Goal: Task Accomplishment & Management: Manage account settings

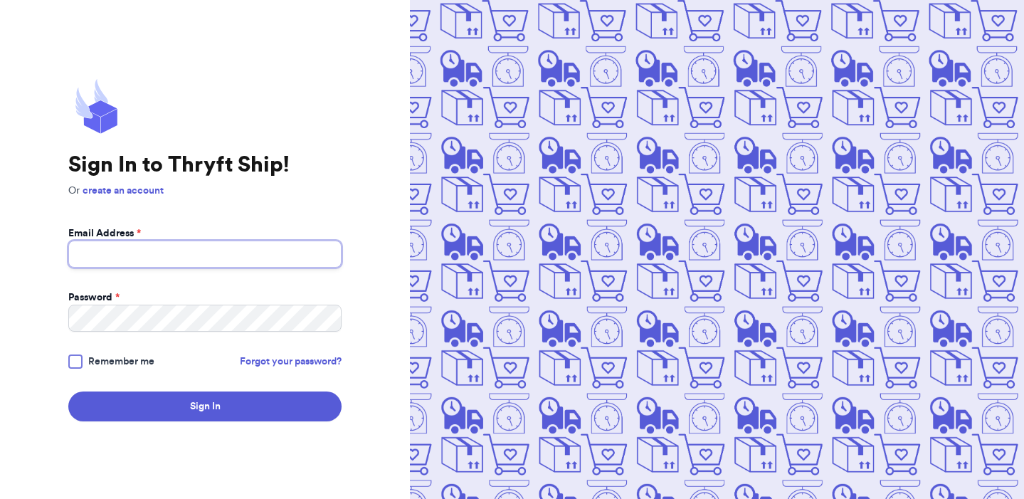
type input "[EMAIL_ADDRESS][PERSON_NAME][DOMAIN_NAME]"
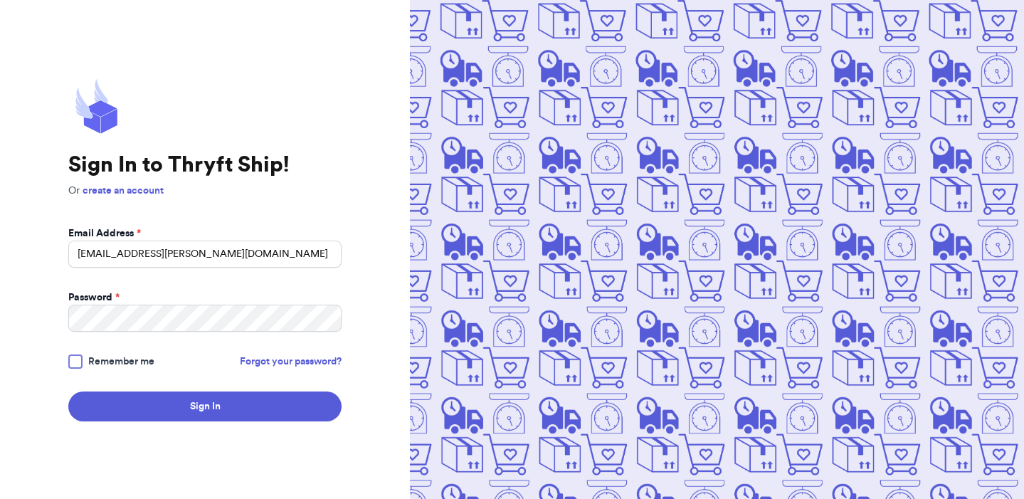
click at [80, 356] on div at bounding box center [75, 361] width 14 height 14
click at [0, 0] on input "Remember me" at bounding box center [0, 0] width 0 height 0
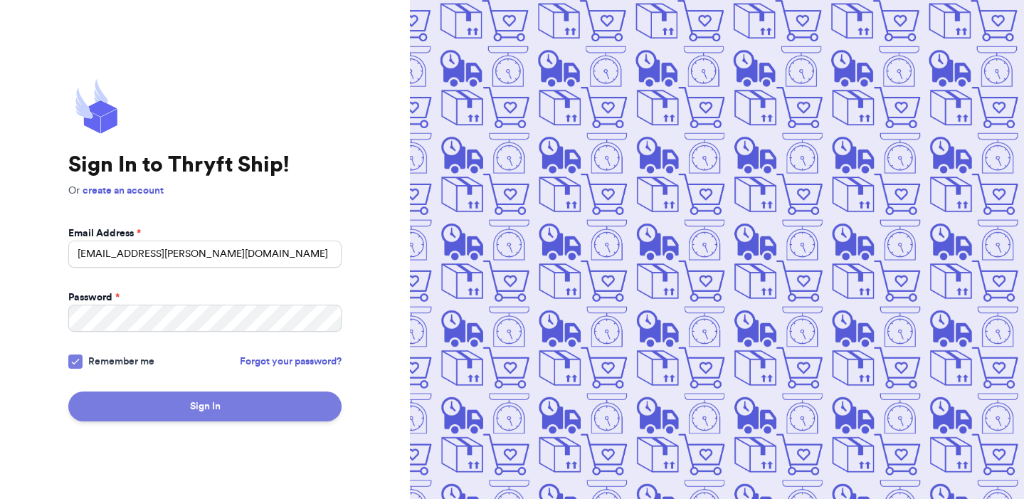
click at [235, 408] on button "Sign In" at bounding box center [204, 406] width 273 height 30
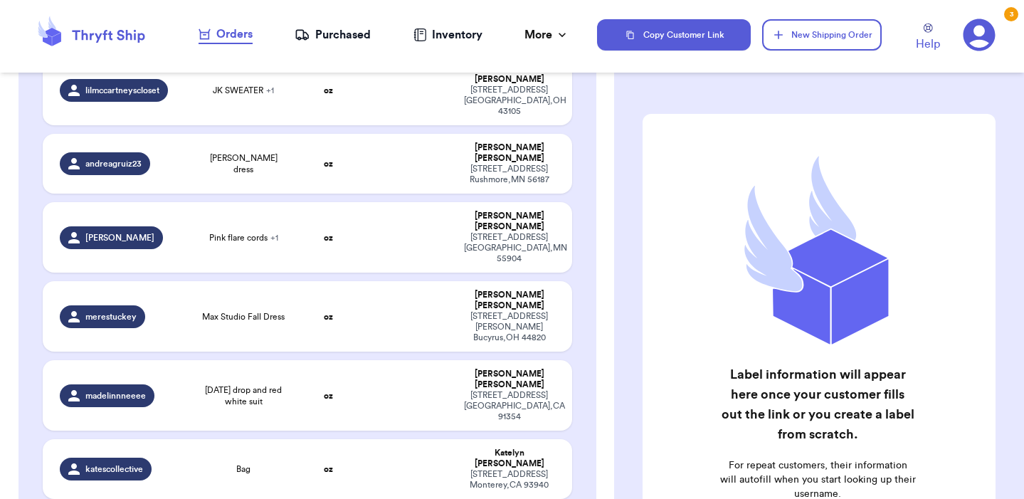
scroll to position [2071, 0]
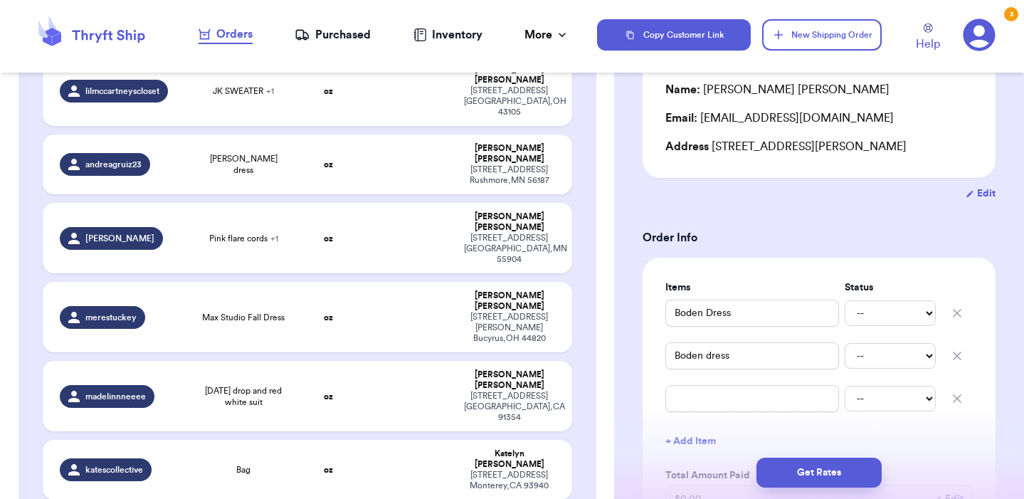
scroll to position [149, 0]
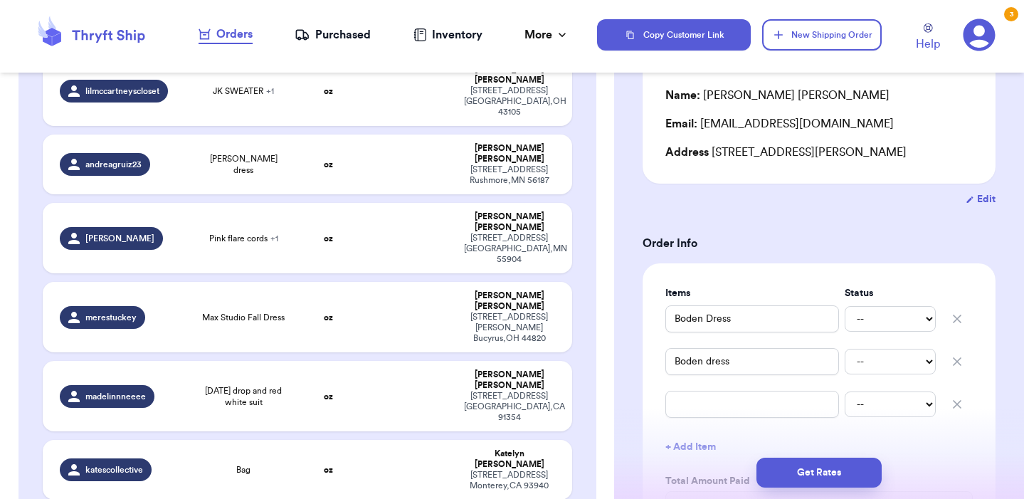
click at [963, 364] on icon "button" at bounding box center [957, 361] width 14 height 14
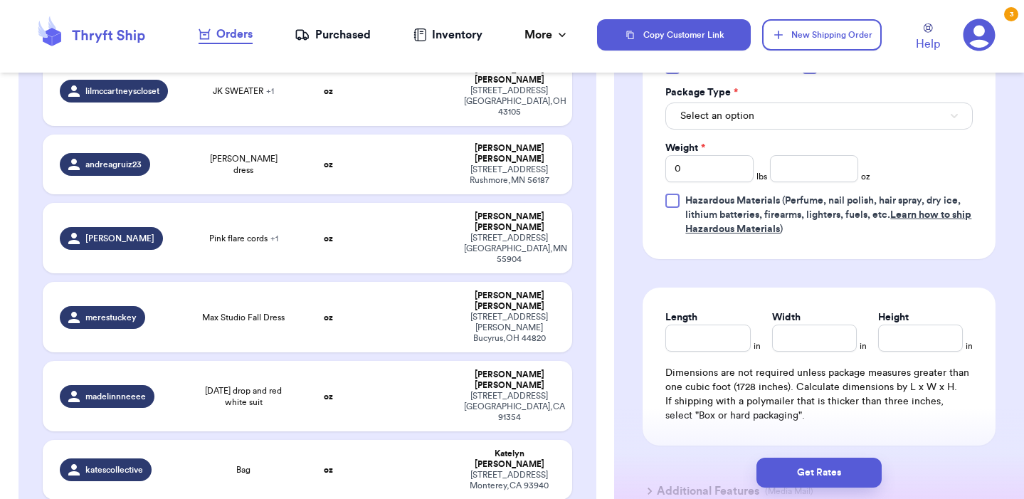
scroll to position [631, 0]
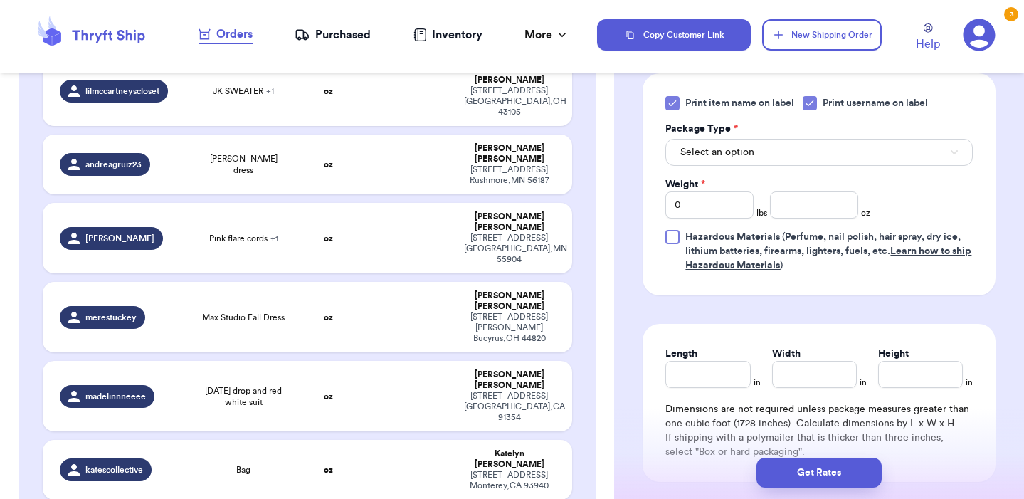
click at [694, 159] on span "Select an option" at bounding box center [717, 152] width 74 height 14
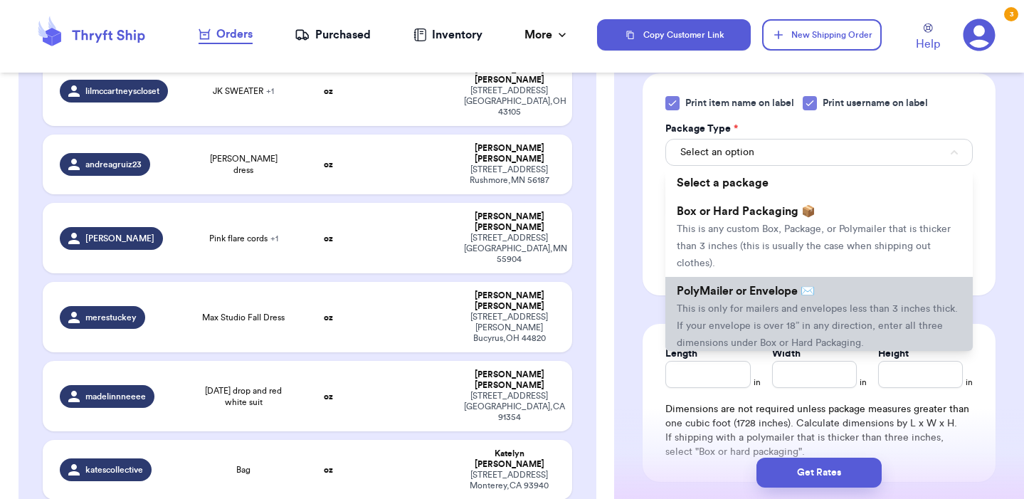
click at [754, 320] on li "PolyMailer or Envelope ✉️ This is only for mailers and envelopes less than 3 in…" at bounding box center [818, 317] width 307 height 80
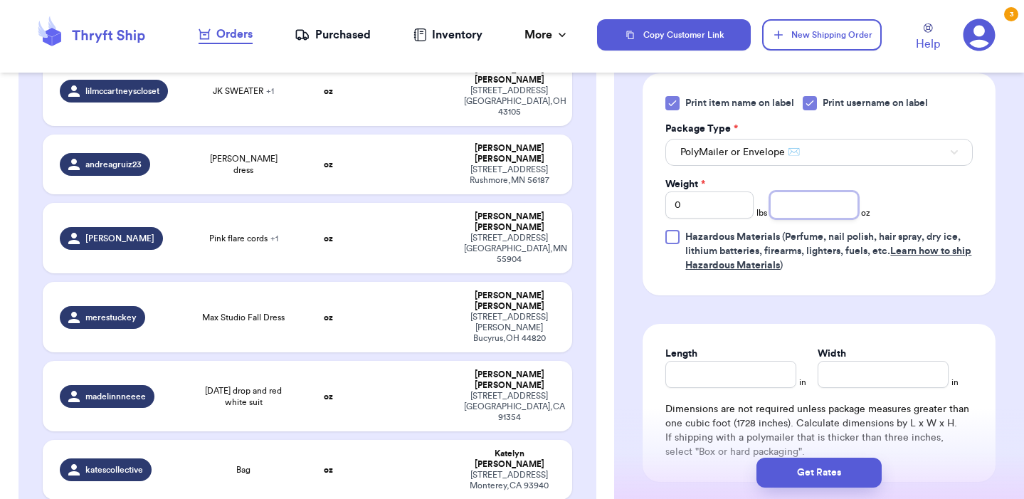
click at [817, 218] on input "number" at bounding box center [814, 204] width 88 height 27
type input "4"
type input "4.6"
type input "4.5"
click at [744, 381] on input "Length" at bounding box center [730, 374] width 131 height 27
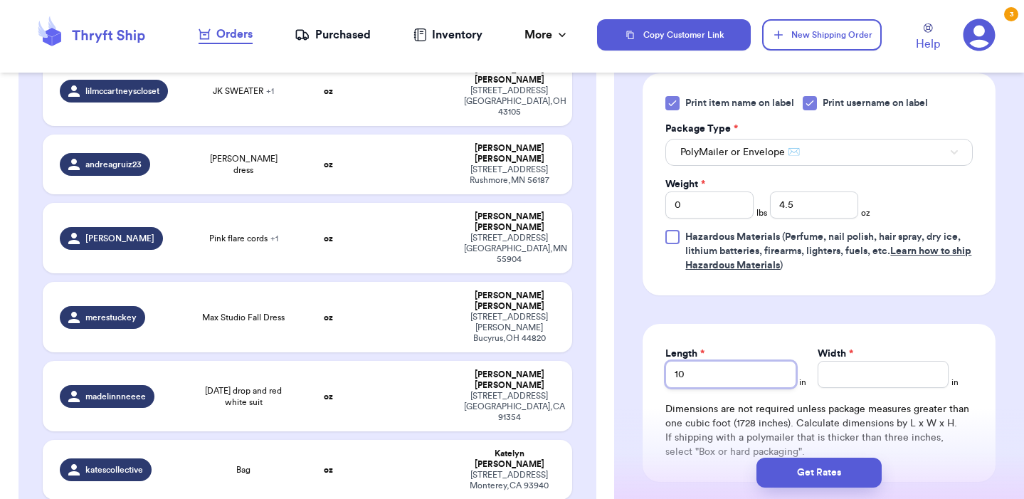
type input "10"
click at [890, 373] on input "Width *" at bounding box center [882, 374] width 131 height 27
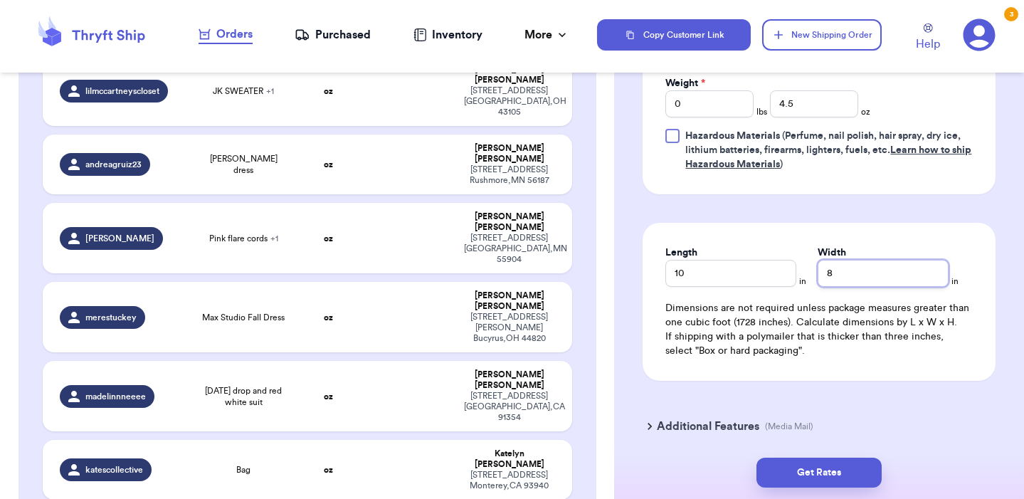
scroll to position [735, 0]
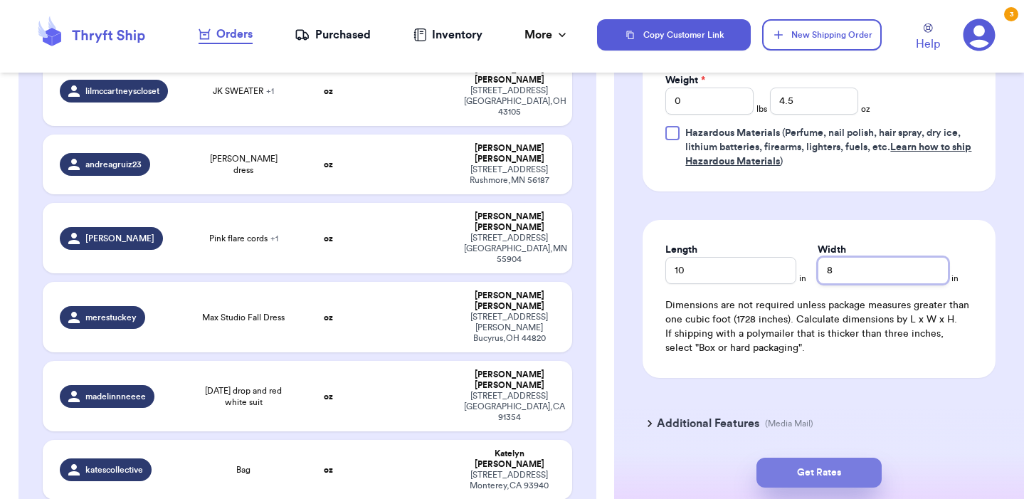
type input "8"
click at [827, 476] on button "Get Rates" at bounding box center [818, 472] width 125 height 30
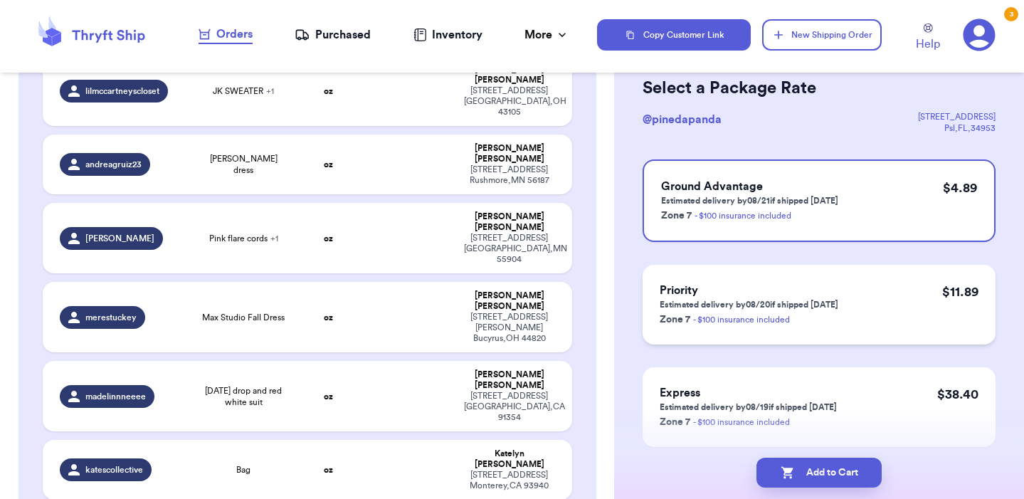
scroll to position [72, 0]
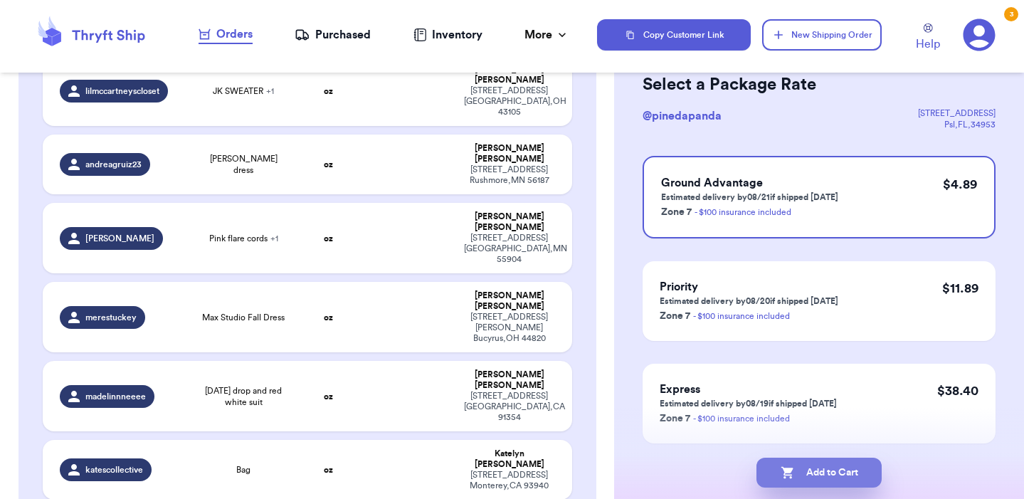
click at [827, 482] on button "Add to Cart" at bounding box center [818, 472] width 125 height 30
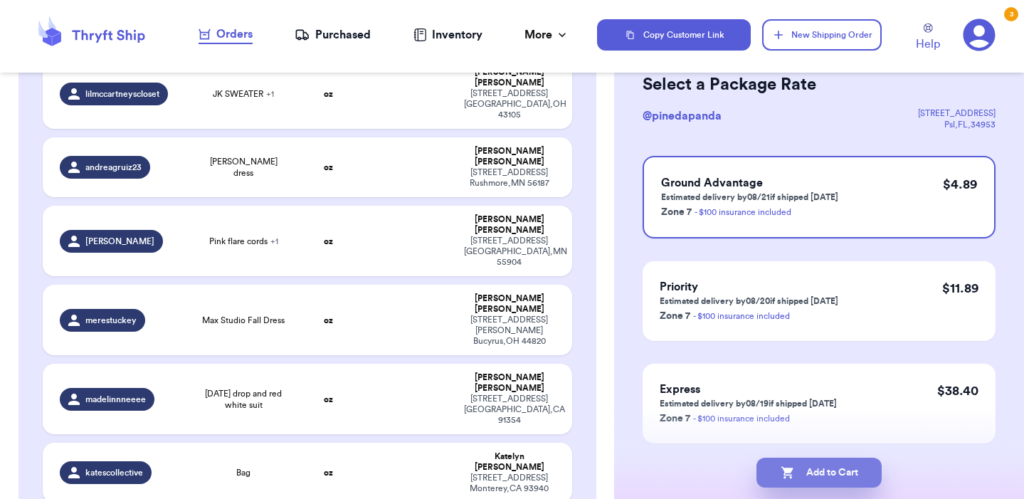
checkbox input "true"
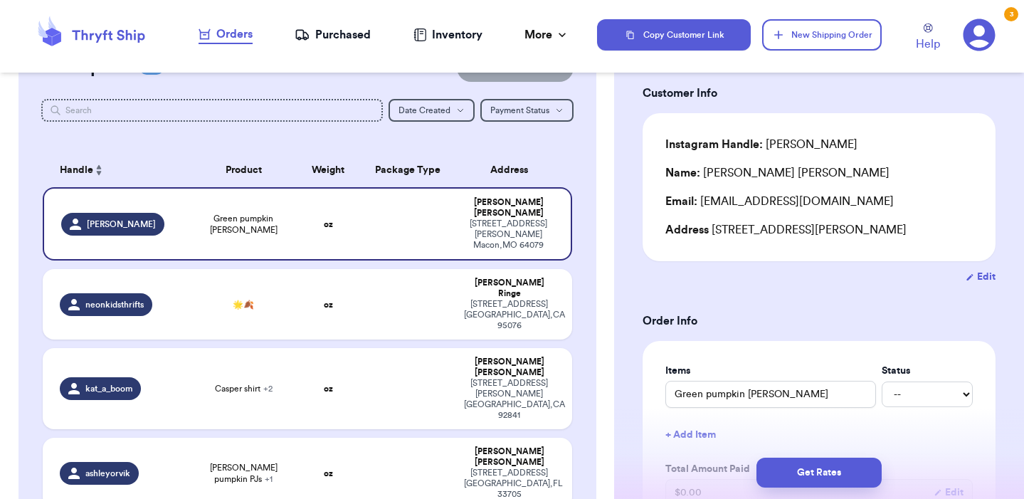
scroll to position [48, 0]
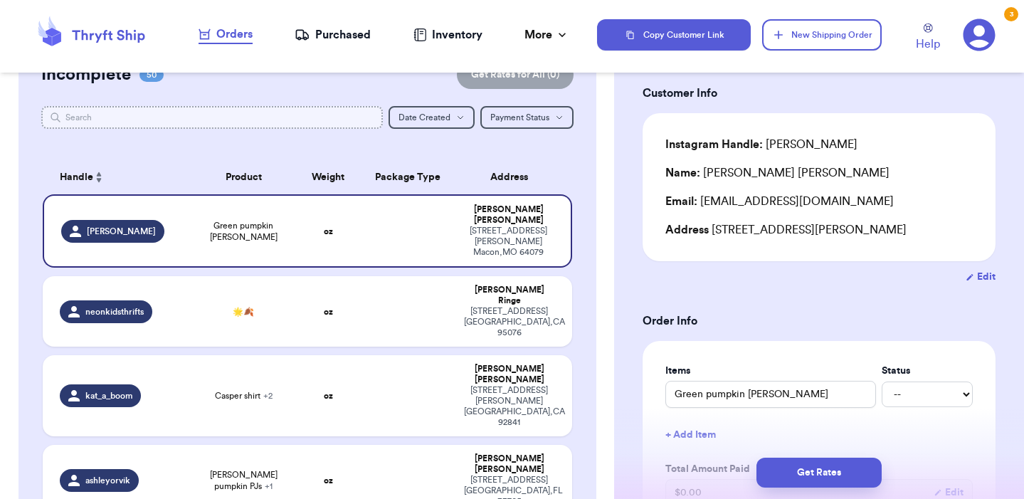
click at [213, 122] on input "text" at bounding box center [211, 117] width 341 height 23
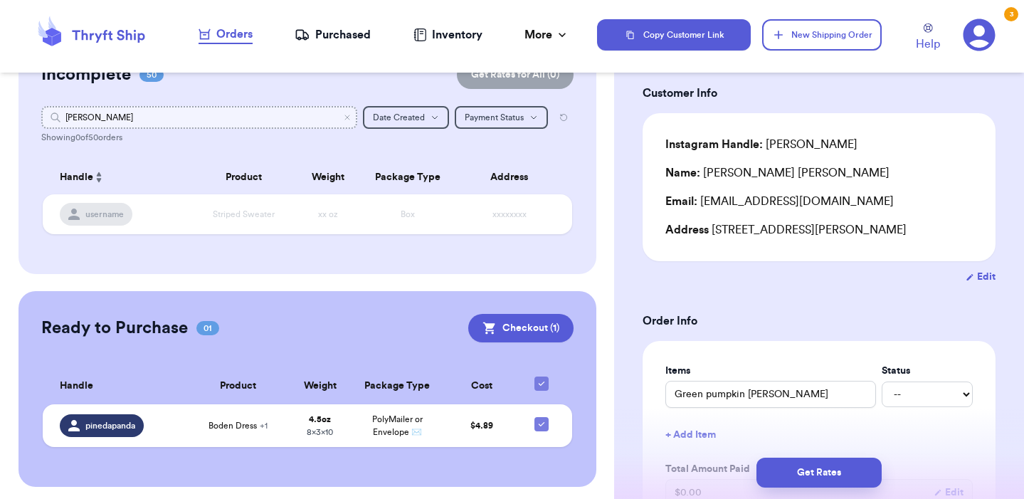
type input "[PERSON_NAME]"
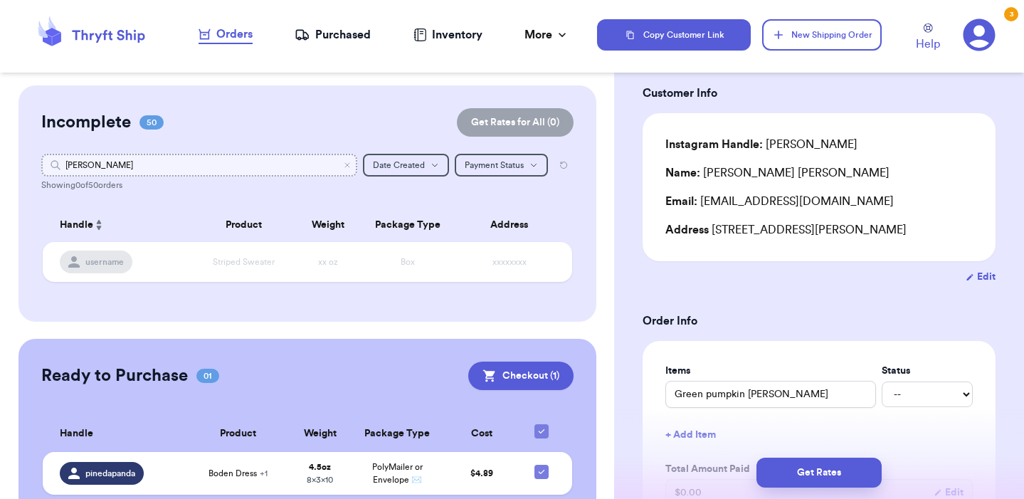
scroll to position [0, 0]
type input "[PERSON_NAME]"
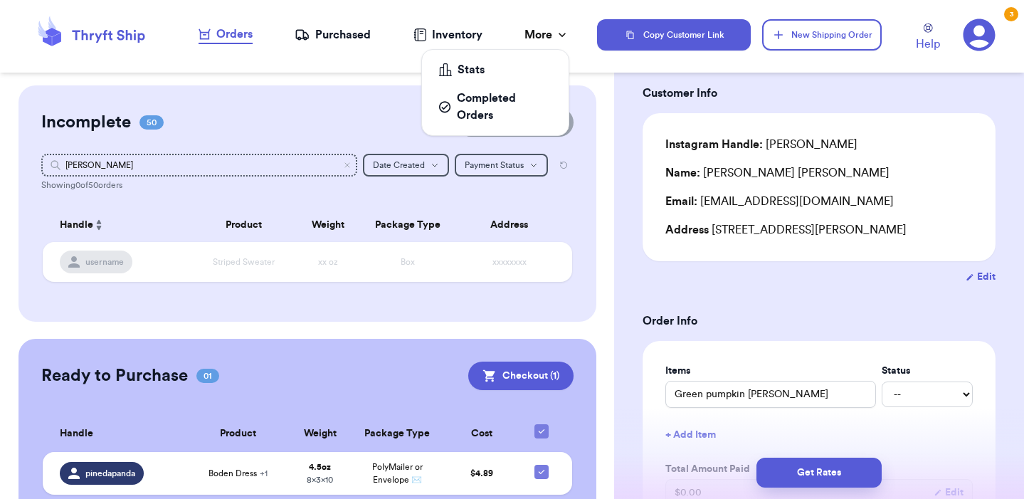
click at [536, 34] on div "More" at bounding box center [546, 34] width 45 height 17
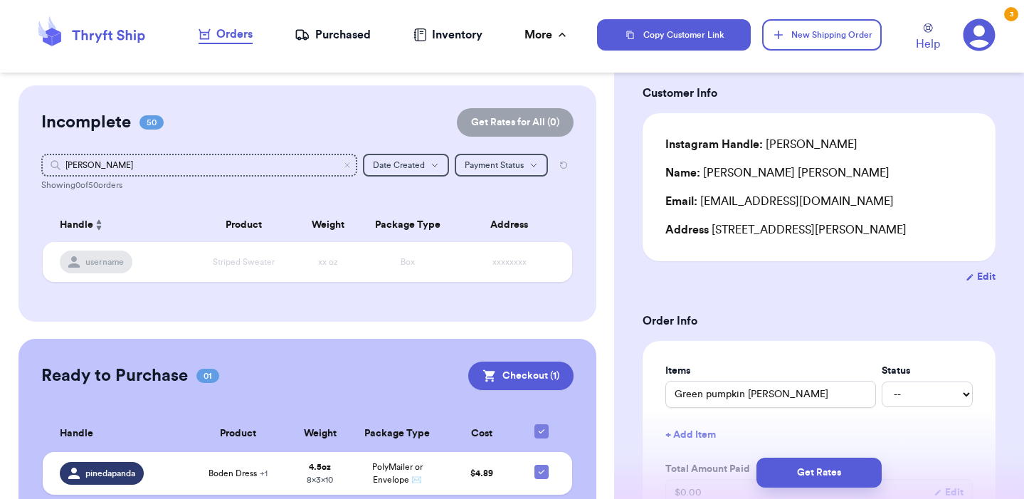
click at [449, 30] on div "Inventory" at bounding box center [447, 34] width 69 height 17
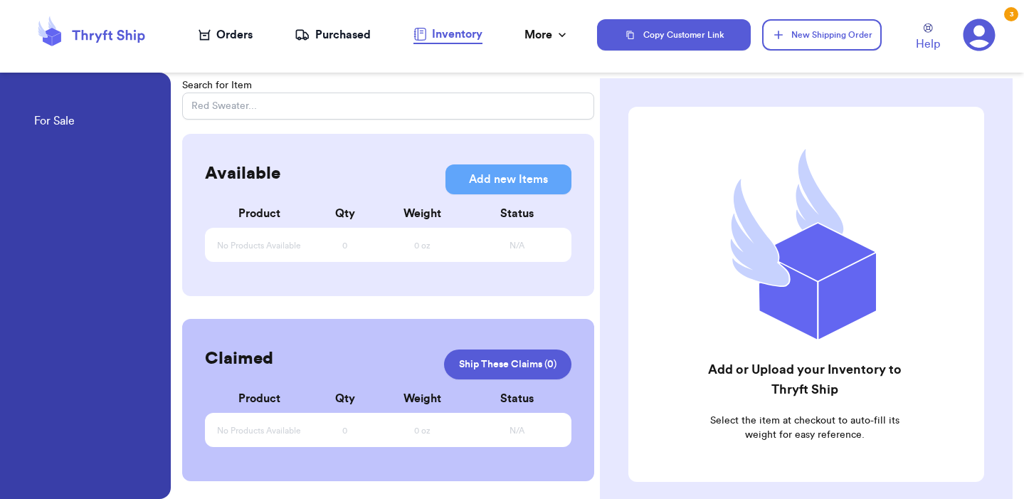
click at [233, 41] on div "Orders" at bounding box center [225, 34] width 54 height 17
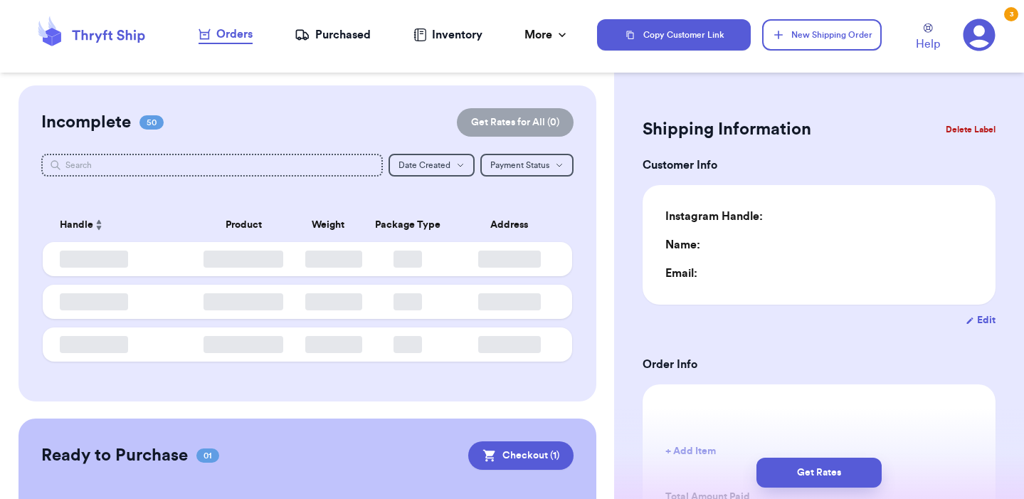
type input "0"
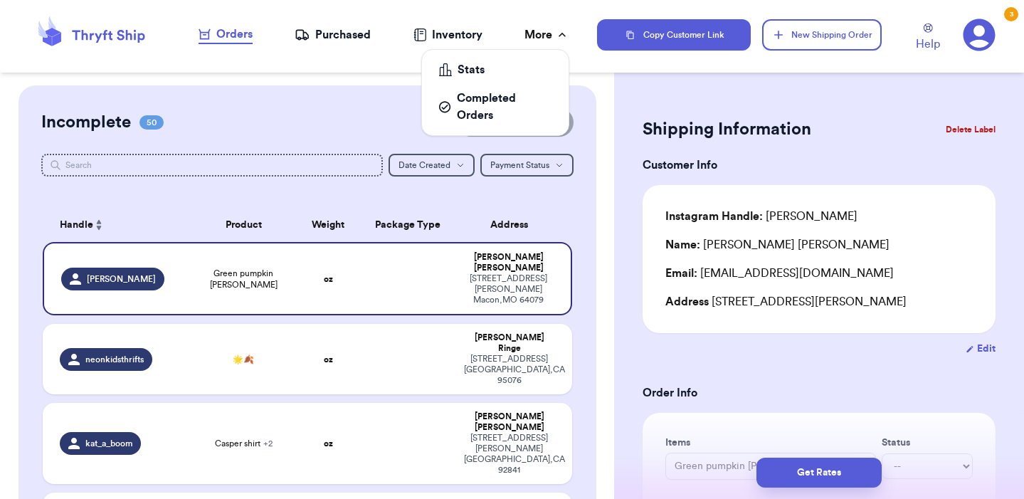
click at [569, 36] on icon at bounding box center [562, 35] width 14 height 14
click at [508, 112] on div "Completed Orders" at bounding box center [495, 107] width 112 height 34
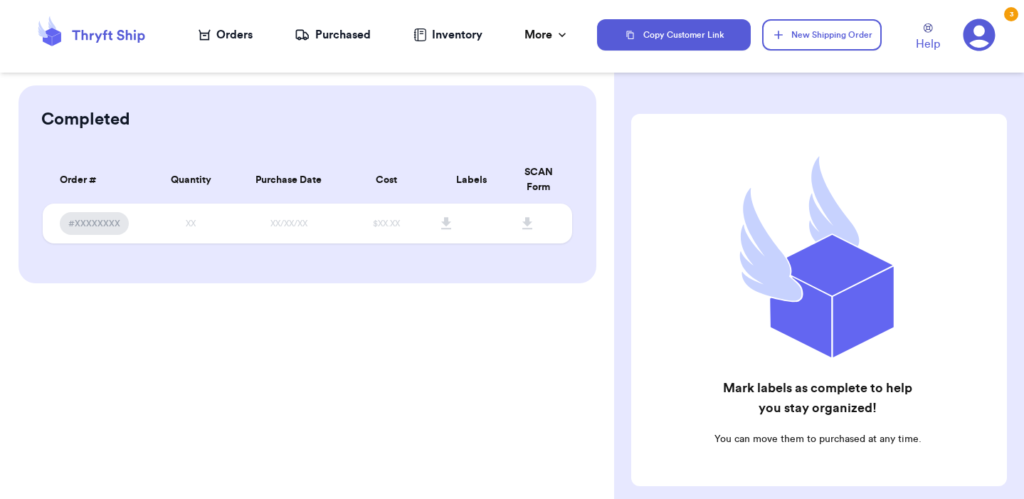
click at [230, 44] on nav "Orders Purchased Inventory More Stats Completed Orders" at bounding box center [384, 34] width 427 height 47
click at [231, 31] on div "Orders" at bounding box center [225, 34] width 54 height 17
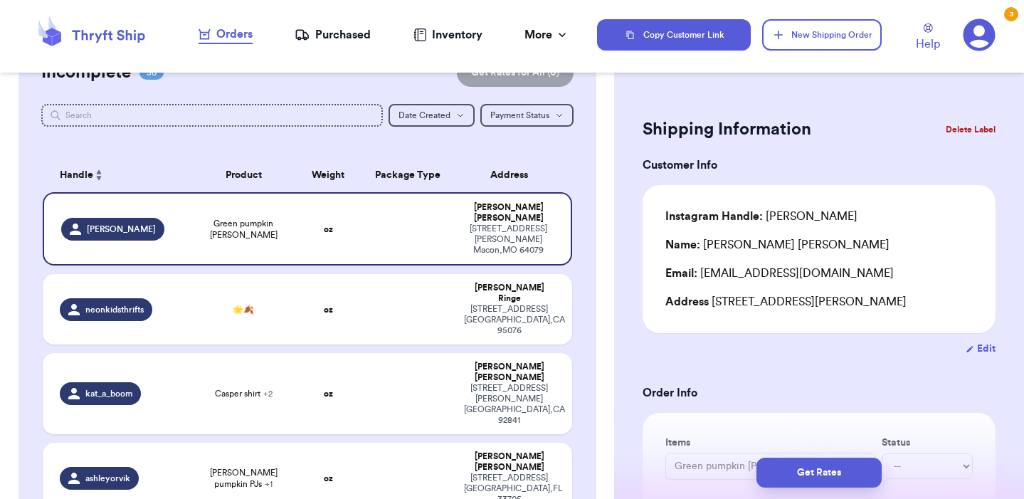
scroll to position [53, 0]
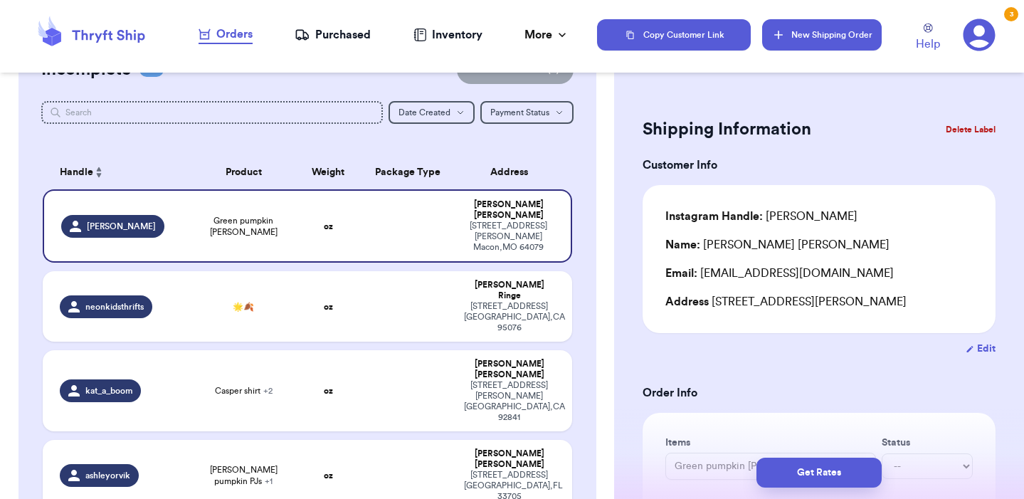
click at [825, 31] on button "New Shipping Order" at bounding box center [822, 34] width 120 height 31
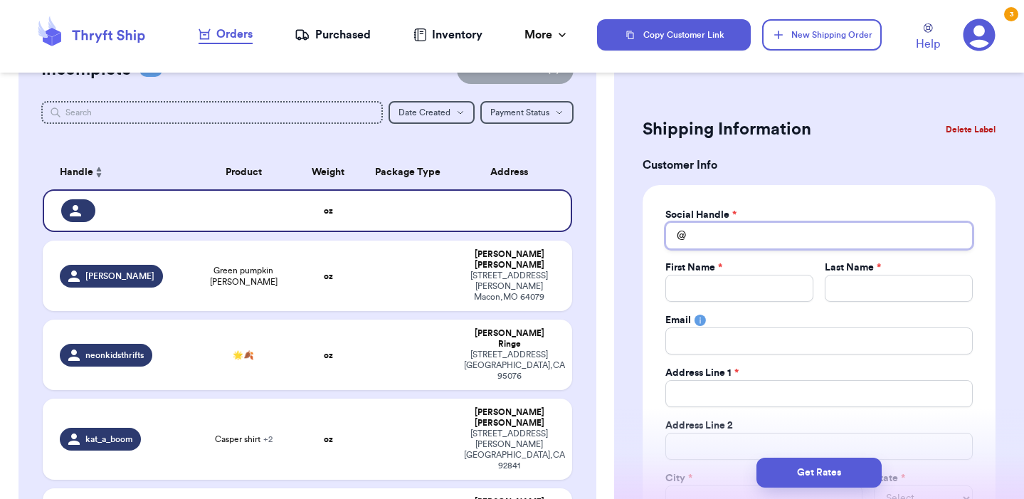
click at [779, 238] on input "Total Amount Paid" at bounding box center [818, 235] width 307 height 27
type input "b"
type input "bu"
type input "but"
type input "butt"
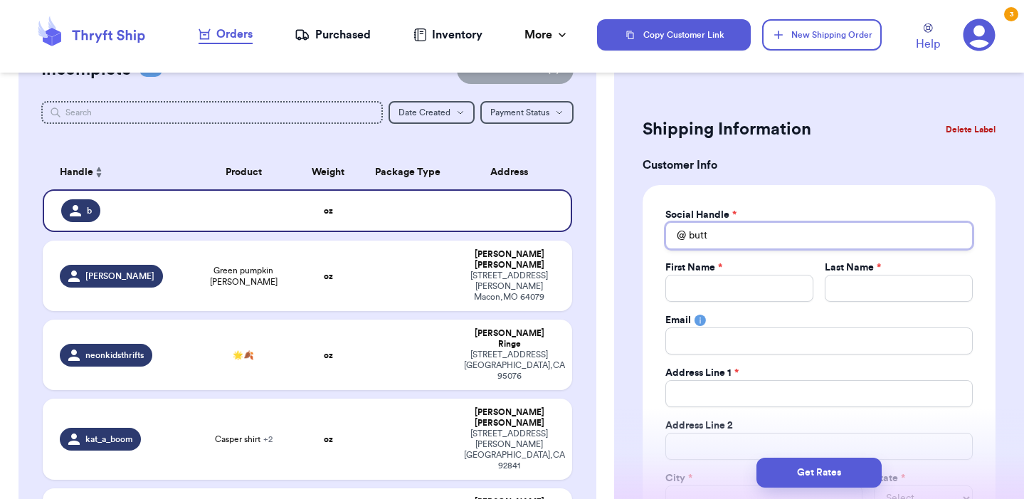
type input "butte"
type input "butter"
type input "butterf"
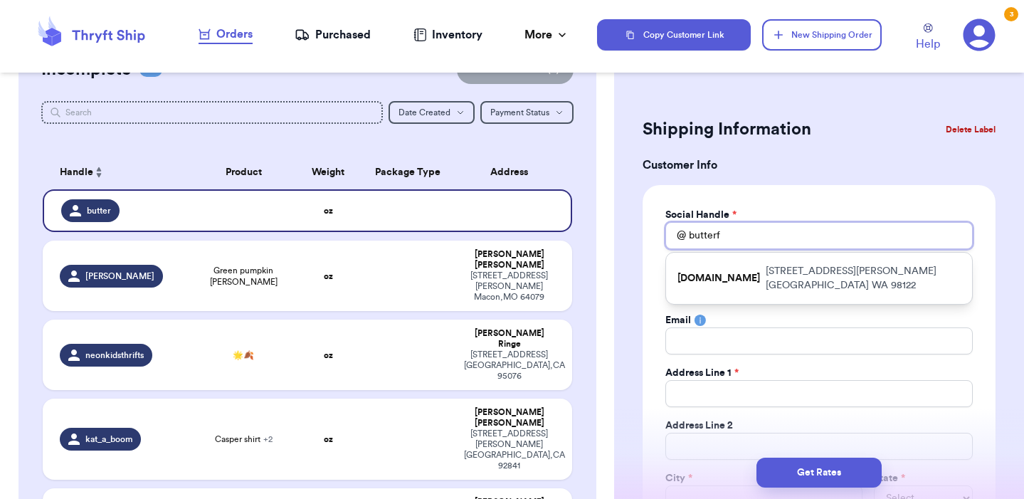
type input "butterfl"
type input "butterfly"
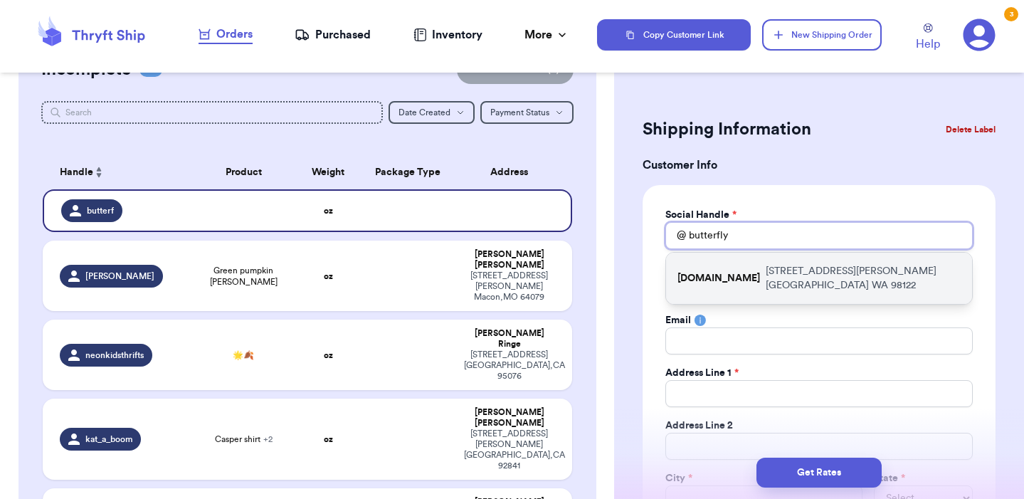
type input "butterfly"
click at [799, 264] on p "[STREET_ADDRESS][PERSON_NAME]" at bounding box center [862, 278] width 195 height 28
type input "[DOMAIN_NAME]"
type input "[PERSON_NAME]"
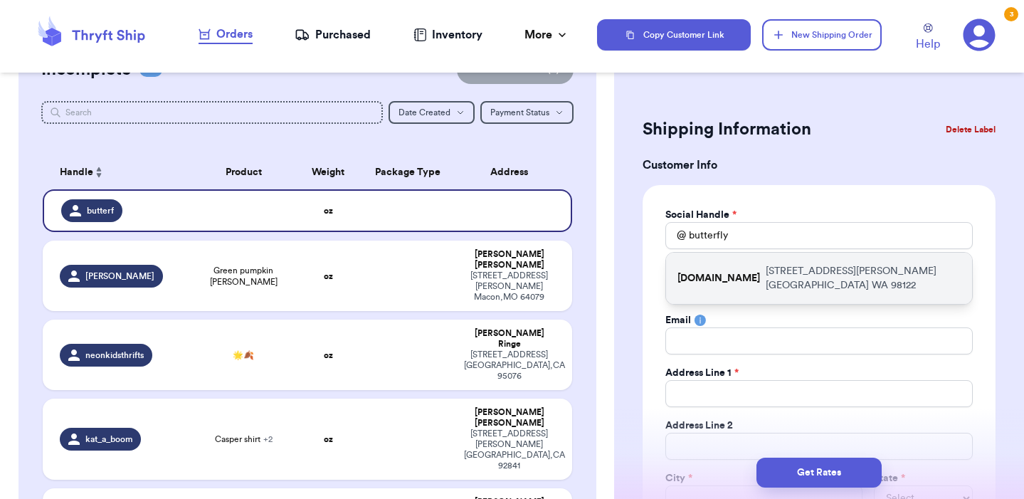
type input "[STREET_ADDRESS][PERSON_NAME]"
type input "[GEOGRAPHIC_DATA]"
select select "WA"
type input "98122"
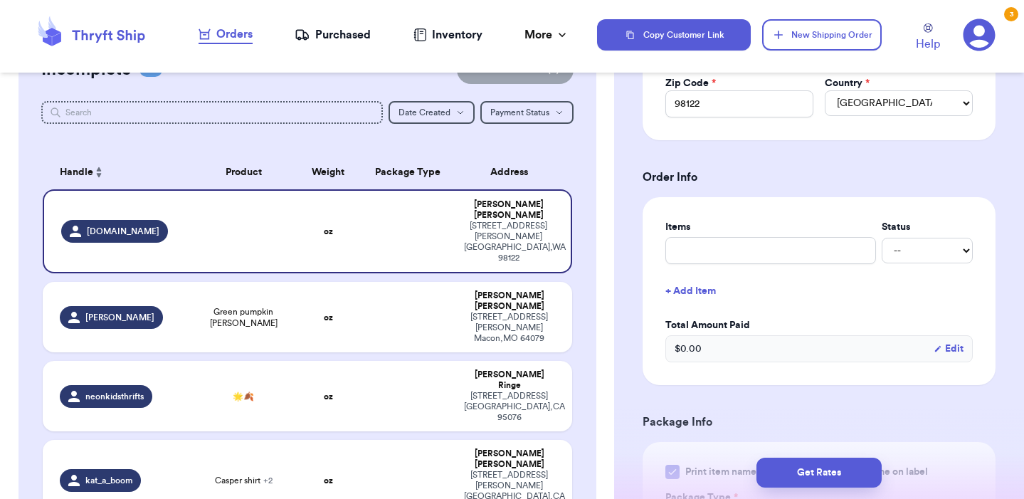
scroll to position [449, 0]
type input "b"
type input "bl"
type input "blu"
type input "blue"
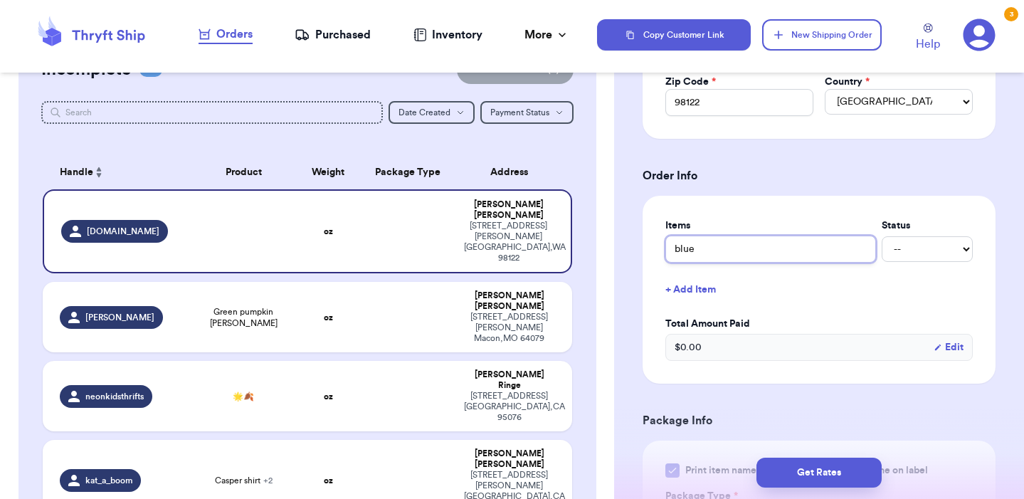
type input "blue"
type input "blue t"
type input "blue tu"
type input "blue tul"
type input "blue [PERSON_NAME]"
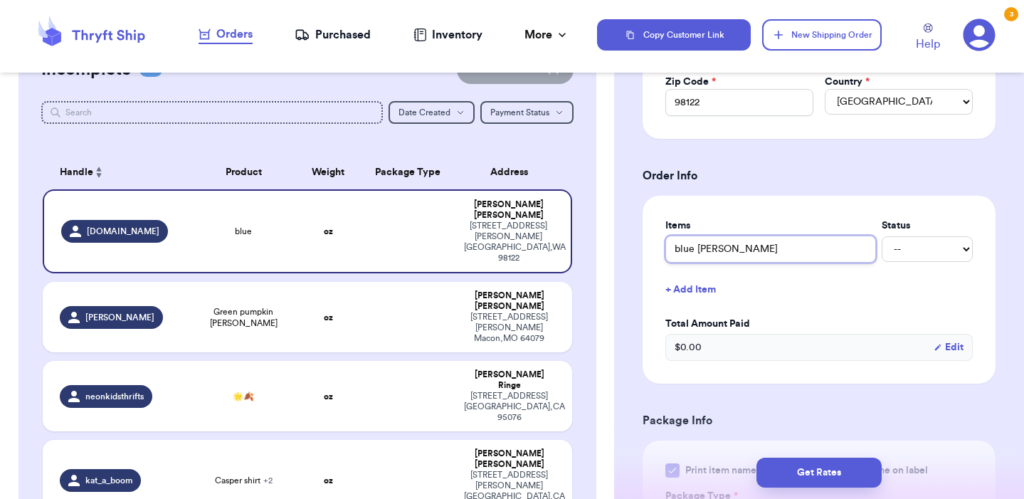
type input "blue tulle"
type input "blue tulle d"
type input "blue tulle dr"
type input "blue tulle dre"
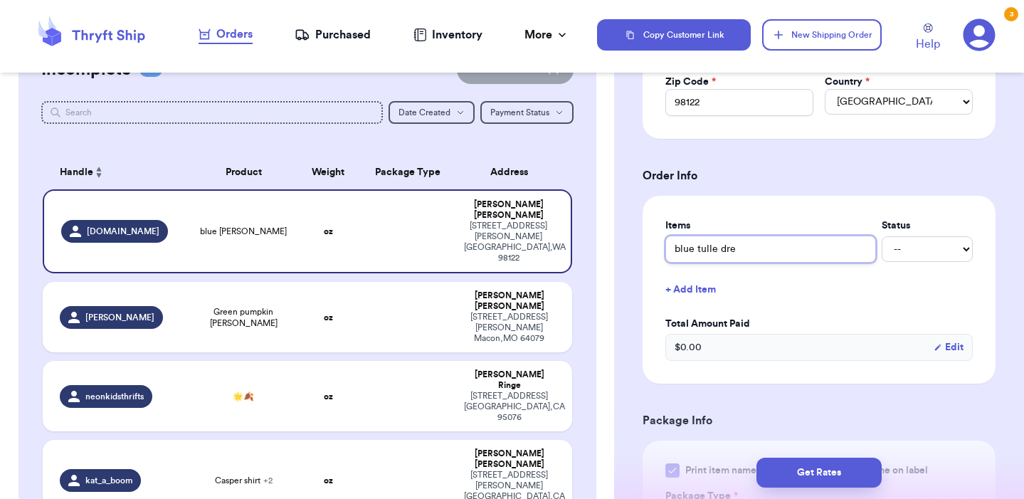
type input "blue tulle dres"
type input "blue tulle dress"
click at [721, 289] on button "+ Add Item" at bounding box center [818, 289] width 319 height 31
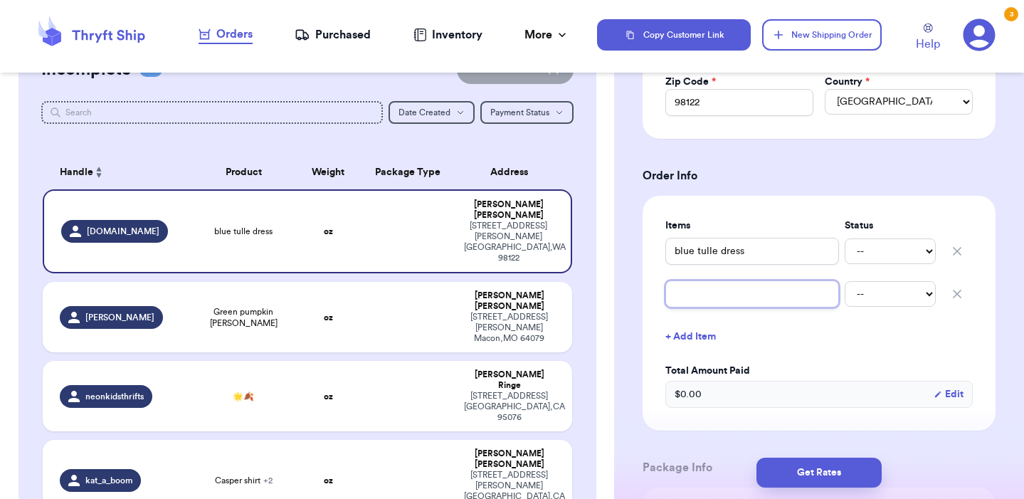
type input "a"
type input "ad"
type input "adi"
type input "adid"
type input "adida"
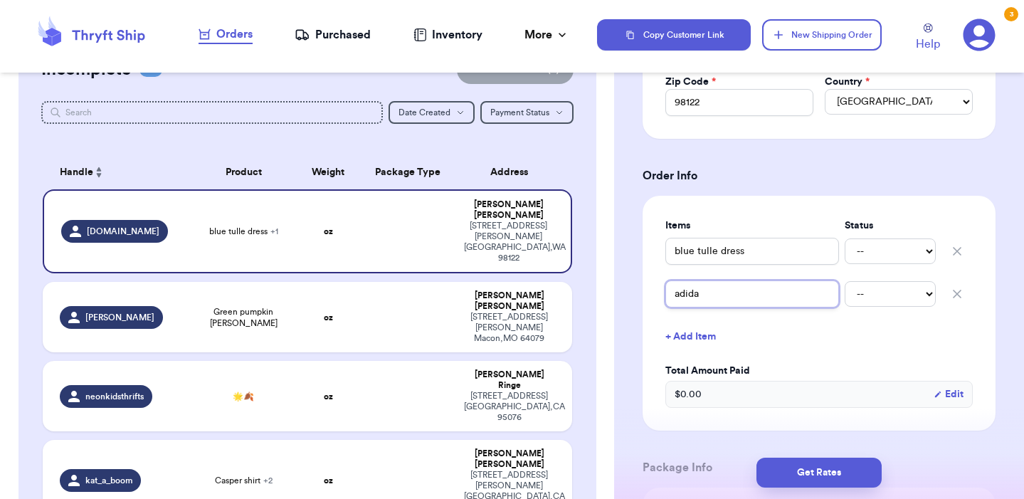
type input "adidas"
type input "adidas r"
type input "adidas re"
type input "adidas ret"
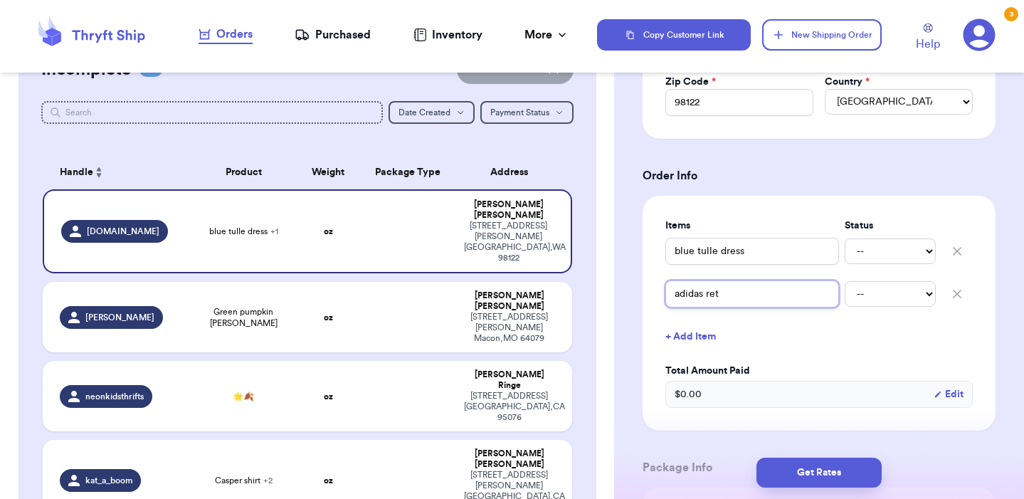
type input "adidas retu"
type input "adidas retur"
type input "adidas return"
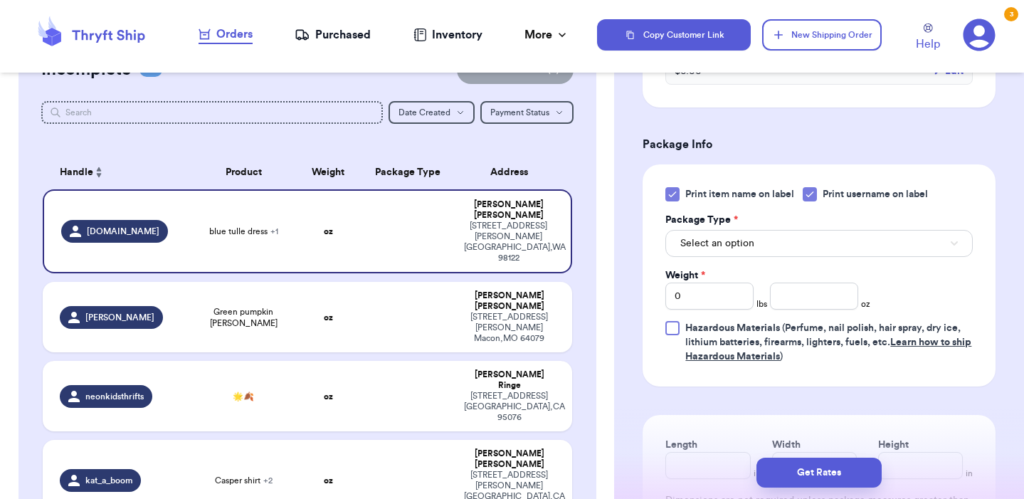
scroll to position [774, 0]
type input "adidas return"
click at [756, 236] on button "Select an option" at bounding box center [818, 241] width 307 height 27
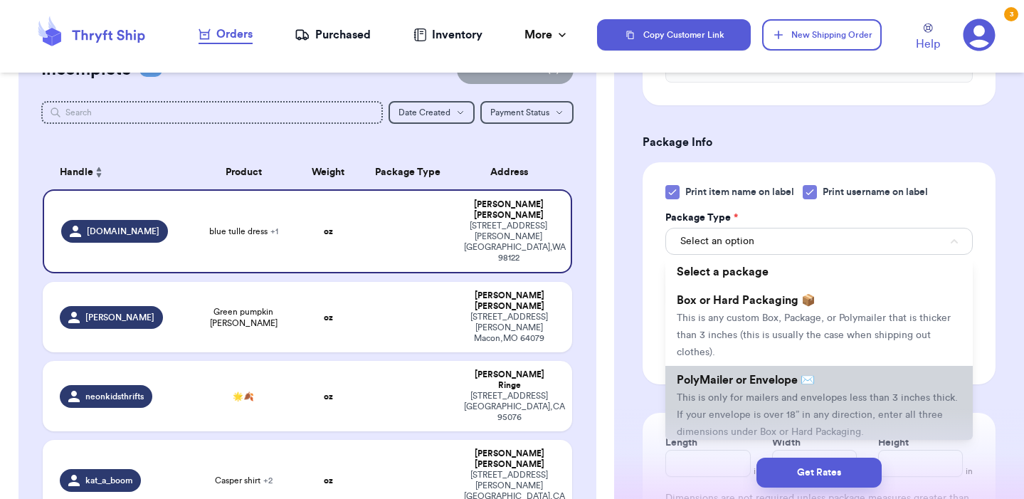
click at [736, 386] on span "PolyMailer or Envelope ✉️" at bounding box center [746, 379] width 138 height 11
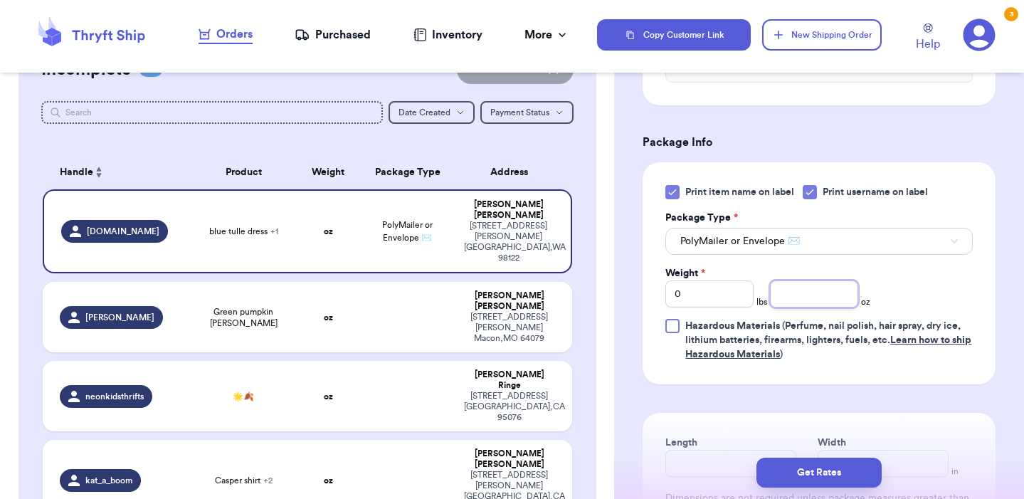
click at [795, 289] on input "number" at bounding box center [814, 293] width 88 height 27
type input "10"
type input "10.75"
click at [938, 276] on div "Print item name on label Print username on label Package Type * PolyMailer or E…" at bounding box center [818, 273] width 307 height 176
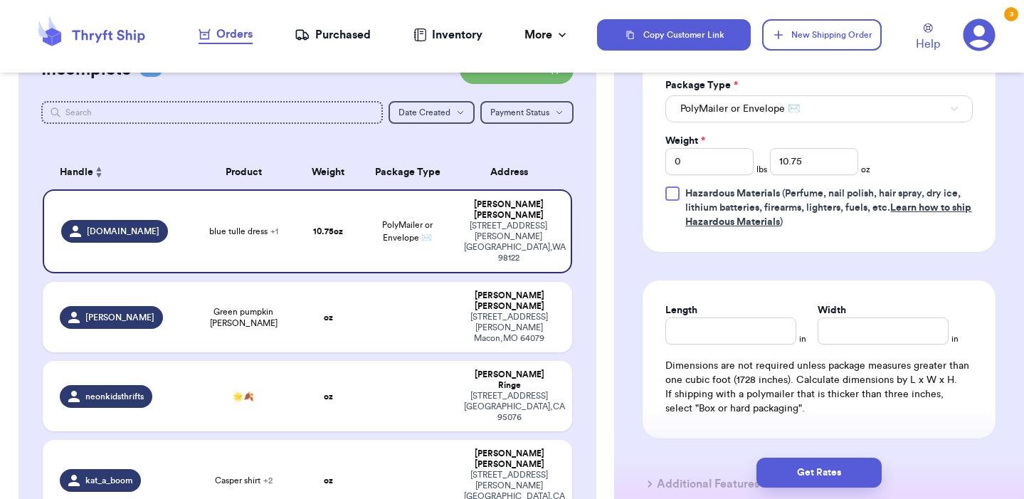
scroll to position [913, 0]
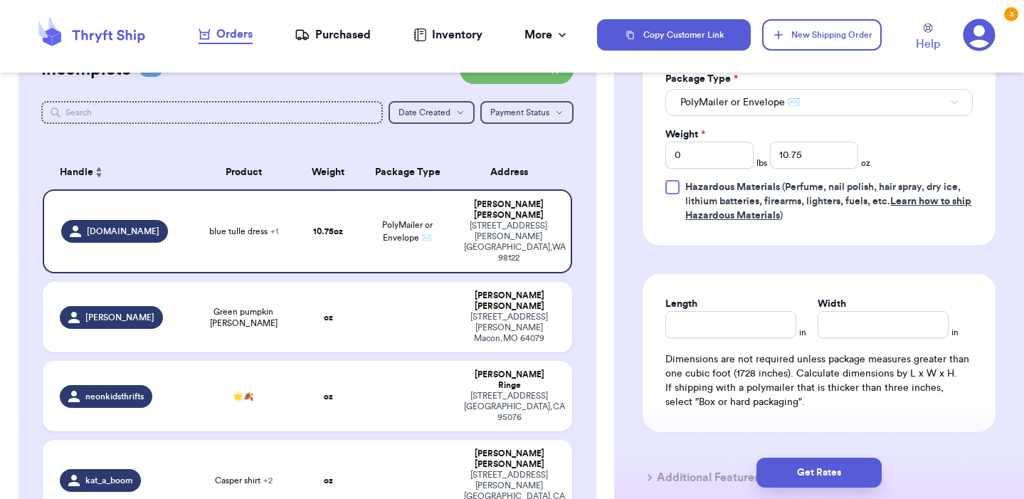
click at [726, 349] on div "Length in Width in Dimensions are not required unless package measures greater …" at bounding box center [818, 353] width 353 height 158
click at [726, 335] on input "Length" at bounding box center [730, 324] width 131 height 27
type input "9"
type input "5"
click at [872, 334] on input "Width *" at bounding box center [882, 324] width 131 height 27
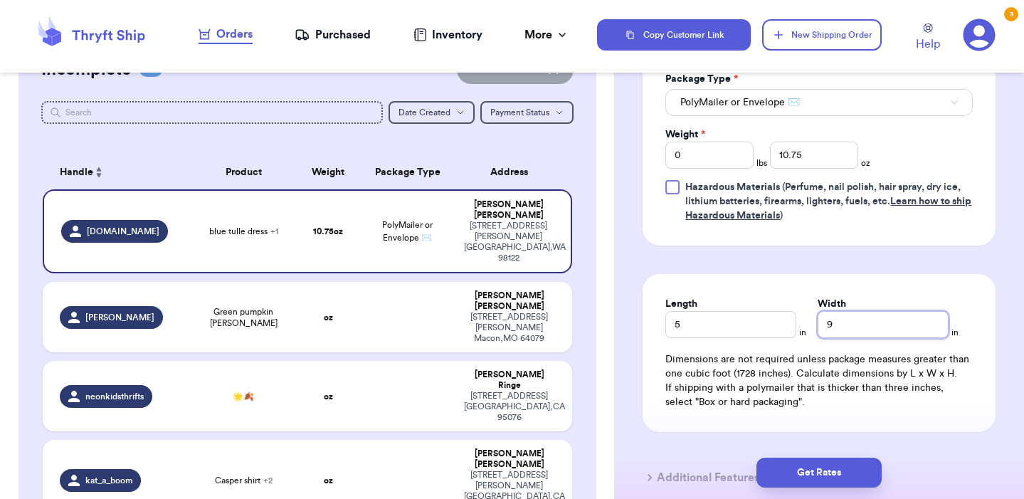
type input "9"
click at [743, 326] on input "5" at bounding box center [730, 324] width 131 height 27
type input "9"
type input "5"
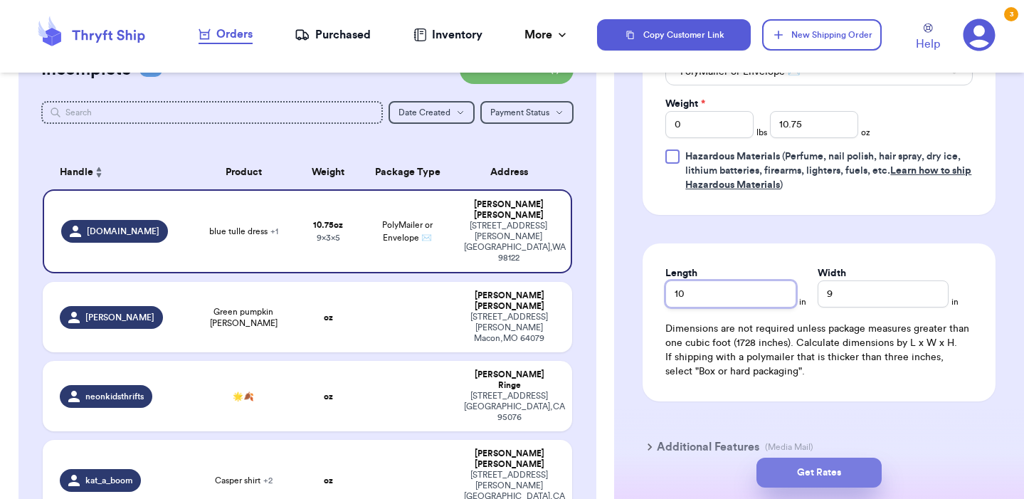
type input "10"
click at [829, 476] on button "Get Rates" at bounding box center [818, 472] width 125 height 30
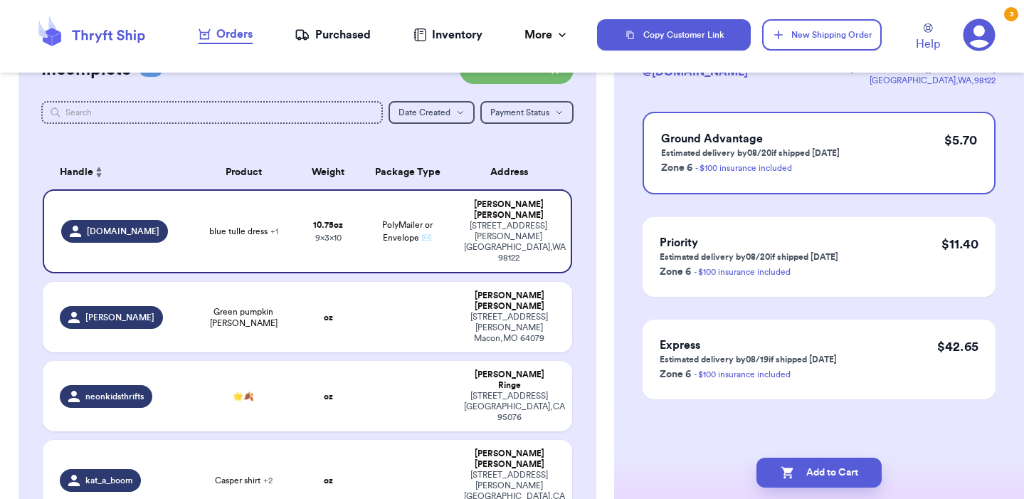
scroll to position [0, 0]
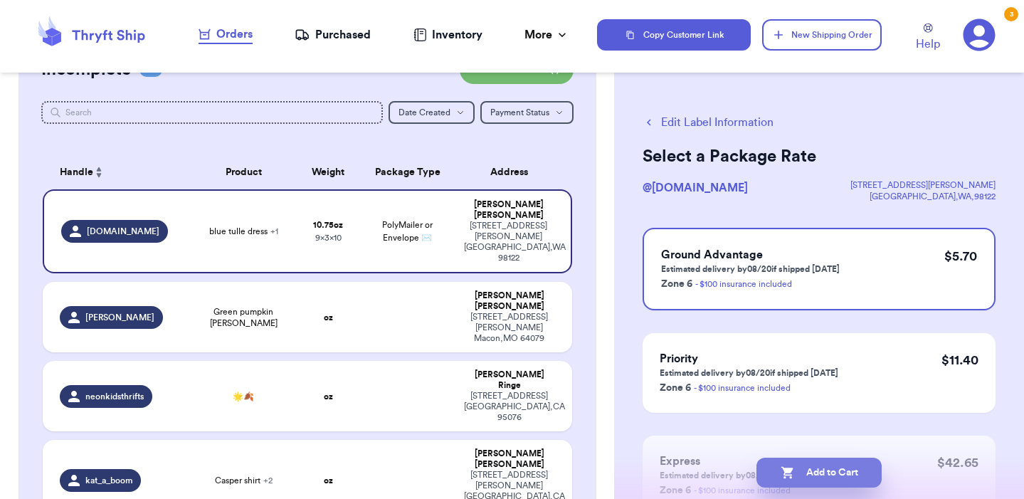
click at [845, 467] on button "Add to Cart" at bounding box center [818, 472] width 125 height 30
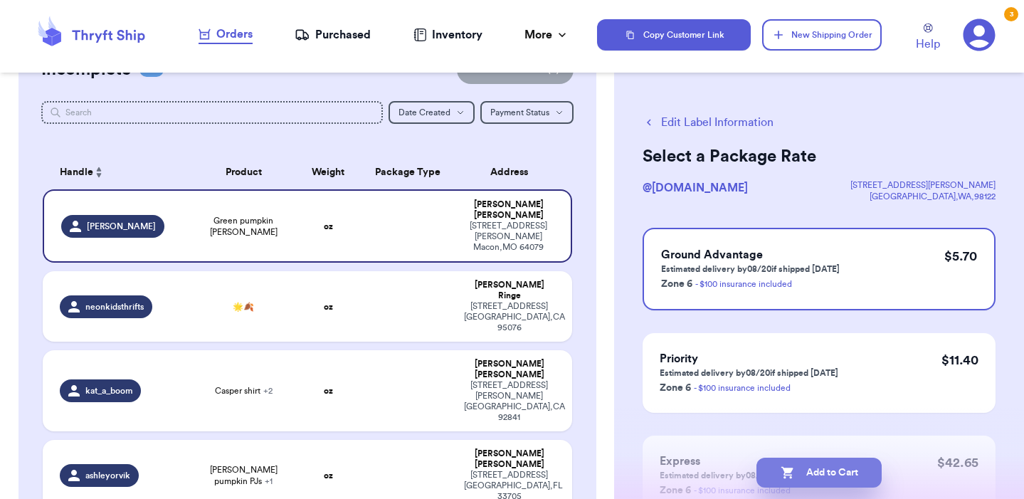
checkbox input "true"
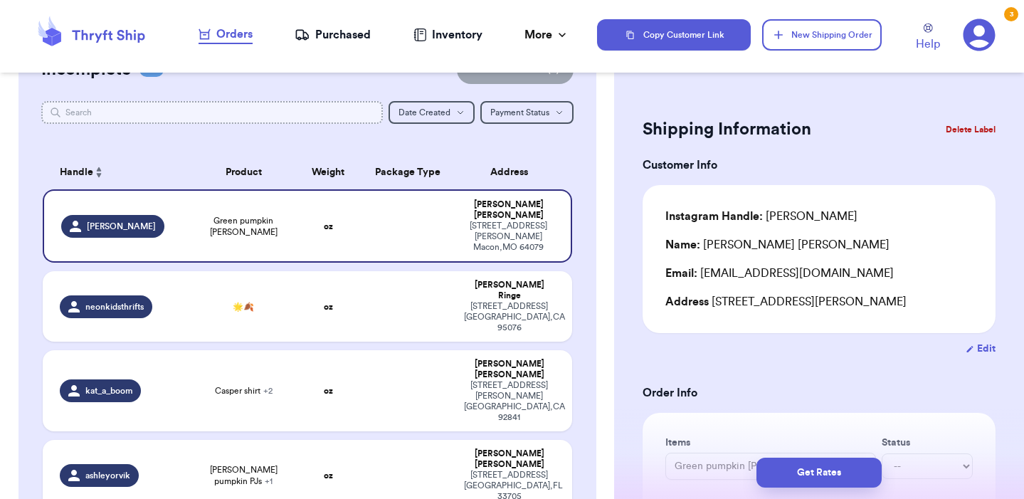
click at [233, 113] on input "text" at bounding box center [211, 112] width 341 height 23
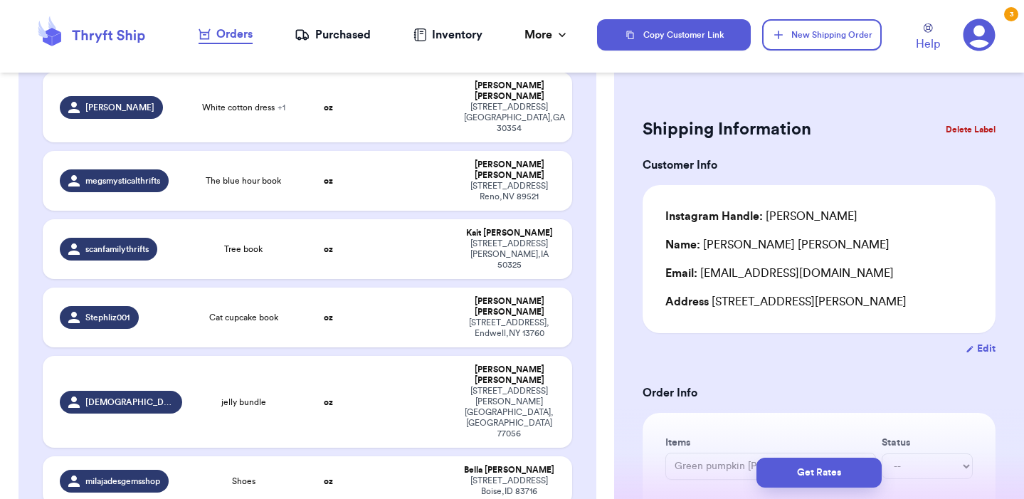
scroll to position [841, 0]
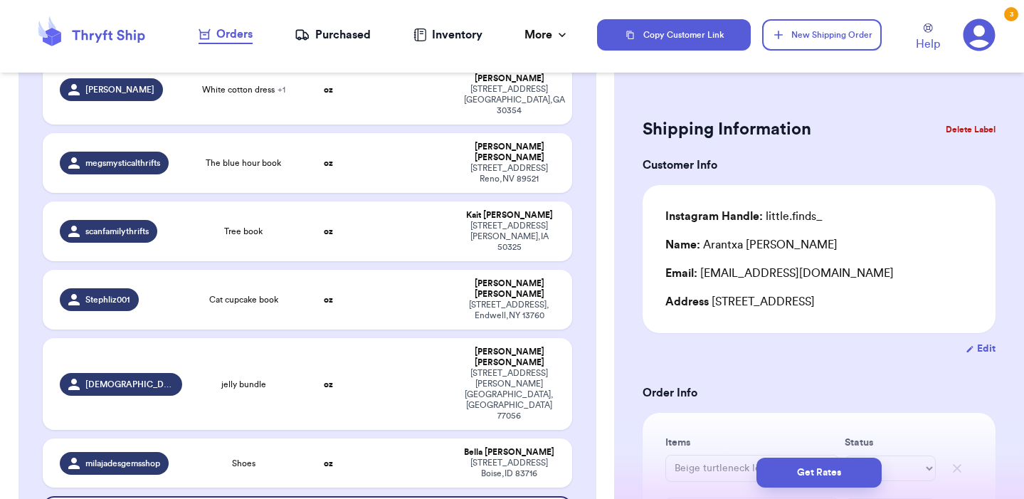
type input "Beige turtleneck long sleeve"
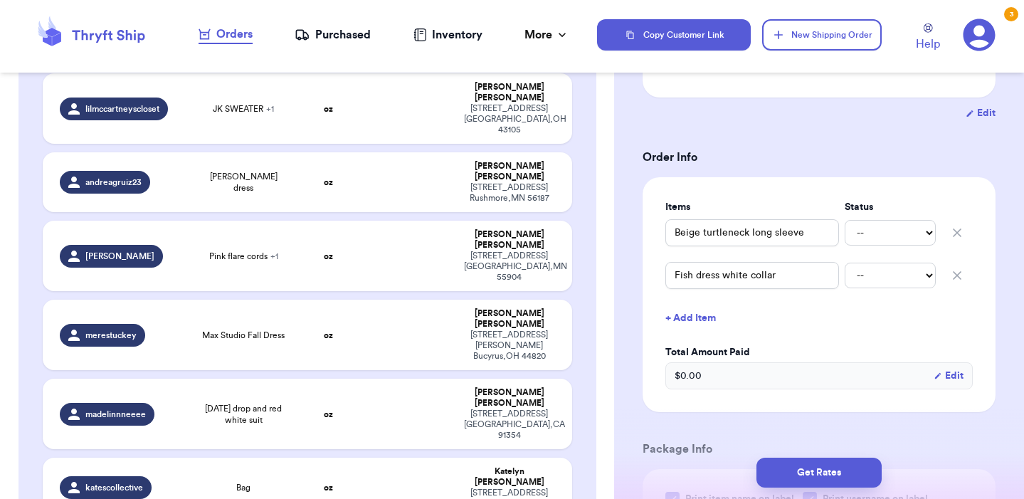
scroll to position [2051, 0]
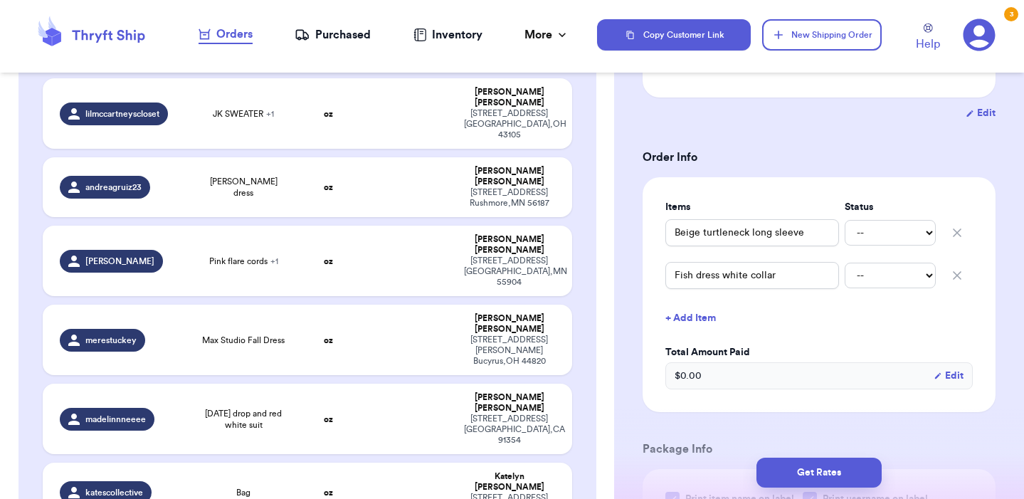
type input "Dress"
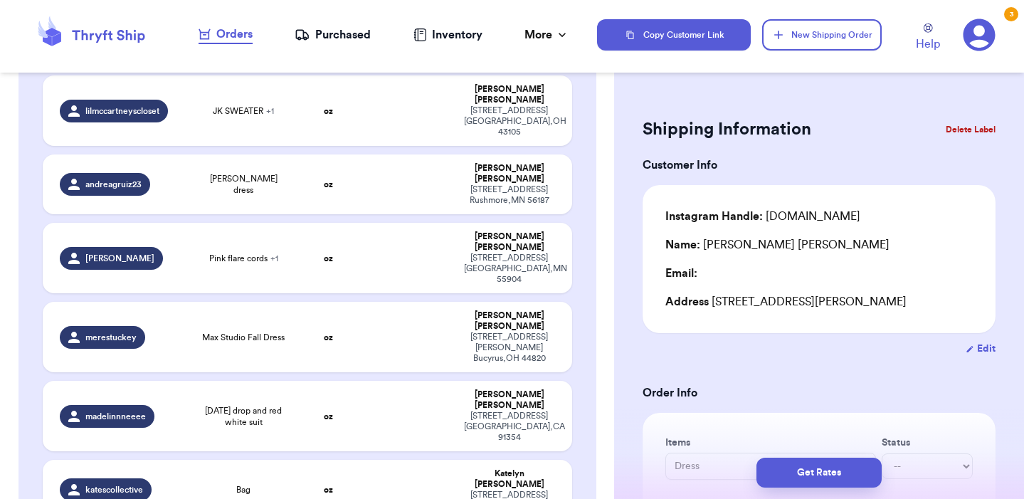
scroll to position [0, 0]
click at [968, 127] on button "Delete Label" at bounding box center [970, 129] width 61 height 31
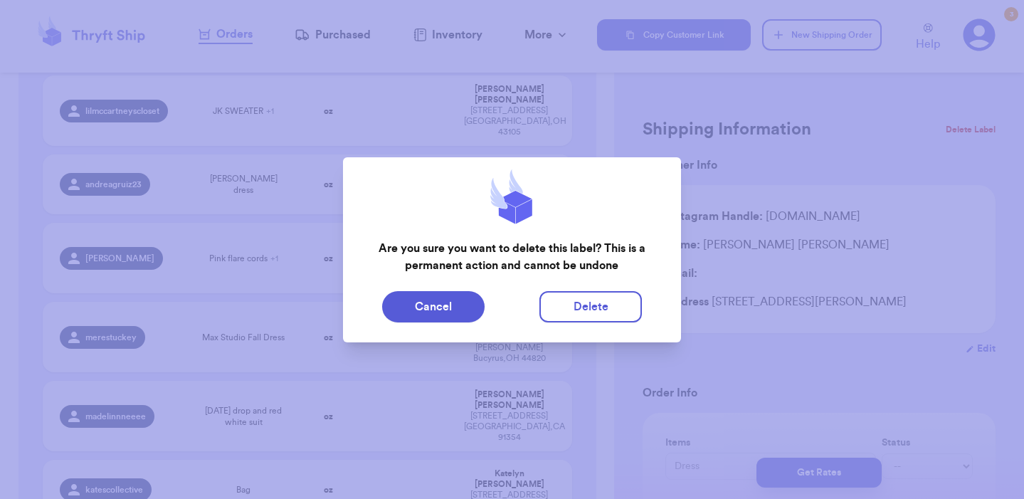
click at [600, 324] on div "Cancel Delete" at bounding box center [511, 306] width 337 height 43
click at [600, 307] on button "Delete" at bounding box center [590, 306] width 102 height 31
type input "Green pumpkin [PERSON_NAME]"
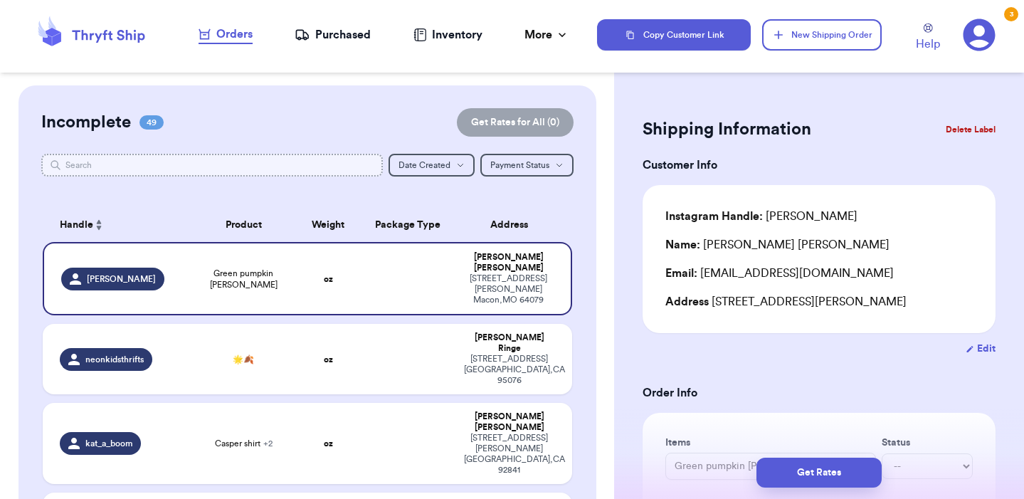
click at [281, 165] on input "text" at bounding box center [211, 165] width 341 height 23
type input "j"
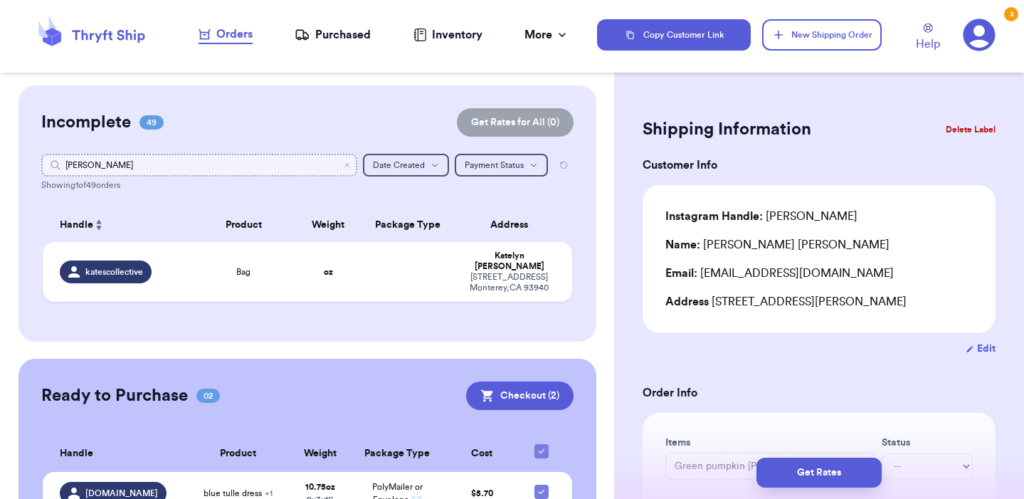
drag, startPoint x: 282, startPoint y: 165, endPoint x: 203, endPoint y: 165, distance: 78.3
click at [203, 165] on input "[PERSON_NAME]" at bounding box center [199, 165] width 316 height 23
type input "o"
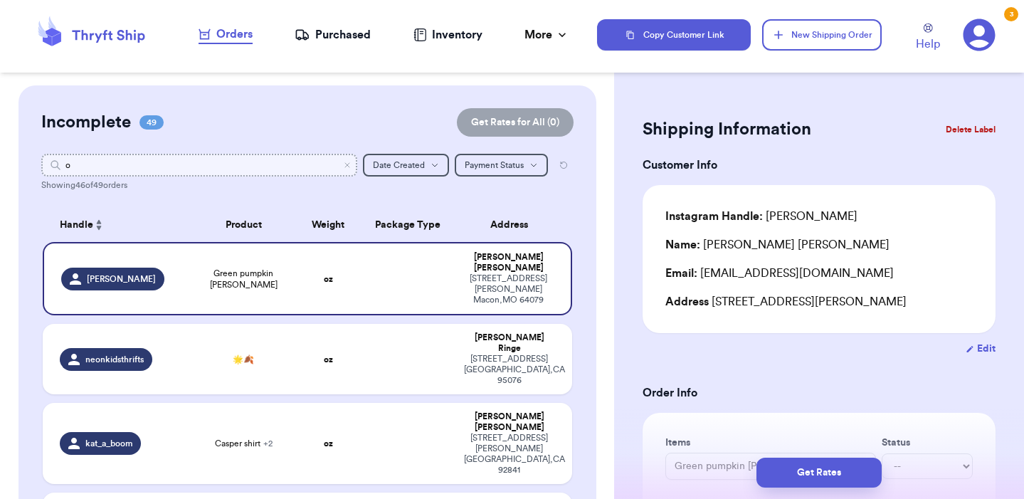
type input "o'"
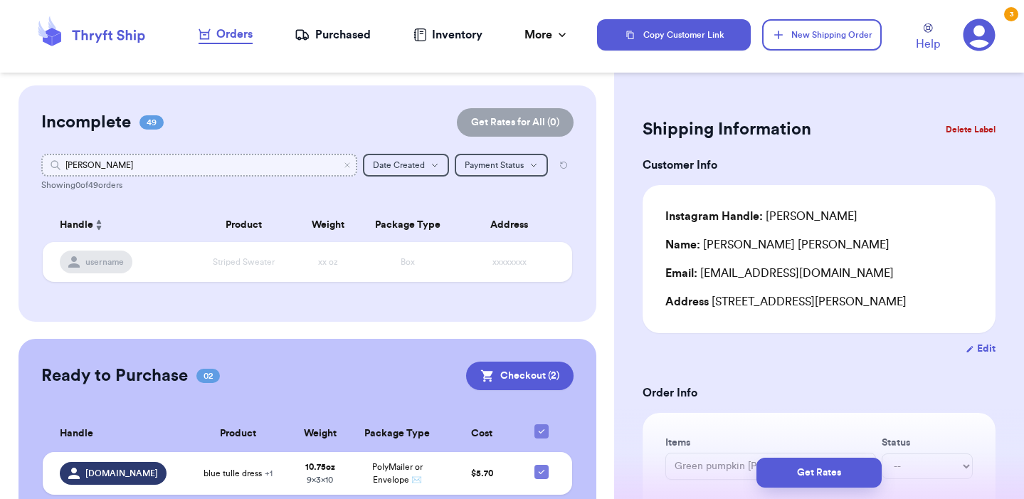
type input "[PERSON_NAME]"
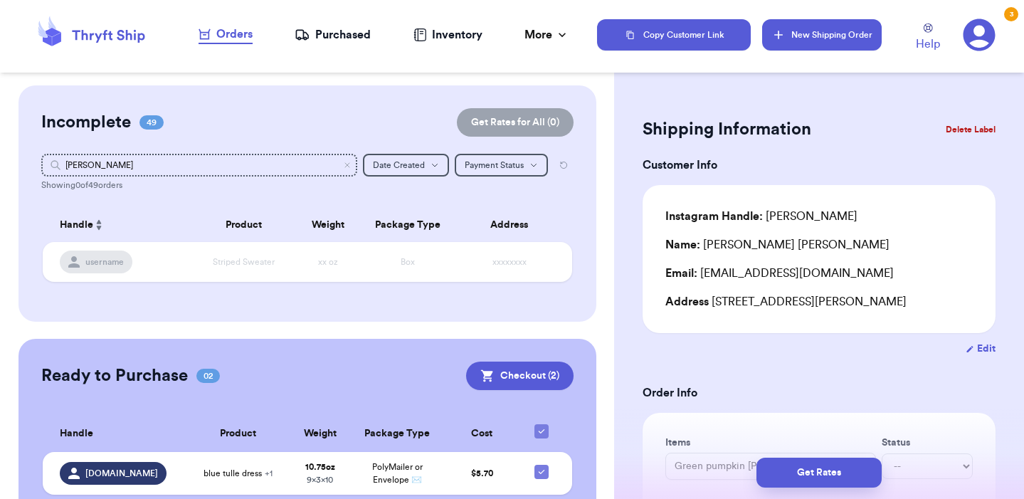
drag, startPoint x: 891, startPoint y: 2, endPoint x: 834, endPoint y: 40, distance: 68.3
click at [834, 40] on button "New Shipping Order" at bounding box center [822, 34] width 120 height 31
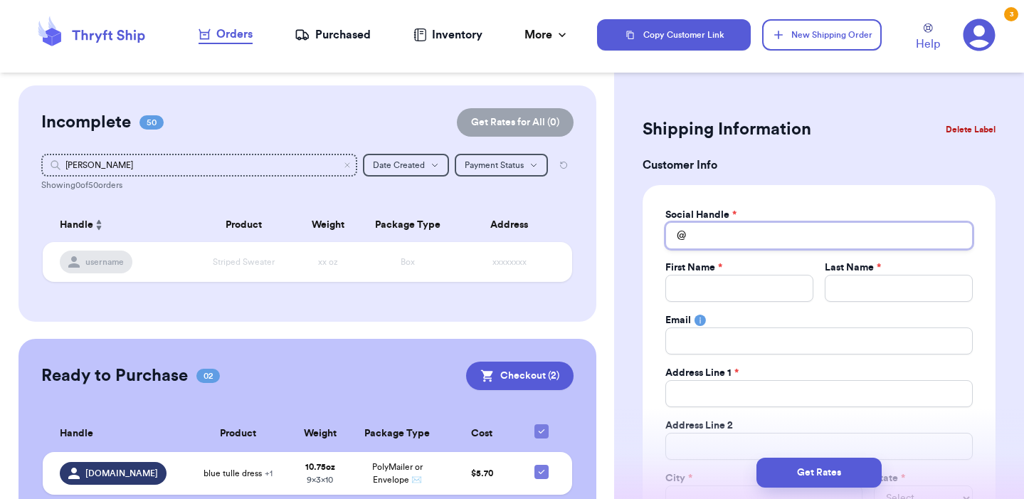
click at [736, 238] on input "Total Amount Paid" at bounding box center [818, 235] width 307 height 27
type input "o"
type input "om"
type input "oma"
type input "omal"
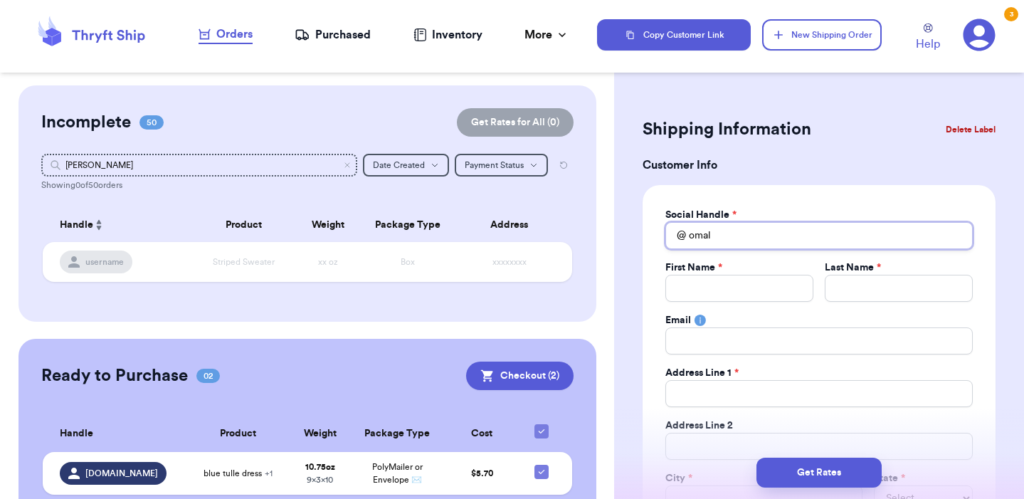
type input "omall"
type input "omalle"
type input "[PERSON_NAME]"
type input "omalle"
type input "omall"
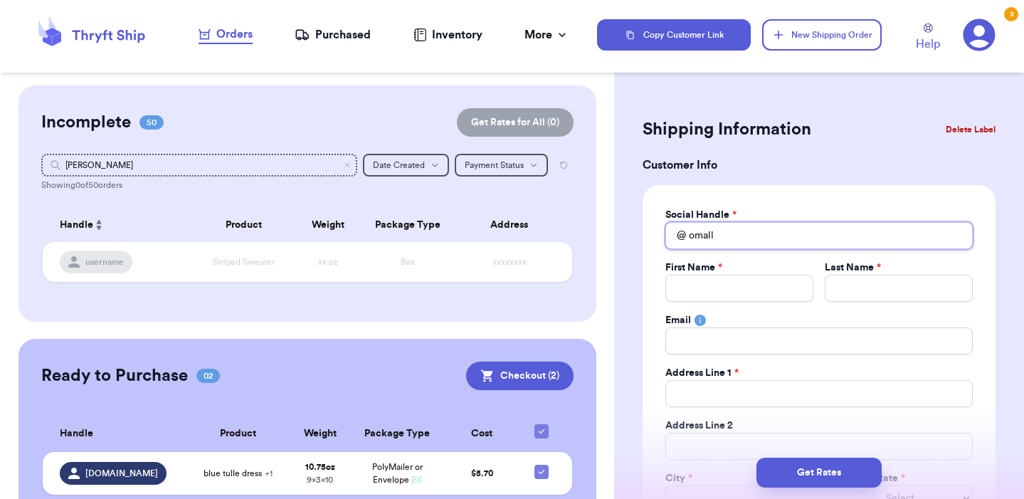
type input "omal"
type input "oma"
type input "om"
type input "o"
type input "_"
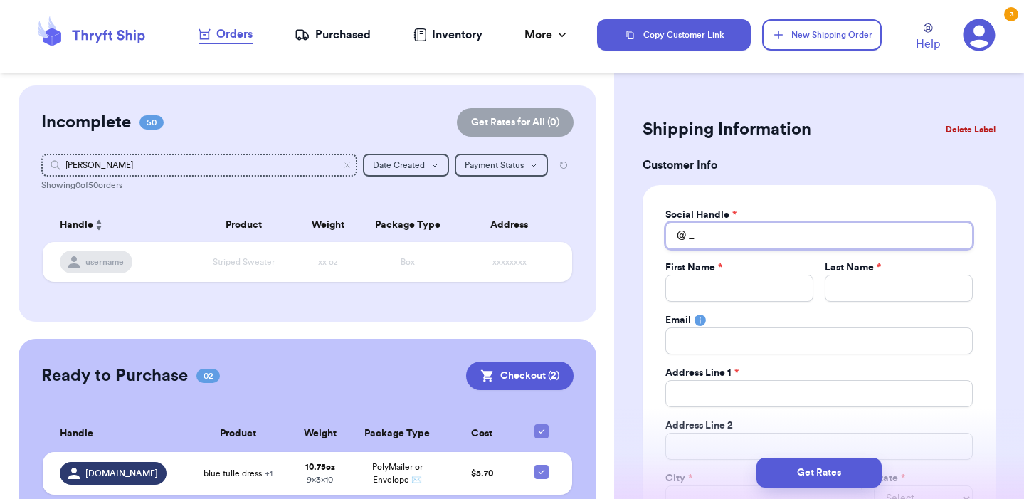
type input "_."
type input "_.g"
type input "_.gr"
type input "_.gre"
type input "_.gree"
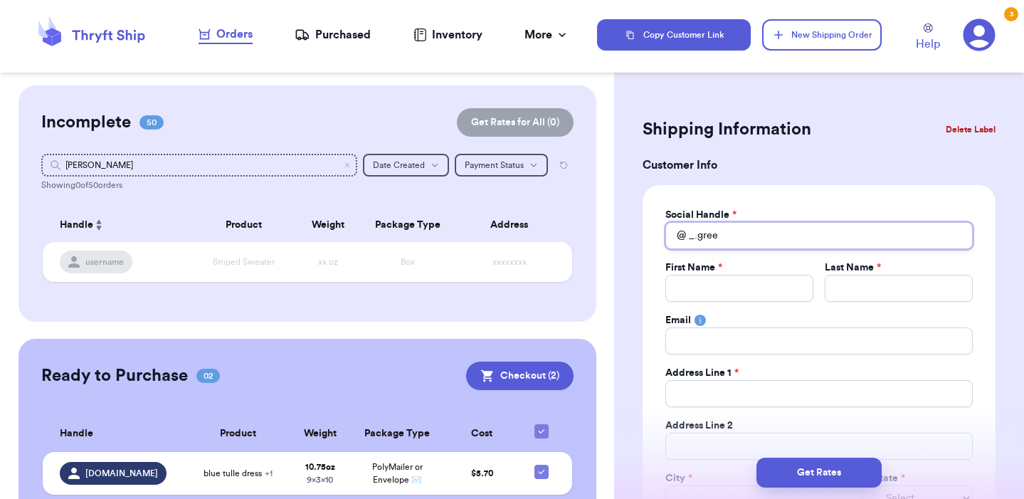
type input "_.green"
type input "_.greent"
type input "_.greento"
type input "_.greentoo"
type input "_.greentoot"
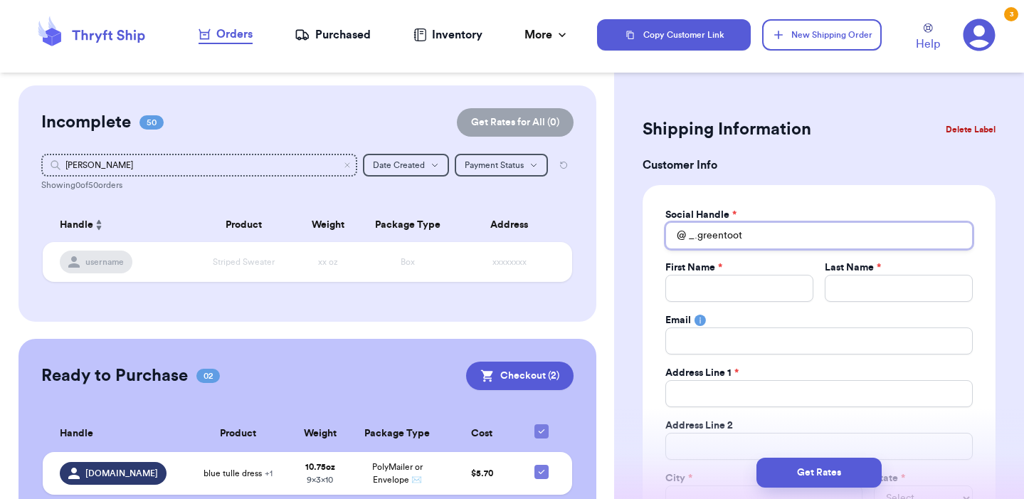
type input "_.greentooth"
type input "_.greentooth."
type input "_.greentooth._"
type input "K"
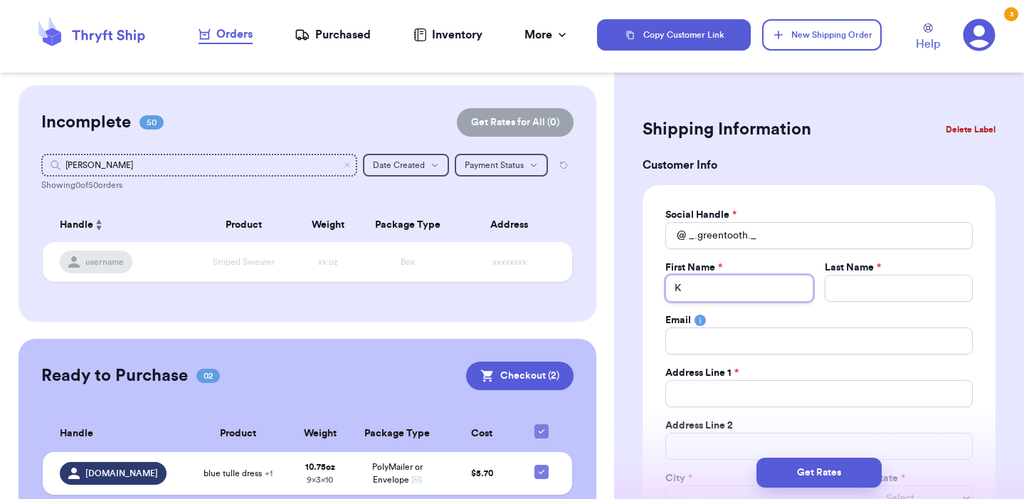
type input "Ka"
type input "Kat"
type input "[PERSON_NAME]"
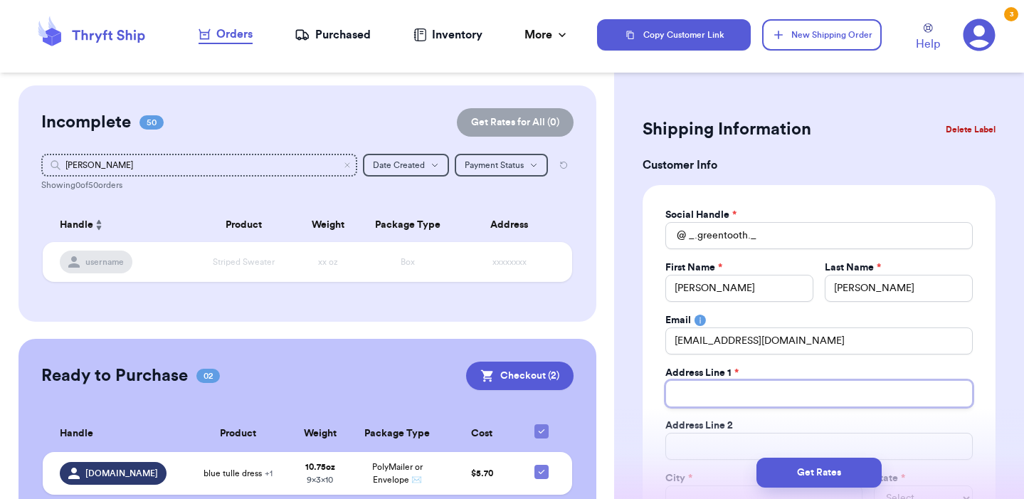
paste input "[STREET_ADDRESS]"
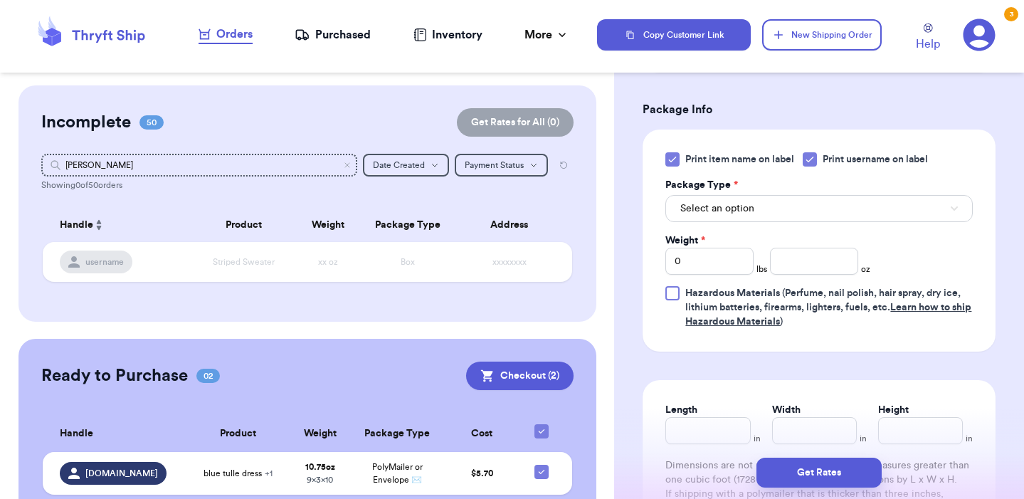
scroll to position [761, 0]
click at [733, 208] on span "Select an option" at bounding box center [717, 208] width 74 height 14
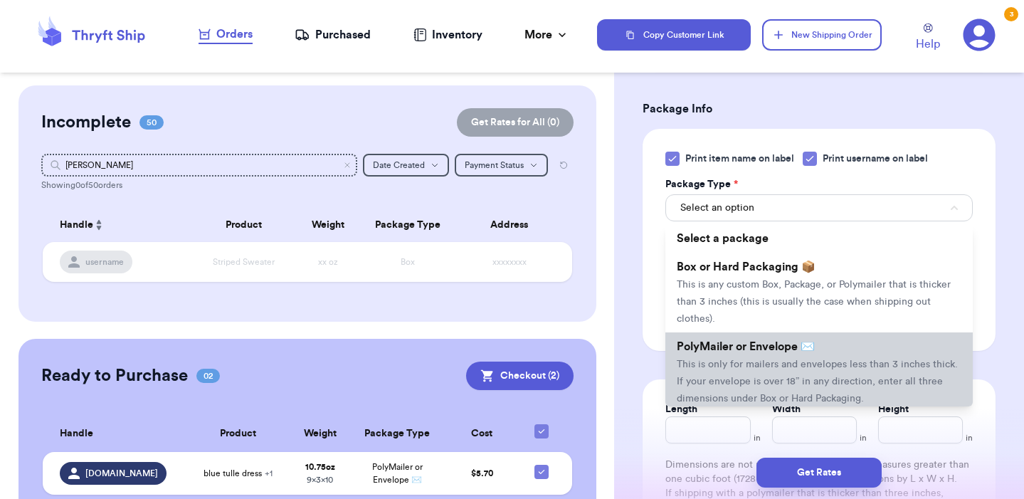
click at [733, 368] on span "This is only for mailers and envelopes less than 3 inches thick. If your envelo…" at bounding box center [817, 381] width 281 height 44
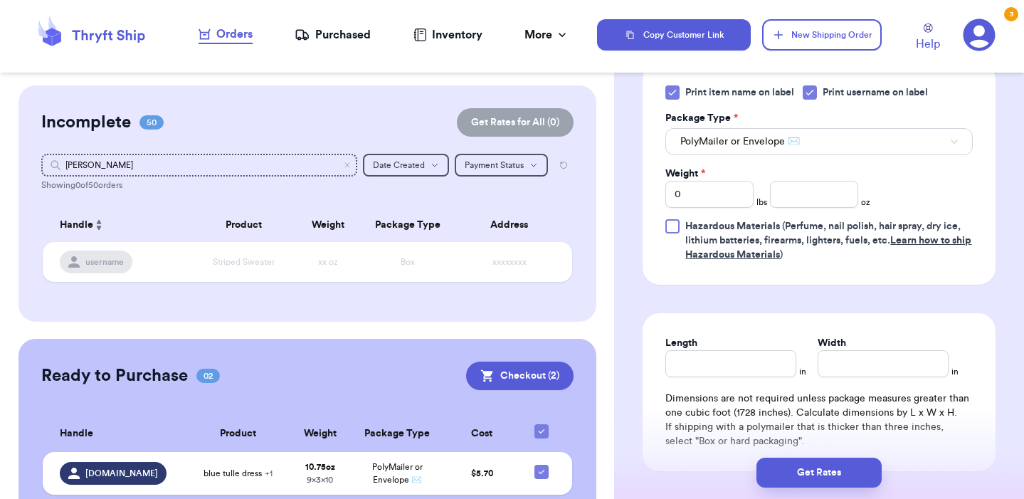
scroll to position [837, 0]
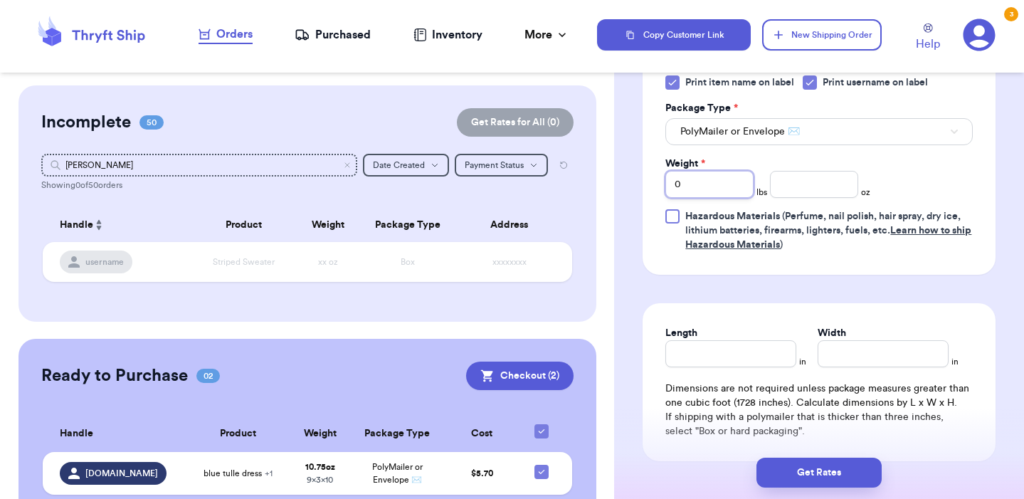
click at [724, 187] on input "0" at bounding box center [709, 184] width 88 height 27
click at [807, 199] on div "Print item name on label Print username on label Package Type * PolyMailer or E…" at bounding box center [818, 163] width 307 height 176
click at [806, 180] on input "number" at bounding box center [814, 184] width 88 height 27
click at [764, 356] on input "Length" at bounding box center [730, 353] width 131 height 27
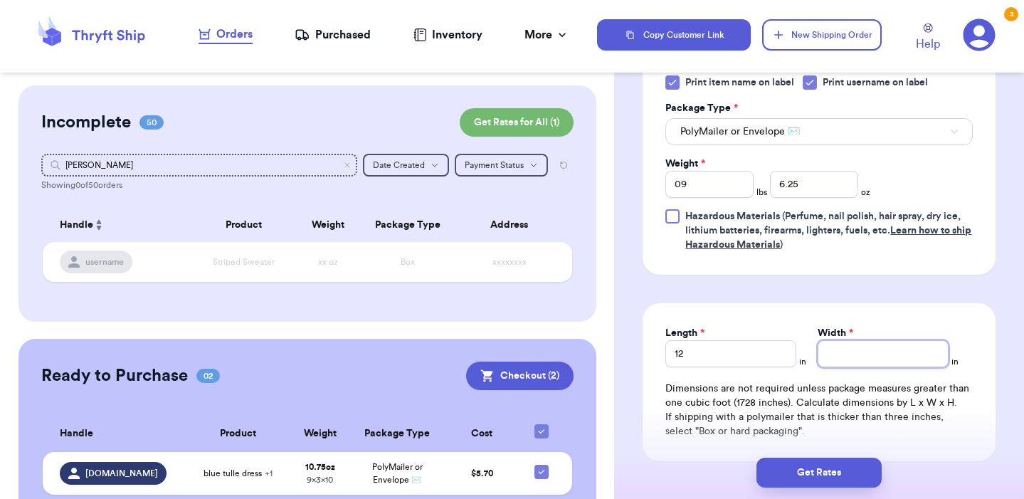
click at [856, 361] on input "Width *" at bounding box center [882, 353] width 131 height 27
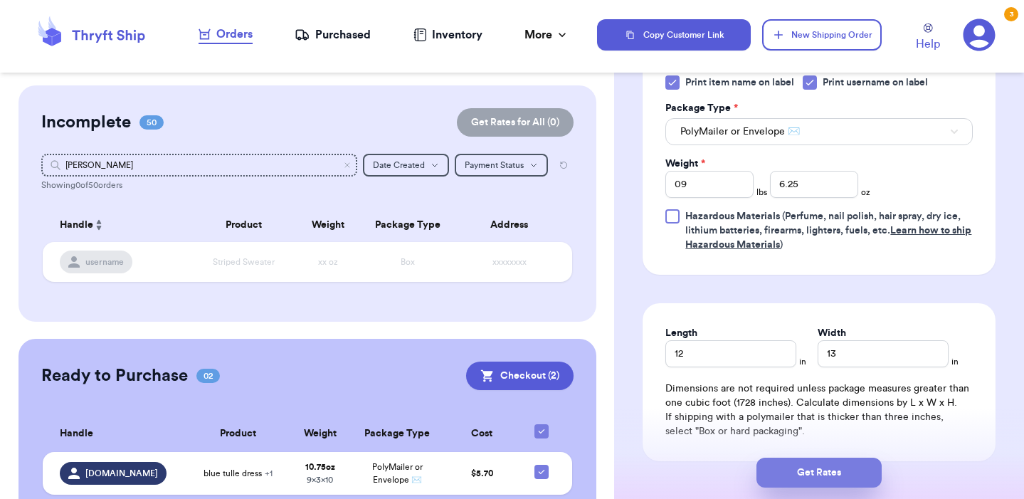
click at [853, 475] on button "Get Rates" at bounding box center [818, 472] width 125 height 30
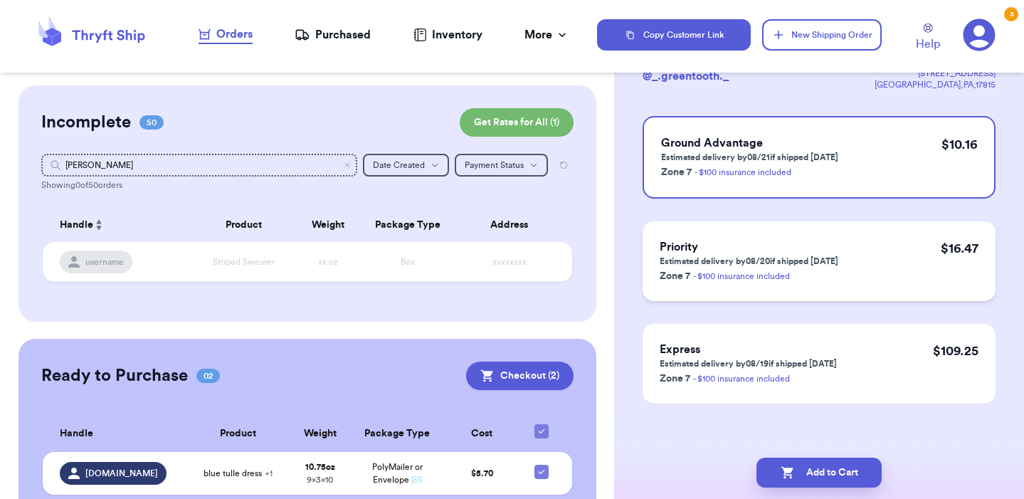
scroll to position [115, 0]
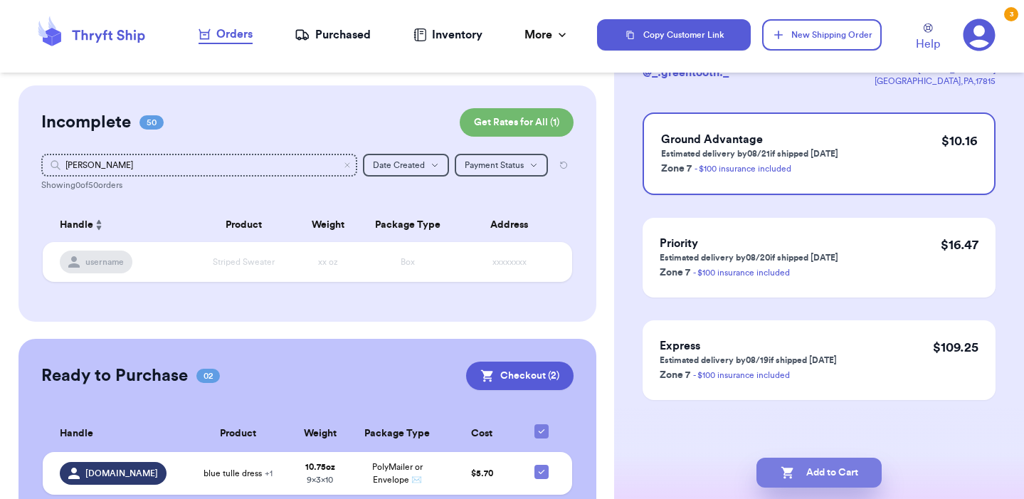
click at [820, 483] on button "Add to Cart" at bounding box center [818, 472] width 125 height 30
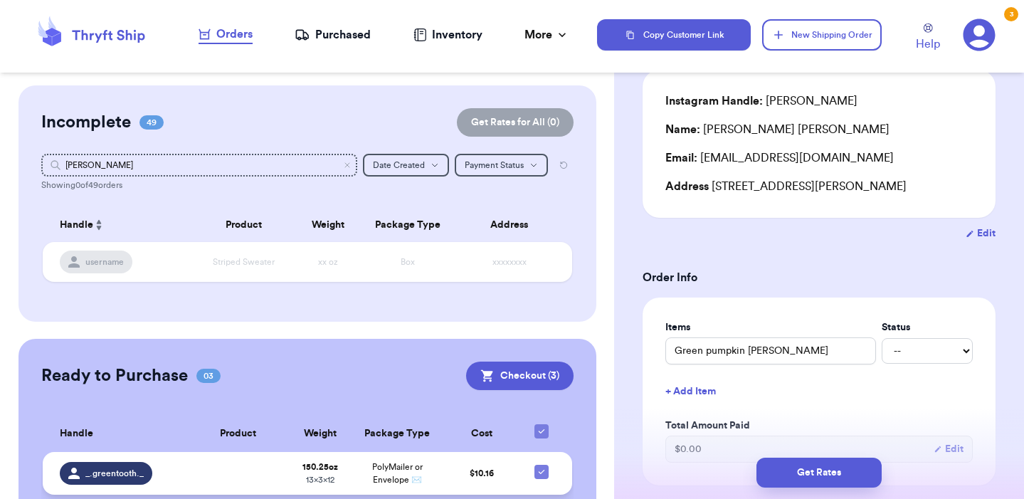
scroll to position [0, 0]
click at [346, 166] on icon "Clear search" at bounding box center [347, 165] width 4 height 4
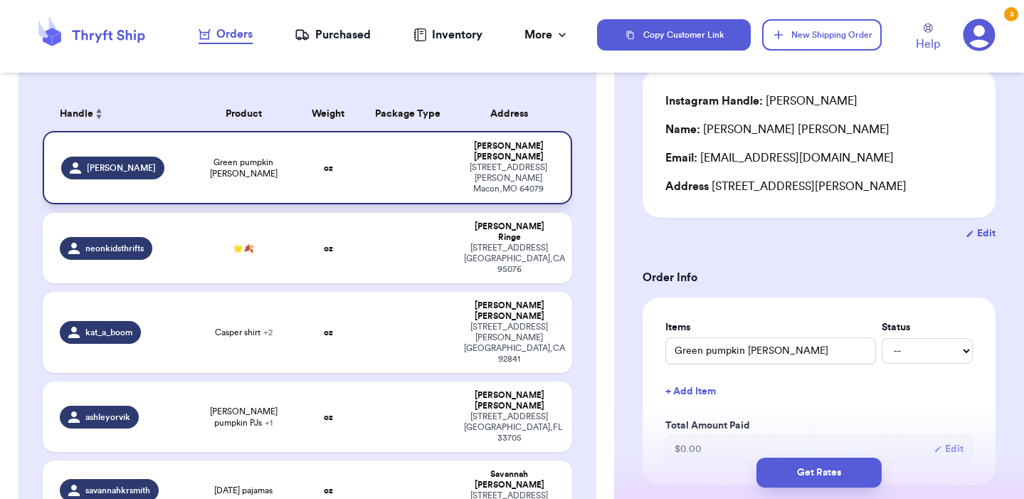
scroll to position [117, 0]
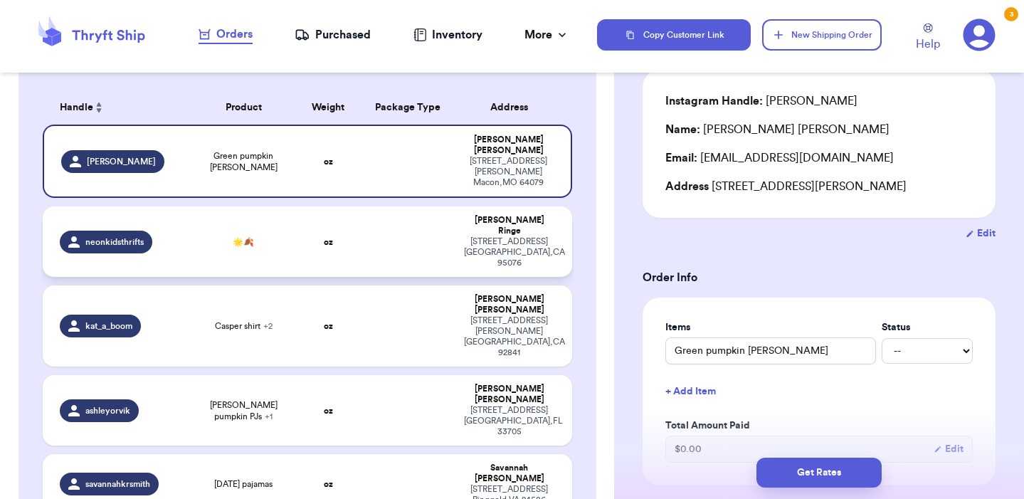
click at [422, 231] on td at bounding box center [407, 241] width 95 height 70
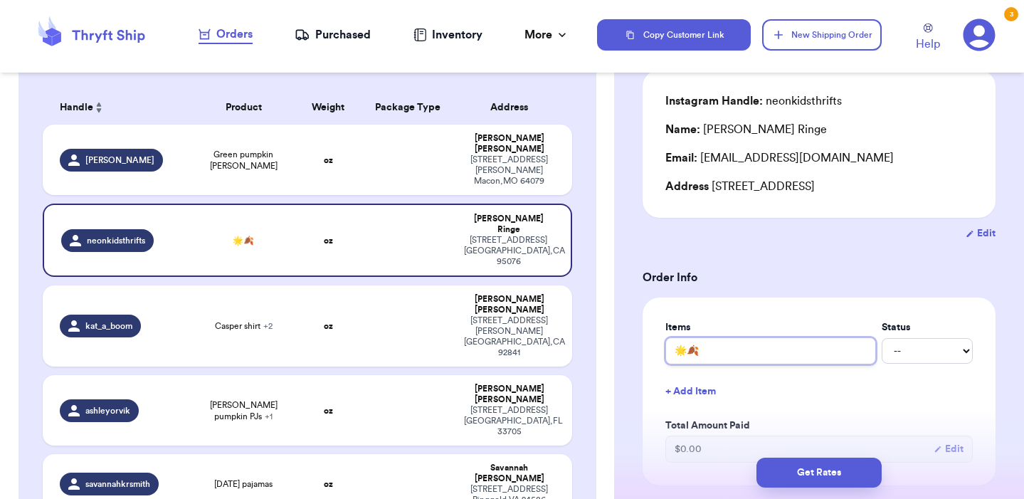
click at [704, 356] on input "🌟🍂" at bounding box center [770, 350] width 211 height 27
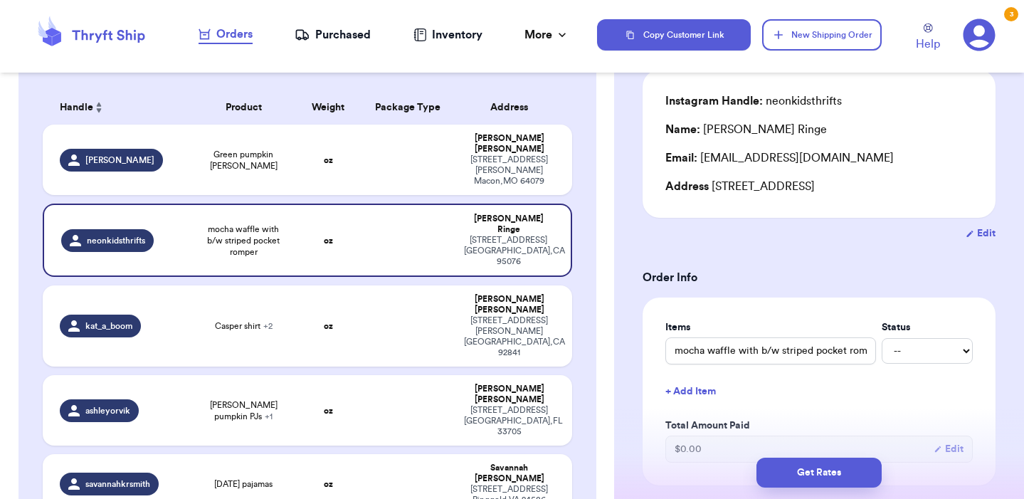
click at [691, 395] on button "+ Add Item" at bounding box center [818, 391] width 319 height 31
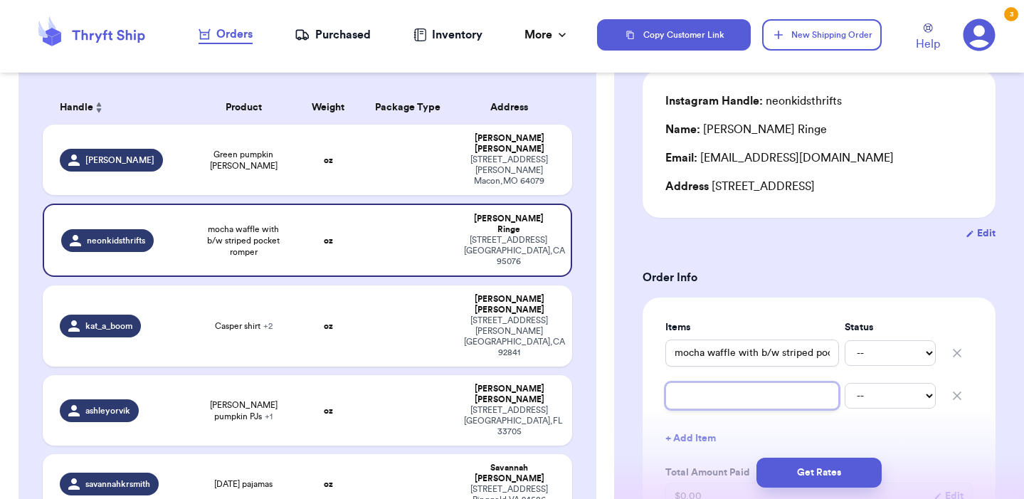
click at [690, 401] on input "text" at bounding box center [752, 395] width 174 height 27
click at [696, 400] on input "sheen daisy" at bounding box center [752, 395] width 174 height 27
click at [677, 399] on input "[PERSON_NAME]" at bounding box center [752, 395] width 174 height 27
click at [756, 400] on input "b/w [PERSON_NAME]" at bounding box center [752, 395] width 174 height 27
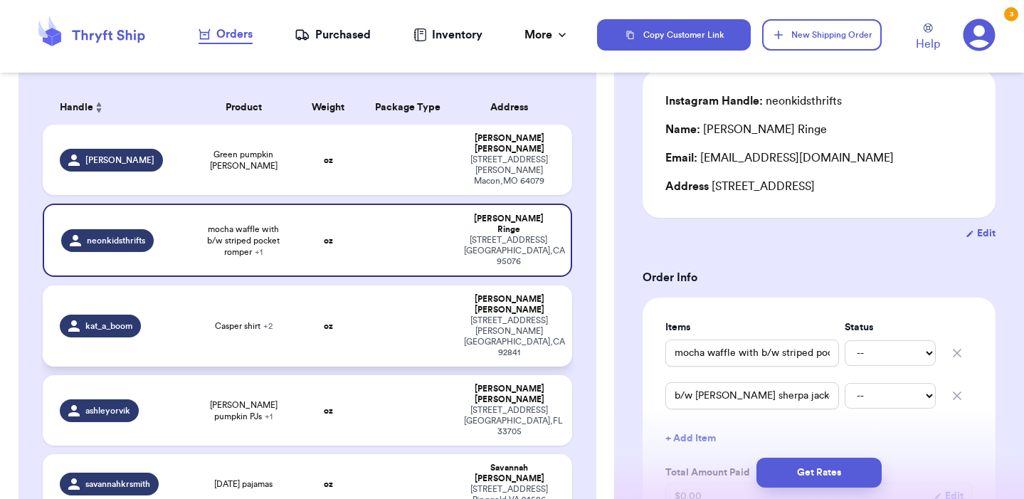
click at [353, 290] on td "oz" at bounding box center [328, 325] width 63 height 81
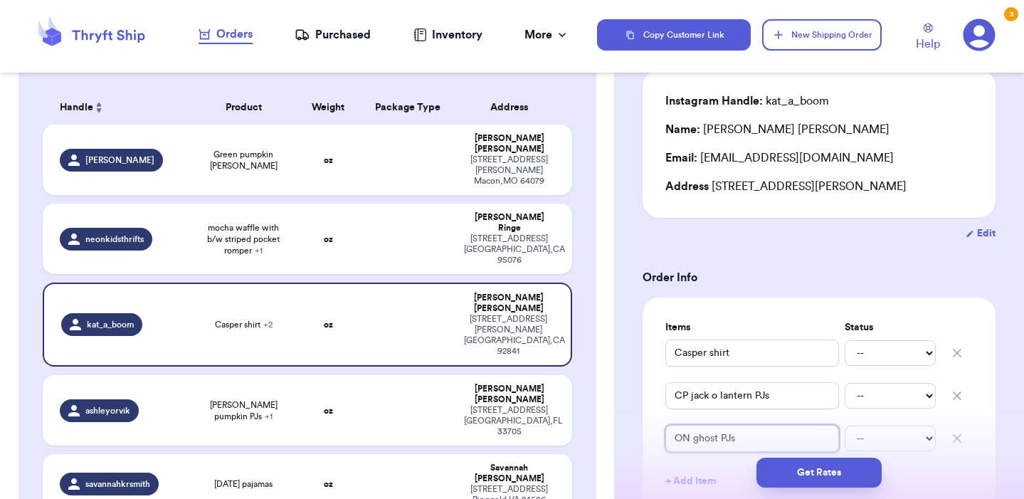
click at [705, 440] on input "ON ghost PJs" at bounding box center [752, 438] width 174 height 27
click at [972, 391] on button "button" at bounding box center [956, 395] width 31 height 31
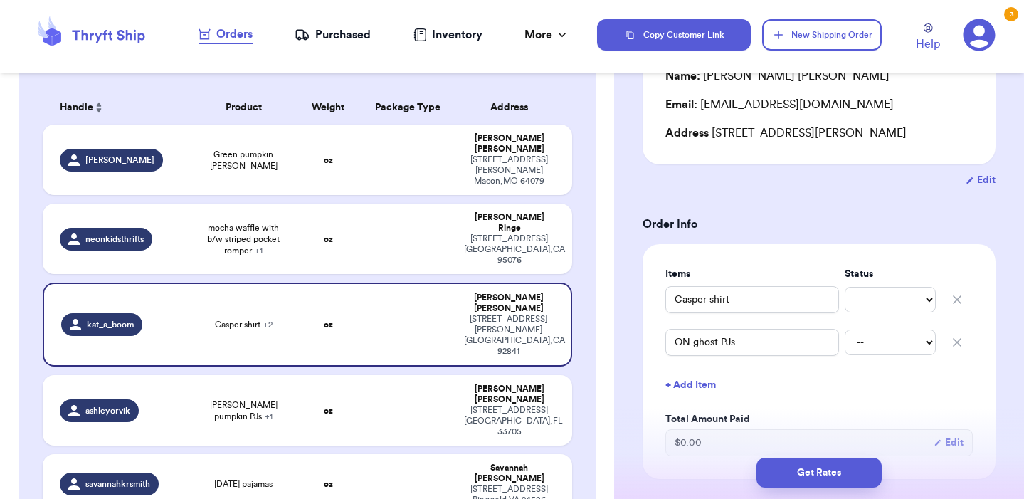
scroll to position [170, 0]
click at [691, 383] on button "+ Add Item" at bounding box center [818, 383] width 319 height 31
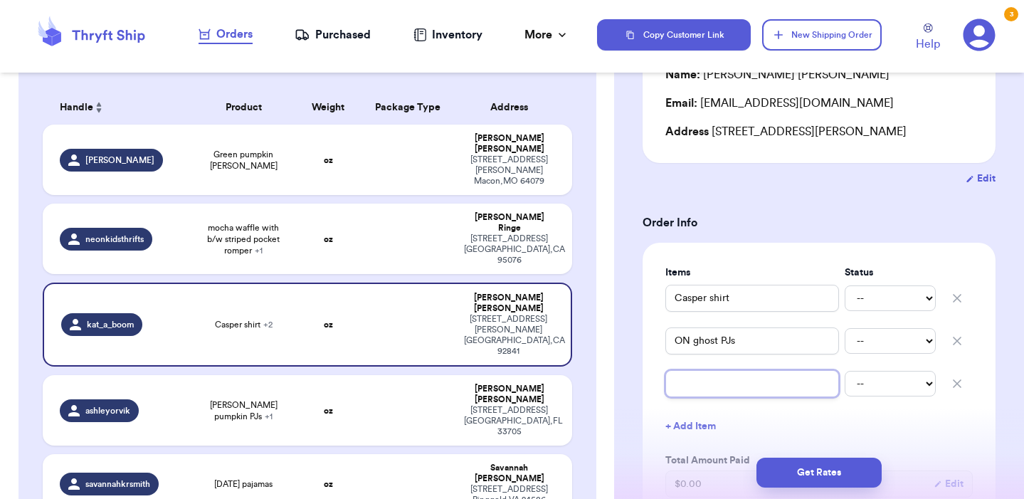
click at [691, 383] on input "text" at bounding box center [752, 383] width 174 height 27
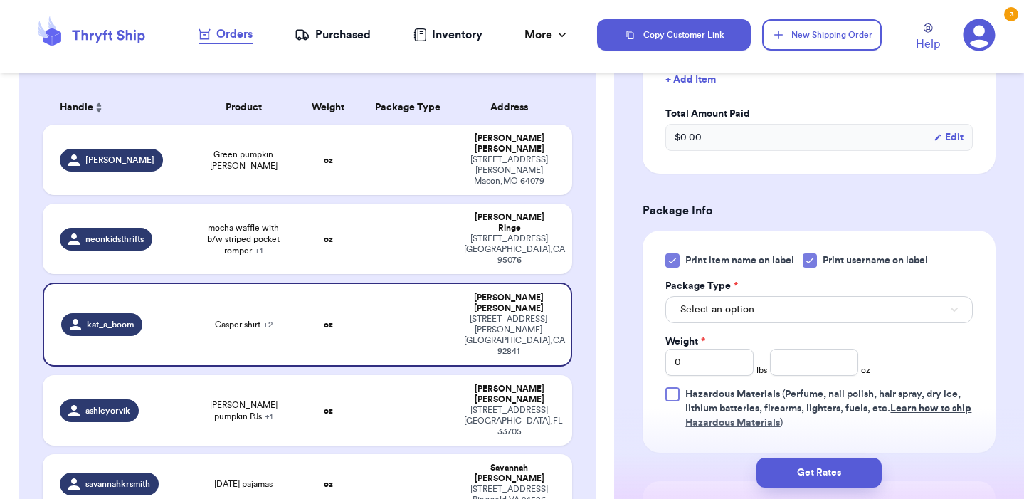
scroll to position [521, 0]
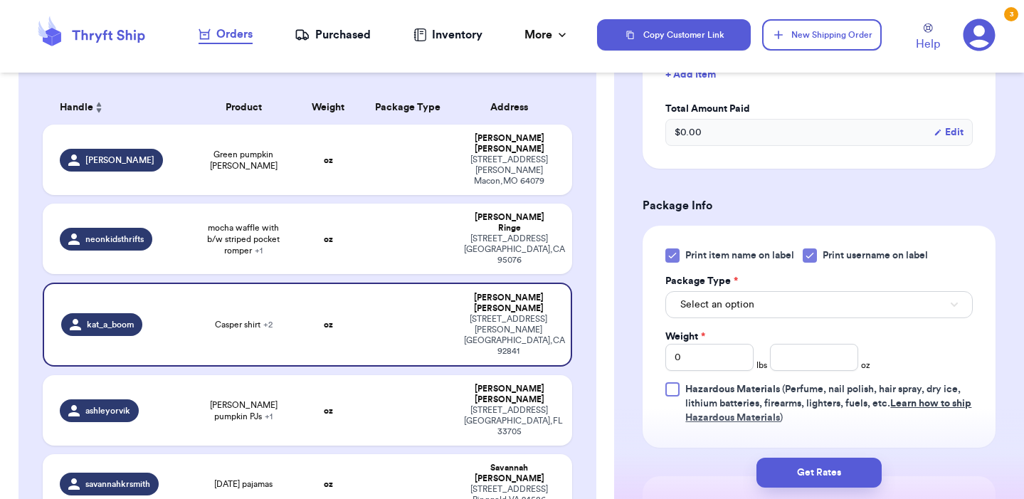
click at [748, 307] on span "Select an option" at bounding box center [717, 304] width 74 height 14
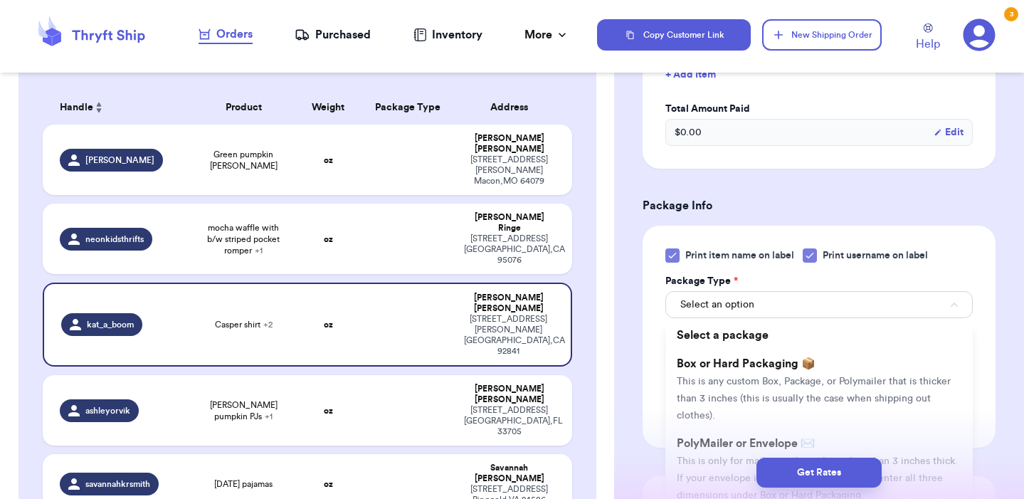
click at [731, 446] on div "Get Rates" at bounding box center [819, 472] width 410 height 53
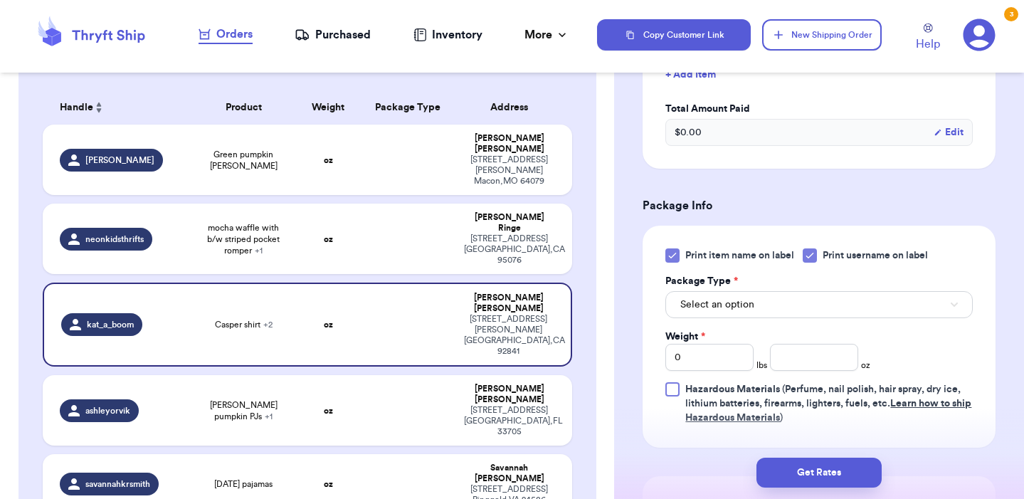
click at [750, 310] on span "Select an option" at bounding box center [717, 304] width 74 height 14
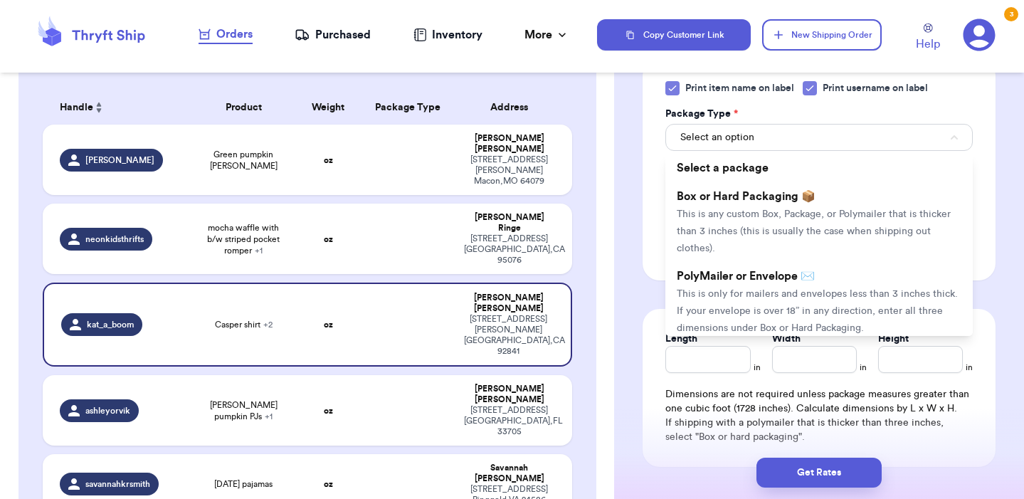
scroll to position [817, 0]
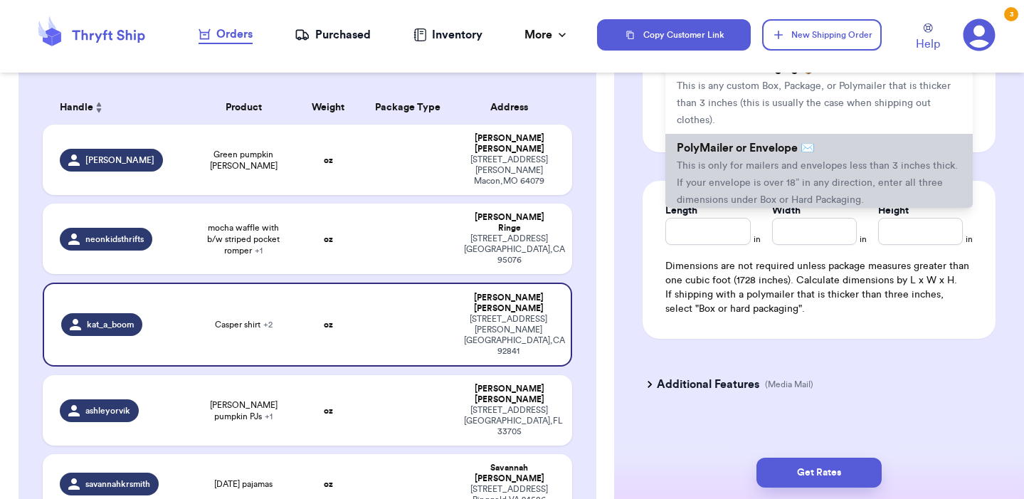
click at [695, 191] on span "This is only for mailers and envelopes less than 3 inches thick. If your envelo…" at bounding box center [817, 183] width 281 height 44
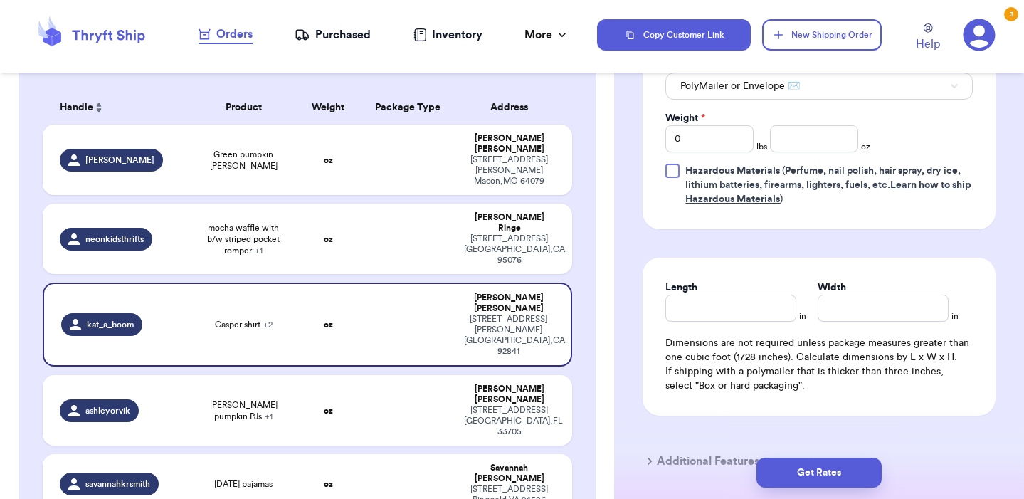
scroll to position [739, 0]
click at [790, 148] on input "number" at bounding box center [814, 139] width 88 height 27
click at [769, 312] on input "Length" at bounding box center [730, 308] width 131 height 27
click at [908, 315] on input "Width *" at bounding box center [882, 308] width 131 height 27
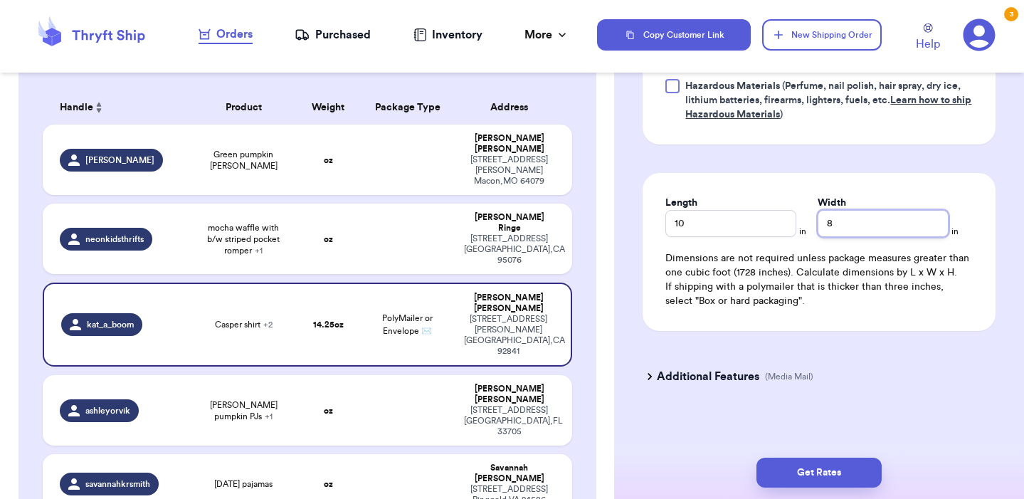
scroll to position [830, 0]
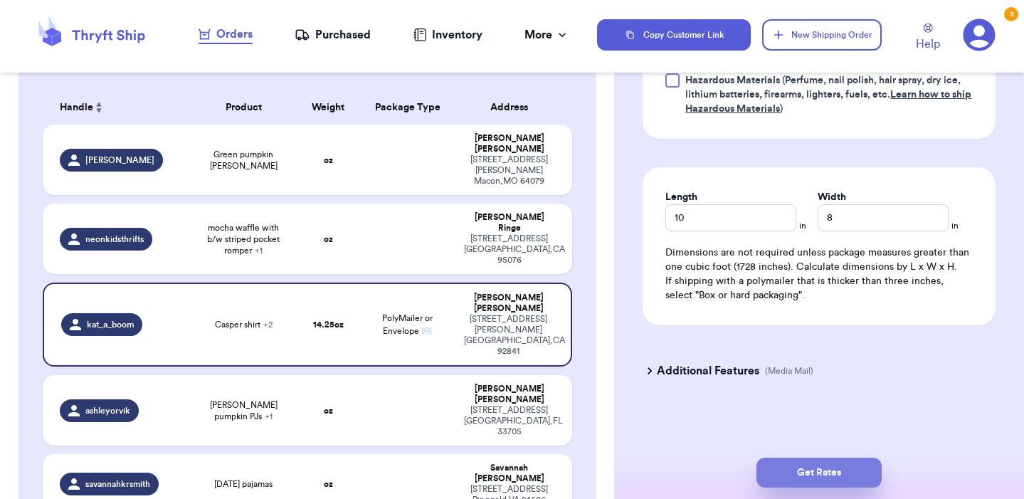
click at [844, 460] on button "Get Rates" at bounding box center [818, 472] width 125 height 30
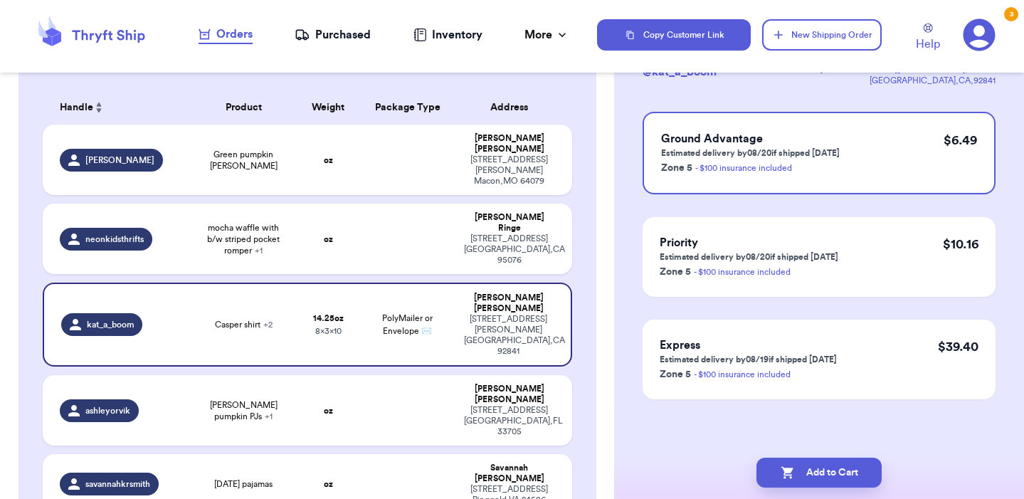
scroll to position [116, 0]
click at [843, 470] on button "Add to Cart" at bounding box center [818, 472] width 125 height 30
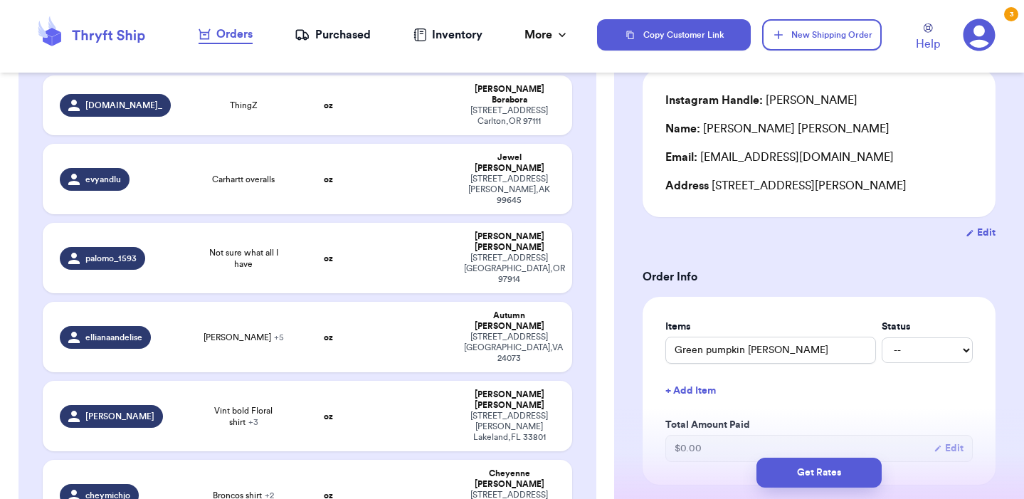
scroll to position [2662, 0]
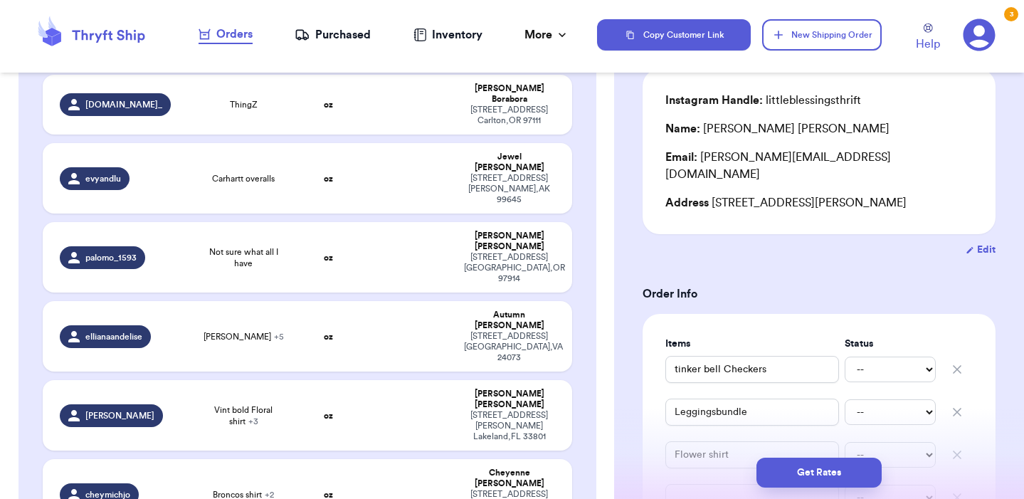
drag, startPoint x: 472, startPoint y: 336, endPoint x: 537, endPoint y: 356, distance: 68.6
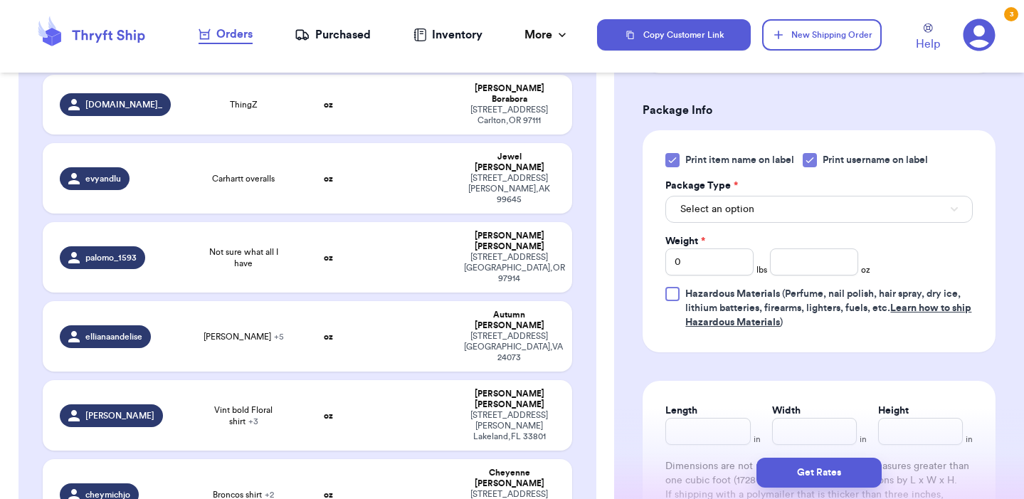
scroll to position [684, 0]
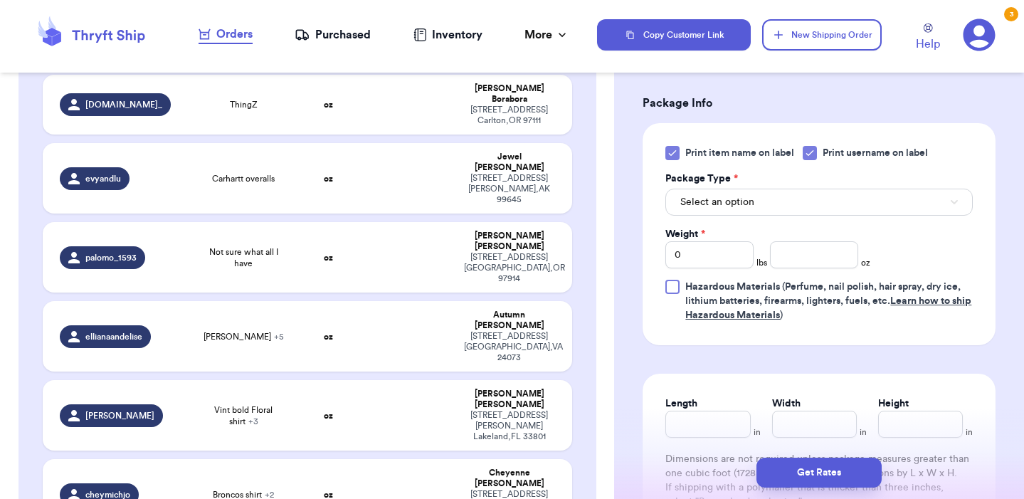
click at [745, 189] on button "Select an option" at bounding box center [818, 202] width 307 height 27
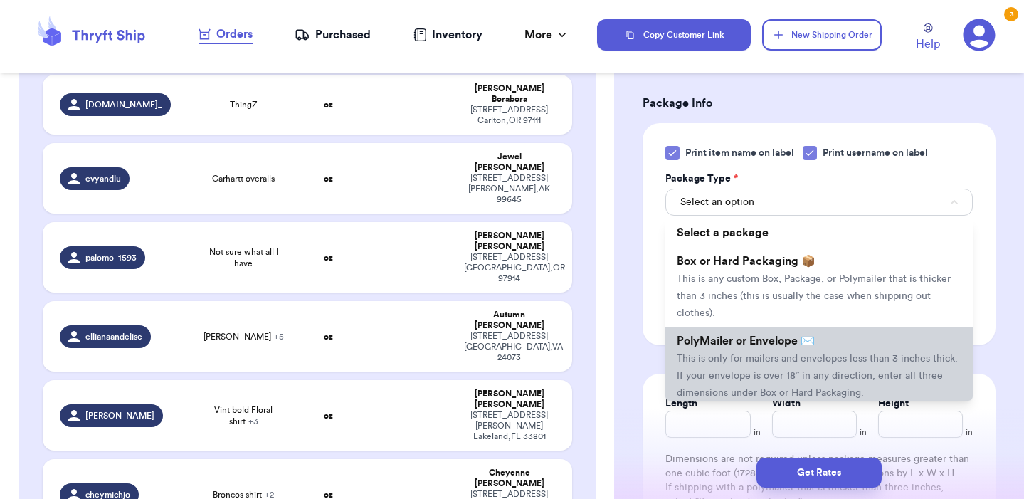
click at [748, 337] on li "PolyMailer or Envelope ✉️ This is only for mailers and envelopes less than 3 in…" at bounding box center [818, 367] width 307 height 80
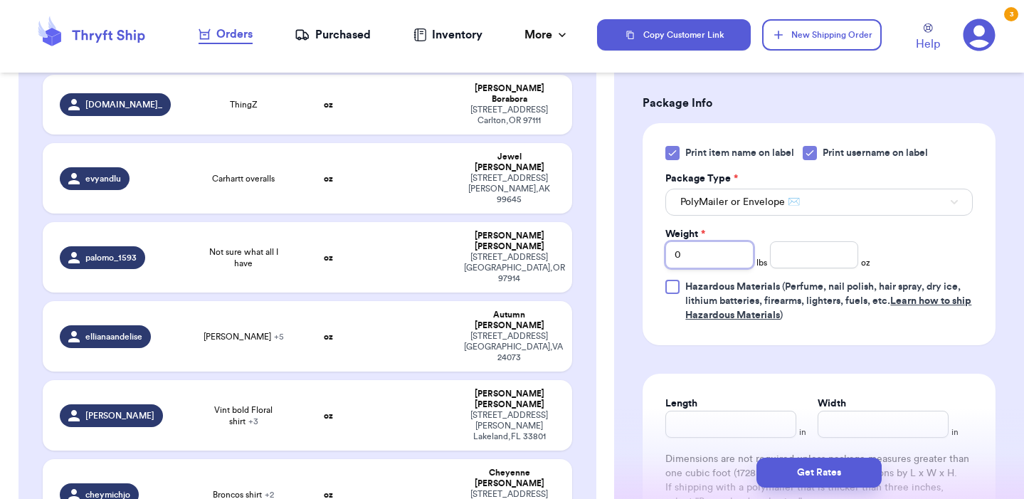
click at [721, 243] on input "0" at bounding box center [709, 254] width 88 height 27
click at [802, 242] on input "number" at bounding box center [814, 254] width 88 height 27
click at [757, 413] on input "Length" at bounding box center [730, 423] width 131 height 27
click at [905, 410] on input "Width *" at bounding box center [882, 423] width 131 height 27
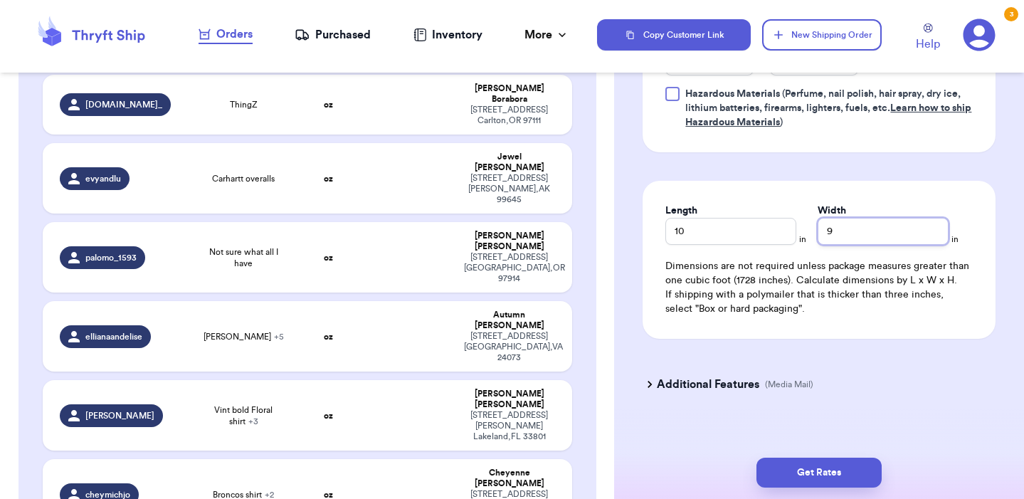
scroll to position [876, 0]
click at [766, 379] on p "(Media Mail)" at bounding box center [789, 384] width 48 height 11
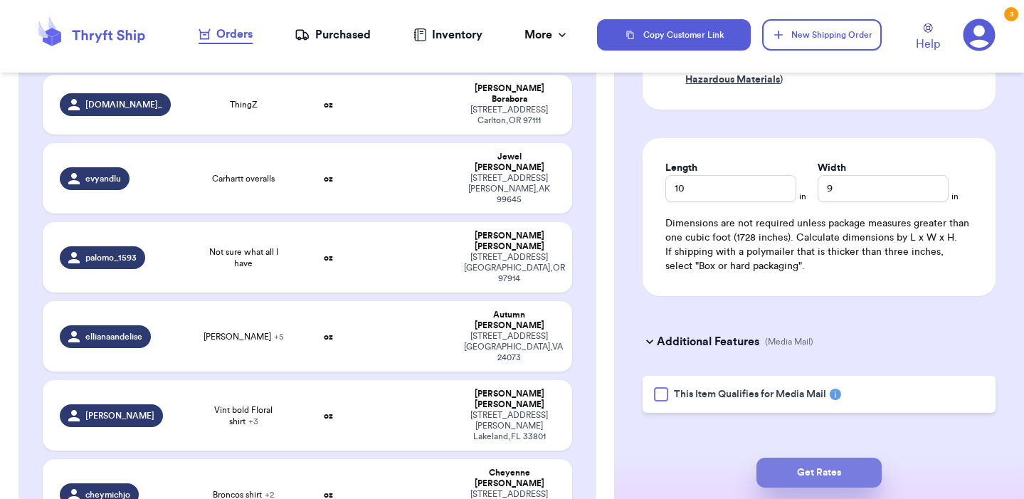
scroll to position [918, 0]
click at [824, 474] on button "Get Rates" at bounding box center [818, 472] width 125 height 30
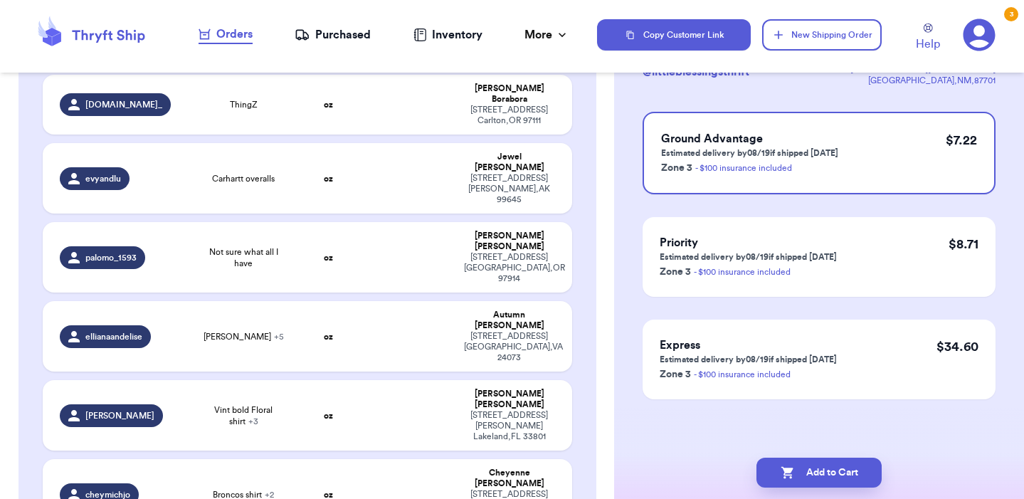
scroll to position [0, 0]
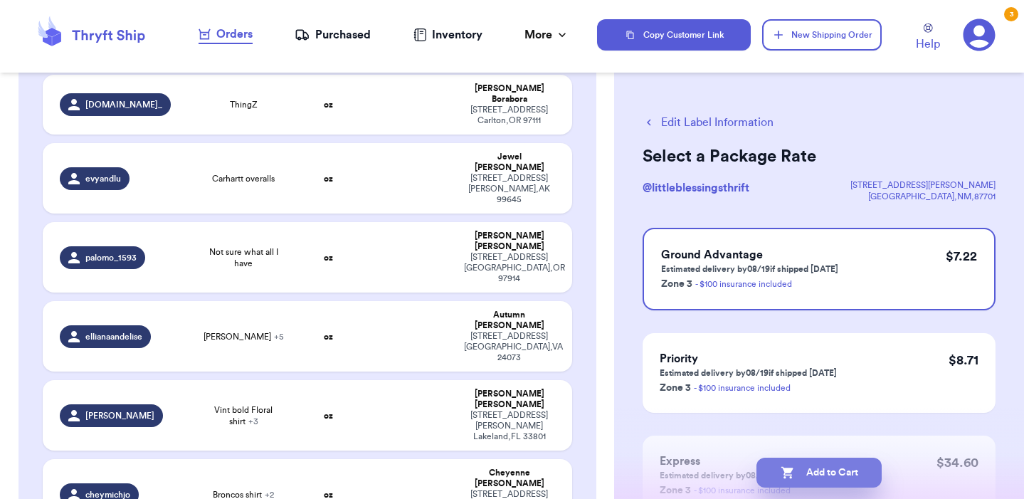
click at [824, 474] on button "Add to Cart" at bounding box center [818, 472] width 125 height 30
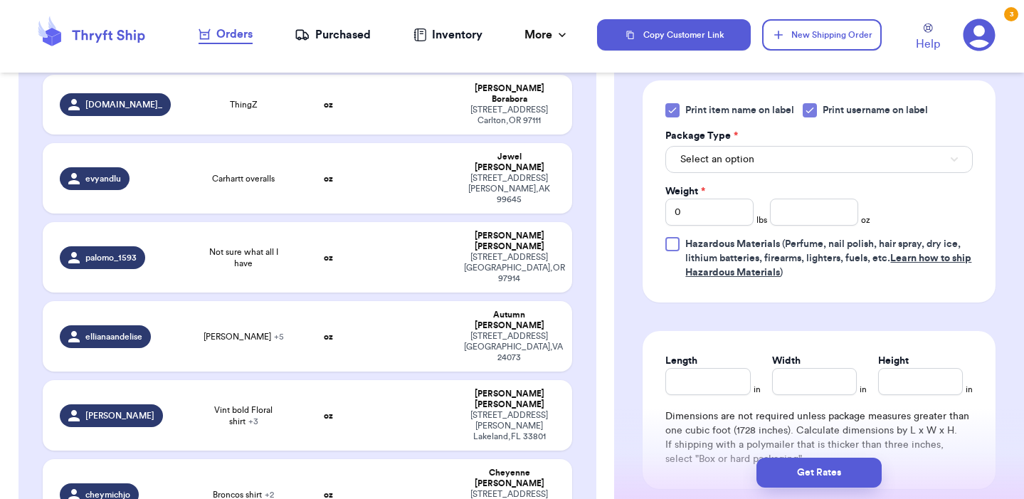
scroll to position [576, 0]
click at [782, 166] on button "Select an option" at bounding box center [818, 160] width 307 height 27
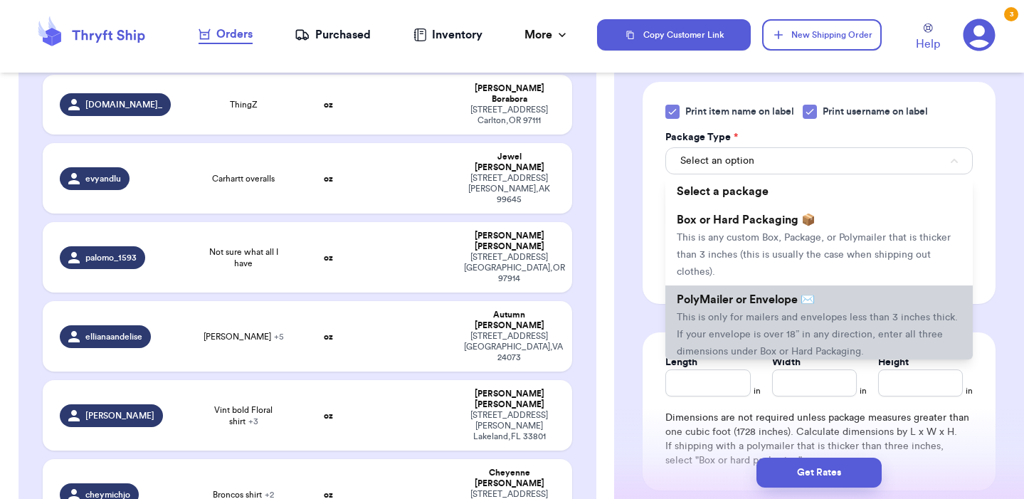
click at [749, 324] on span "This is only for mailers and envelopes less than 3 inches thick. If your envelo…" at bounding box center [817, 334] width 281 height 44
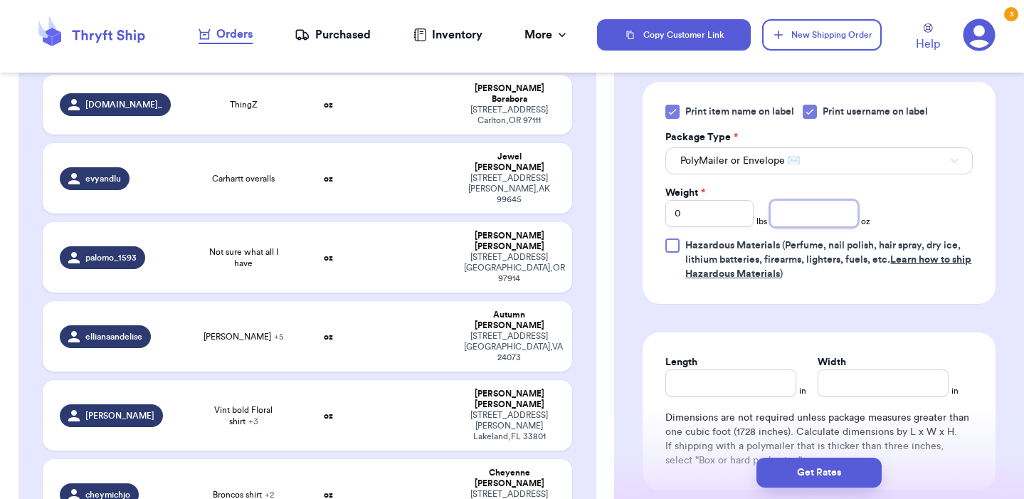
click at [815, 205] on input "number" at bounding box center [814, 213] width 88 height 27
click at [747, 388] on input "Length" at bounding box center [730, 382] width 131 height 27
click at [879, 384] on input "Width *" at bounding box center [882, 382] width 131 height 27
click at [950, 332] on form "Shipping Information Delete Label Customer Info Instagram Handle: little.sprout…" at bounding box center [818, 51] width 353 height 1026
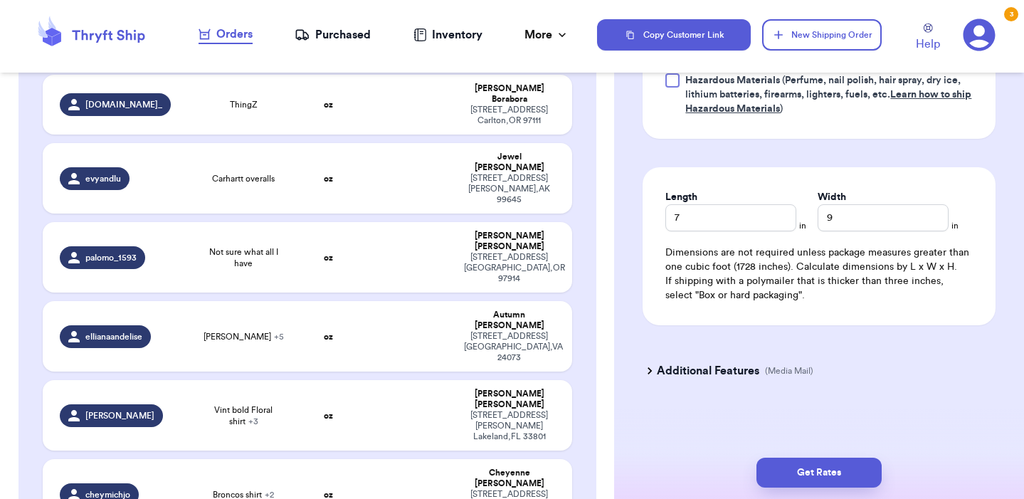
click at [754, 376] on h3 "Additional Features" at bounding box center [708, 370] width 102 height 17
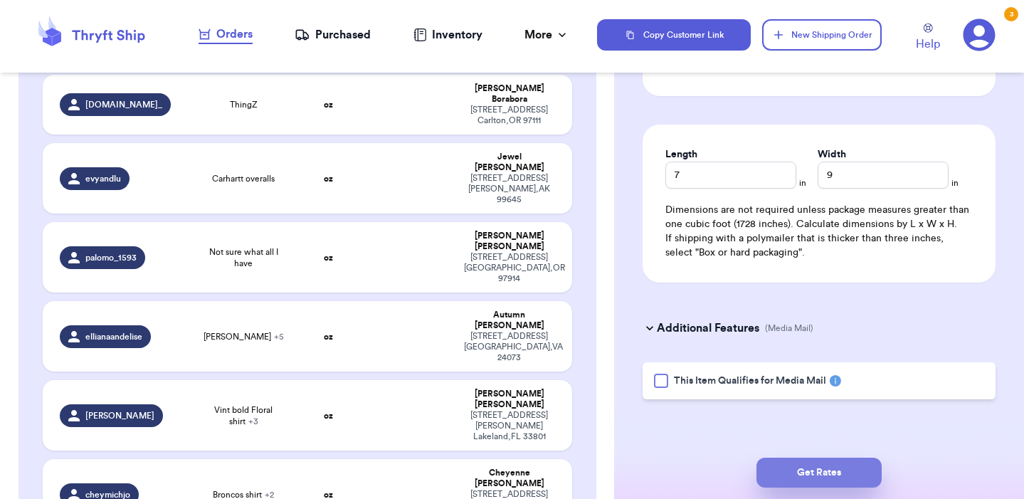
scroll to position [786, 0]
click at [830, 481] on button "Get Rates" at bounding box center [818, 472] width 125 height 30
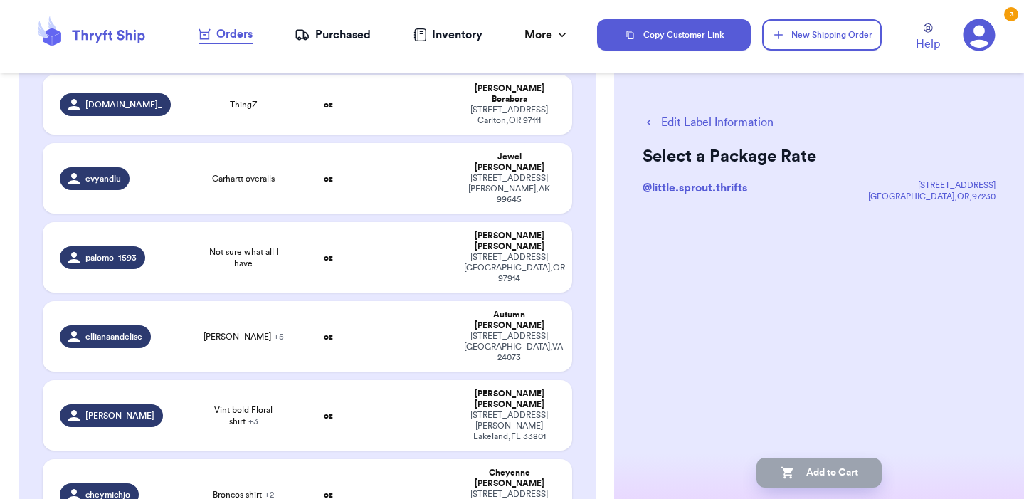
scroll to position [0, 0]
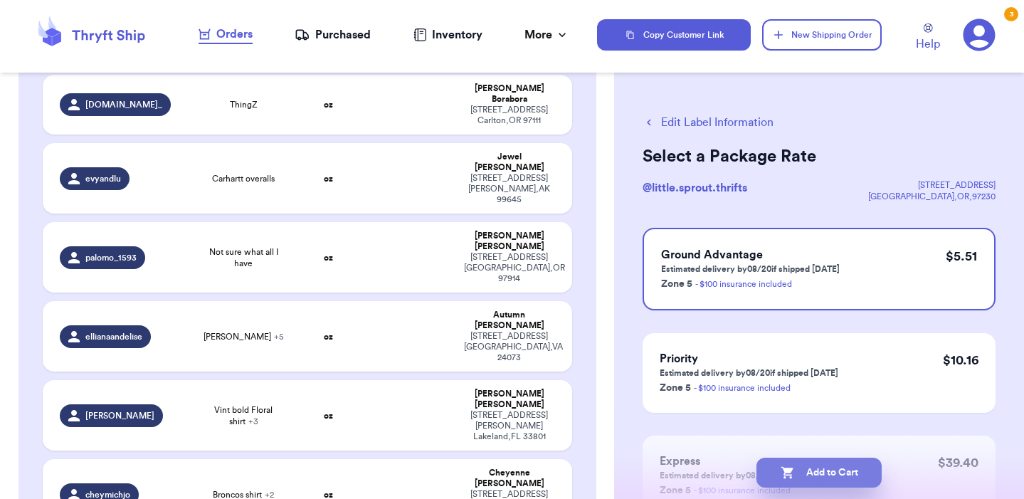
click at [818, 475] on button "Add to Cart" at bounding box center [818, 472] width 125 height 30
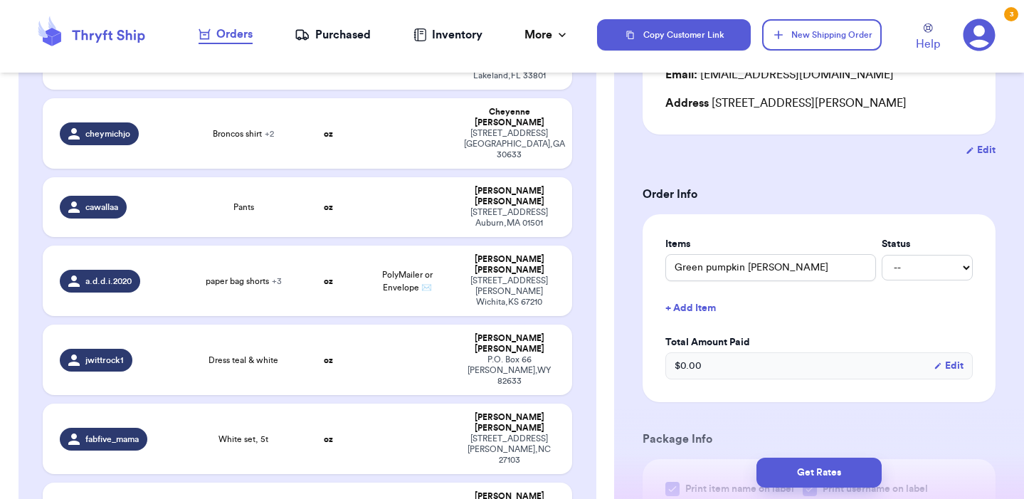
scroll to position [3024, 0]
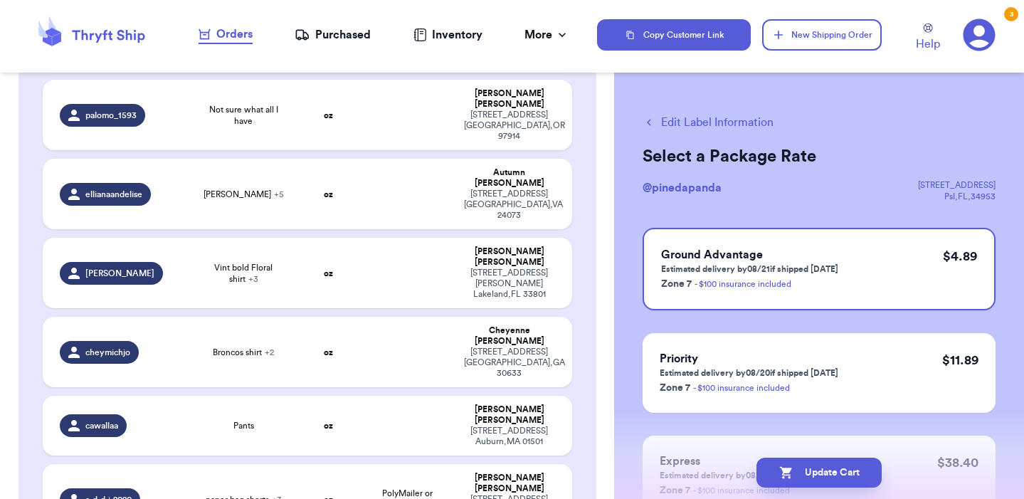
scroll to position [2676, 0]
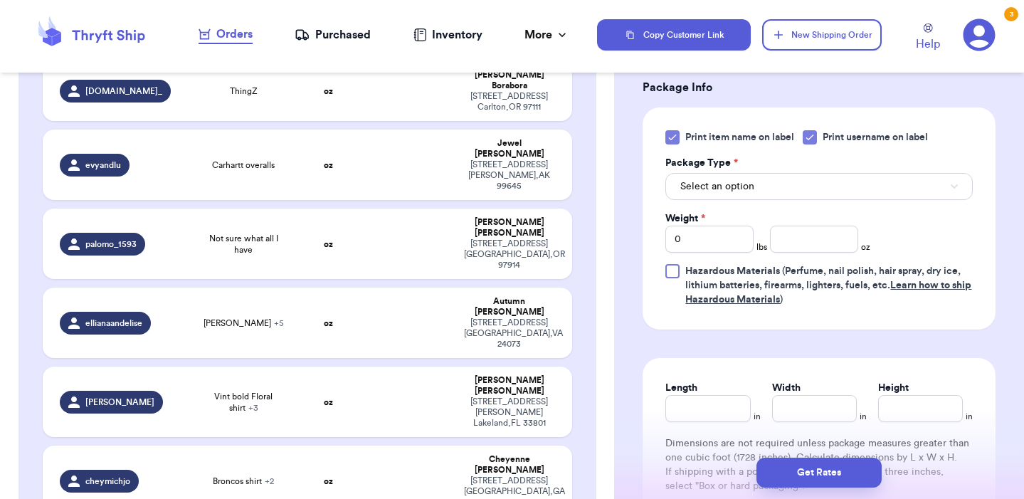
scroll to position [547, 0]
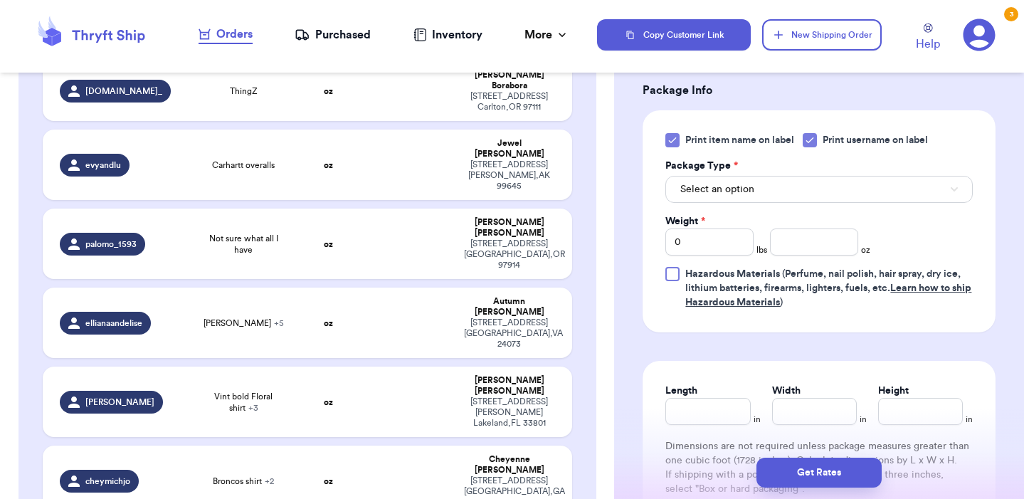
click at [738, 184] on button "Select an option" at bounding box center [818, 189] width 307 height 27
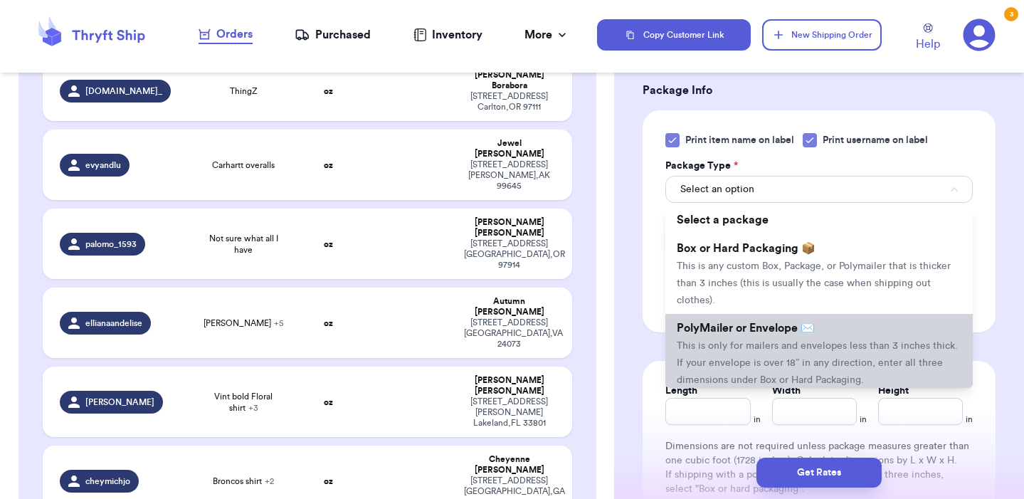
click at [716, 324] on li "PolyMailer or Envelope ✉️ This is only for mailers and envelopes less than 3 in…" at bounding box center [818, 354] width 307 height 80
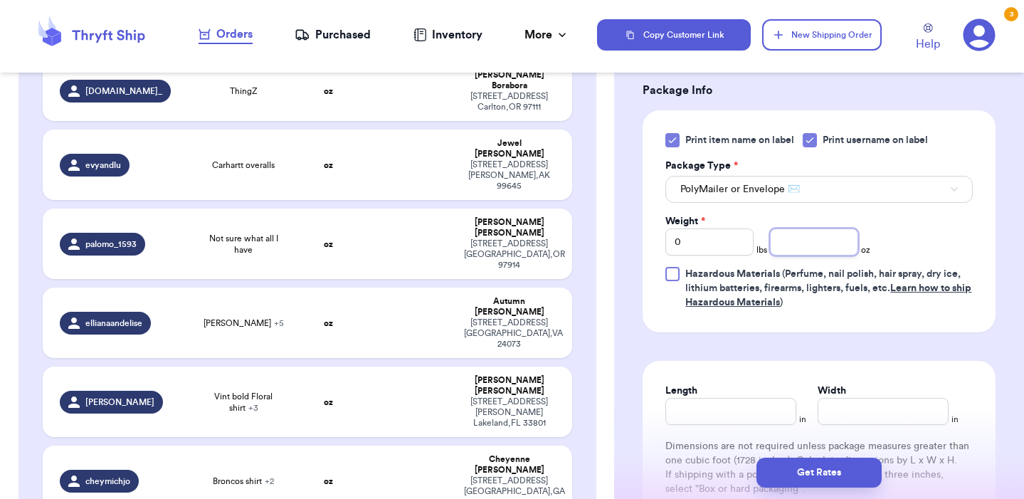
click at [824, 243] on input "number" at bounding box center [814, 241] width 88 height 27
click at [937, 359] on form "Shipping Information Delete Label Customer Info Instagram Handle: annajeancolle…" at bounding box center [818, 80] width 353 height 1026
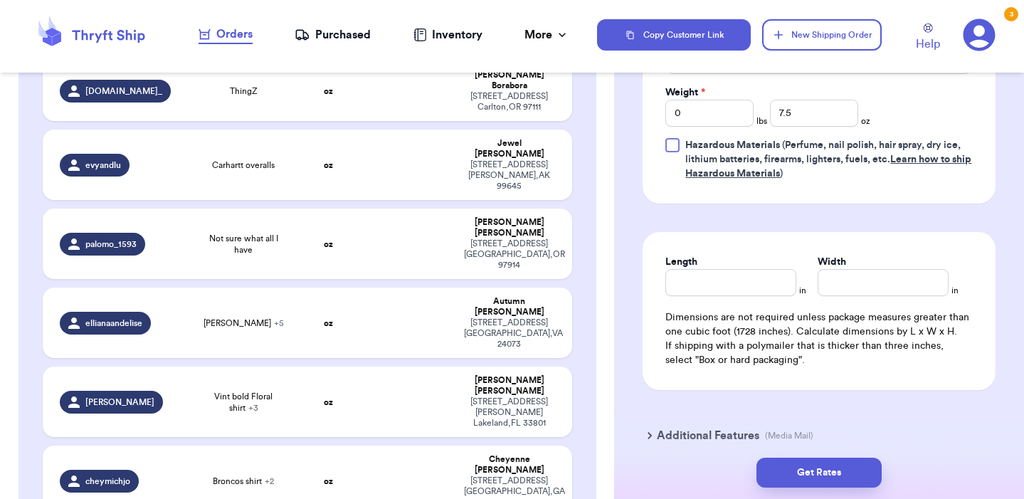
scroll to position [679, 0]
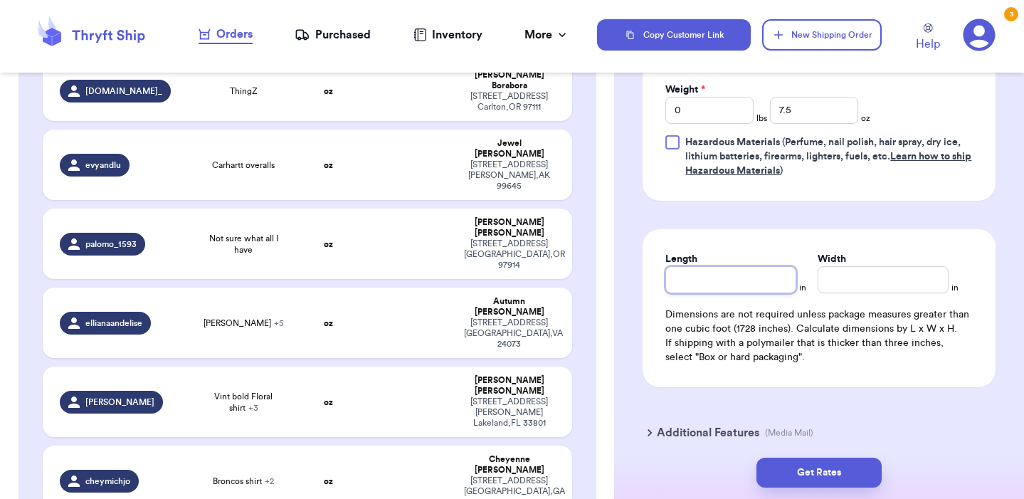
click at [753, 286] on input "Length" at bounding box center [730, 279] width 131 height 27
click at [904, 277] on input "Width *" at bounding box center [882, 279] width 131 height 27
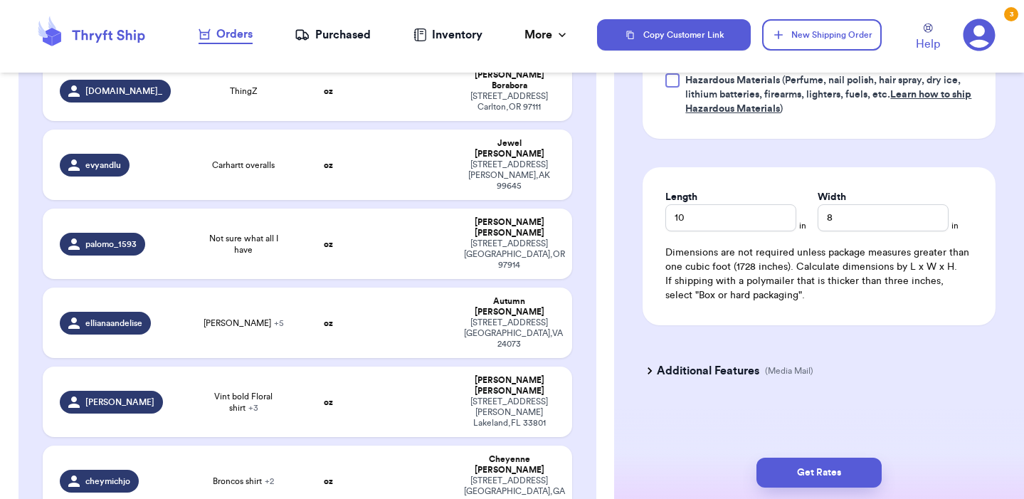
scroll to position [0, 0]
click at [857, 463] on button "Get Rates" at bounding box center [818, 472] width 125 height 30
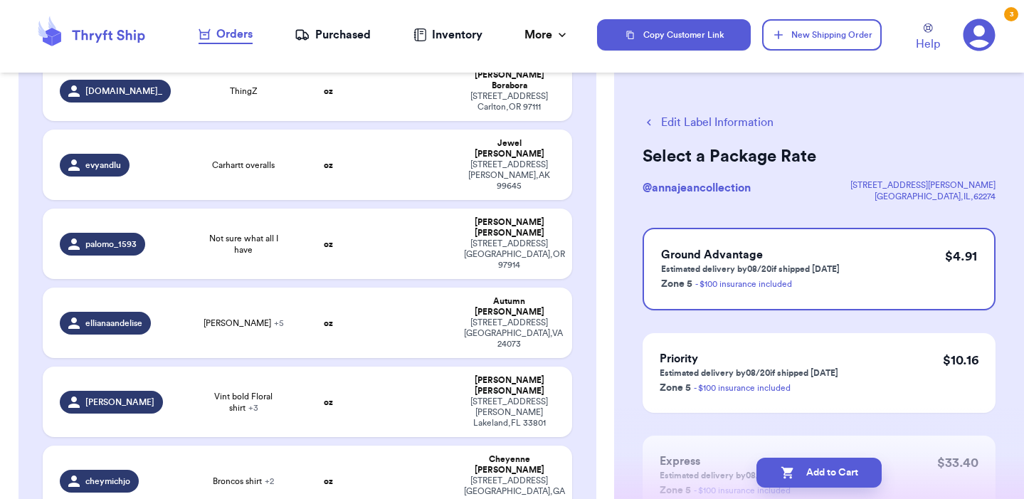
click at [762, 122] on button "Edit Label Information" at bounding box center [707, 122] width 131 height 17
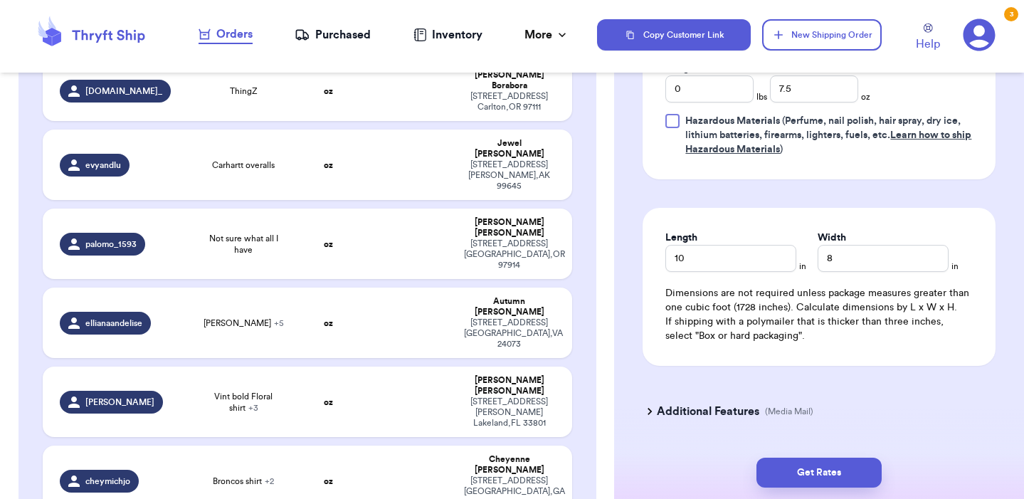
scroll to position [728, 0]
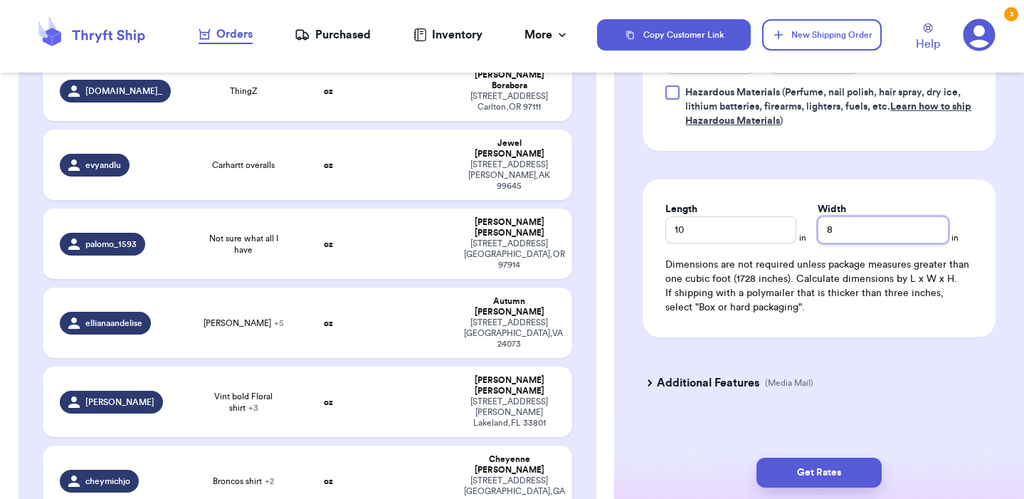
click at [852, 242] on input "8" at bounding box center [882, 229] width 131 height 27
click at [941, 375] on div "Additional Features (Media Mail)" at bounding box center [810, 383] width 353 height 34
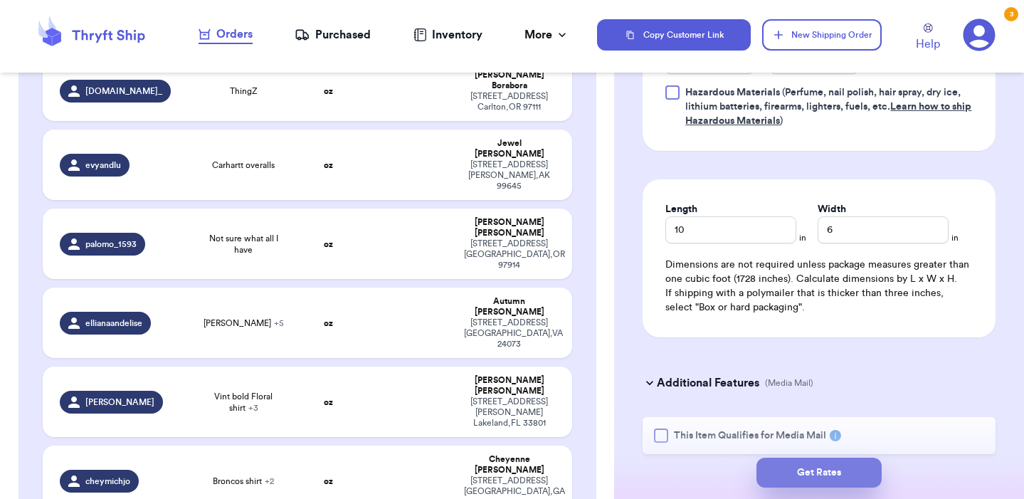
click at [831, 475] on button "Get Rates" at bounding box center [818, 472] width 125 height 30
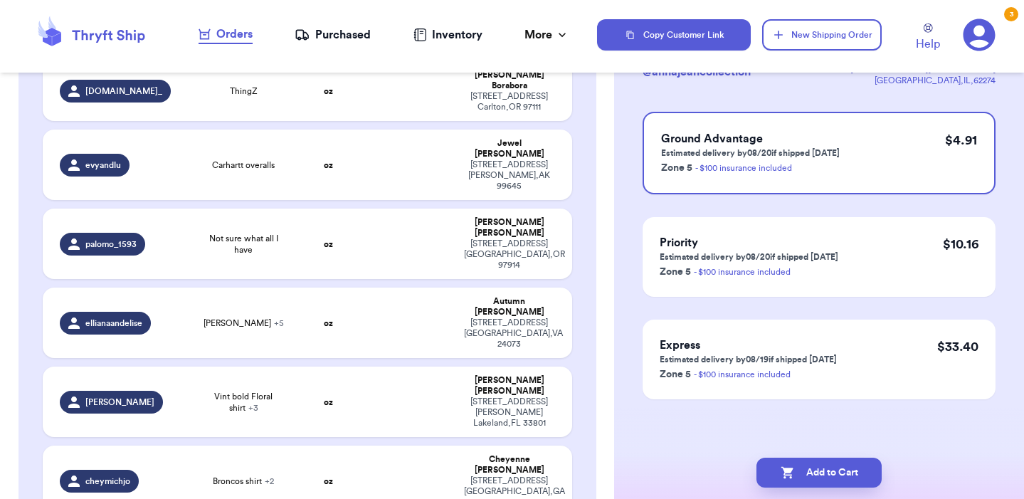
scroll to position [0, 0]
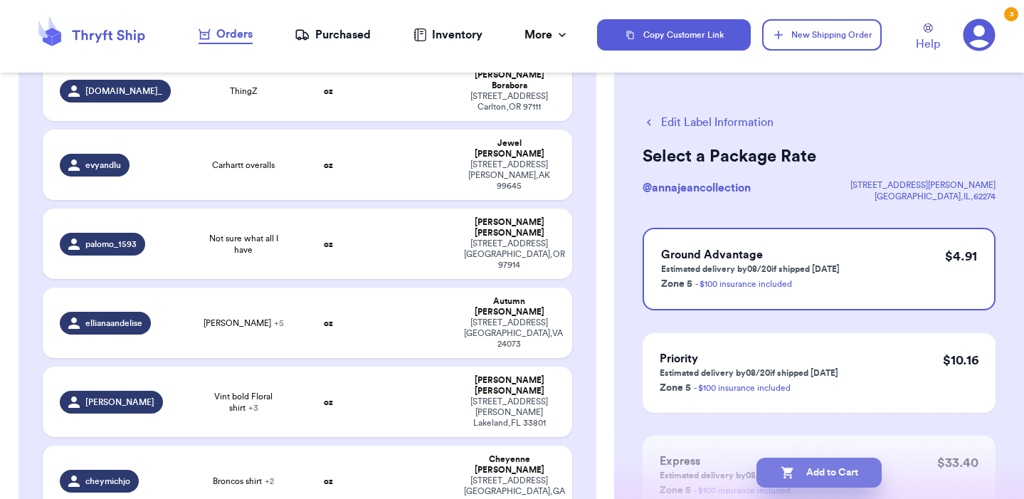
click at [853, 469] on button "Add to Cart" at bounding box center [818, 472] width 125 height 30
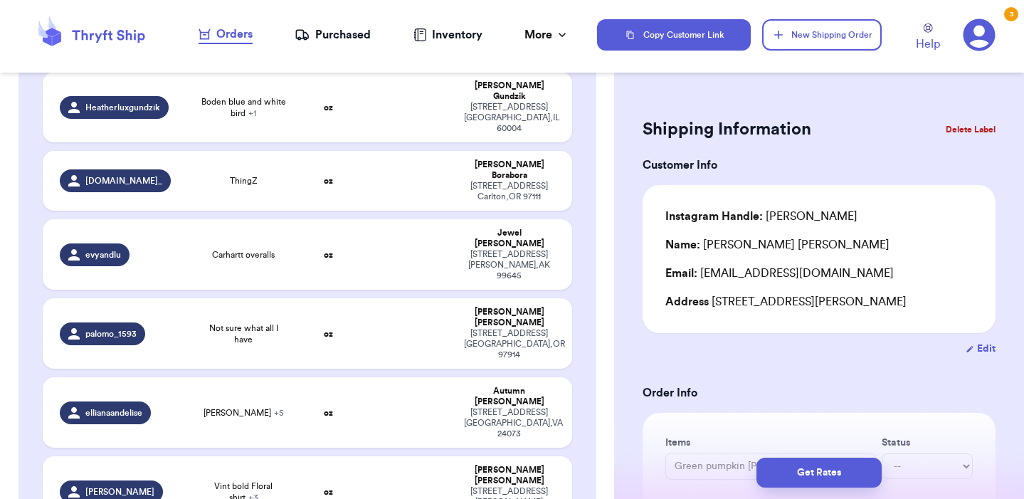
scroll to position [2577, 0]
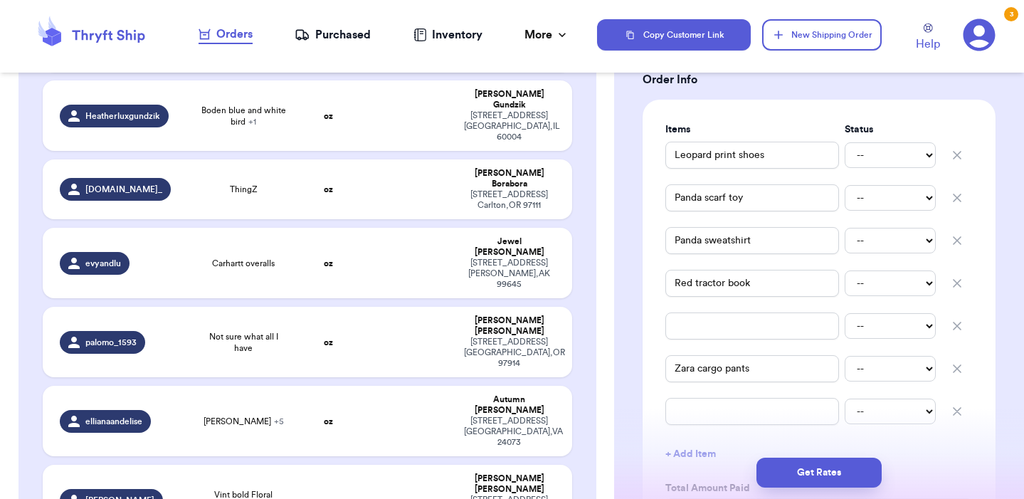
scroll to position [326, 0]
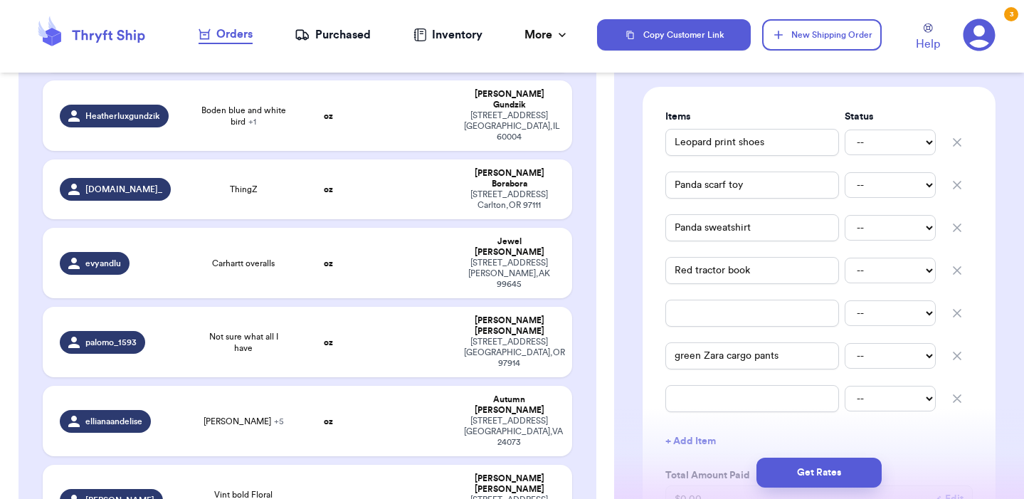
click at [960, 315] on icon "button" at bounding box center [957, 313] width 14 height 14
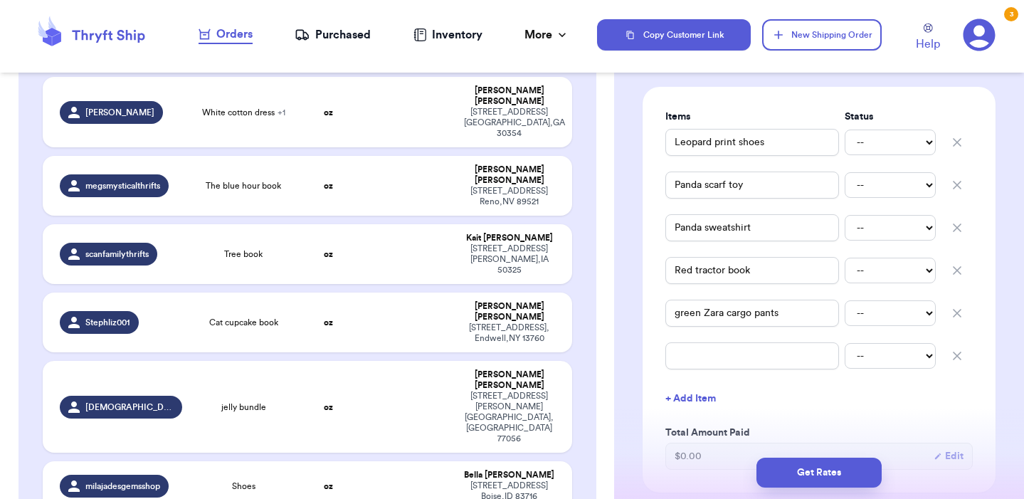
scroll to position [727, 0]
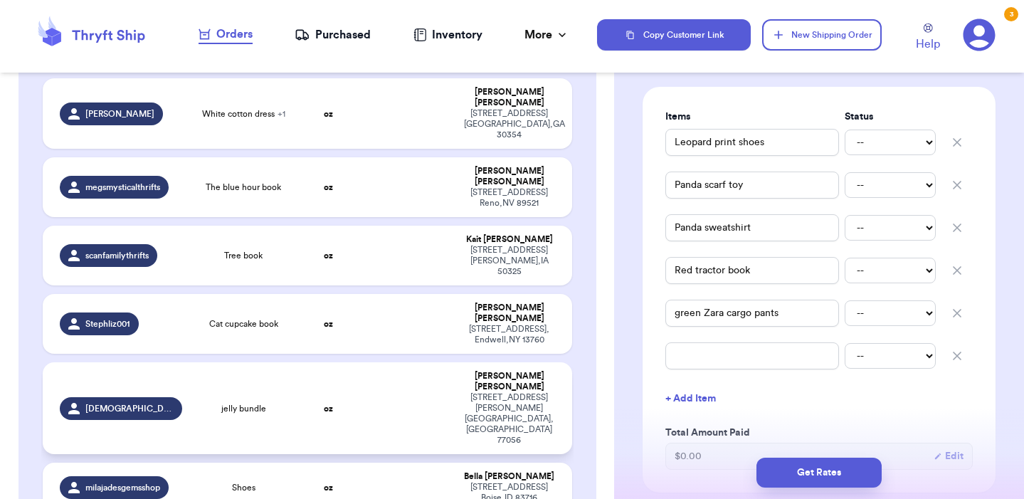
click at [399, 362] on td at bounding box center [407, 408] width 95 height 92
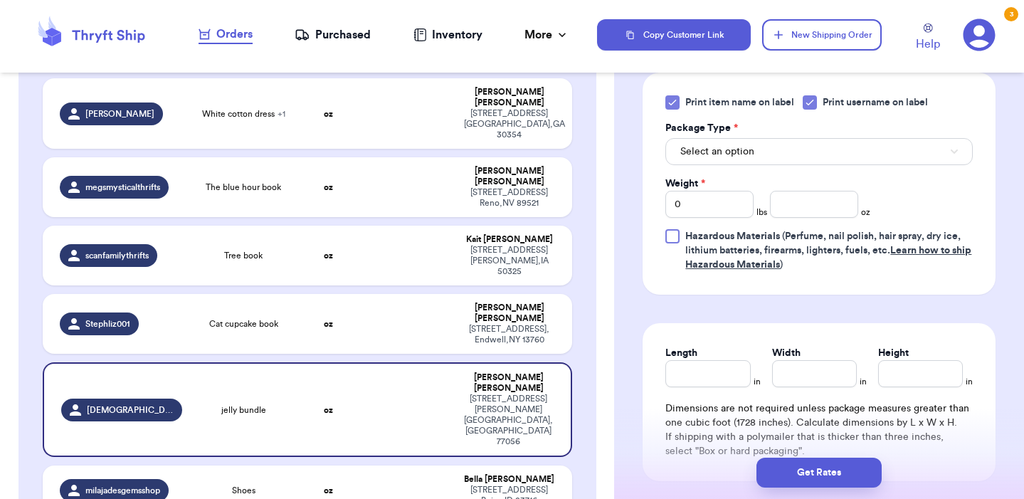
scroll to position [598, 0]
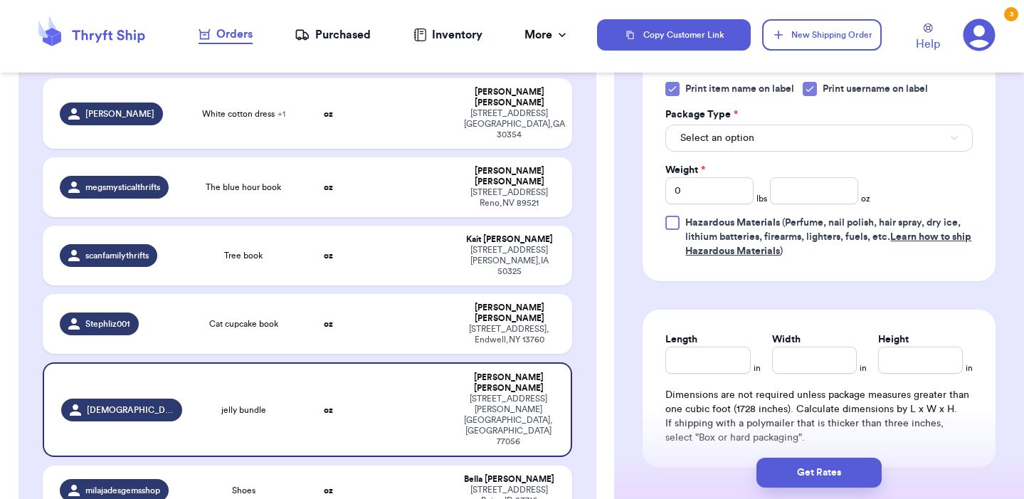
click at [763, 157] on div "Print item name on label Print username on label Package Type * Select an optio…" at bounding box center [818, 170] width 307 height 176
click at [762, 139] on button "Select an option" at bounding box center [818, 137] width 307 height 27
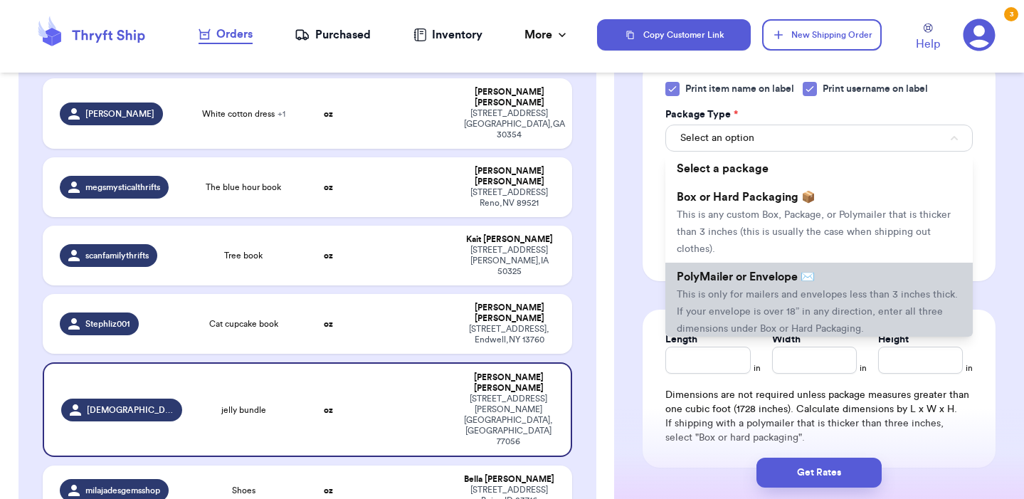
click at [739, 307] on li "PolyMailer or Envelope ✉️ This is only for mailers and envelopes less than 3 in…" at bounding box center [818, 303] width 307 height 80
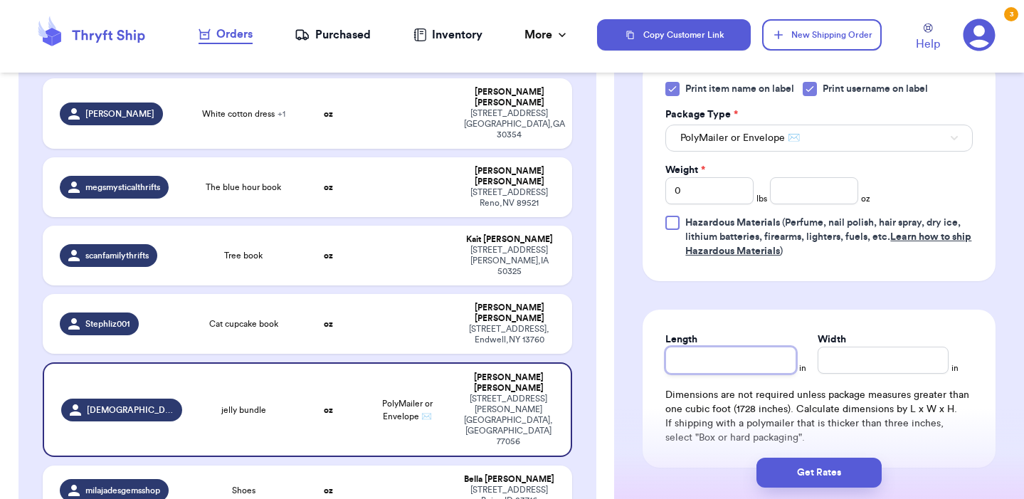
click at [753, 361] on input "Length" at bounding box center [730, 359] width 131 height 27
click at [870, 356] on input "Width *" at bounding box center [882, 359] width 131 height 27
click at [724, 194] on input "0" at bounding box center [709, 190] width 88 height 27
click at [827, 196] on input "number" at bounding box center [814, 190] width 88 height 27
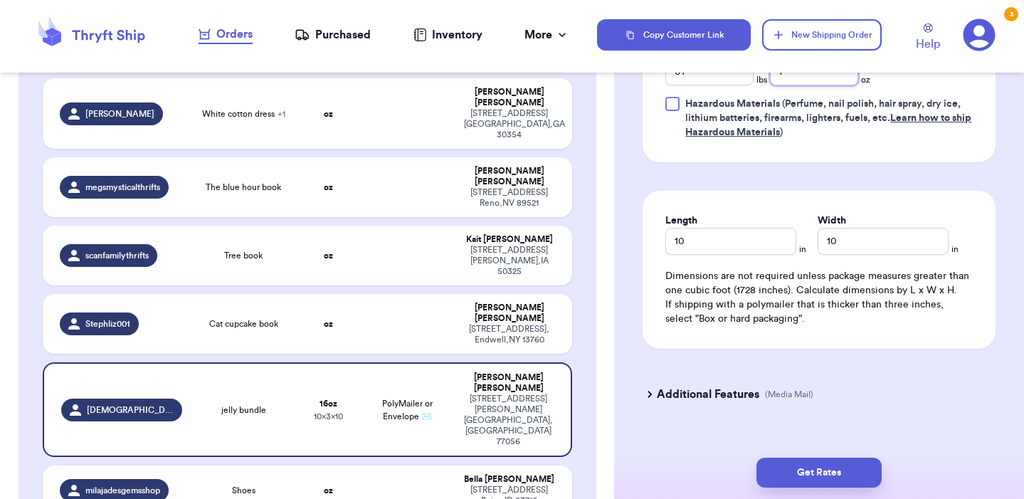
scroll to position [738, 0]
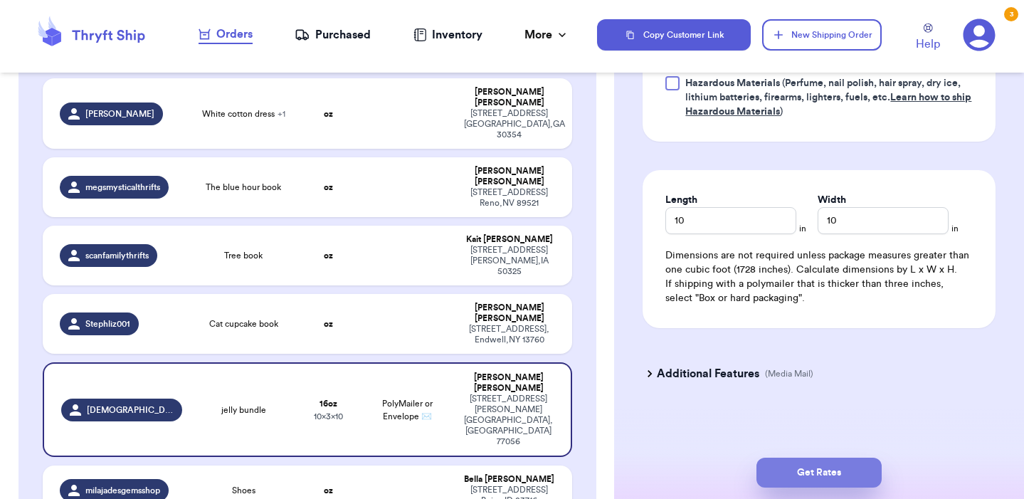
click at [834, 469] on button "Get Rates" at bounding box center [818, 472] width 125 height 30
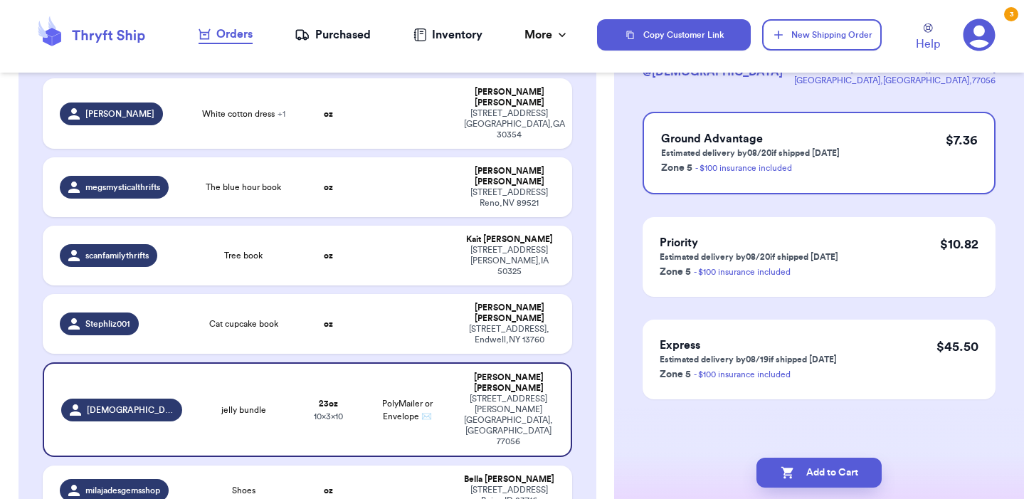
scroll to position [0, 0]
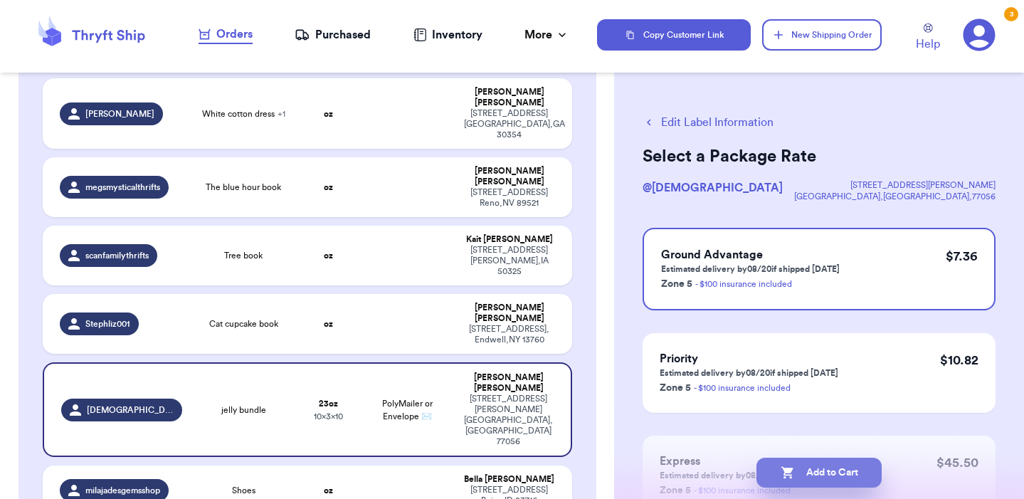
click at [827, 470] on button "Add to Cart" at bounding box center [818, 472] width 125 height 30
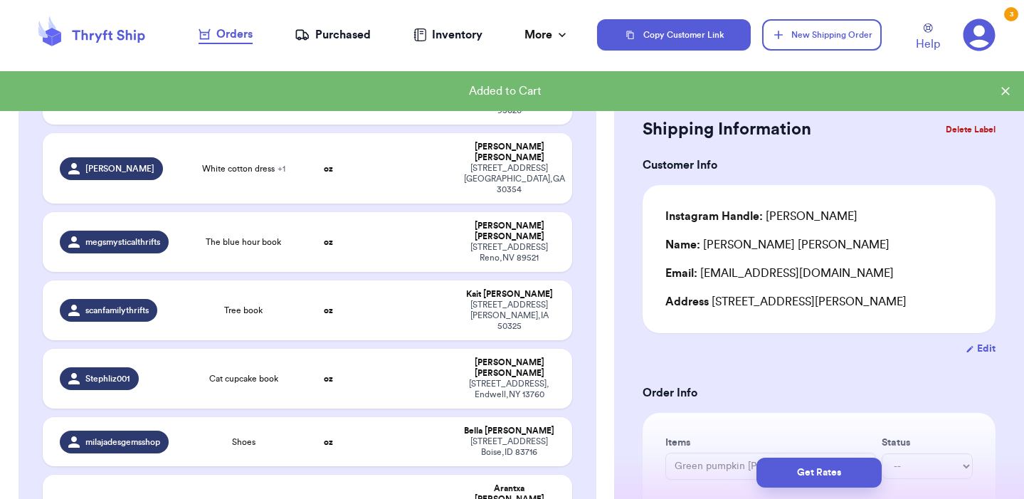
scroll to position [674, 0]
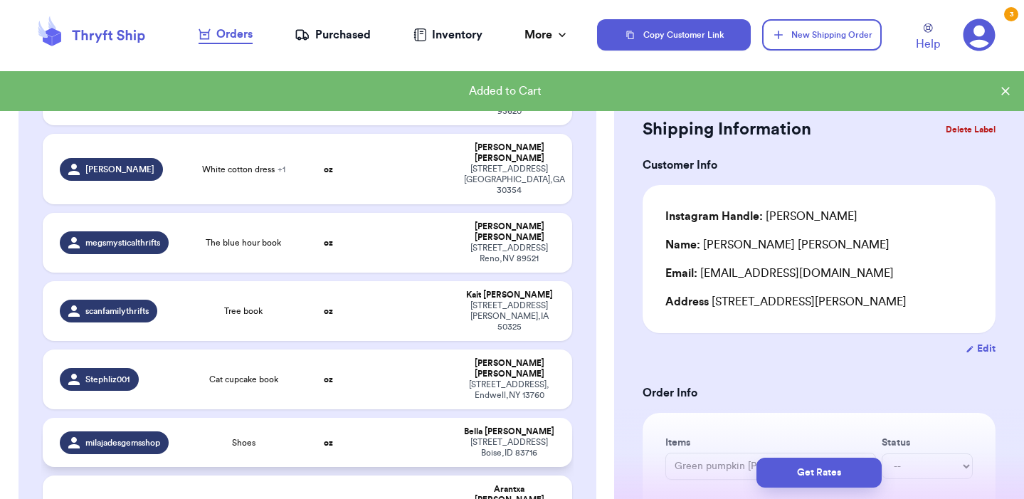
click at [403, 418] on td at bounding box center [407, 442] width 95 height 49
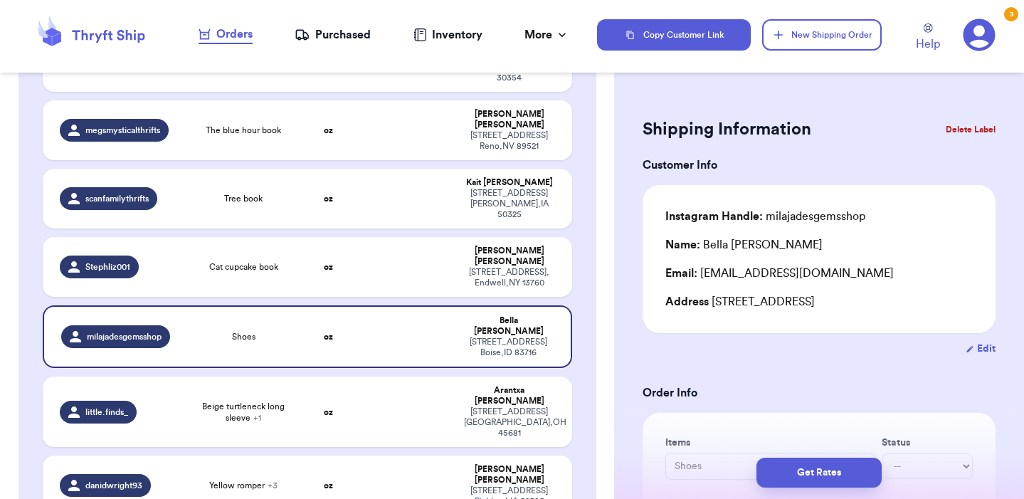
scroll to position [763, 0]
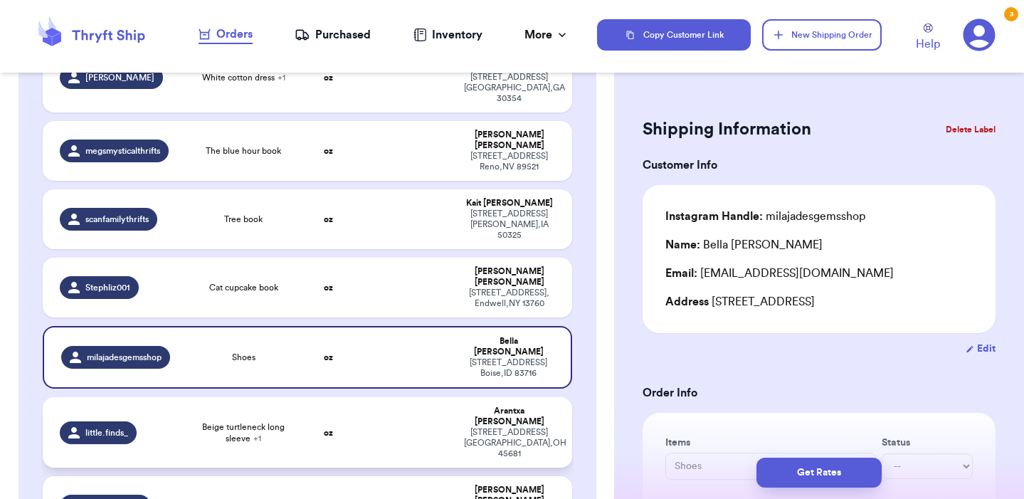
click at [239, 421] on span "Beige turtleneck long sleeve + 1" at bounding box center [243, 432] width 89 height 23
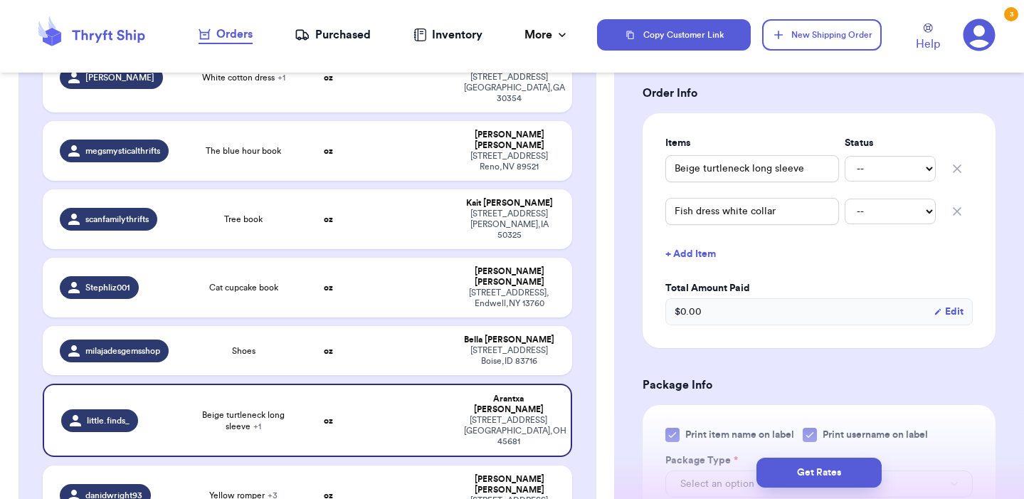
scroll to position [300, 0]
click at [191, 465] on td "Yellow romper + 3" at bounding box center [244, 495] width 106 height 60
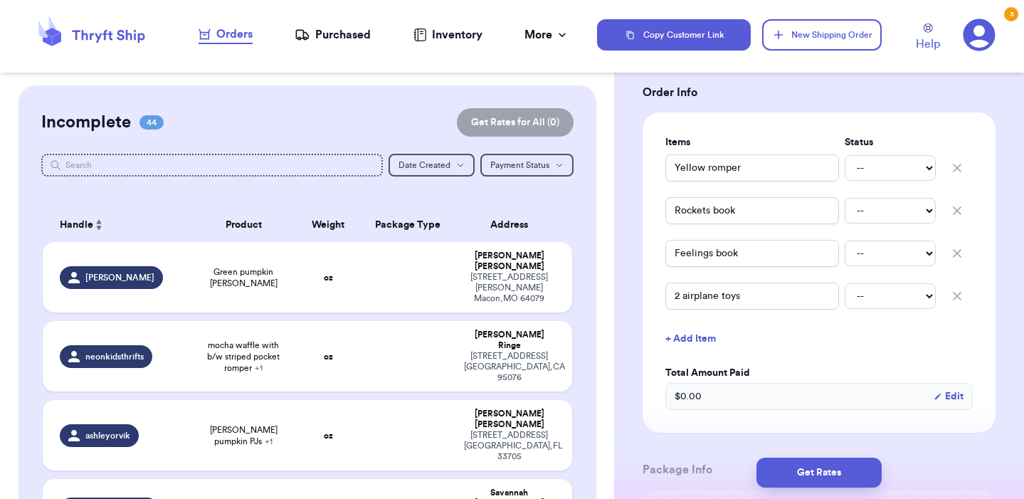
scroll to position [0, 0]
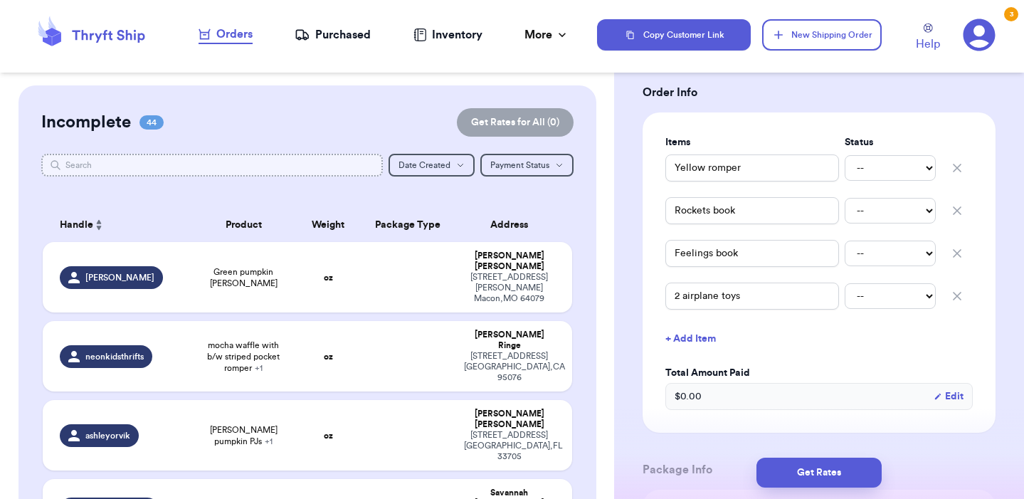
click at [196, 159] on input "text" at bounding box center [211, 165] width 341 height 23
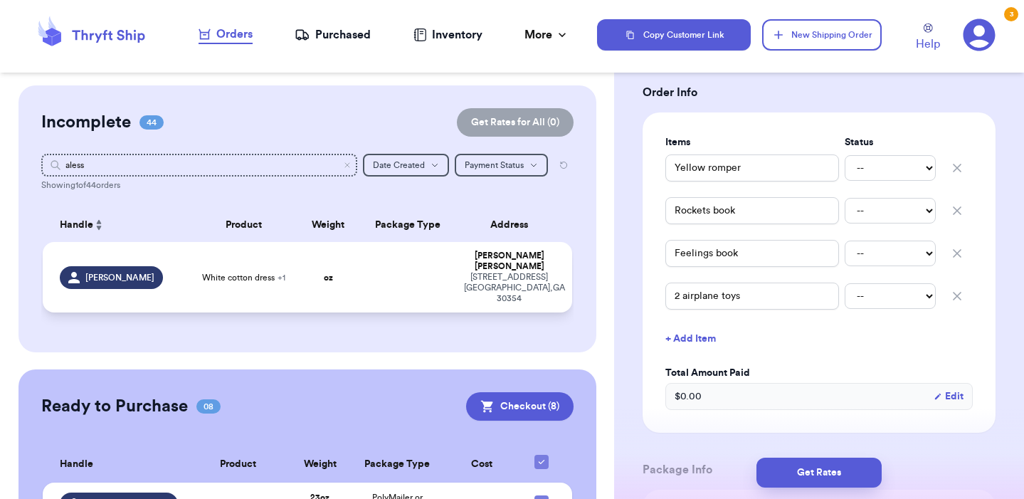
click at [257, 277] on span "White cotton dress + 1" at bounding box center [243, 277] width 83 height 11
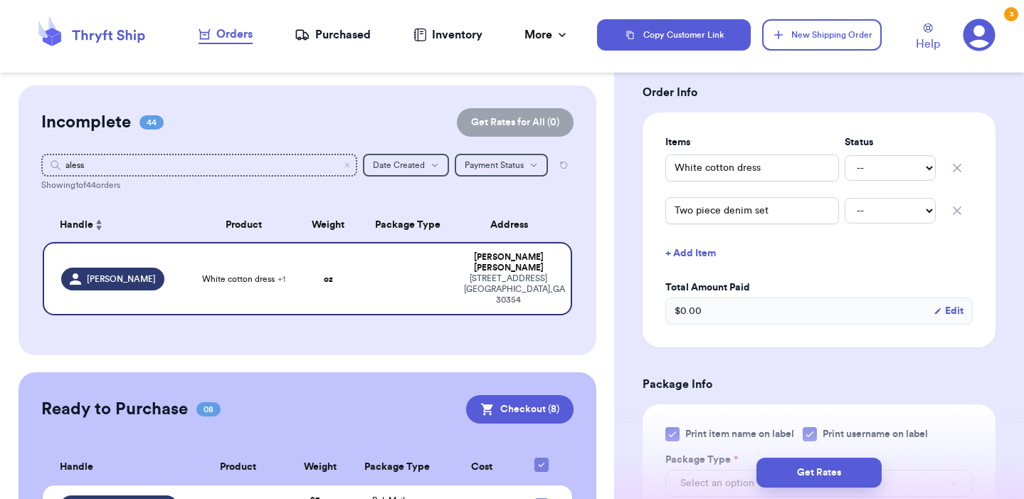
click at [702, 257] on button "+ Add Item" at bounding box center [818, 253] width 319 height 31
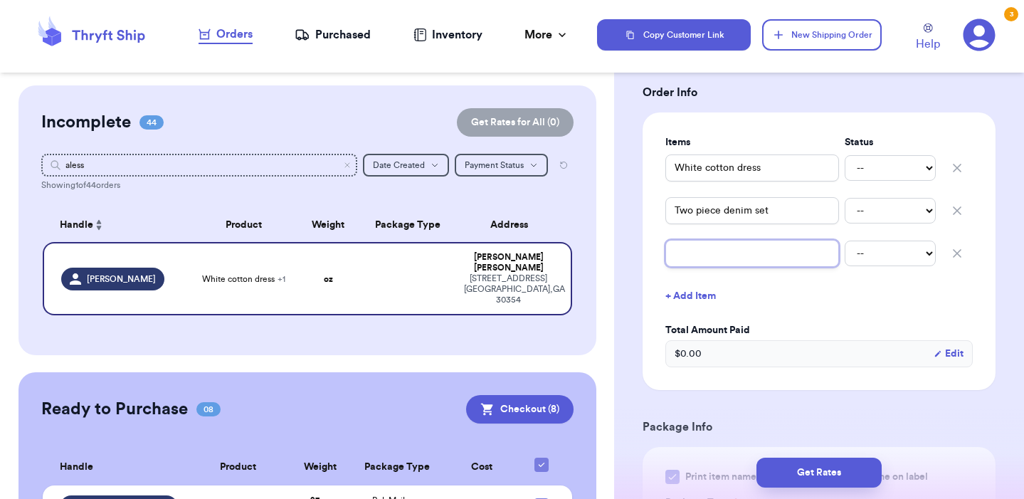
click at [702, 257] on input "text" at bounding box center [752, 253] width 174 height 27
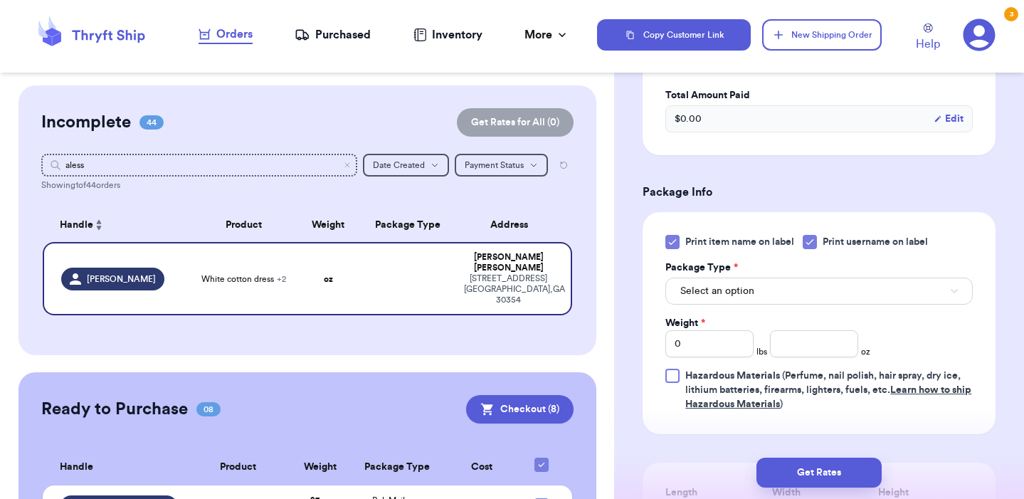
click at [739, 294] on span "Select an option" at bounding box center [717, 291] width 74 height 14
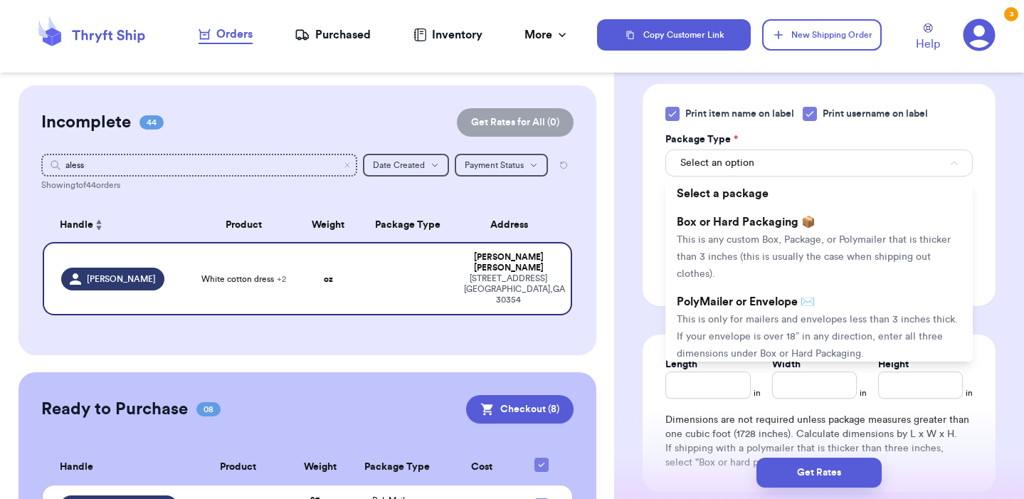
scroll to position [3, 0]
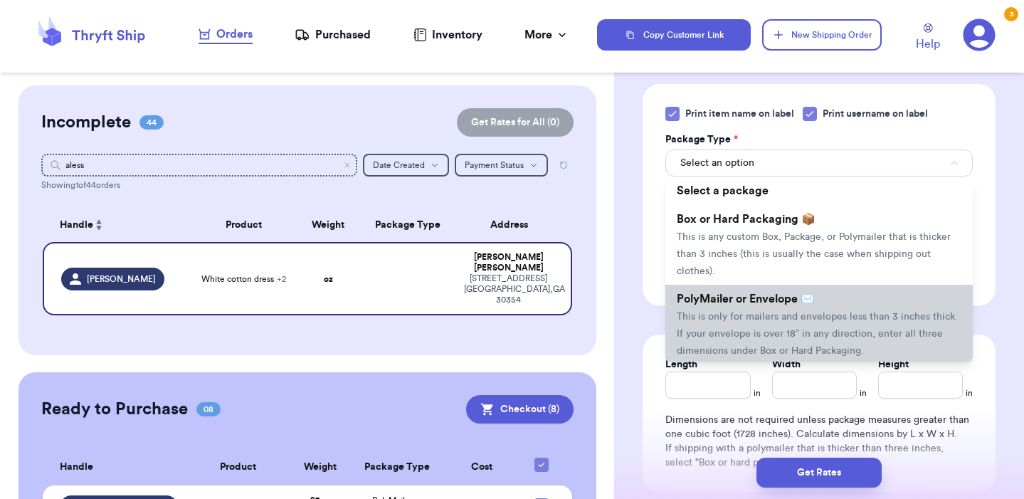
click at [743, 312] on li "PolyMailer or Envelope ✉️ This is only for mailers and envelopes less than 3 in…" at bounding box center [818, 325] width 307 height 80
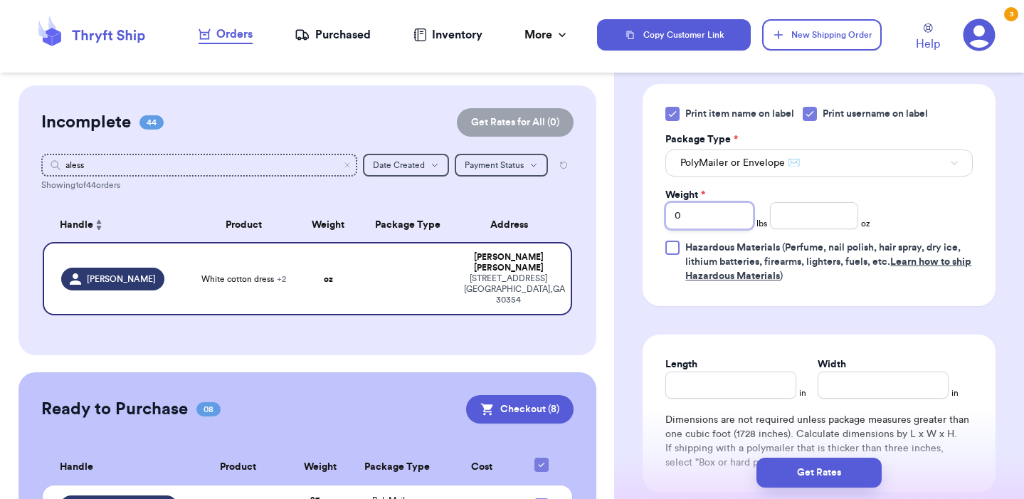
click at [726, 223] on input "0" at bounding box center [709, 215] width 88 height 27
click at [849, 218] on input "number" at bounding box center [814, 215] width 88 height 27
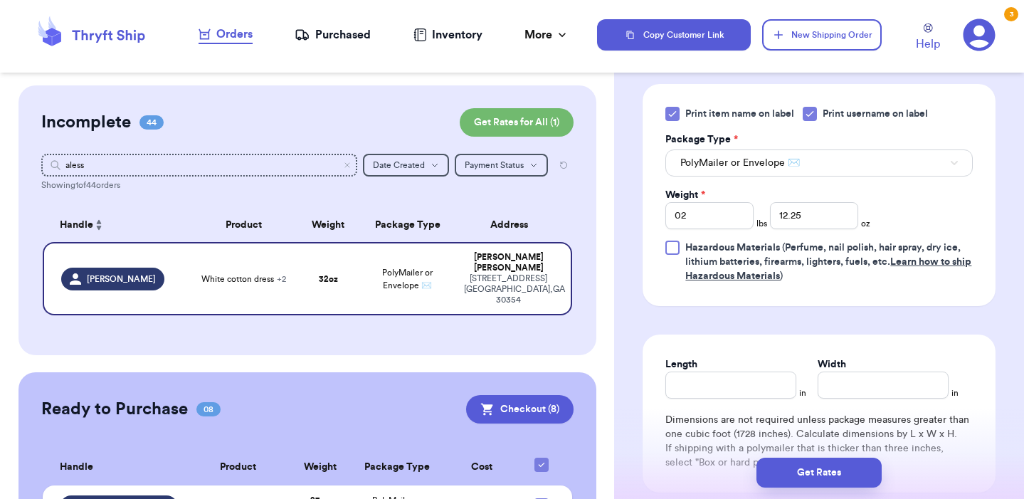
click at [862, 317] on form "Shipping Information Delete Label Customer Info Instagram Handle: [PERSON_NAME]…" at bounding box center [818, 8] width 353 height 1115
click at [726, 393] on input "Length" at bounding box center [730, 384] width 131 height 27
click at [839, 390] on input "Width *" at bounding box center [882, 384] width 131 height 27
click at [940, 325] on form "Shipping Information Delete Label Customer Info Instagram Handle: [PERSON_NAME]…" at bounding box center [818, 8] width 353 height 1115
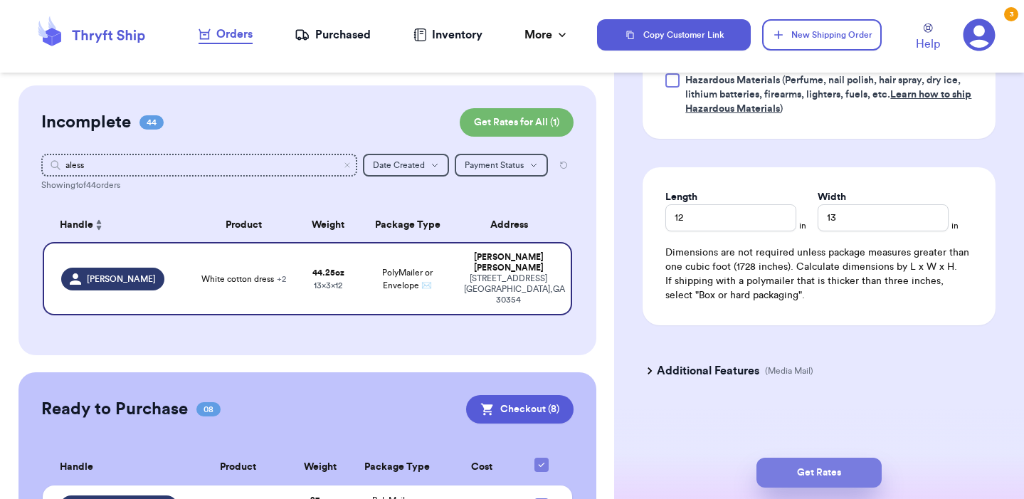
scroll to position [833, 0]
click at [849, 461] on button "Get Rates" at bounding box center [818, 472] width 125 height 30
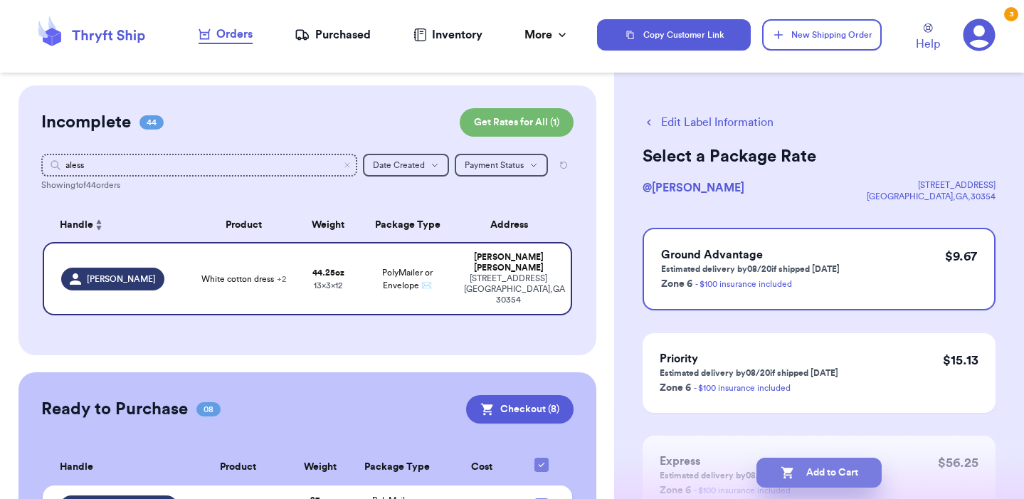
click at [852, 470] on button "Add to Cart" at bounding box center [818, 472] width 125 height 30
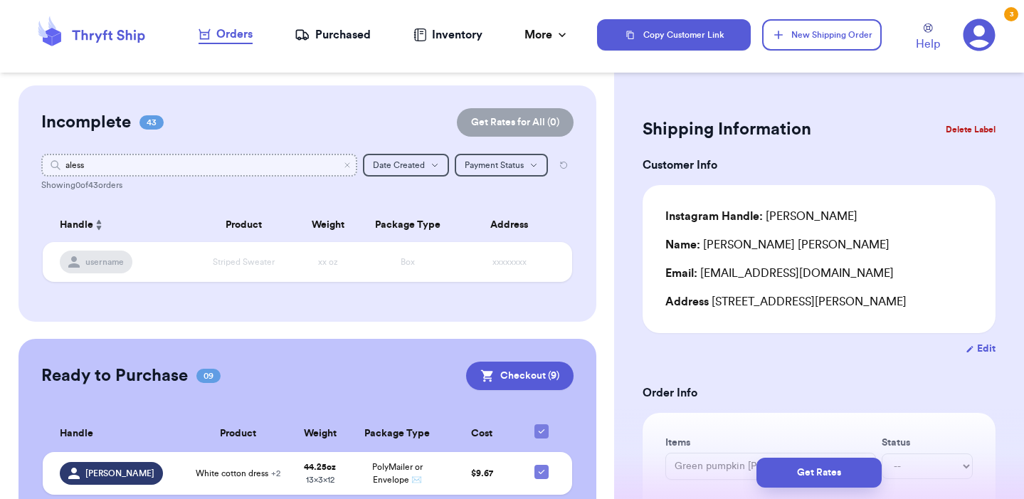
click at [161, 161] on input "aless" at bounding box center [199, 165] width 316 height 23
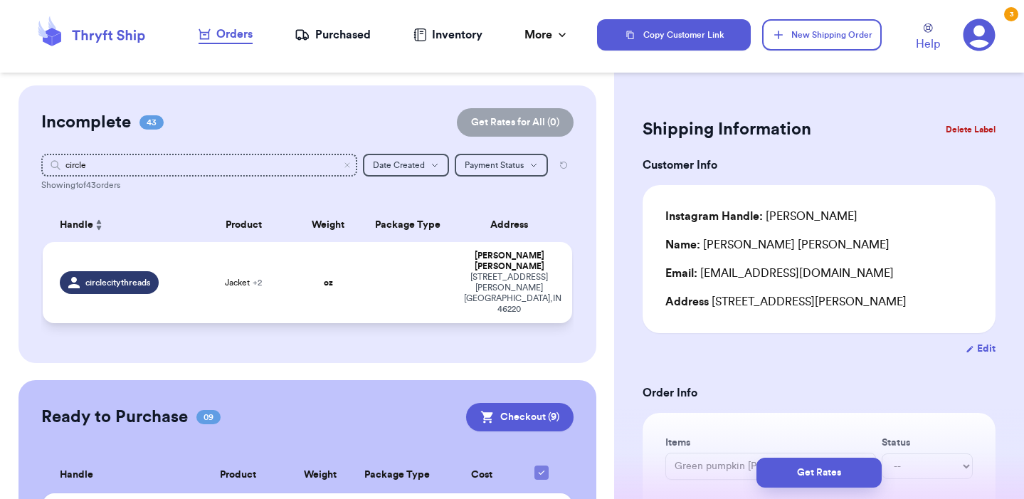
click at [398, 273] on td at bounding box center [407, 282] width 95 height 81
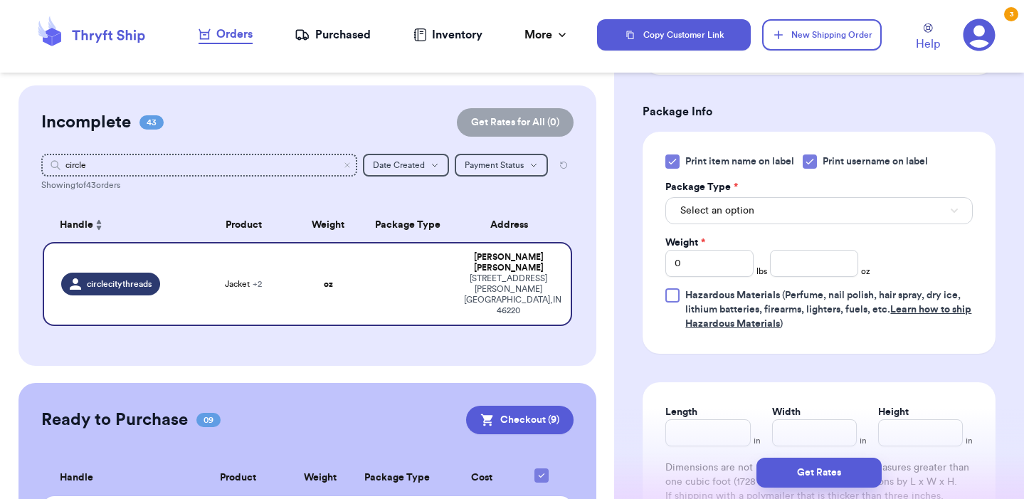
scroll to position [619, 0]
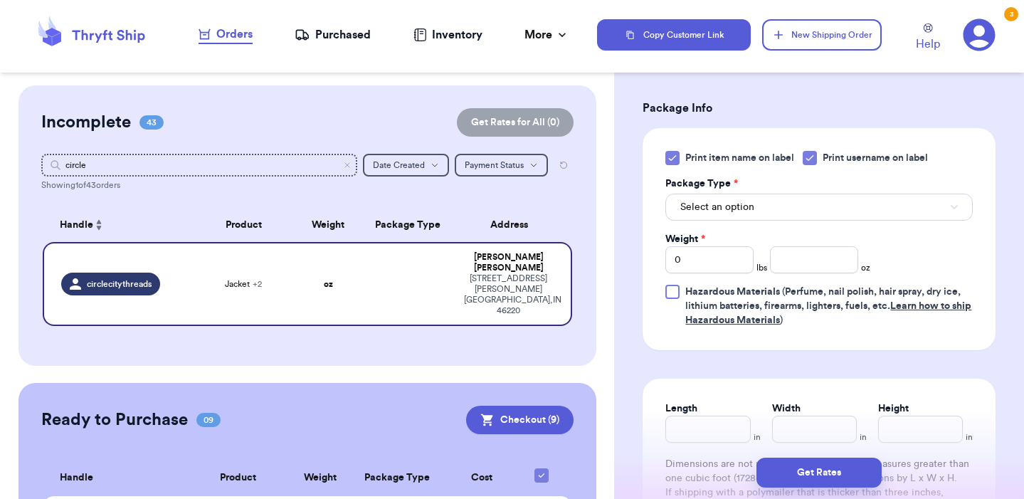
click at [770, 212] on button "Select an option" at bounding box center [818, 207] width 307 height 27
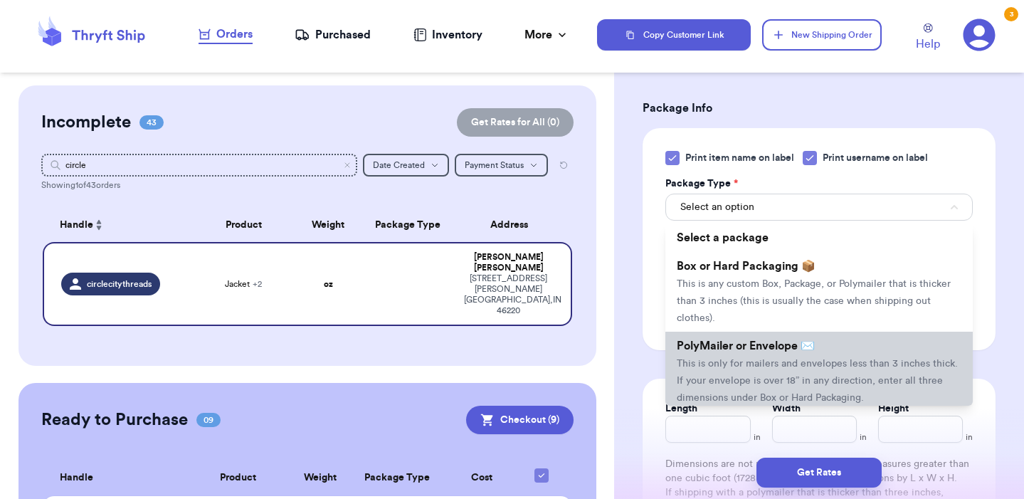
click at [756, 350] on span "PolyMailer or Envelope ✉️" at bounding box center [746, 345] width 138 height 11
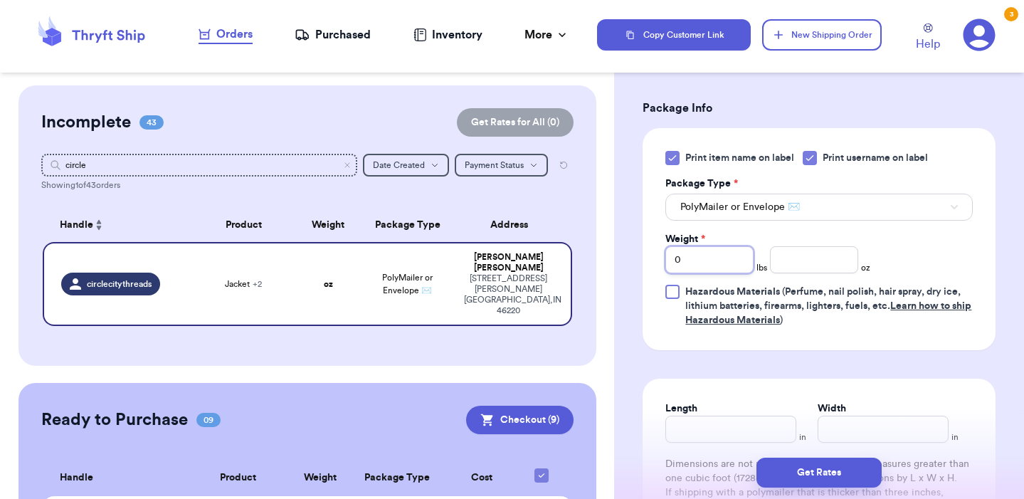
click at [714, 252] on input "0" at bounding box center [709, 259] width 88 height 27
click at [823, 265] on input "number" at bounding box center [814, 259] width 88 height 27
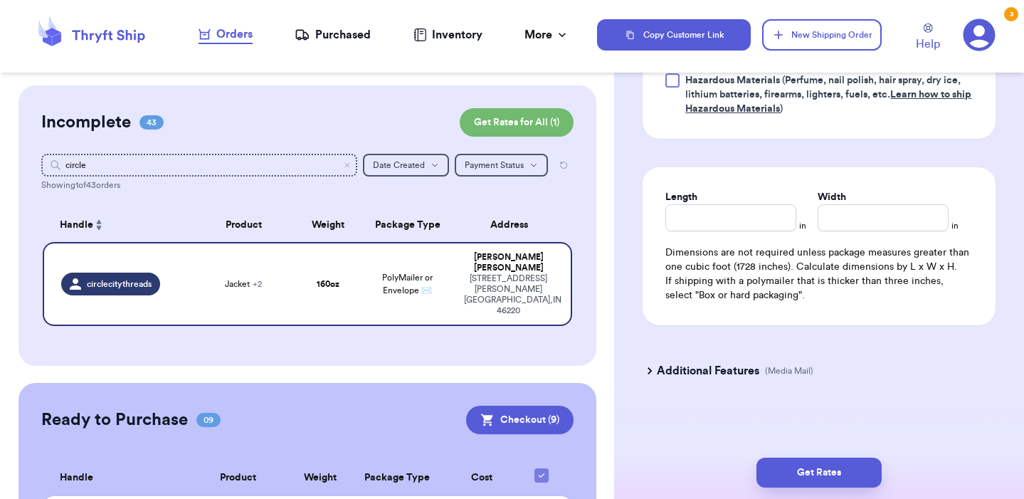
scroll to position [833, 0]
click at [746, 221] on input "Length" at bounding box center [730, 217] width 131 height 27
click at [854, 207] on input "Width *" at bounding box center [882, 217] width 131 height 27
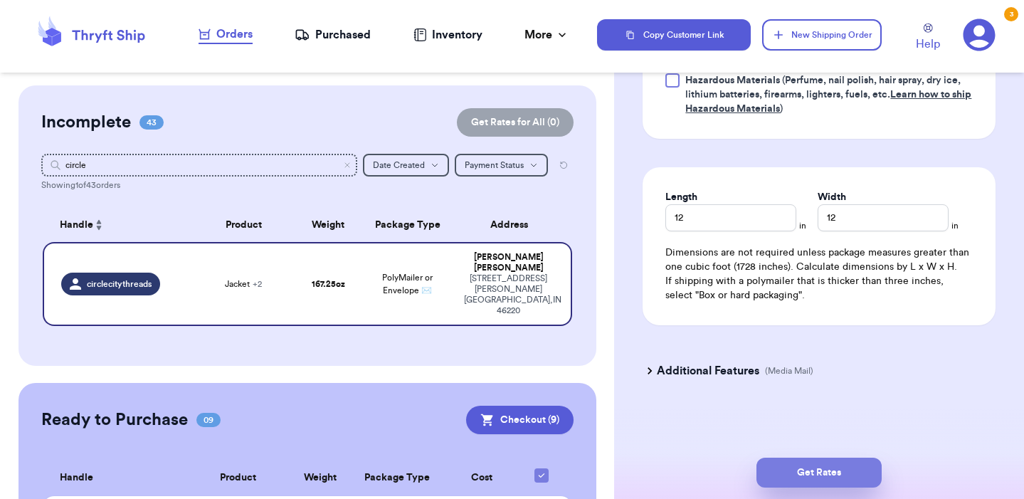
click at [845, 472] on button "Get Rates" at bounding box center [818, 472] width 125 height 30
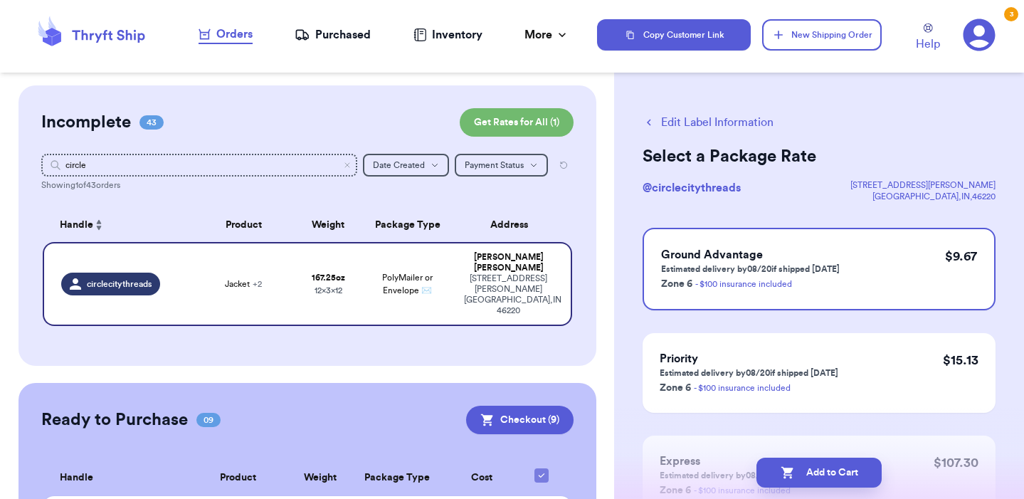
click at [743, 120] on button "Edit Label Information" at bounding box center [707, 122] width 131 height 17
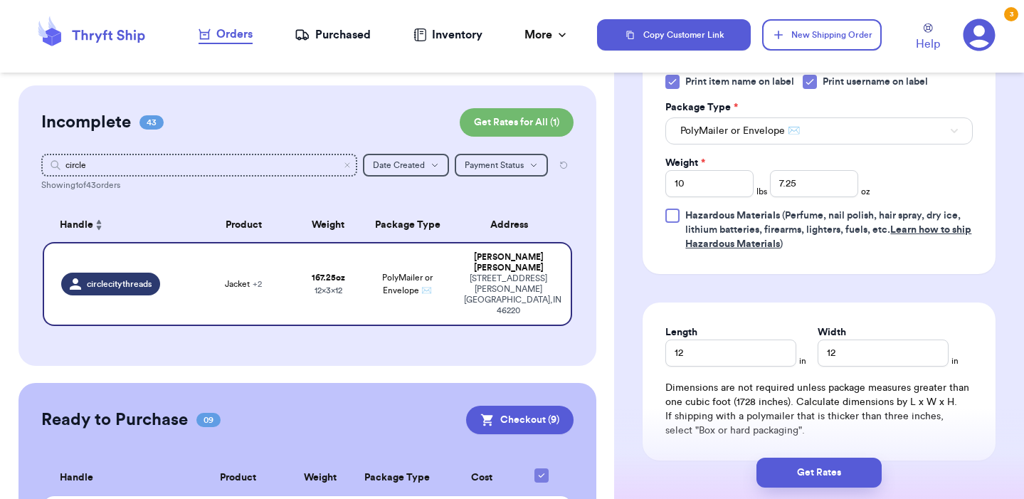
scroll to position [708, 0]
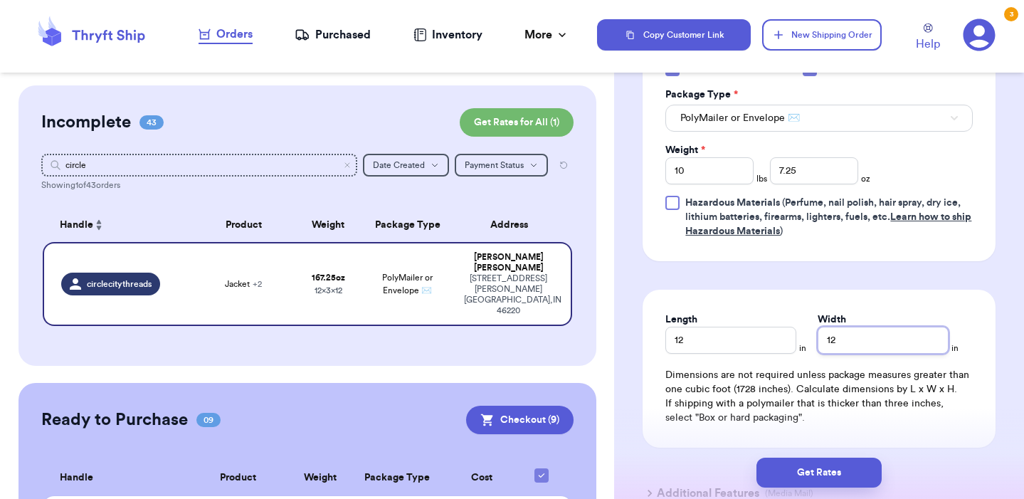
click at [839, 341] on input "12" at bounding box center [882, 340] width 131 height 27
click at [992, 375] on div "Length 12 in Width 11 in Dimensions are not required unless package measures gr…" at bounding box center [818, 369] width 353 height 158
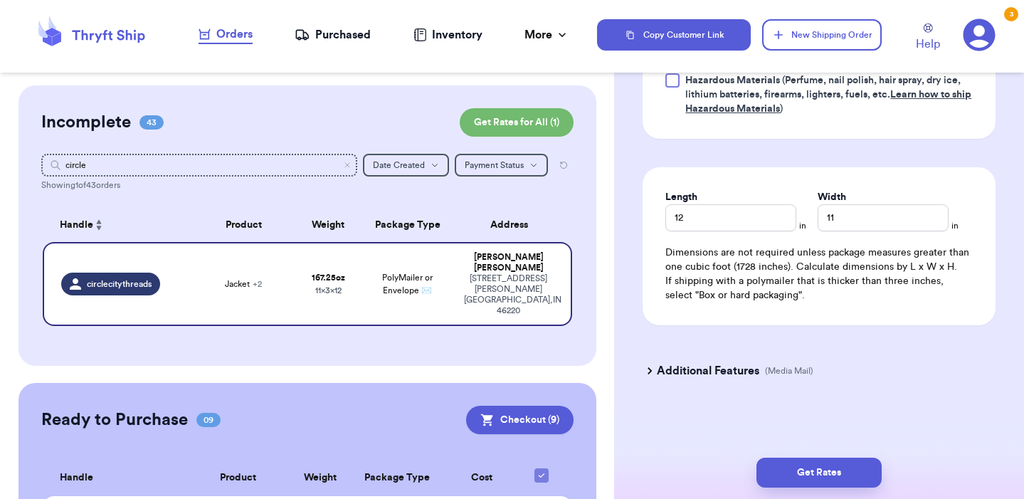
scroll to position [833, 0]
click at [862, 470] on button "Get Rates" at bounding box center [818, 472] width 125 height 30
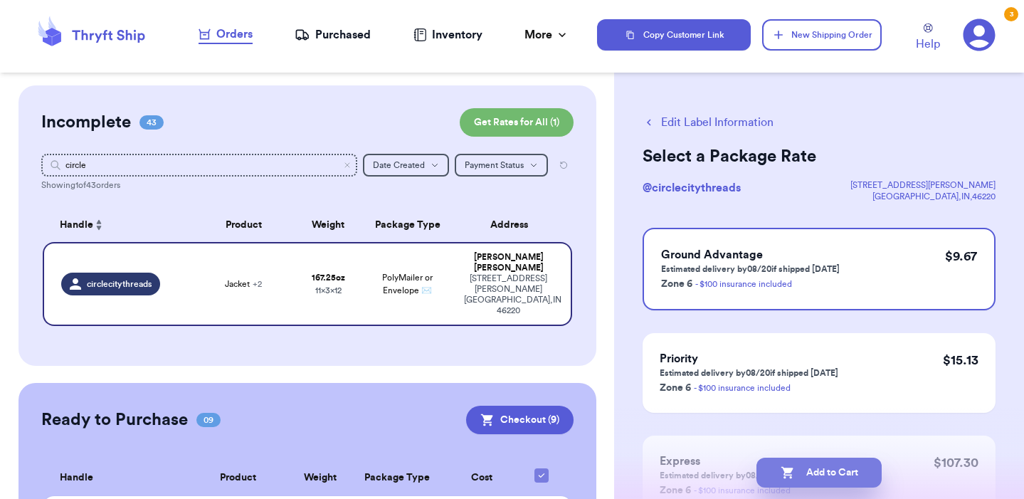
click at [848, 472] on button "Add to Cart" at bounding box center [818, 472] width 125 height 30
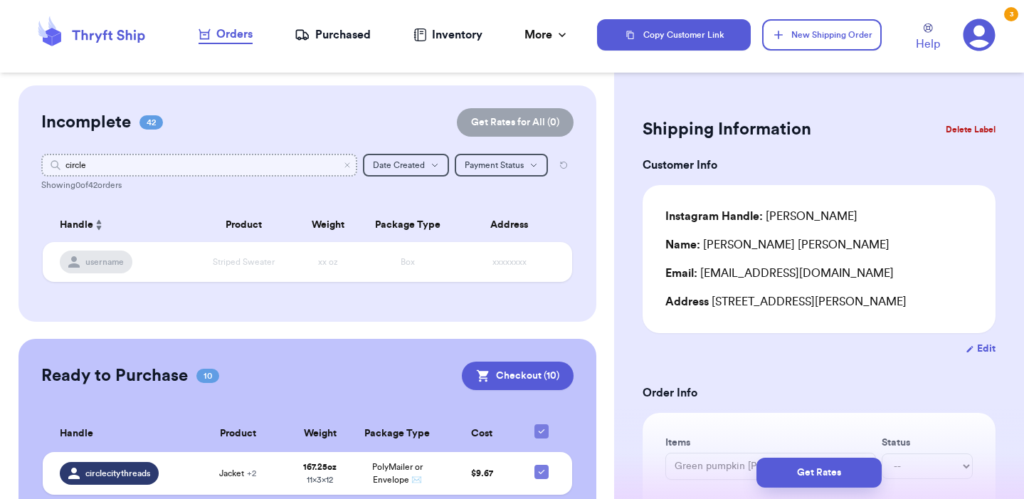
click at [196, 165] on input "circle" at bounding box center [199, 165] width 316 height 23
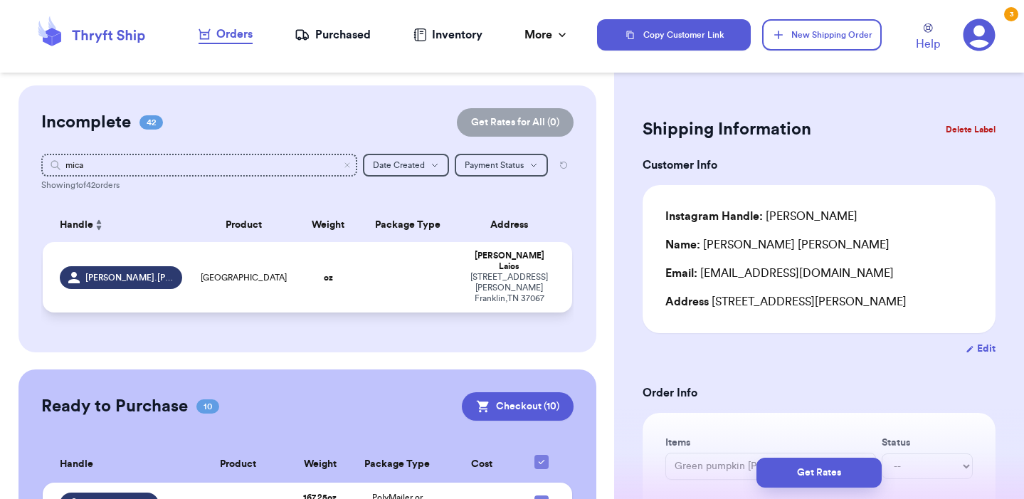
click at [365, 276] on td at bounding box center [407, 277] width 95 height 70
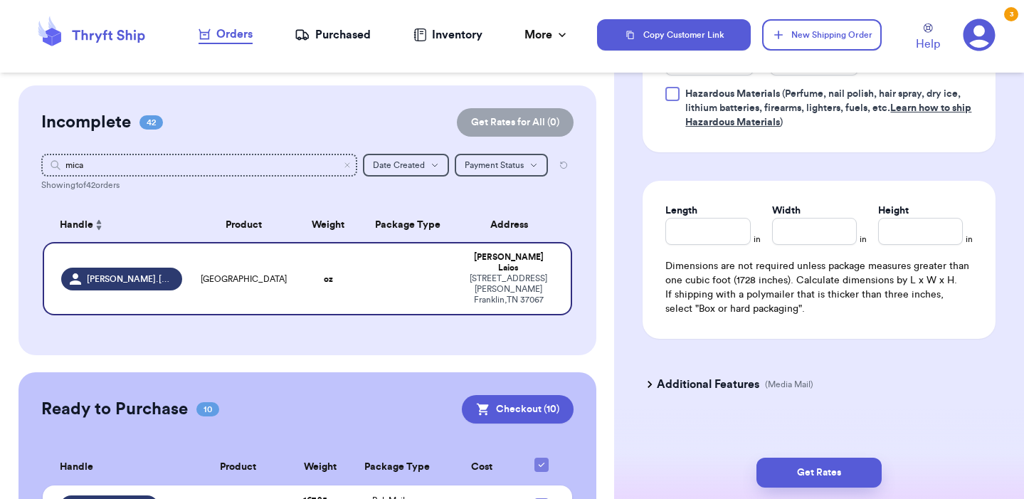
scroll to position [743, 0]
click at [728, 376] on h3 "Additional Features" at bounding box center [708, 384] width 102 height 17
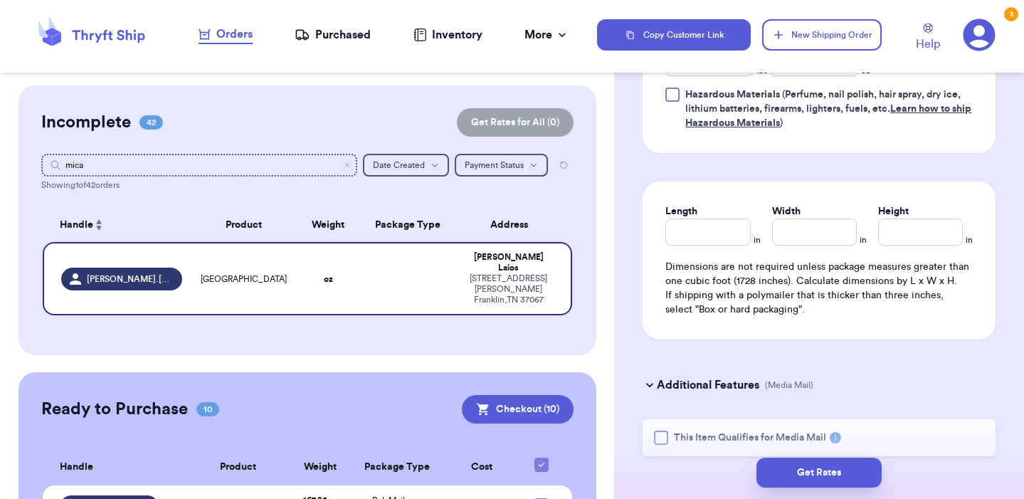
click at [661, 430] on div at bounding box center [661, 437] width 14 height 14
click at [0, 0] on input "This Item Qualifies for Media Mail" at bounding box center [0, 0] width 0 height 0
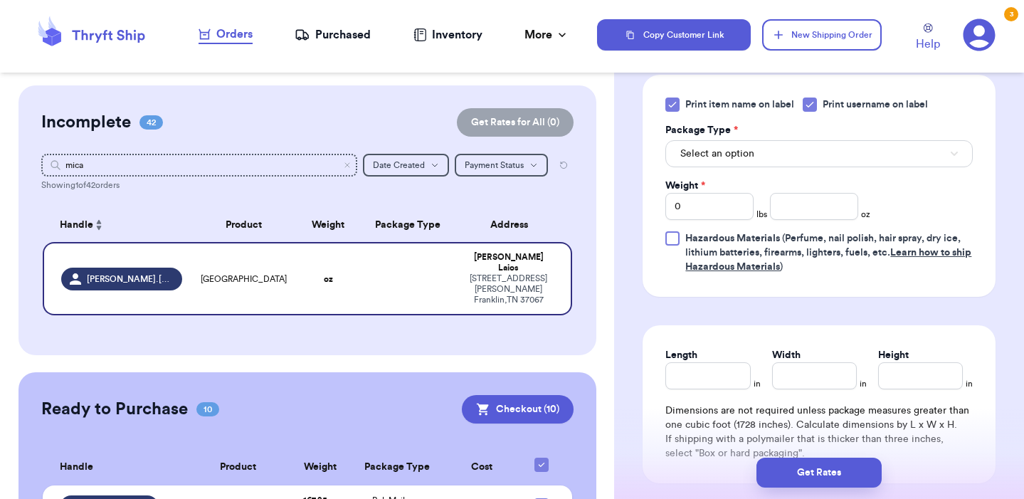
scroll to position [598, 0]
click at [756, 144] on button "Select an option" at bounding box center [818, 155] width 307 height 27
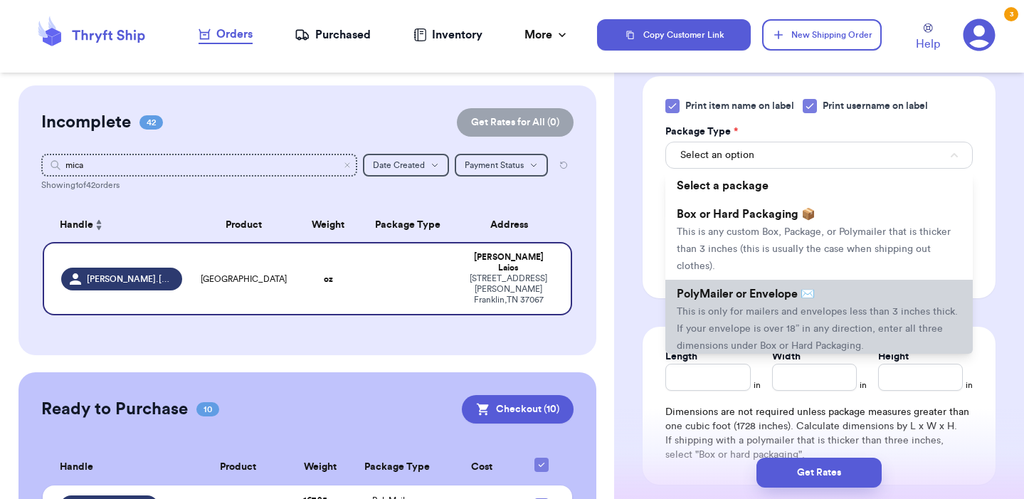
click at [752, 290] on li "PolyMailer or Envelope ✉️ This is only for mailers and envelopes less than 3 in…" at bounding box center [818, 320] width 307 height 80
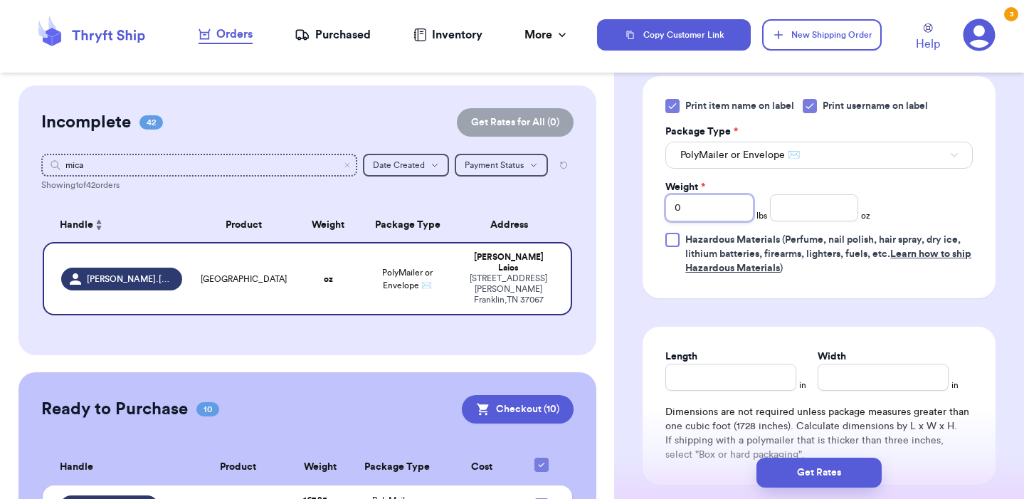
click at [722, 197] on input "0" at bounding box center [709, 207] width 88 height 27
click at [799, 201] on input "number" at bounding box center [814, 207] width 88 height 27
click at [848, 304] on form "Shipping Information Delete Label Customer Info Instagram Handle: [PERSON_NAME]…" at bounding box center [818, 59] width 353 height 1086
click at [728, 371] on input "Length" at bounding box center [730, 377] width 131 height 27
click at [876, 365] on input "Width *" at bounding box center [882, 377] width 131 height 27
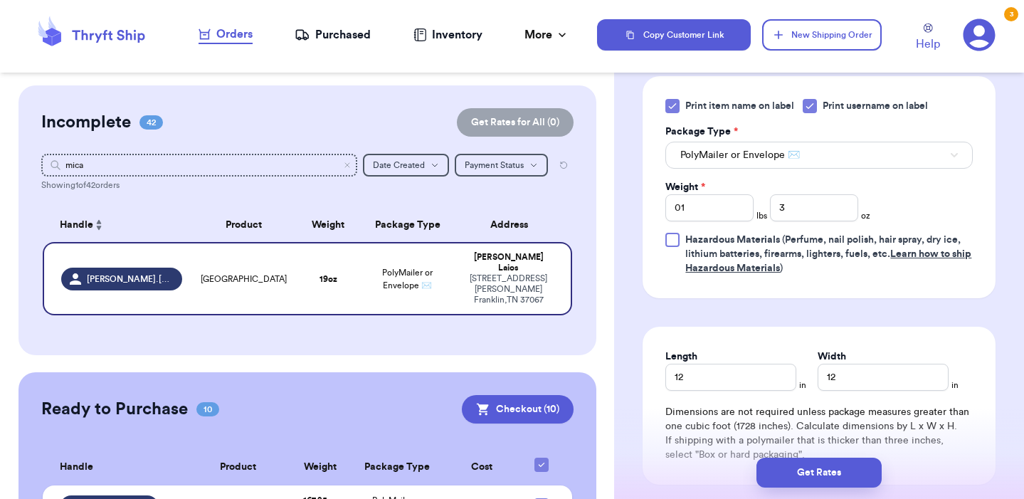
click at [1002, 375] on div "Shipping Information Delete Label Customer Info Instagram Handle: [PERSON_NAME]…" at bounding box center [819, 94] width 410 height 1214
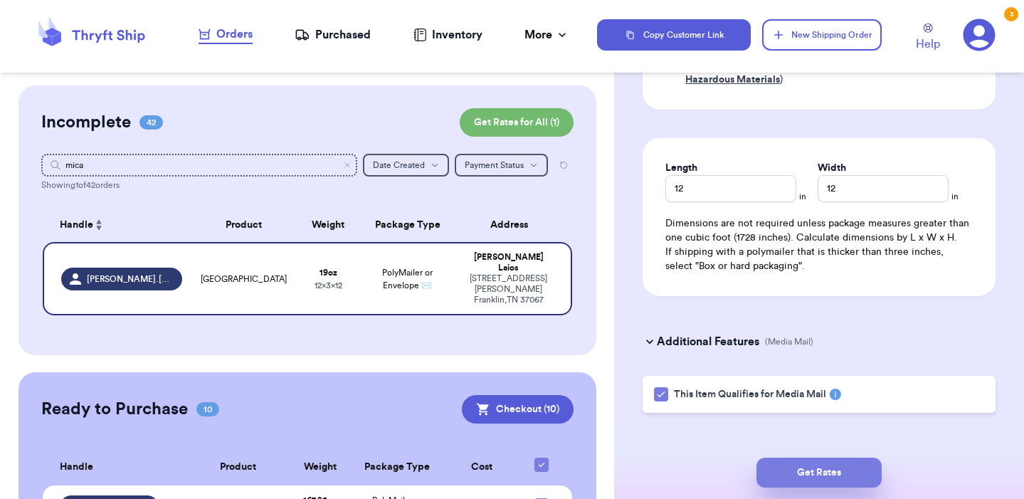
scroll to position [786, 0]
click at [845, 475] on button "Get Rates" at bounding box center [818, 472] width 125 height 30
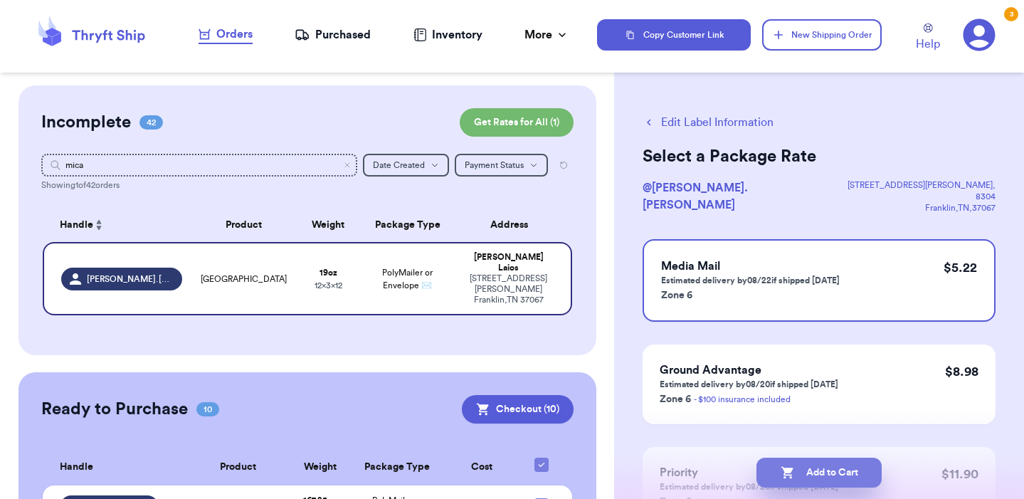
click at [808, 470] on button "Add to Cart" at bounding box center [818, 472] width 125 height 30
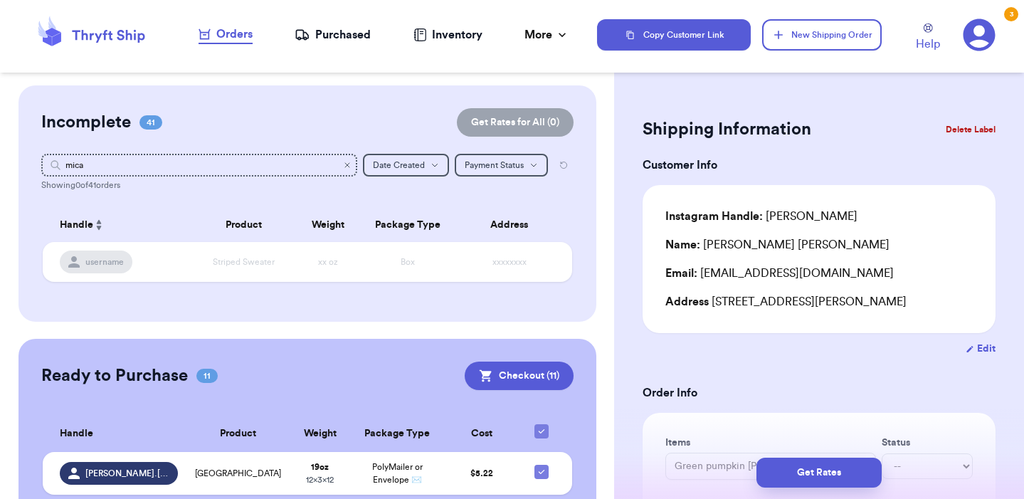
click at [350, 164] on icon "Clear search" at bounding box center [347, 165] width 9 height 9
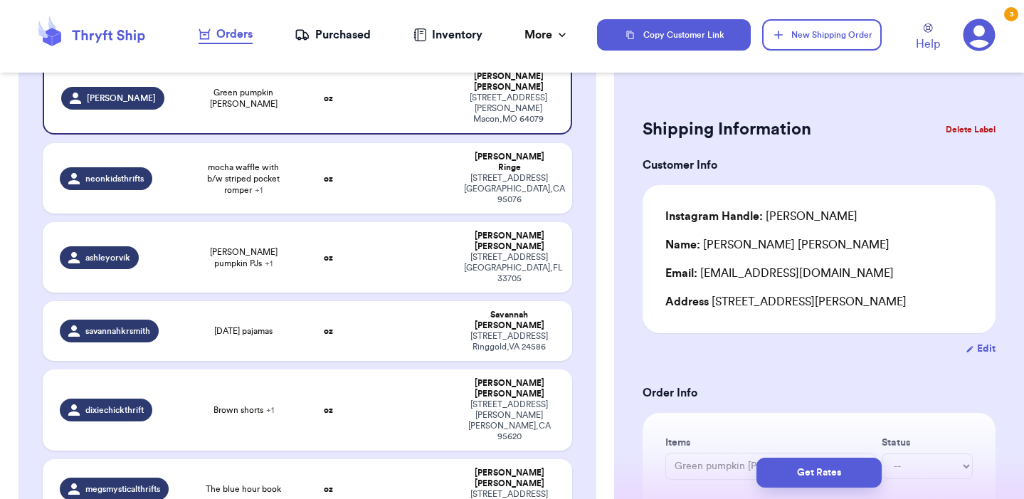
scroll to position [208, 0]
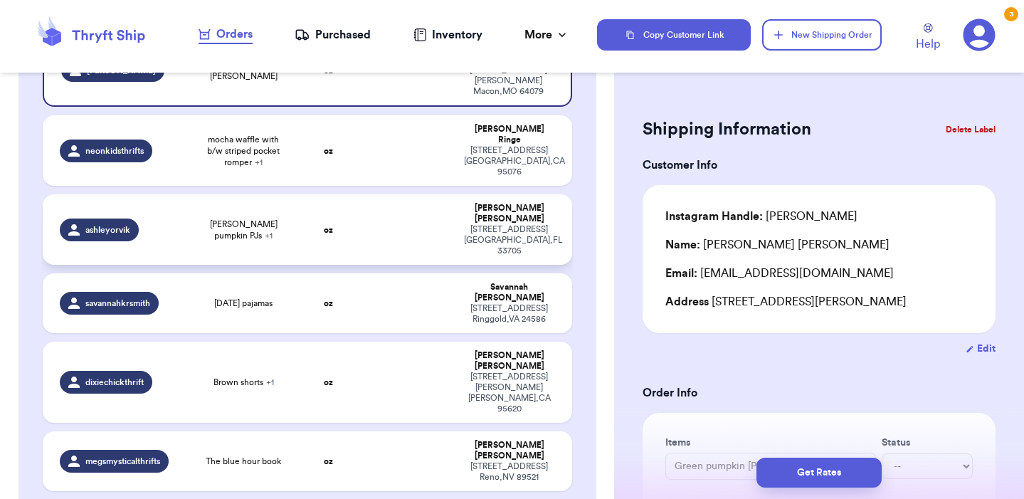
click at [226, 218] on span "[PERSON_NAME] pumpkin PJs + 1" at bounding box center [243, 229] width 89 height 23
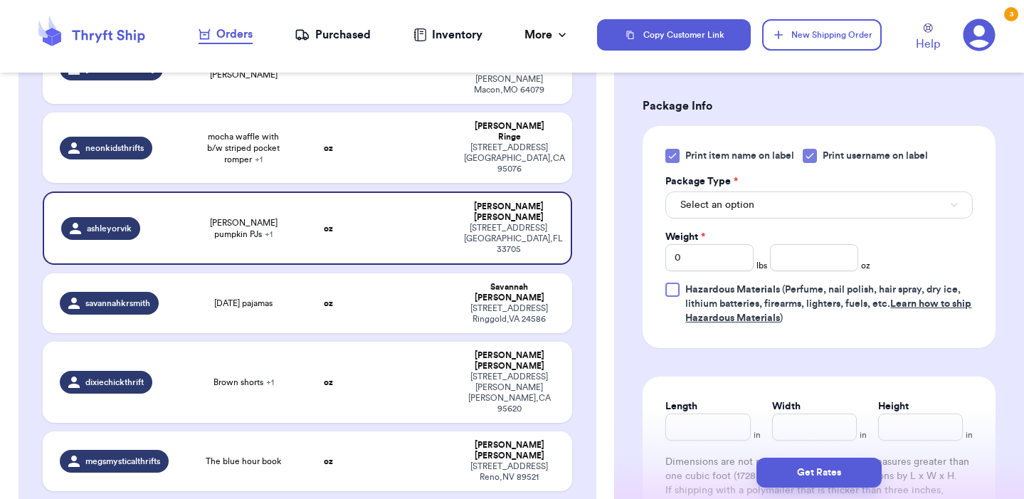
scroll to position [577, 0]
click at [800, 208] on button "Select an option" at bounding box center [818, 206] width 307 height 27
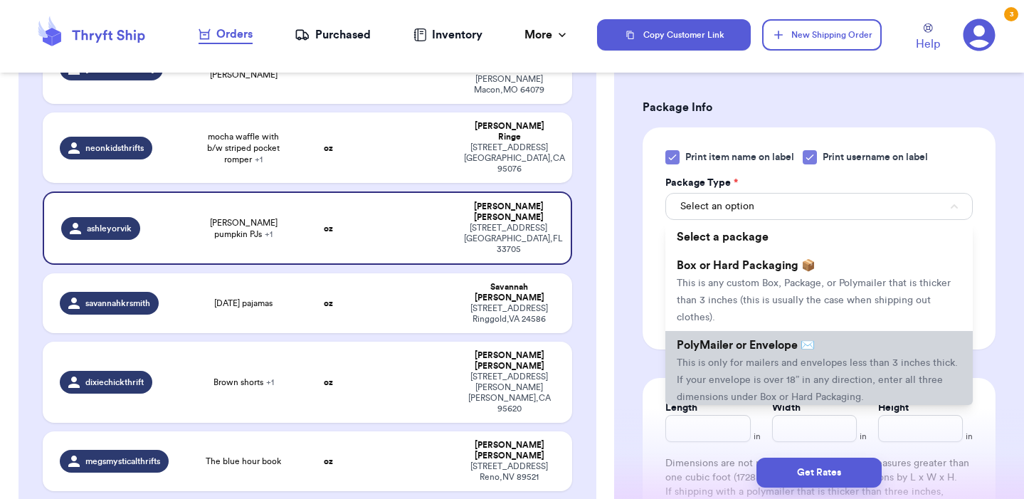
click at [756, 349] on span "PolyMailer or Envelope ✉️" at bounding box center [746, 344] width 138 height 11
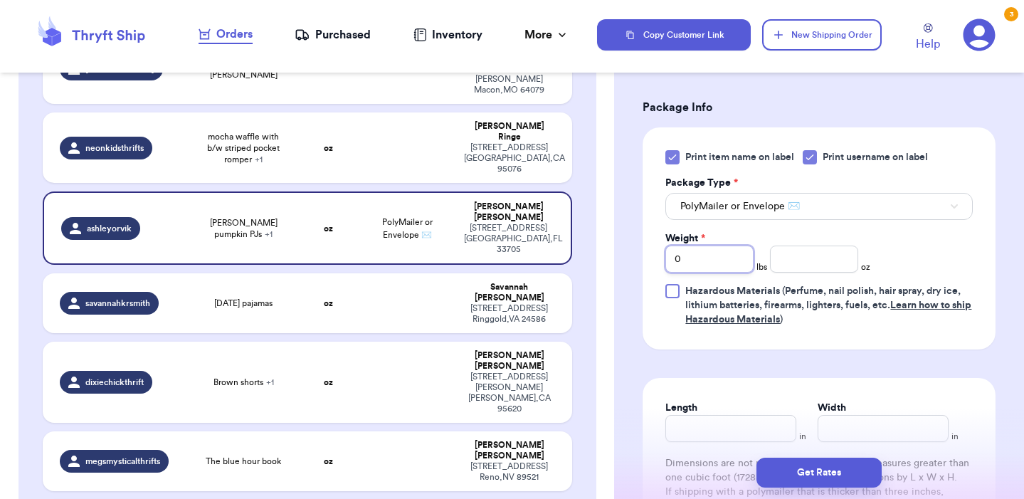
click at [730, 255] on input "0" at bounding box center [709, 258] width 88 height 27
click at [815, 262] on input "number" at bounding box center [814, 258] width 88 height 27
click at [725, 433] on input "Length" at bounding box center [730, 428] width 131 height 27
click at [855, 425] on input "Width *" at bounding box center [882, 428] width 131 height 27
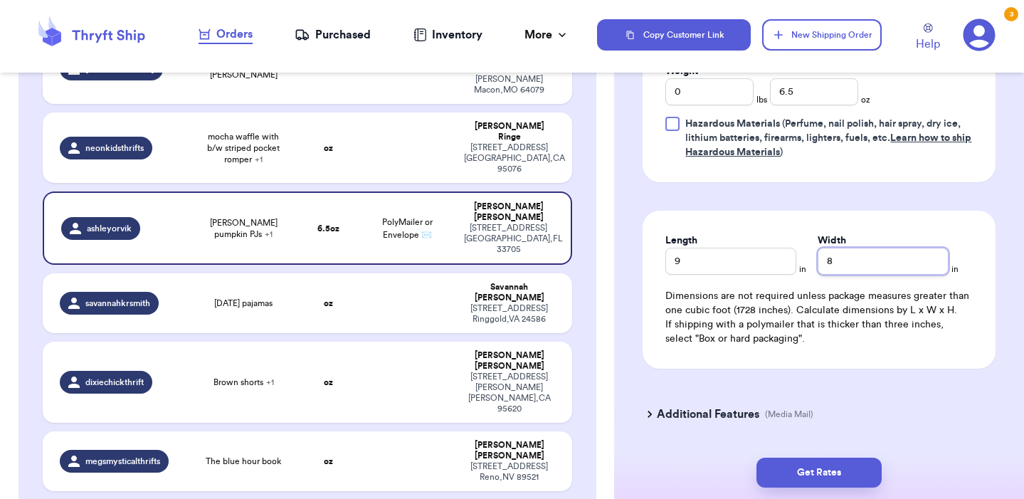
scroll to position [759, 0]
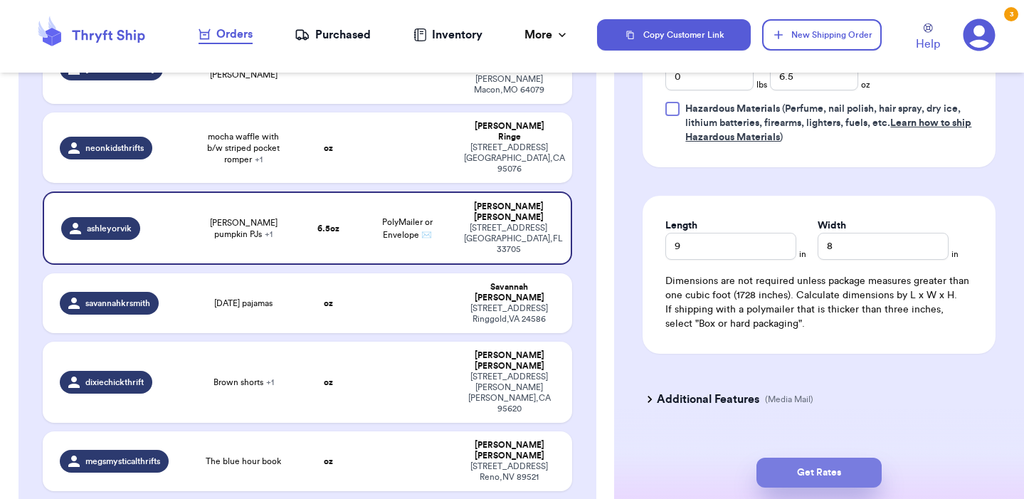
click at [843, 463] on button "Get Rates" at bounding box center [818, 472] width 125 height 30
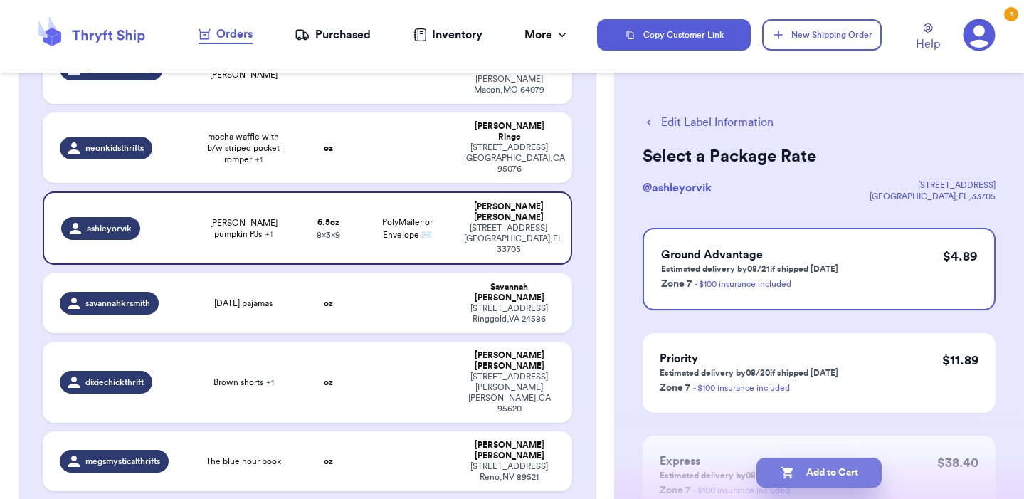
click at [820, 465] on button "Add to Cart" at bounding box center [818, 472] width 125 height 30
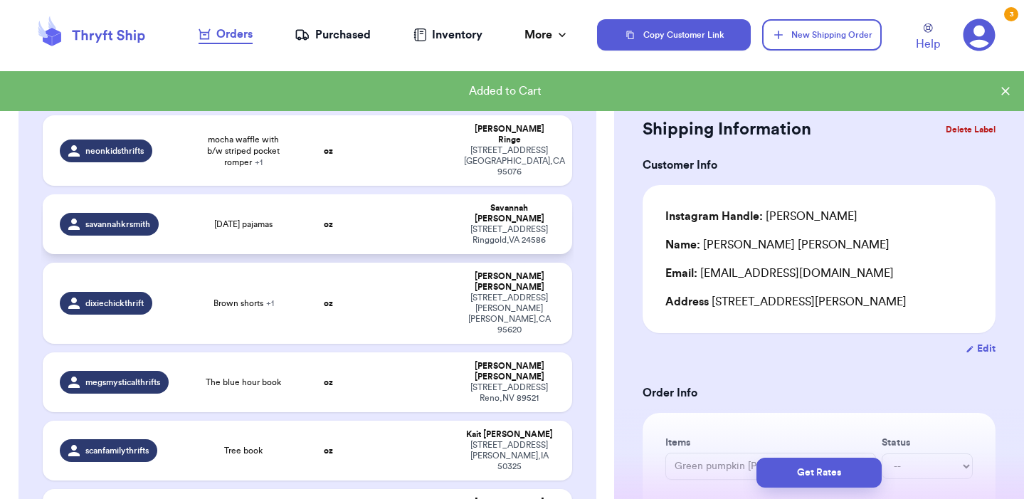
click at [245, 218] on span "[DATE] pajamas" at bounding box center [243, 223] width 58 height 11
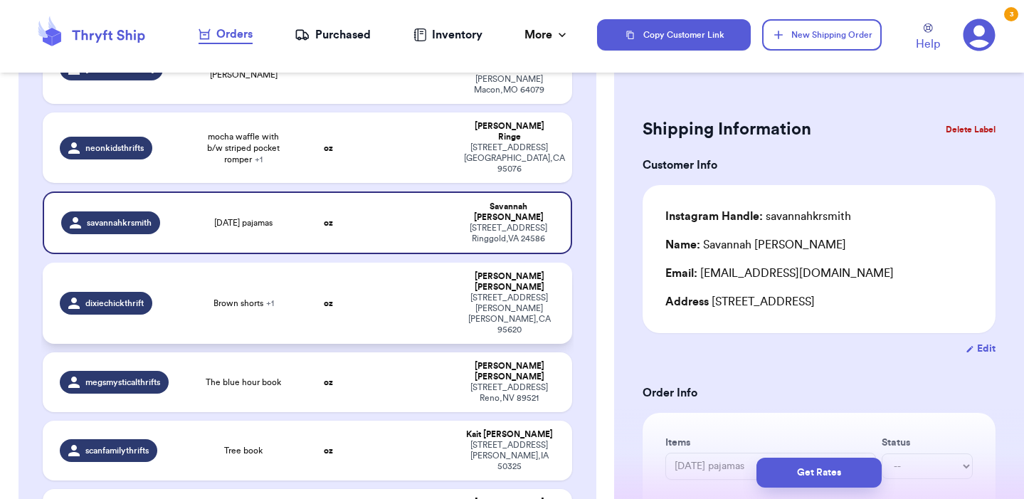
click at [248, 297] on span "Brown shorts + 1" at bounding box center [243, 302] width 60 height 11
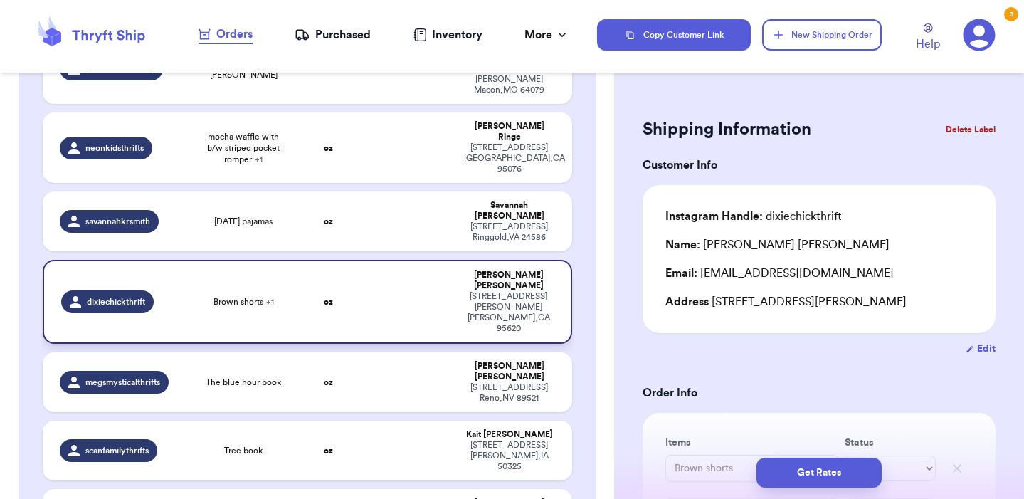
click at [257, 296] on span "Brown shorts + 1" at bounding box center [243, 301] width 60 height 11
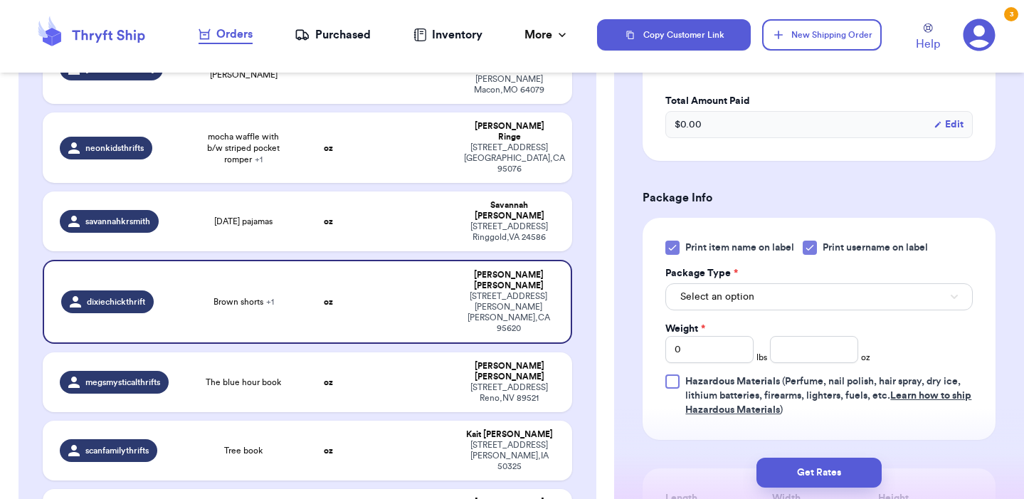
scroll to position [495, 0]
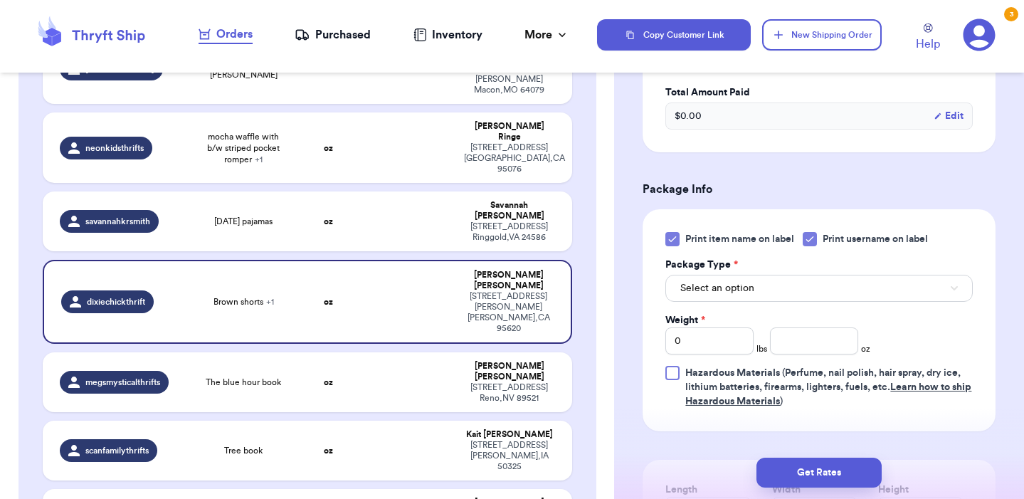
click at [736, 292] on span "Select an option" at bounding box center [717, 288] width 74 height 14
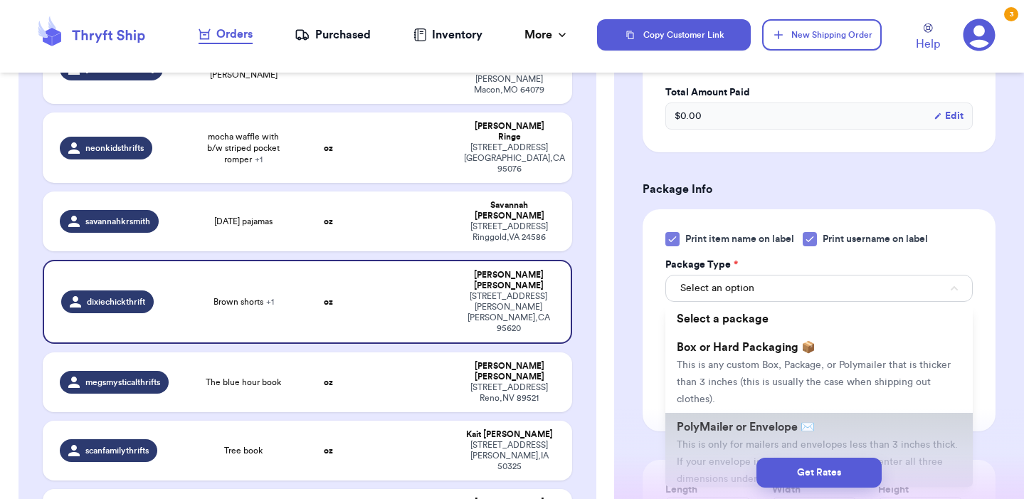
click at [721, 433] on span "PolyMailer or Envelope ✉️" at bounding box center [746, 426] width 138 height 11
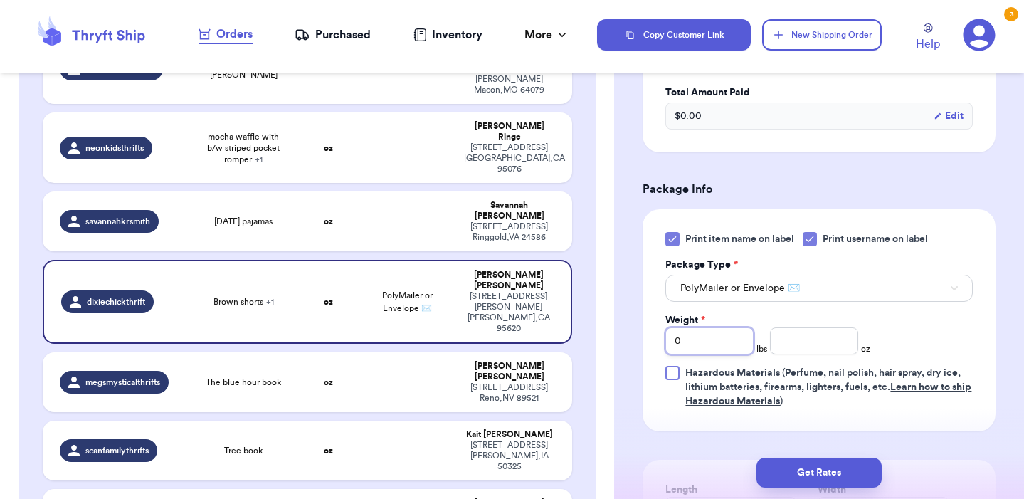
click at [690, 336] on input "0" at bounding box center [709, 340] width 88 height 27
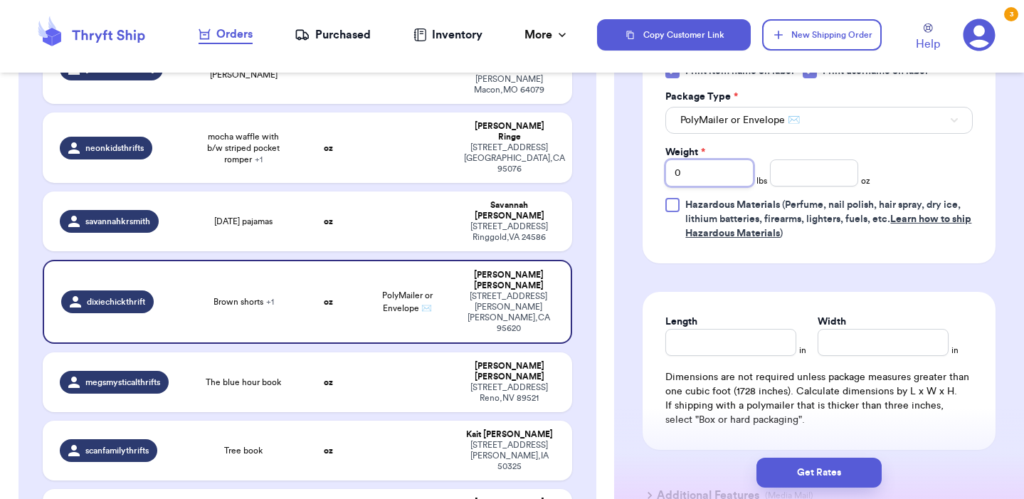
scroll to position [667, 0]
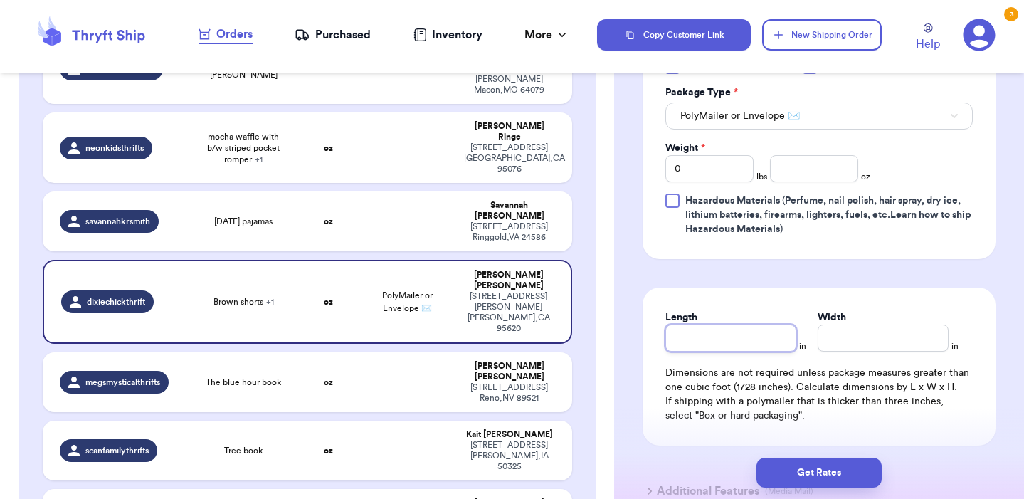
click at [767, 343] on input "Length" at bounding box center [730, 337] width 131 height 27
click at [854, 340] on input "Width *" at bounding box center [882, 337] width 131 height 27
click at [835, 180] on input "number" at bounding box center [814, 168] width 88 height 27
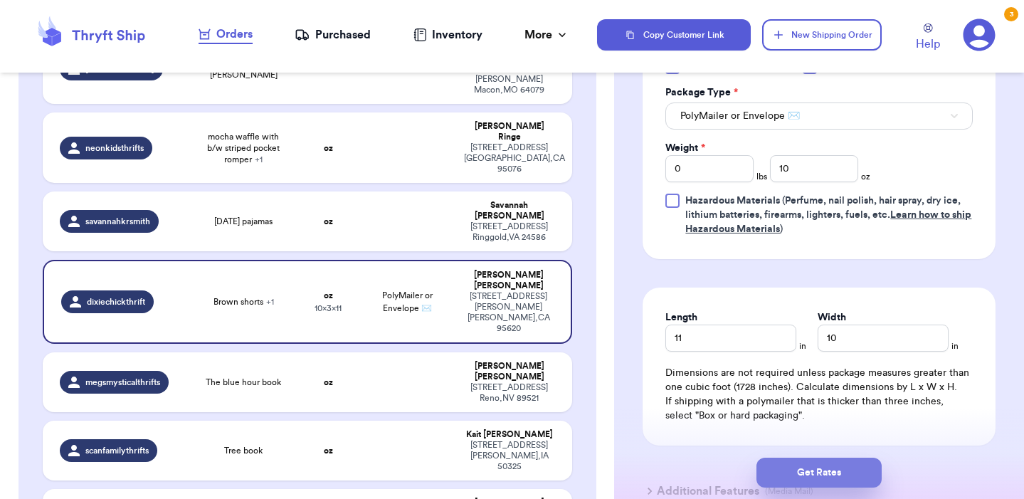
click at [836, 469] on button "Get Rates" at bounding box center [818, 472] width 125 height 30
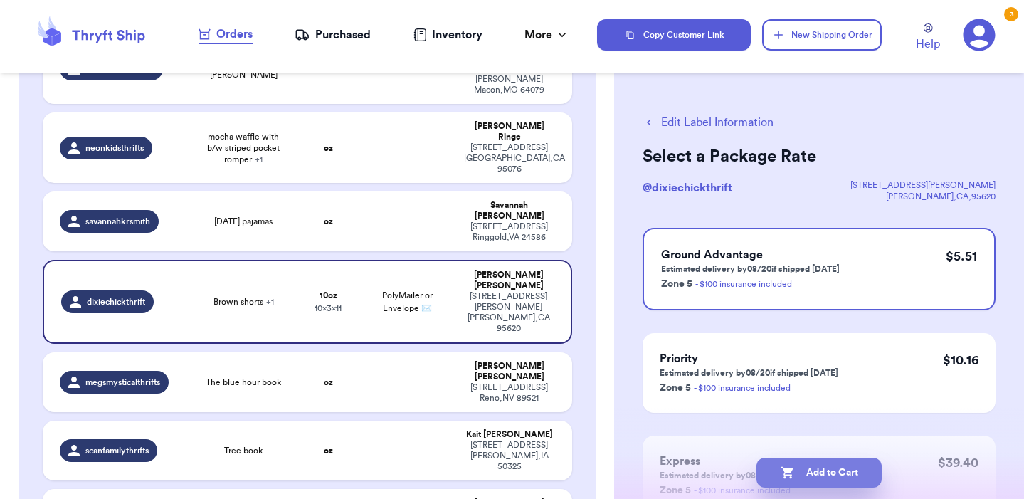
click at [852, 470] on button "Add to Cart" at bounding box center [818, 472] width 125 height 30
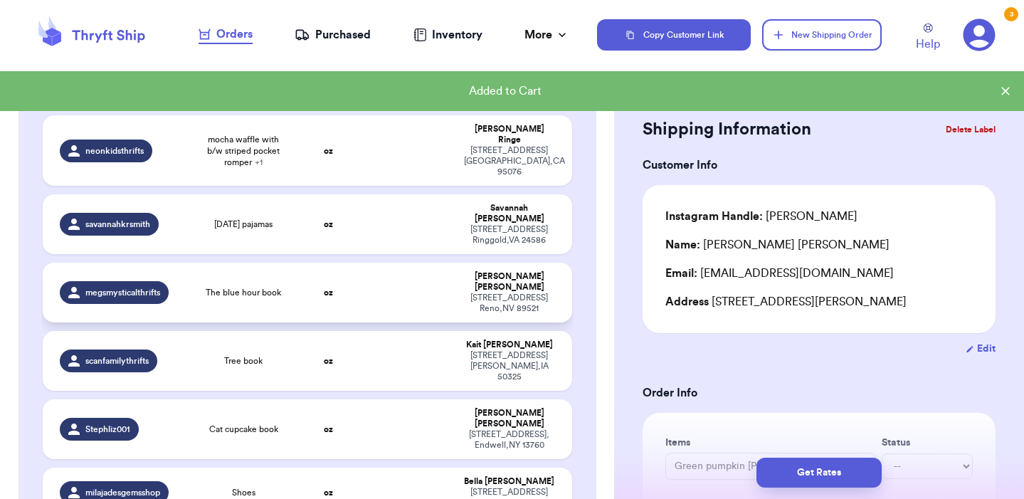
click at [237, 287] on span "The blue hour book" at bounding box center [243, 292] width 75 height 11
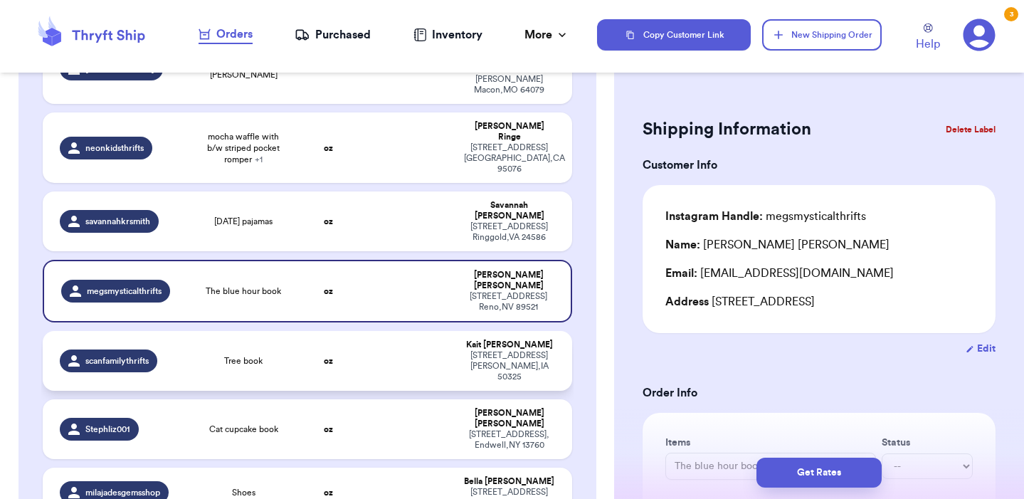
click at [238, 355] on span "Tree book" at bounding box center [243, 360] width 38 height 11
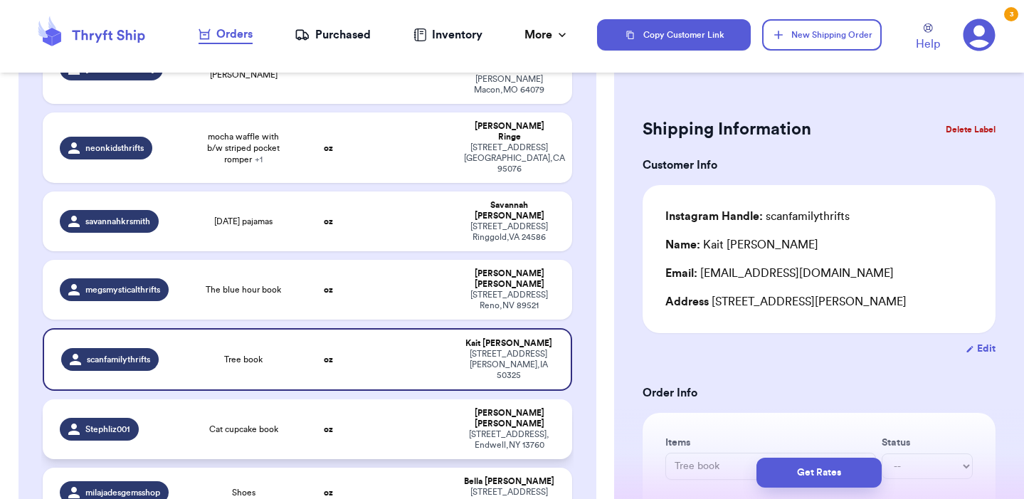
click at [226, 399] on td "Cat cupcake book" at bounding box center [244, 429] width 106 height 60
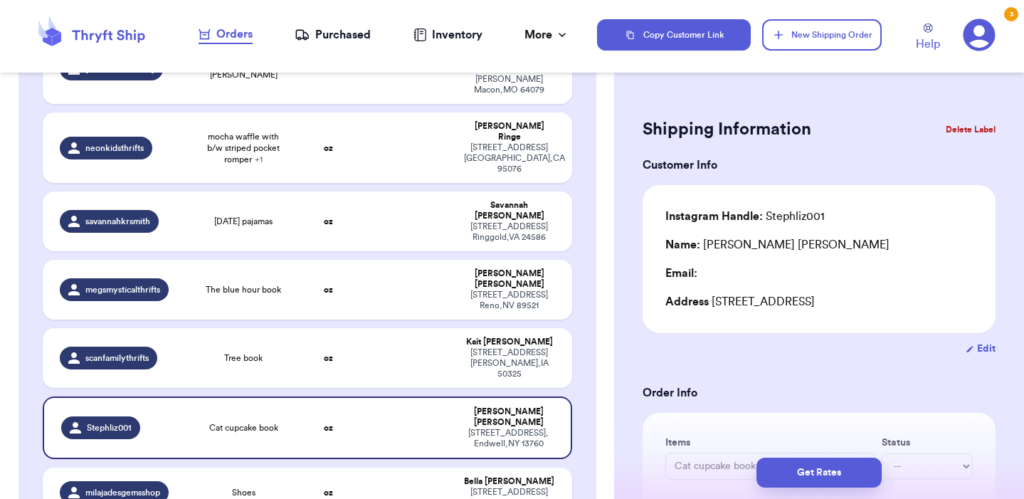
click at [248, 487] on span "Shoes" at bounding box center [243, 492] width 23 height 11
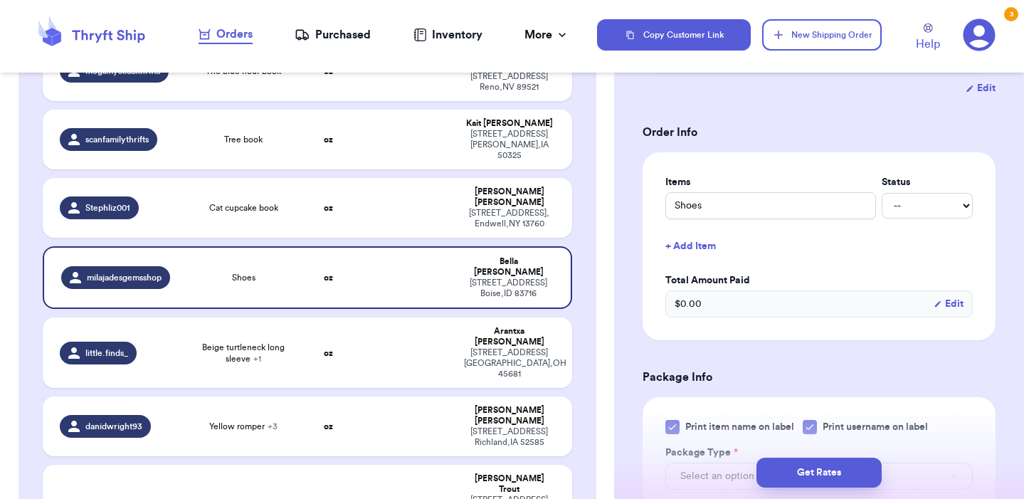
scroll to position [271, 0]
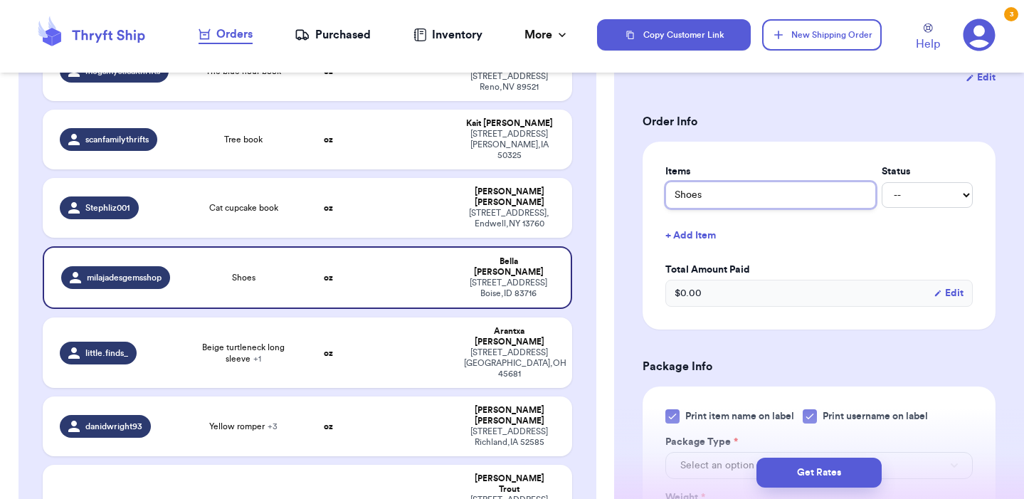
click at [694, 202] on input "Shoes" at bounding box center [770, 194] width 211 height 27
click at [250, 341] on span "Beige turtleneck long sleeve + 1" at bounding box center [243, 352] width 89 height 23
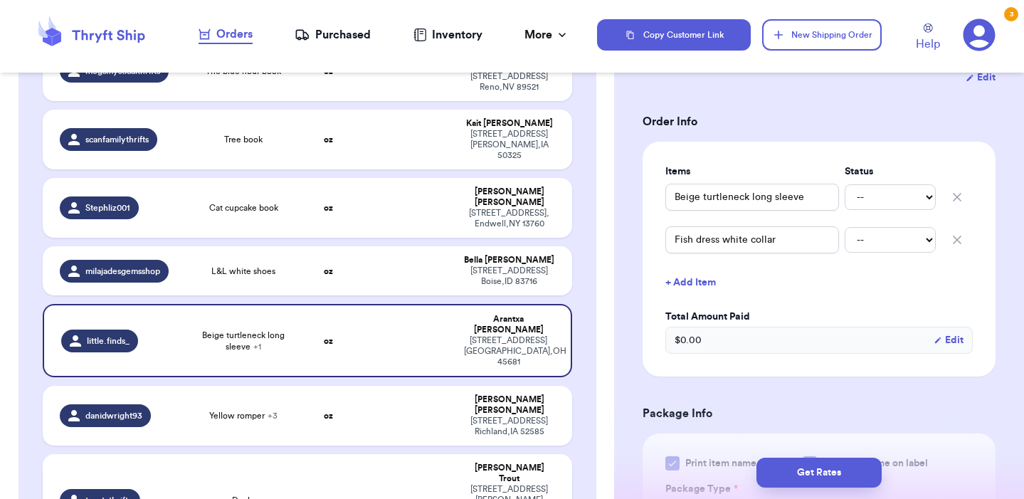
click at [256, 494] on div "Ducks" at bounding box center [243, 499] width 89 height 11
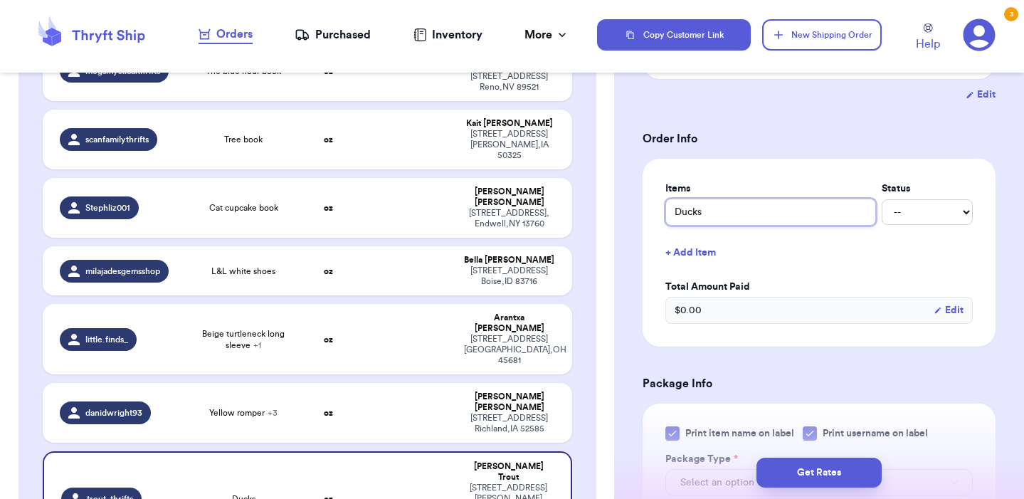
click at [677, 215] on input "Ducks" at bounding box center [770, 211] width 211 height 27
click at [783, 211] on input "[PERSON_NAME] Ducks" at bounding box center [770, 211] width 211 height 27
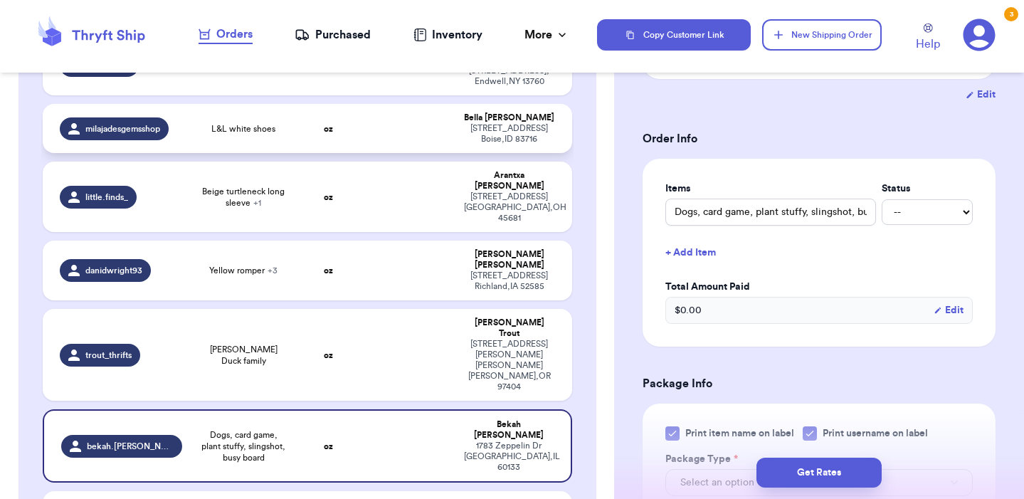
scroll to position [573, 0]
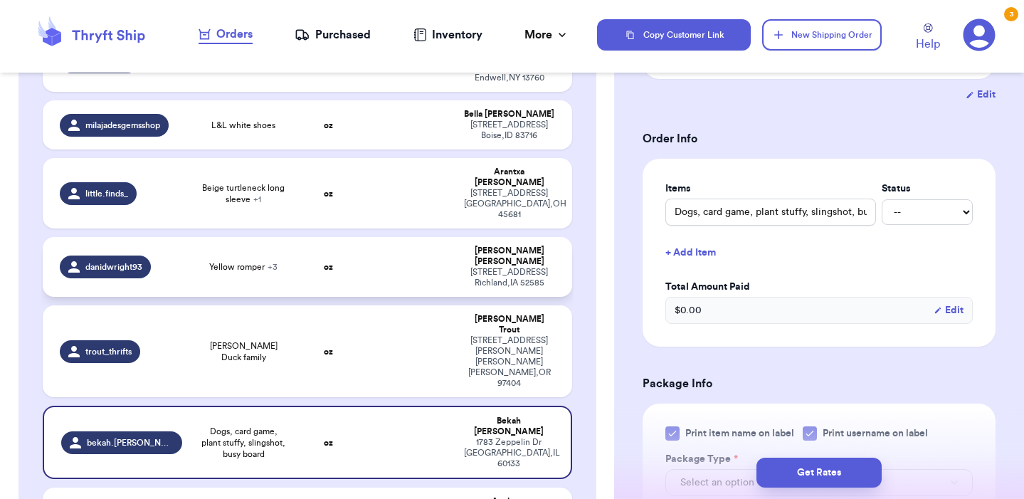
click at [233, 261] on span "Yellow romper + 3" at bounding box center [243, 266] width 68 height 11
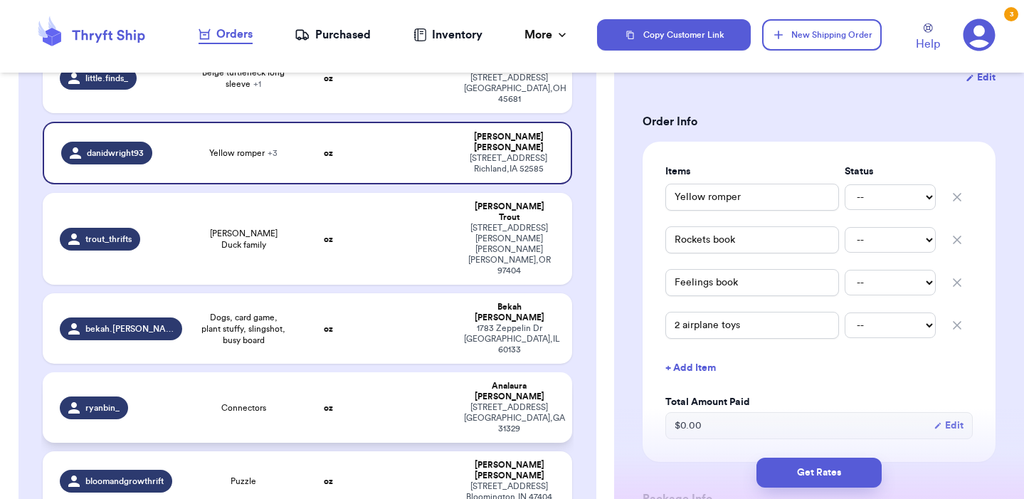
scroll to position [692, 0]
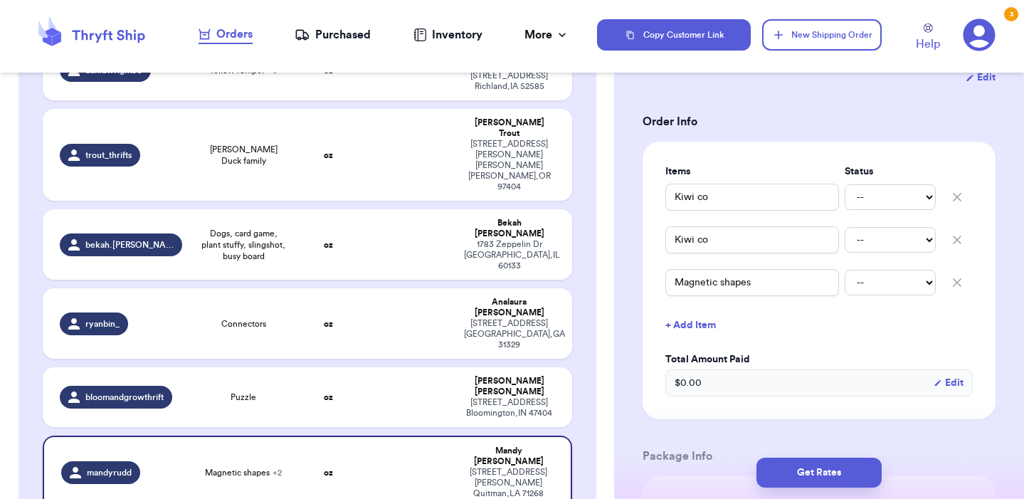
scroll to position [775, 0]
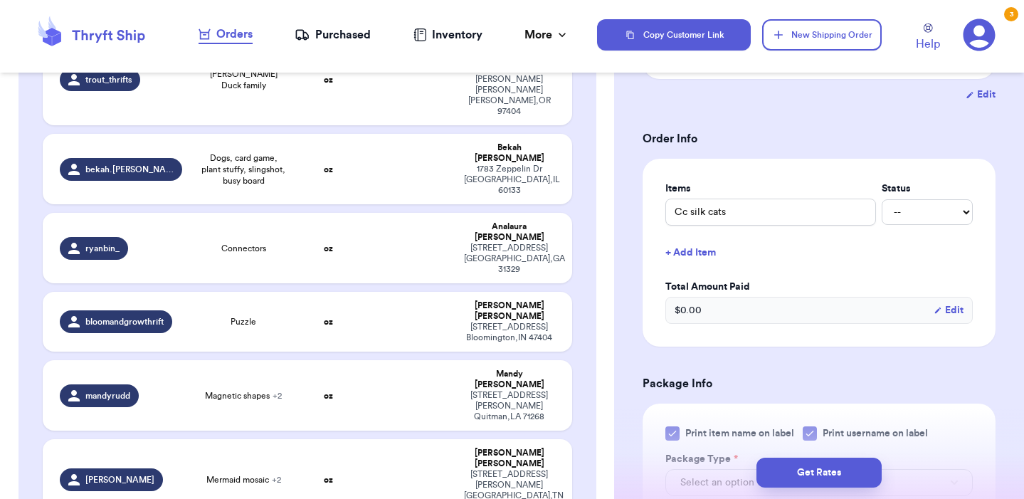
scroll to position [849, 0]
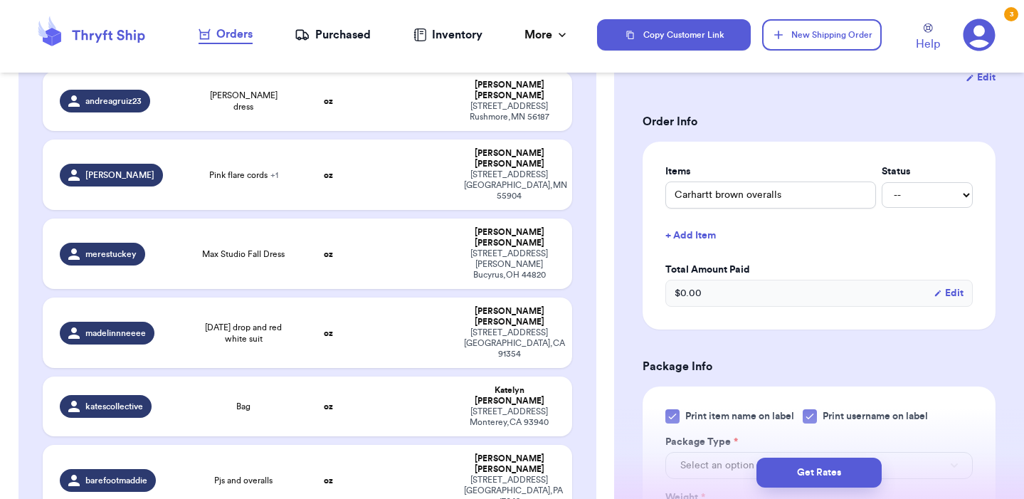
scroll to position [1532, 0]
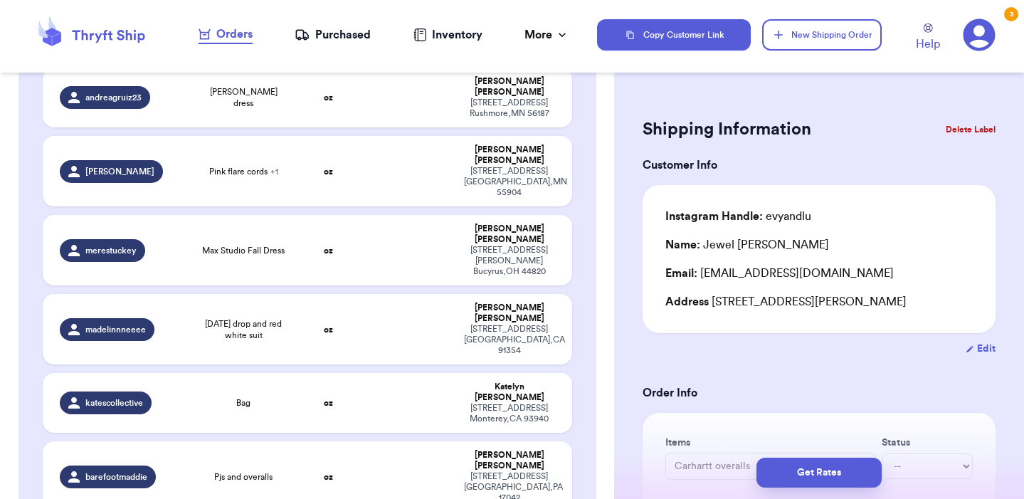
scroll to position [0, 0]
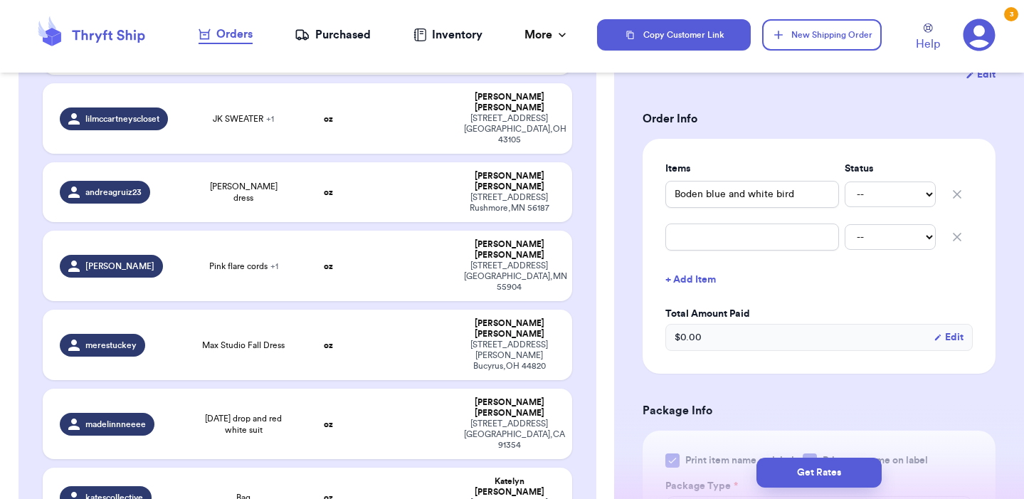
scroll to position [1432, 0]
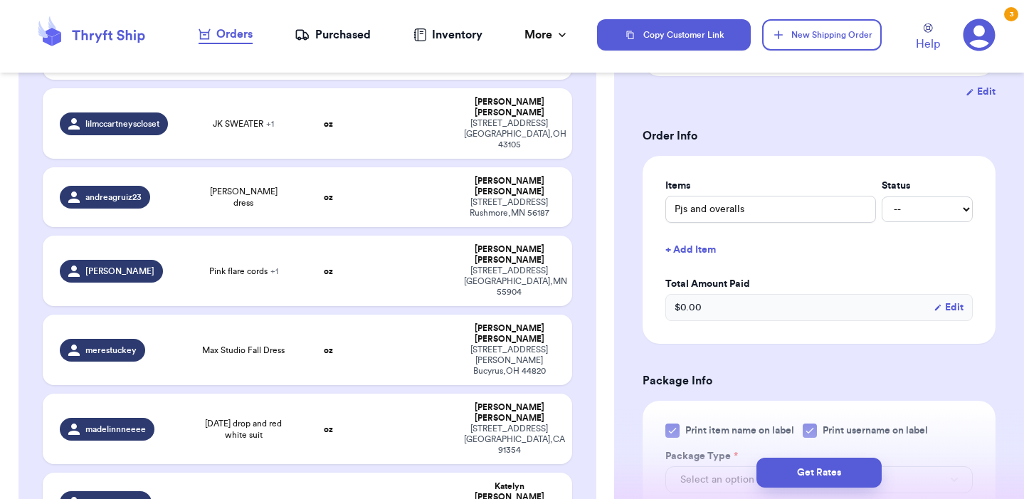
click at [691, 235] on button "+ Add Item" at bounding box center [818, 249] width 319 height 31
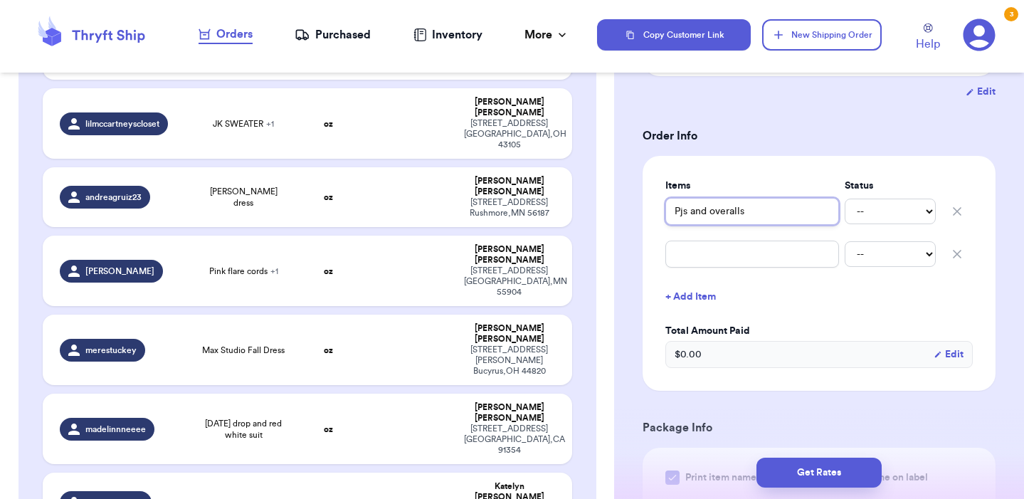
drag, startPoint x: 674, startPoint y: 196, endPoint x: 808, endPoint y: 201, distance: 133.8
click at [808, 201] on input "Pjs and overalls" at bounding box center [752, 211] width 174 height 27
click at [764, 240] on input "text" at bounding box center [752, 253] width 174 height 27
click at [706, 281] on button "+ Add Item" at bounding box center [818, 296] width 319 height 31
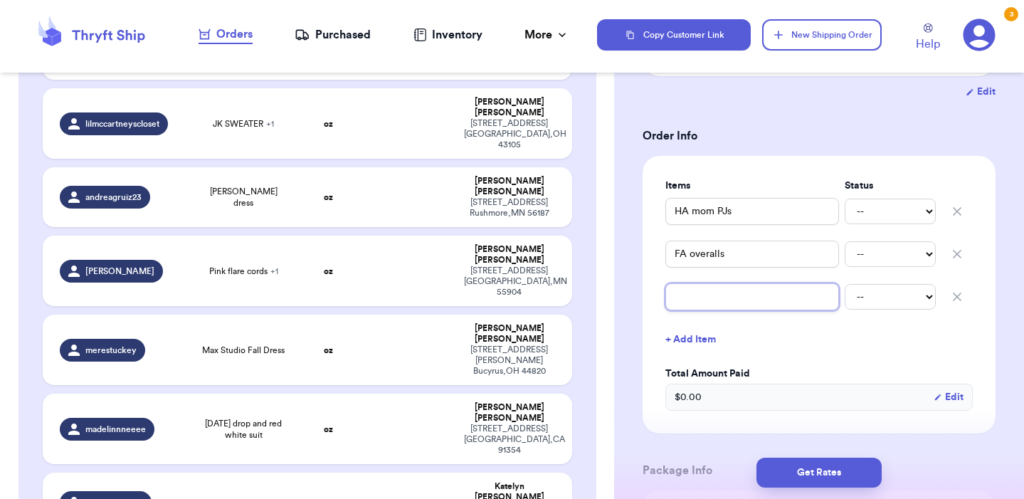
click at [714, 283] on input "text" at bounding box center [752, 296] width 174 height 27
click at [694, 324] on button "+ Add Item" at bounding box center [818, 339] width 319 height 31
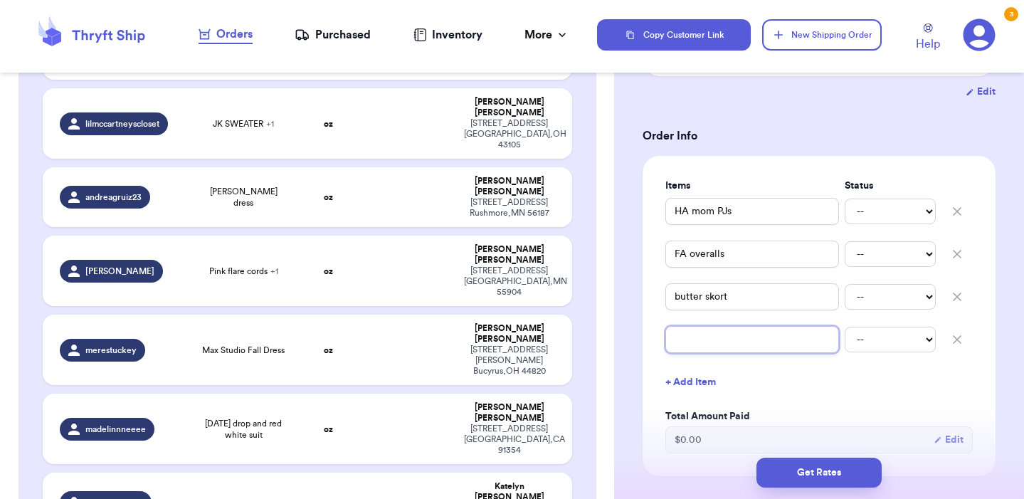
click at [694, 326] on input "text" at bounding box center [752, 339] width 174 height 27
click at [790, 376] on button "+ Add Item" at bounding box center [818, 381] width 319 height 31
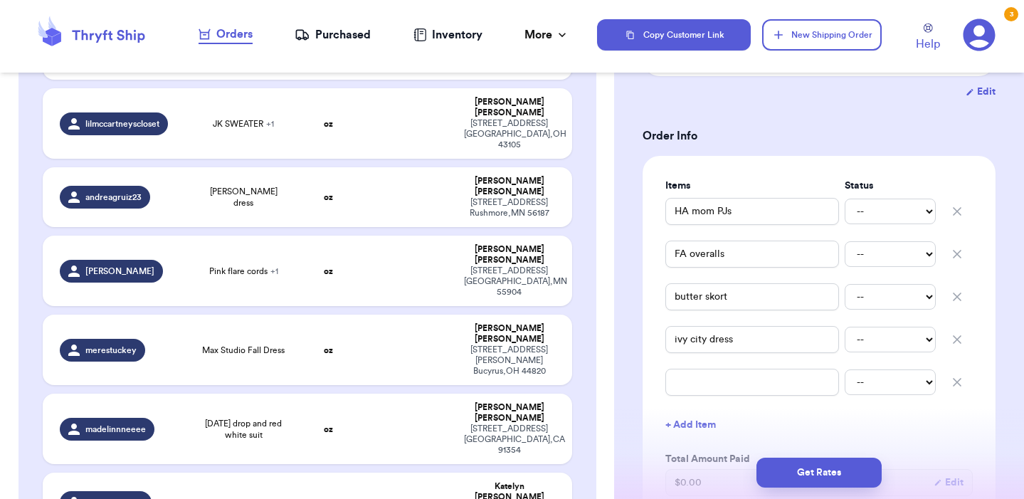
click at [955, 375] on icon "button" at bounding box center [957, 382] width 14 height 14
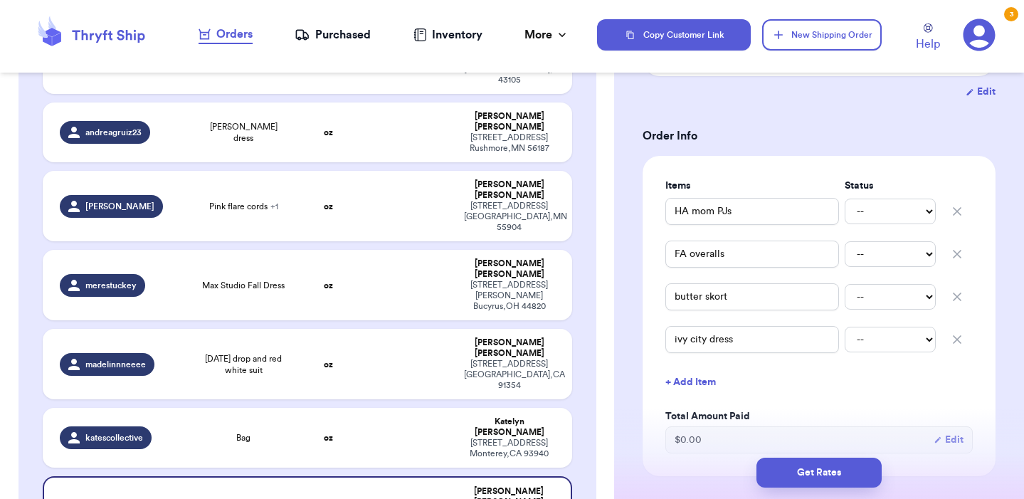
scroll to position [1498, 0]
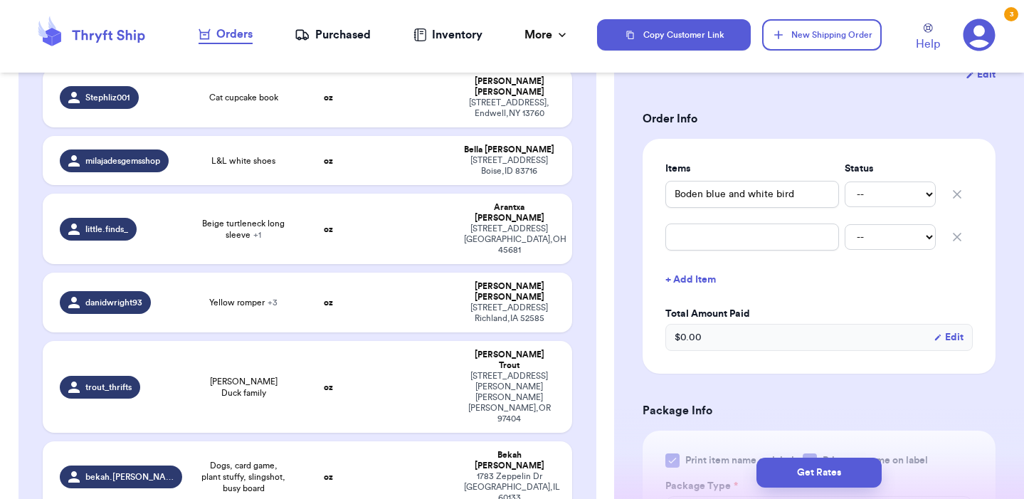
scroll to position [529, 0]
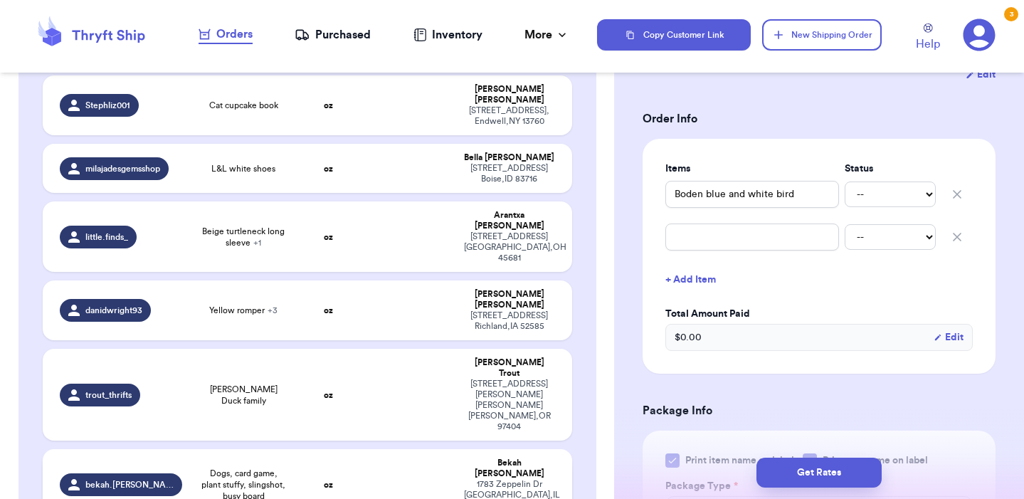
click at [260, 467] on span "Dogs, card game, plant stuffy, slingshot, busy board" at bounding box center [243, 484] width 89 height 34
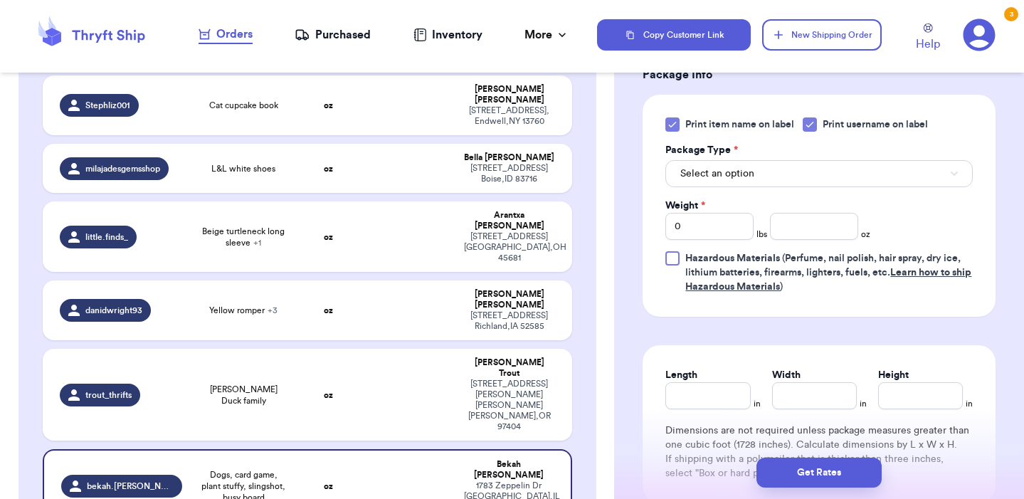
scroll to position [582, 0]
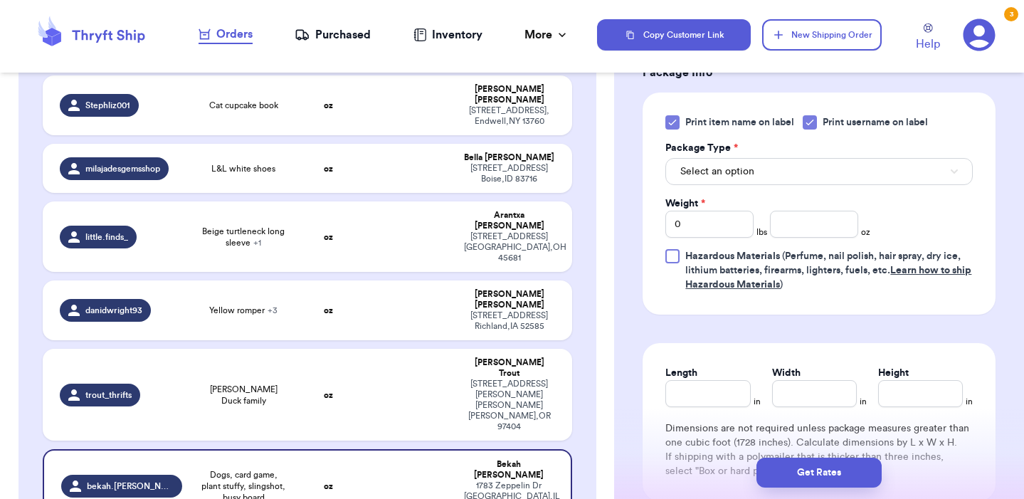
click at [770, 158] on button "Select an option" at bounding box center [818, 171] width 307 height 27
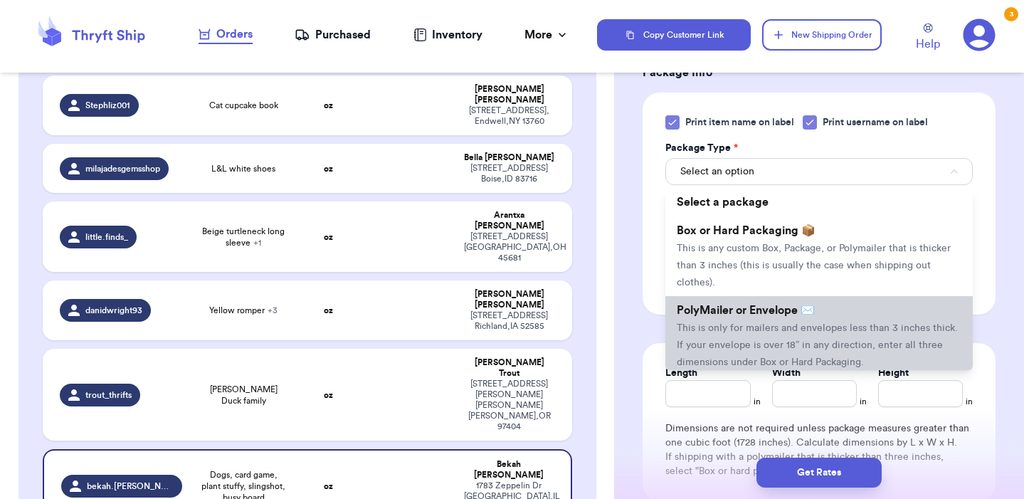
click at [746, 323] on span "This is only for mailers and envelopes less than 3 inches thick. If your envelo…" at bounding box center [817, 345] width 281 height 44
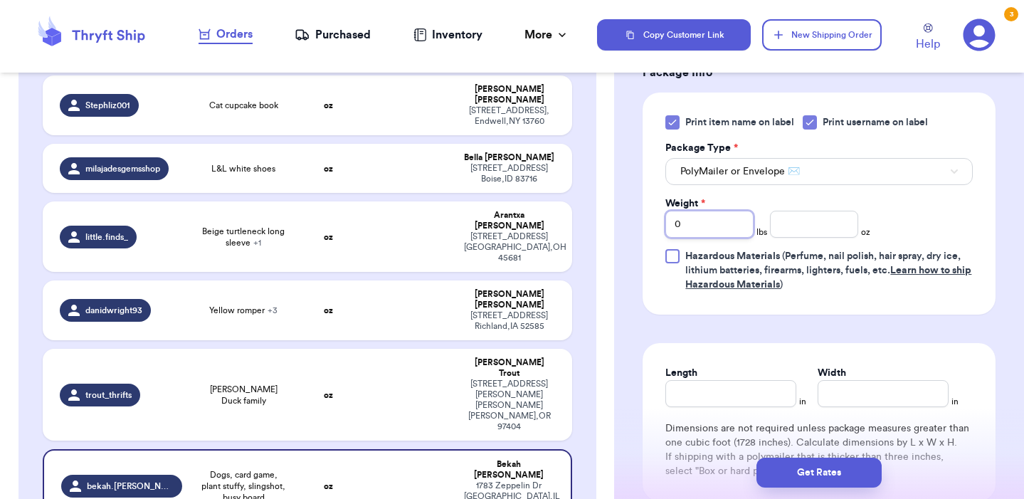
click at [714, 211] on input "0" at bounding box center [709, 224] width 88 height 27
click at [839, 219] on input "number" at bounding box center [814, 224] width 88 height 27
click at [739, 380] on input "Length" at bounding box center [730, 393] width 131 height 27
click at [827, 387] on input "Width *" at bounding box center [882, 393] width 131 height 27
click at [931, 343] on div "Length 14 in Width 14 in Dimensions are not required unless package measures gr…" at bounding box center [818, 422] width 353 height 158
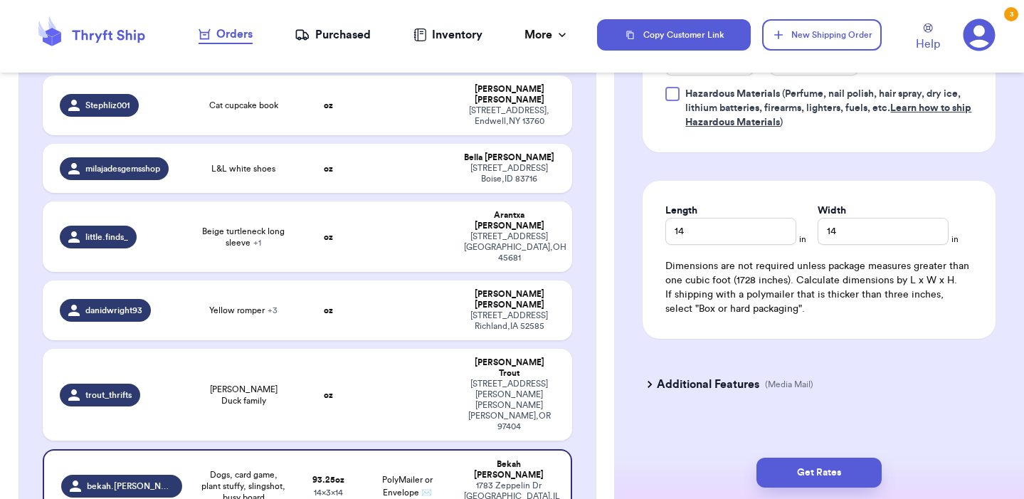
scroll to position [743, 0]
click at [807, 474] on button "Get Rates" at bounding box center [818, 472] width 125 height 30
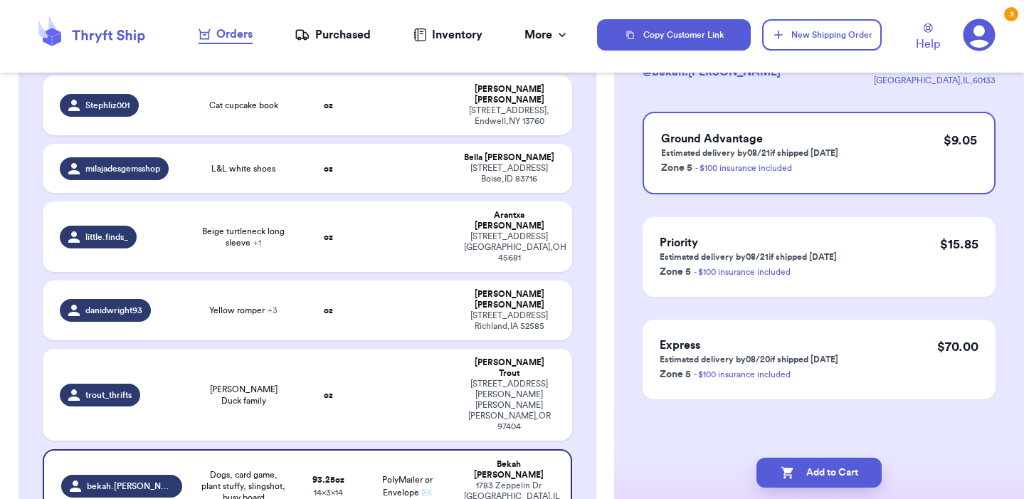
scroll to position [0, 0]
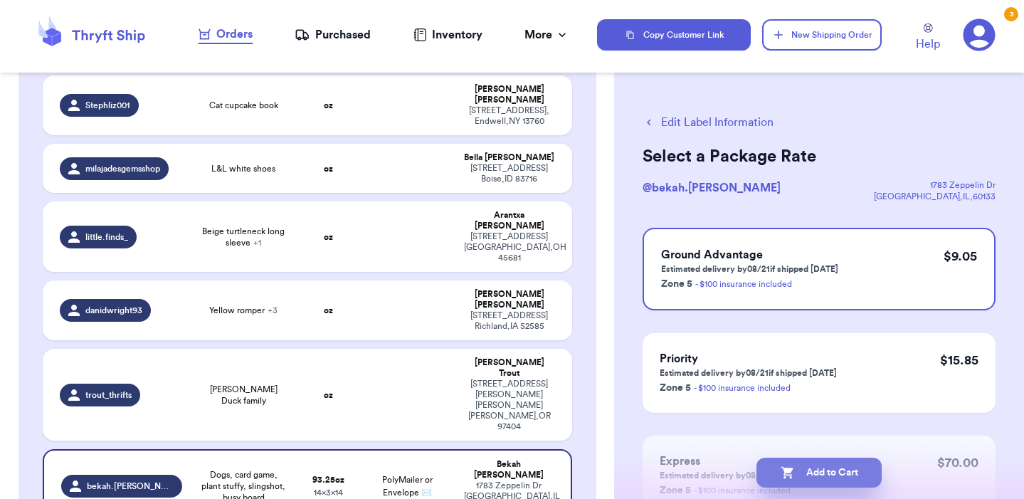
click at [814, 475] on button "Add to Cart" at bounding box center [818, 472] width 125 height 30
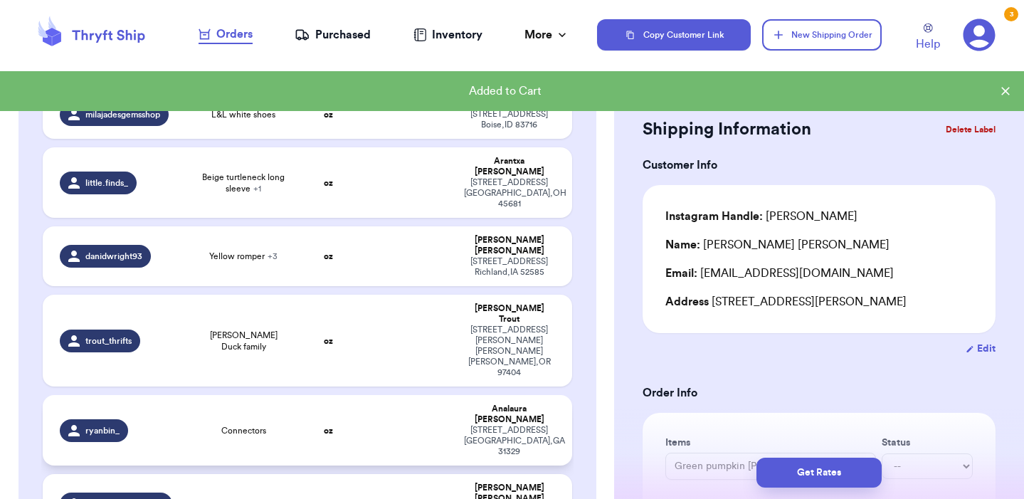
scroll to position [595, 0]
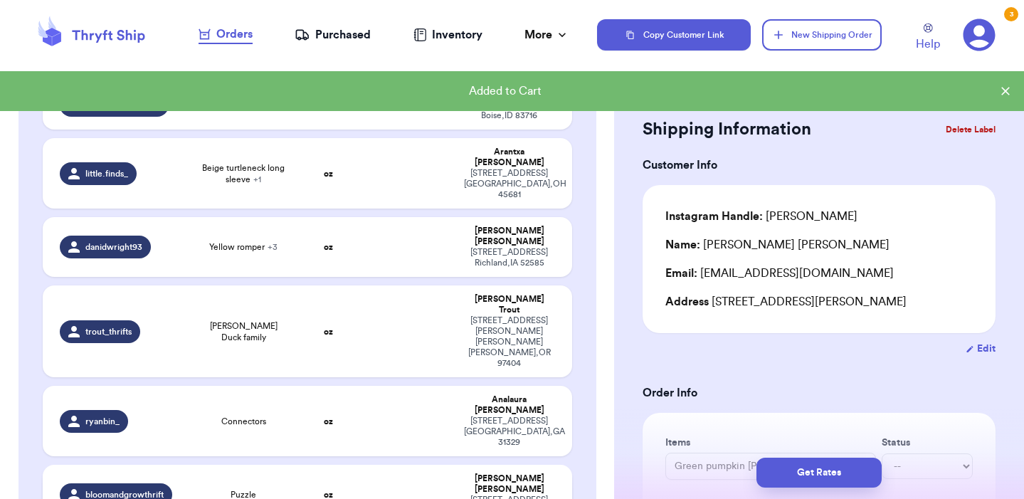
click at [250, 465] on td "Puzzle" at bounding box center [244, 495] width 106 height 60
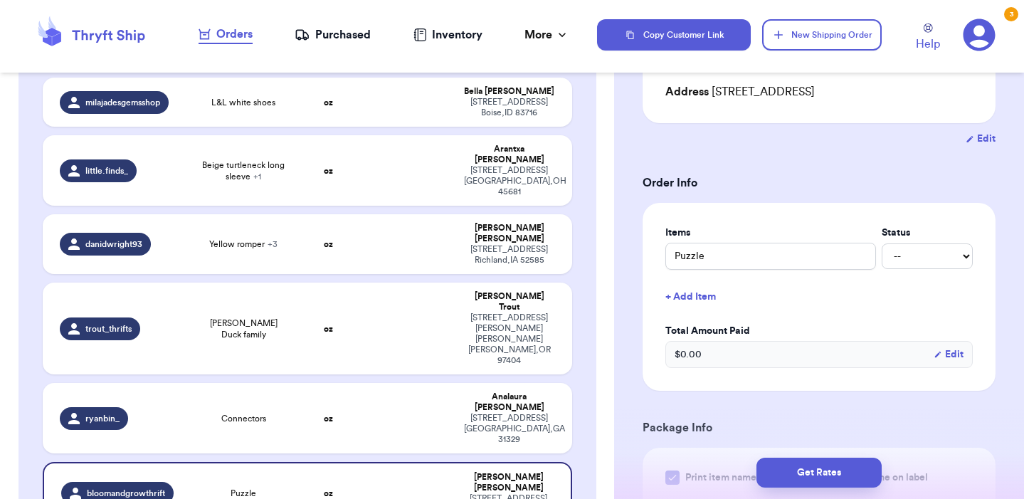
scroll to position [242, 0]
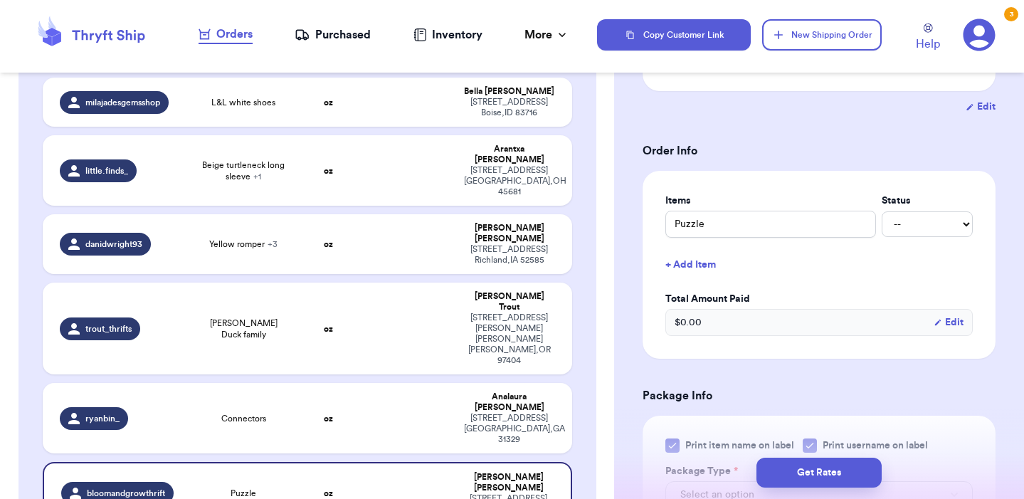
click at [696, 272] on button "+ Add Item" at bounding box center [818, 264] width 319 height 31
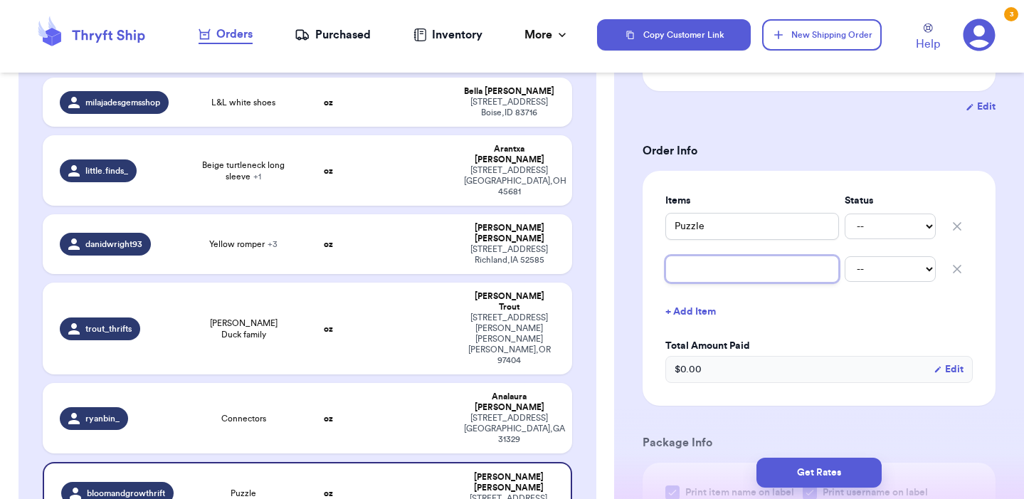
click at [696, 272] on input "text" at bounding box center [752, 268] width 174 height 27
click at [676, 313] on button "+ Add Item" at bounding box center [818, 311] width 319 height 31
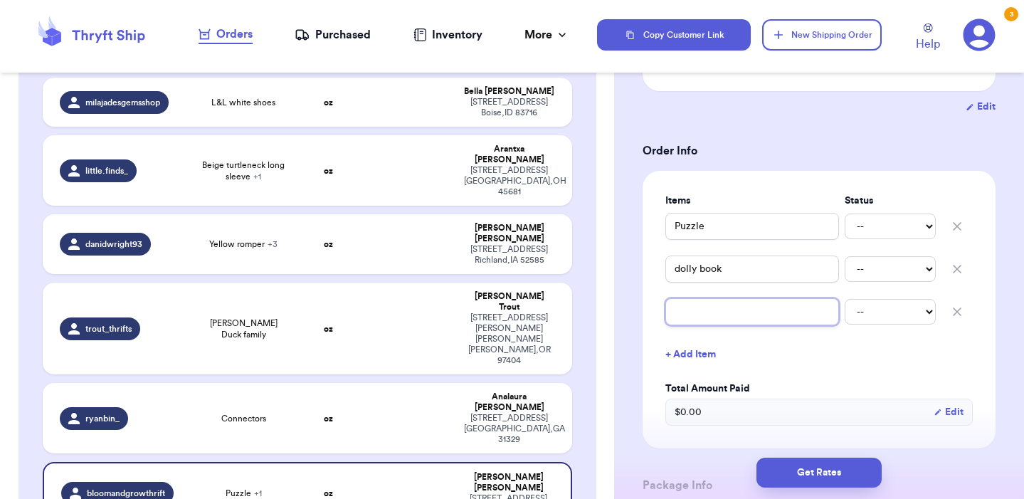
click at [703, 311] on input "text" at bounding box center [752, 311] width 174 height 27
click at [679, 353] on button "+ Add Item" at bounding box center [818, 354] width 319 height 31
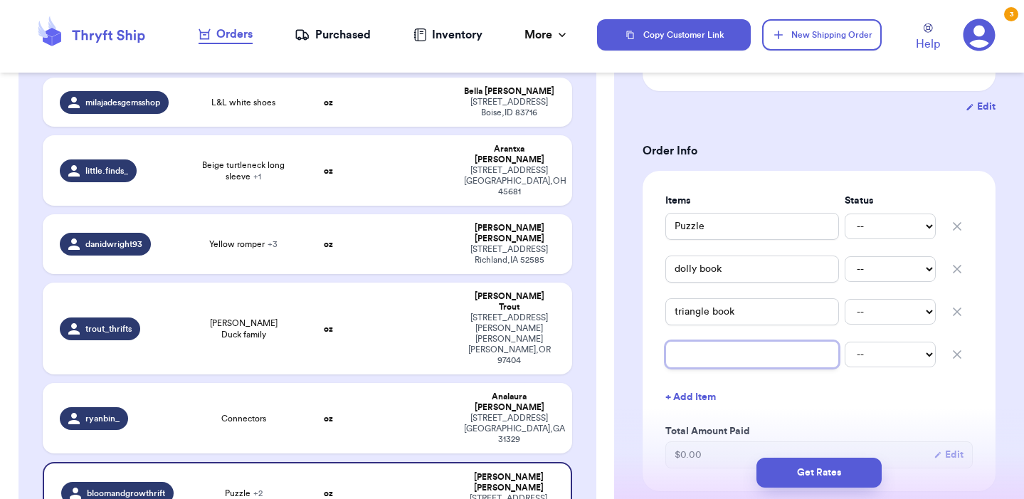
click at [679, 360] on input "text" at bounding box center [752, 354] width 174 height 27
click at [688, 309] on input "triangle book" at bounding box center [752, 311] width 174 height 27
click at [805, 406] on button "+ Add Item" at bounding box center [818, 396] width 319 height 31
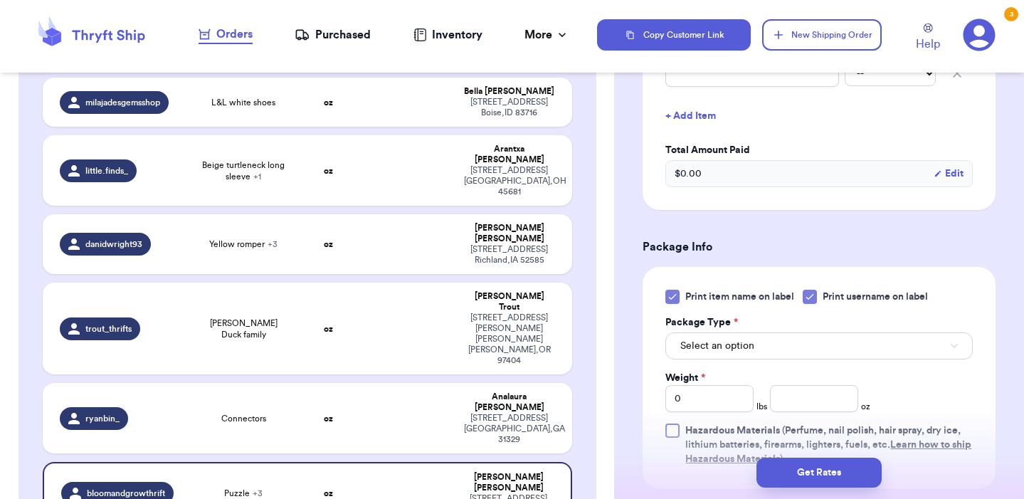
scroll to position [571, 0]
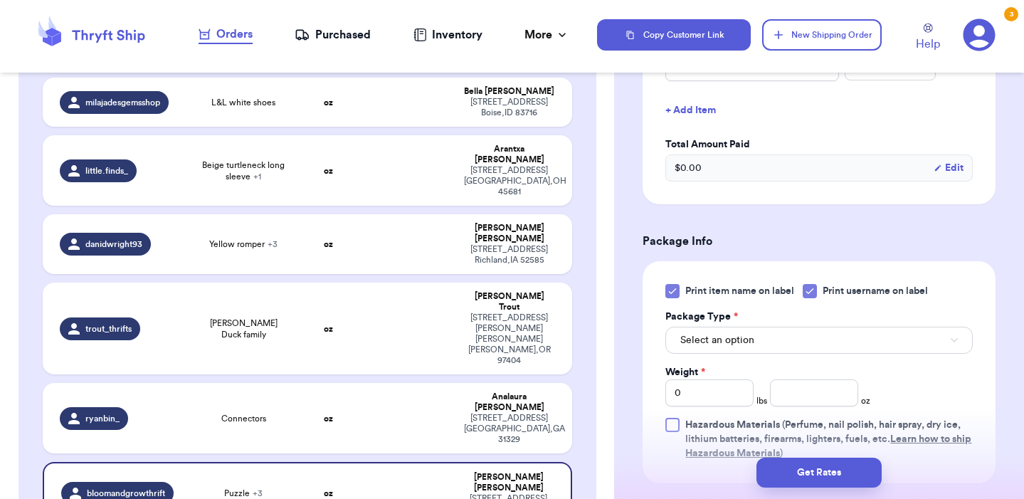
click at [757, 339] on button "Select an option" at bounding box center [818, 340] width 307 height 27
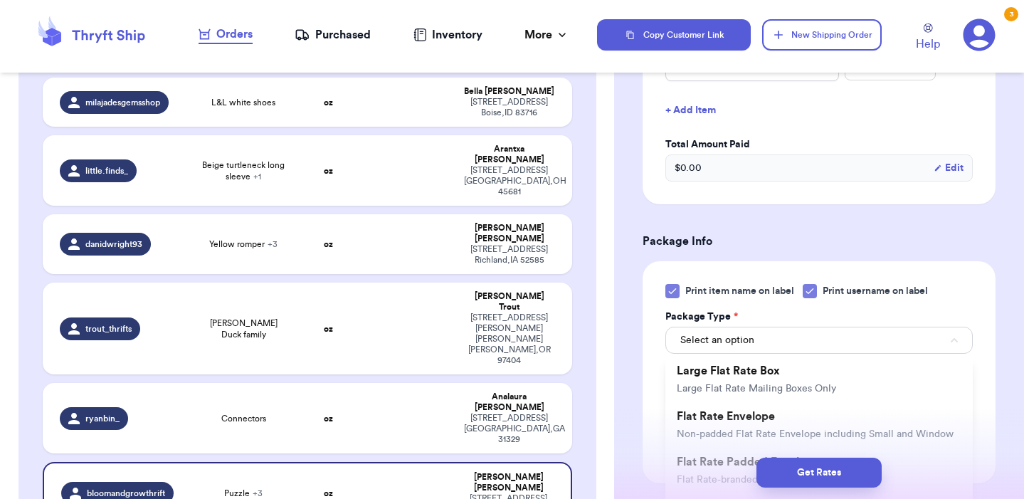
scroll to position [285, 0]
click at [1000, 391] on div "Shipping Information Delete Label Customer Info Instagram Handle: bloomandgrowt…" at bounding box center [819, 178] width 410 height 1329
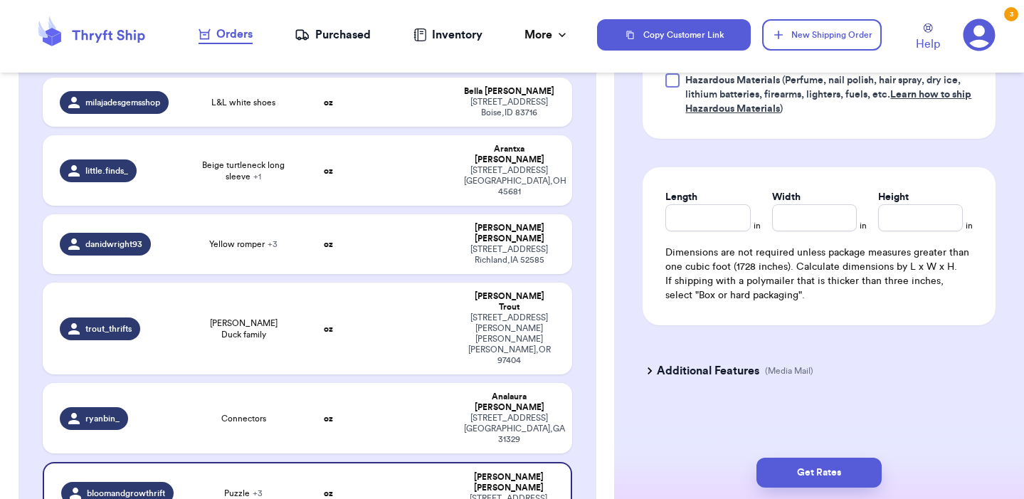
scroll to position [918, 0]
click at [747, 373] on h3 "Additional Features" at bounding box center [708, 370] width 102 height 17
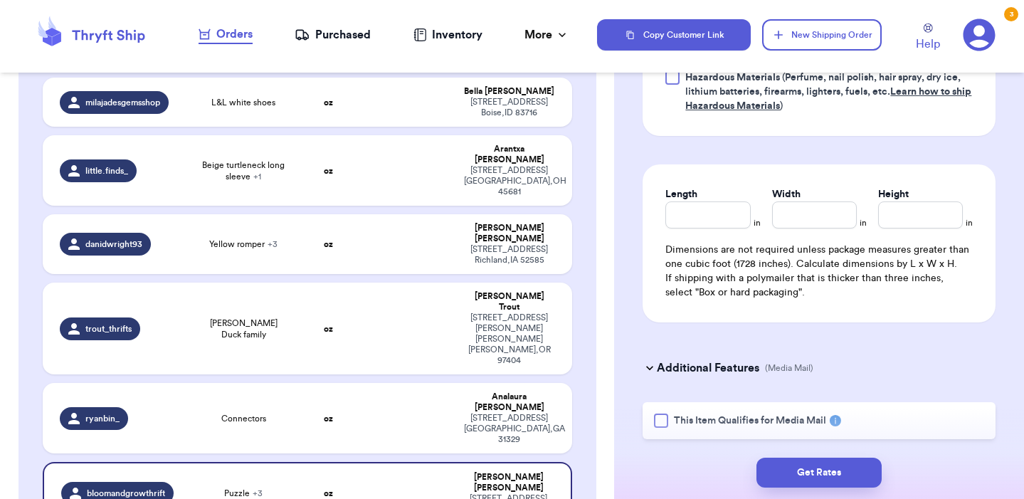
click at [706, 426] on span "This Item Qualifies for Media Mail" at bounding box center [750, 420] width 152 height 14
click at [0, 0] on input "This Item Qualifies for Media Mail" at bounding box center [0, 0] width 0 height 0
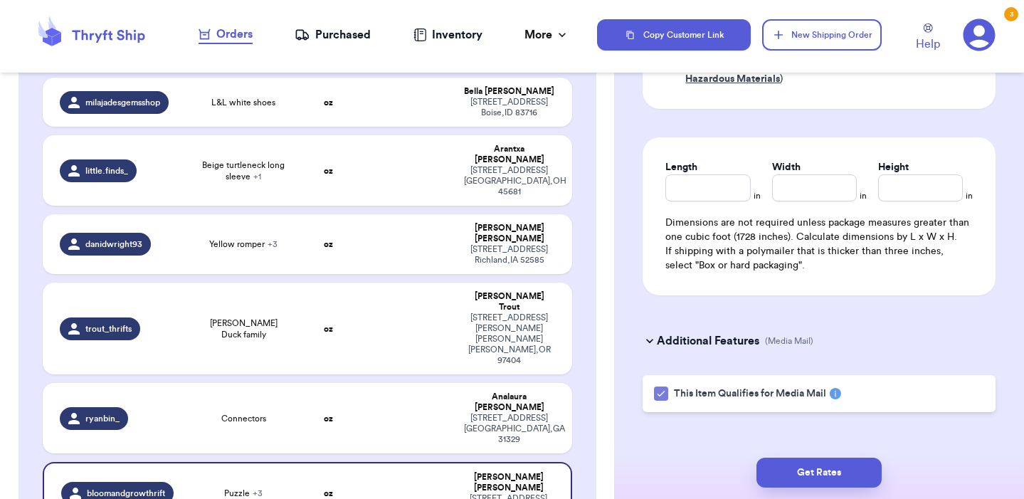
scroll to position [950, 0]
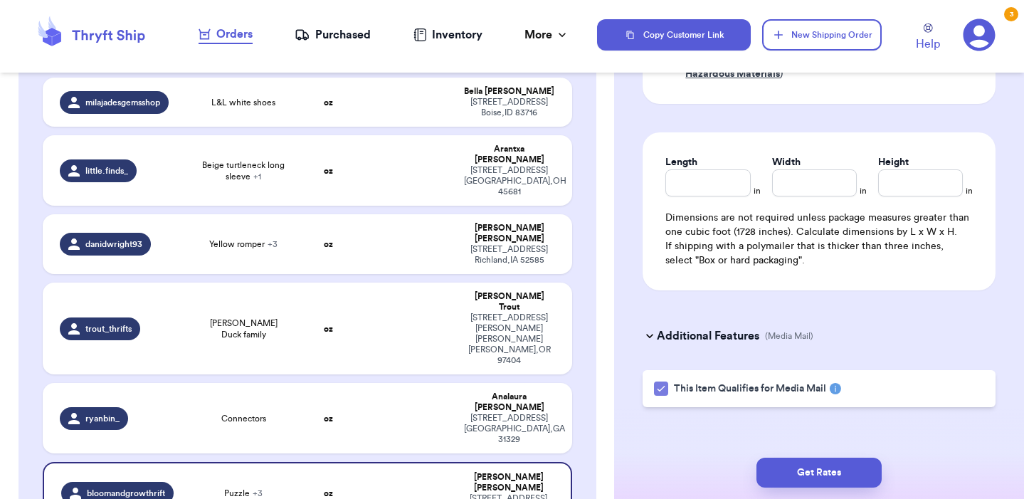
click at [839, 394] on rect at bounding box center [835, 388] width 11 height 11
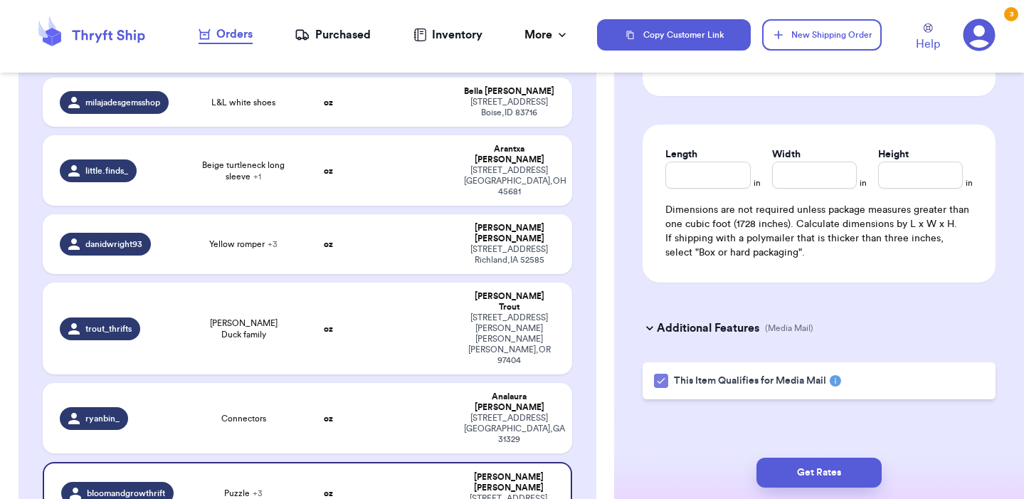
scroll to position [961, 0]
click at [662, 389] on div "This Item Qualifies for Media Mail" at bounding box center [818, 380] width 353 height 37
click at [659, 366] on div "This Item Qualifies for Media Mail" at bounding box center [818, 380] width 353 height 37
click at [660, 381] on icon at bounding box center [660, 380] width 11 height 11
click at [0, 0] on input "This Item Qualifies for Media Mail" at bounding box center [0, 0] width 0 height 0
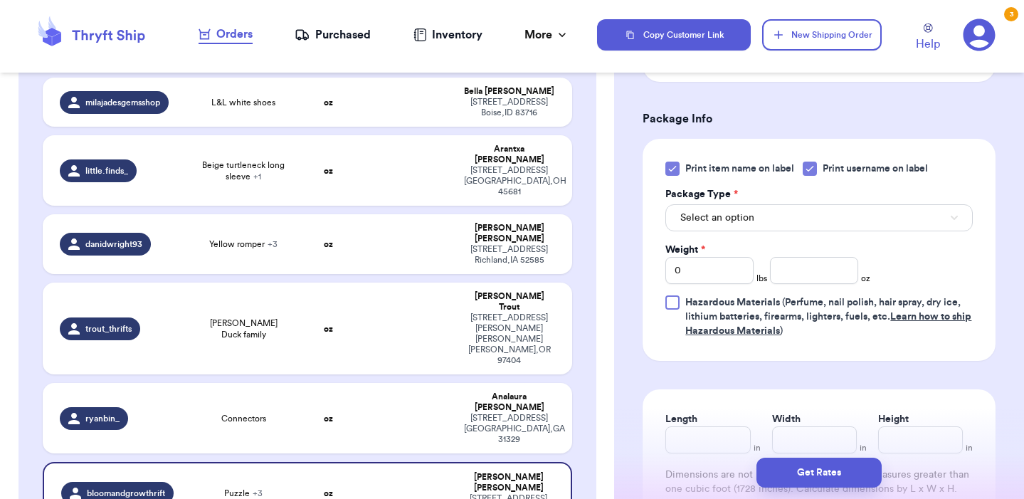
scroll to position [691, 0]
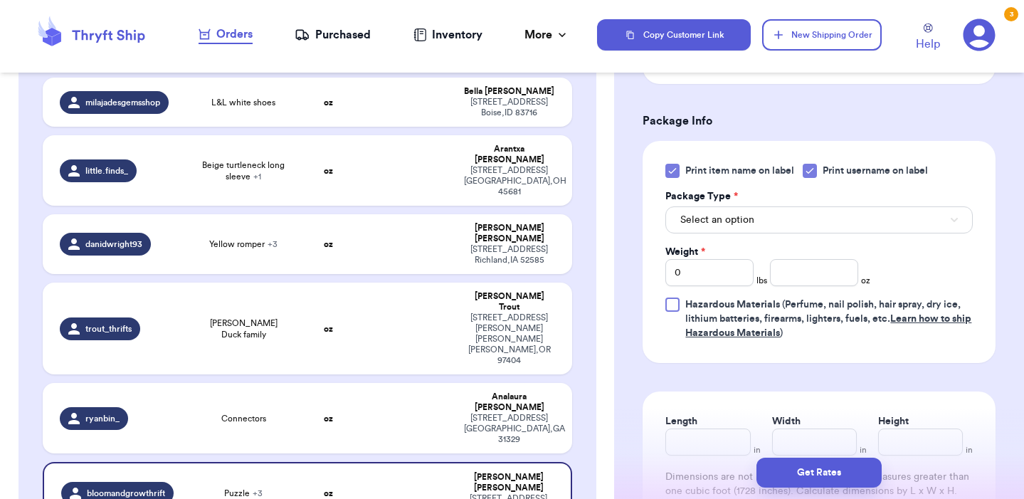
click at [753, 217] on span "Select an option" at bounding box center [717, 220] width 74 height 14
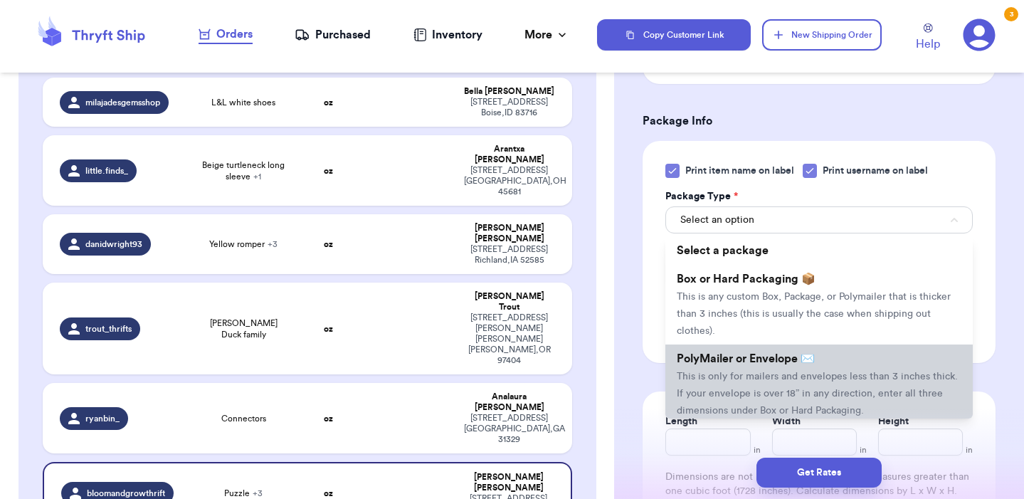
click at [738, 375] on span "This is only for mailers and envelopes less than 3 inches thick. If your envelo…" at bounding box center [817, 393] width 281 height 44
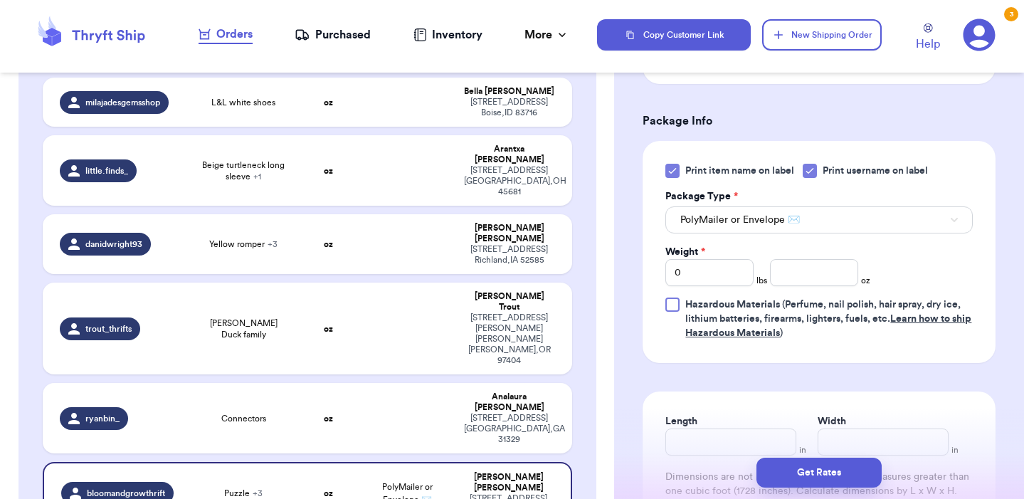
click at [761, 227] on span "PolyMailer or Envelope ✉️" at bounding box center [740, 220] width 120 height 14
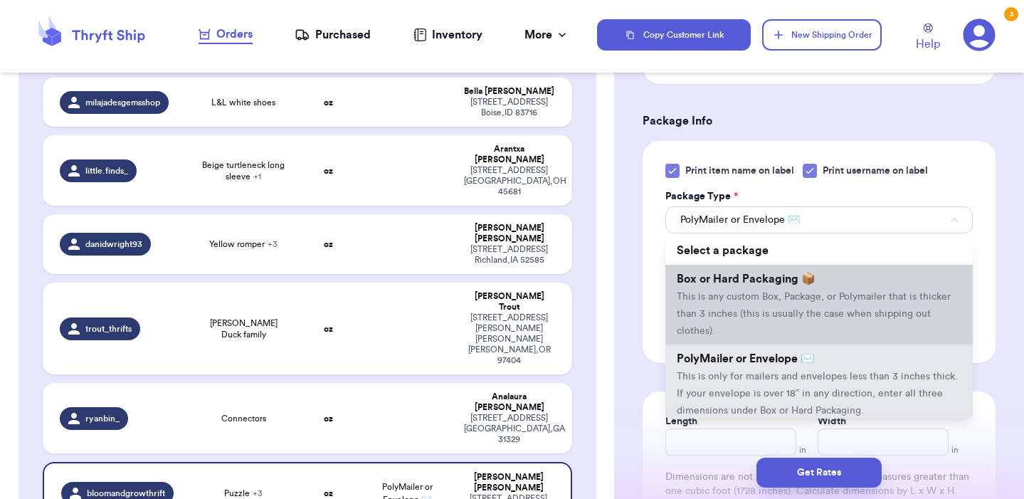
click at [753, 285] on span "Box or Hard Packaging 📦" at bounding box center [746, 278] width 139 height 11
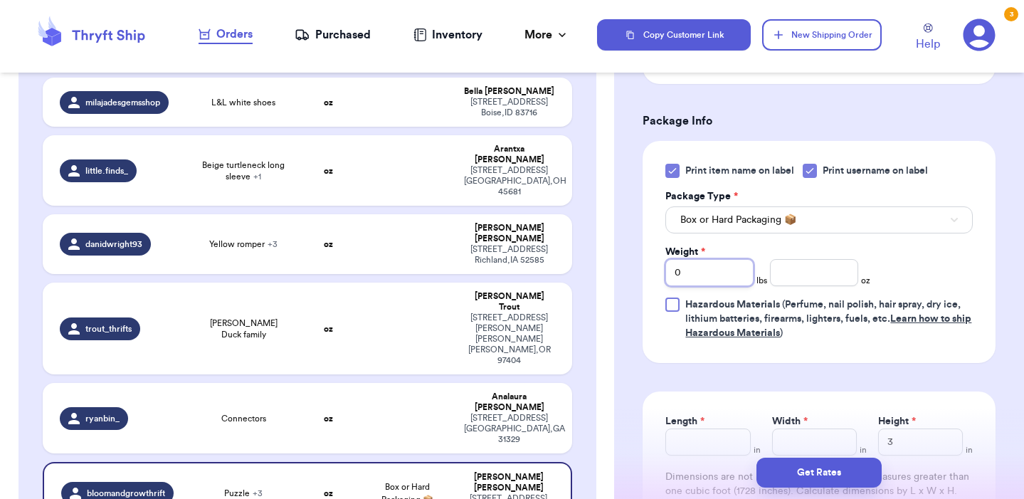
click at [708, 265] on input "0" at bounding box center [709, 272] width 88 height 27
click at [711, 280] on input "0" at bounding box center [709, 272] width 88 height 27
click at [793, 275] on input "number" at bounding box center [814, 272] width 88 height 27
click at [694, 448] on div "Get Rates" at bounding box center [819, 472] width 410 height 53
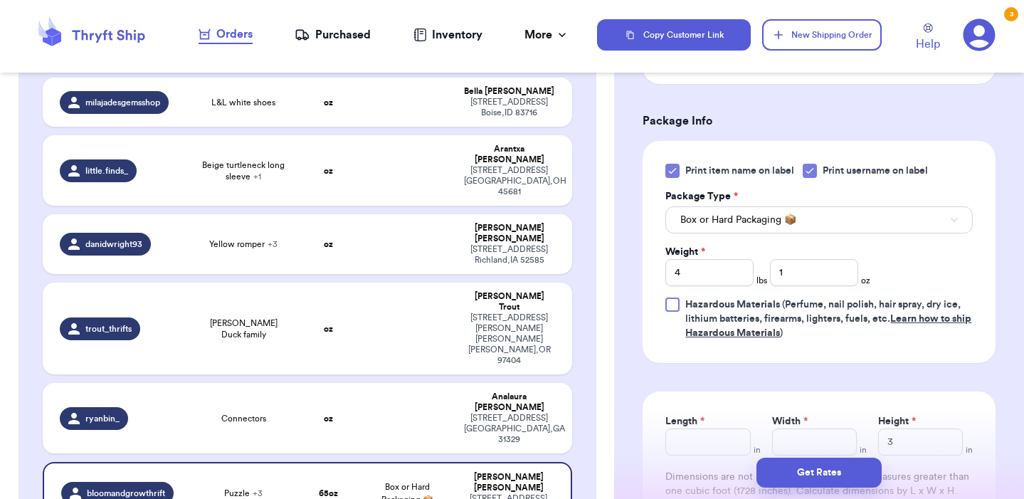
click at [696, 447] on div "Get Rates" at bounding box center [819, 472] width 410 height 53
click at [724, 438] on input "Length *" at bounding box center [707, 441] width 85 height 27
click at [785, 442] on input "Width *" at bounding box center [814, 441] width 85 height 27
click at [903, 442] on input "3" at bounding box center [920, 441] width 85 height 27
click at [924, 376] on form "Shipping Information Delete Label Customer Info Instagram Handle: bloomandgrowt…" at bounding box center [818, 44] width 353 height 1244
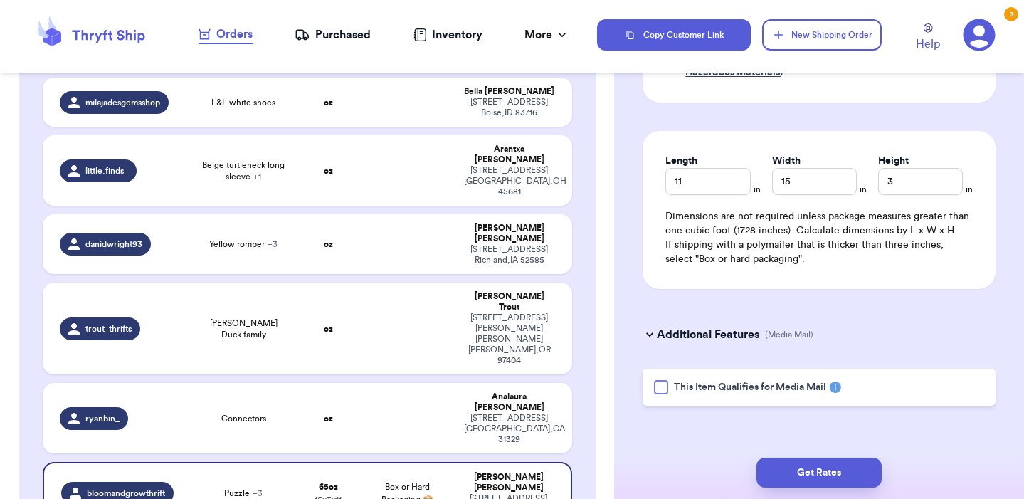
scroll to position [955, 0]
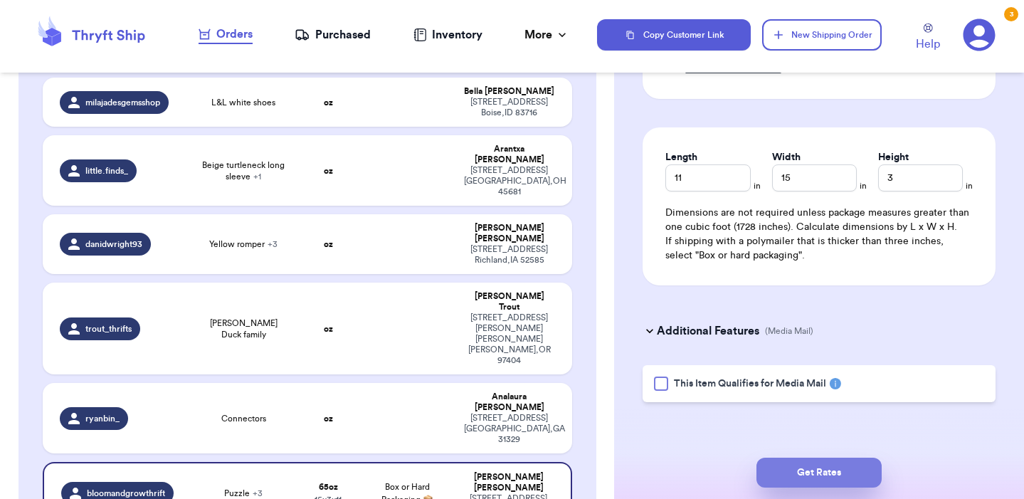
click at [819, 469] on button "Get Rates" at bounding box center [818, 472] width 125 height 30
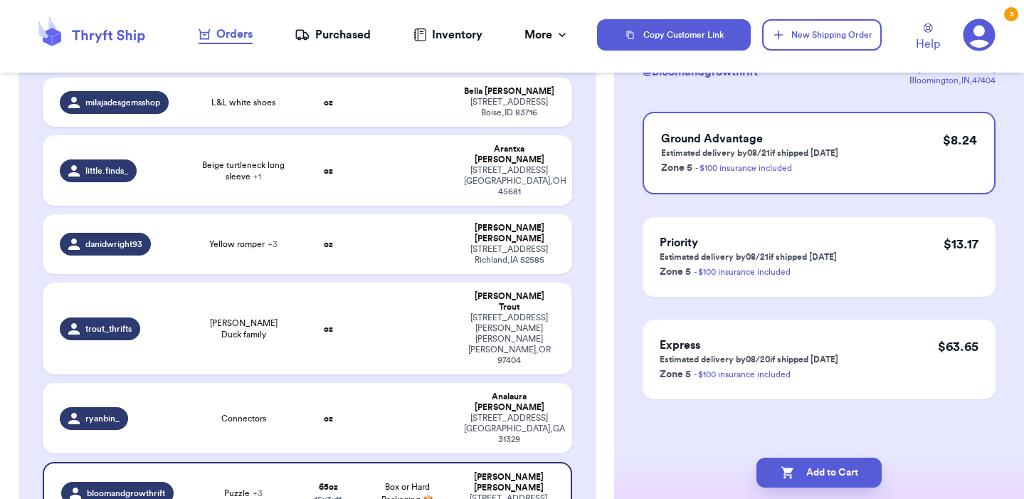
scroll to position [0, 0]
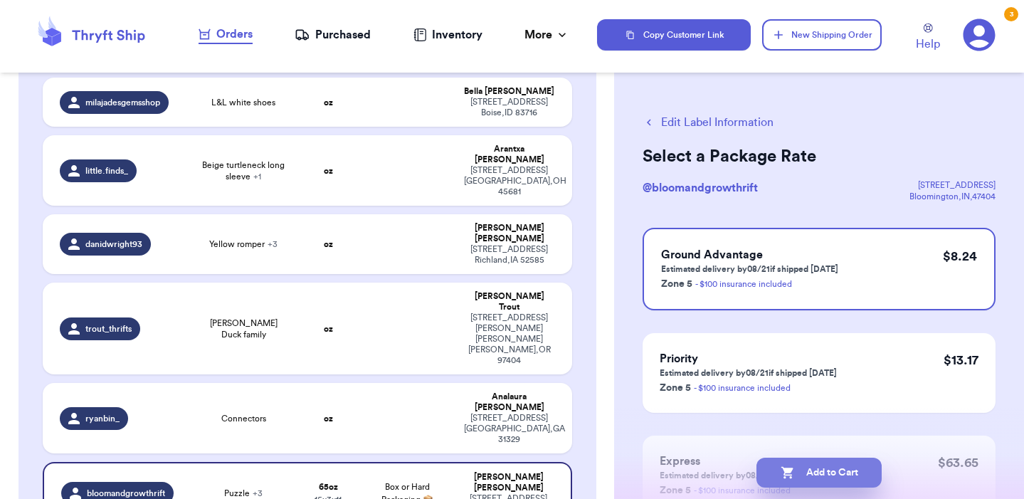
click at [834, 472] on button "Add to Cart" at bounding box center [818, 472] width 125 height 30
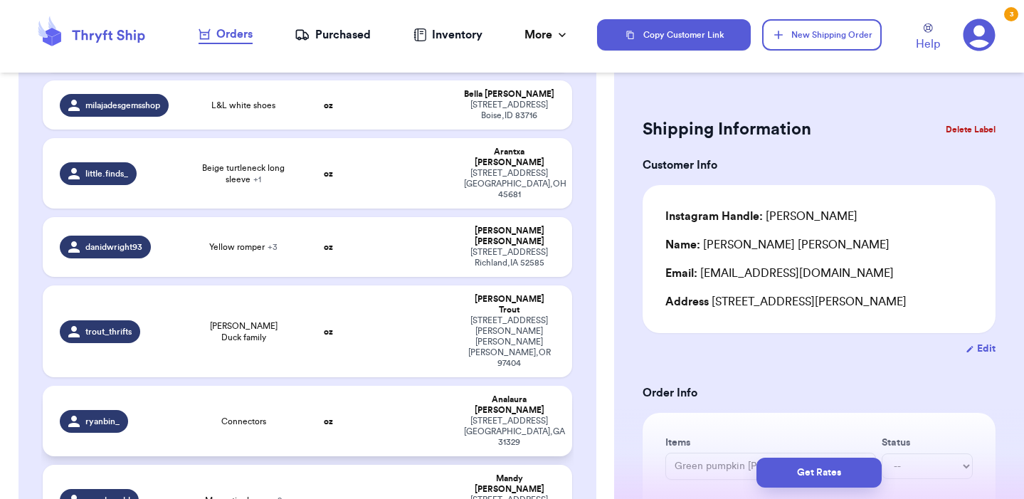
click at [235, 415] on span "Connectors" at bounding box center [243, 420] width 45 height 11
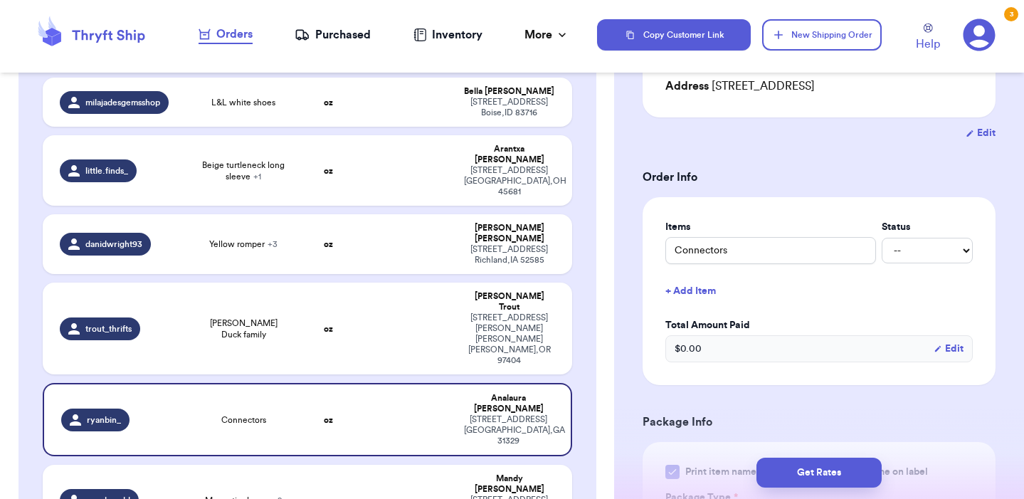
scroll to position [223, 0]
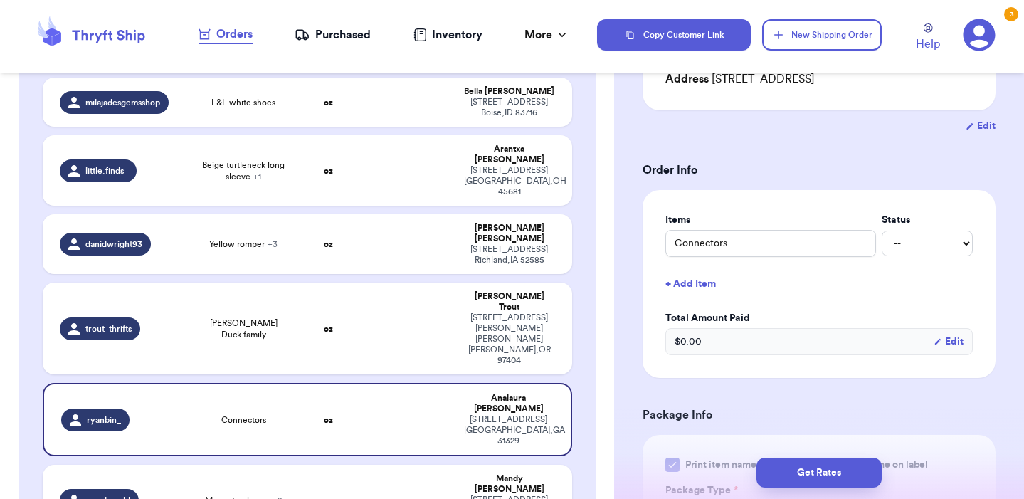
click at [704, 291] on button "+ Add Item" at bounding box center [818, 283] width 319 height 31
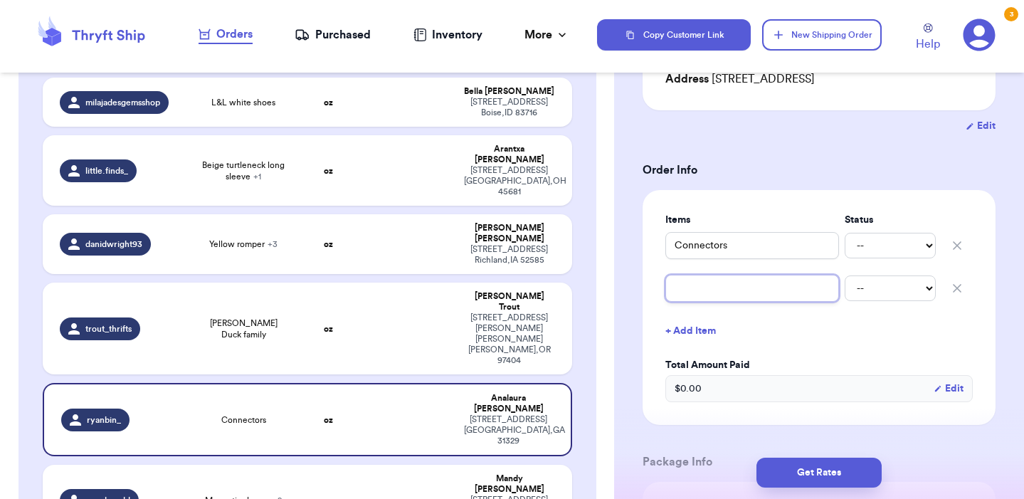
click at [706, 297] on input "text" at bounding box center [752, 288] width 174 height 27
click at [696, 334] on button "+ Add Item" at bounding box center [818, 330] width 319 height 31
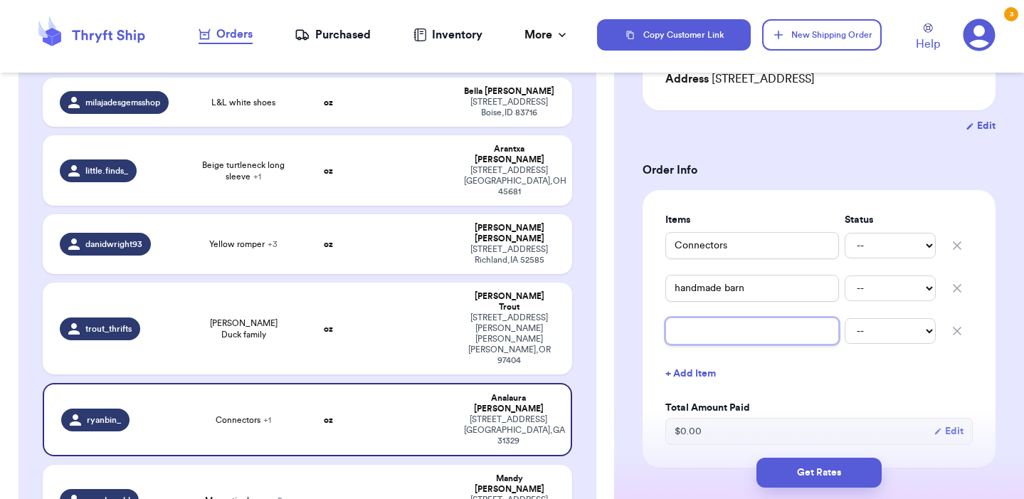
click at [701, 341] on input "text" at bounding box center [752, 330] width 174 height 27
click at [862, 138] on form "Shipping Information Delete Label Customer Info Instagram Handle: ryanbin_ Name…" at bounding box center [818, 448] width 353 height 1115
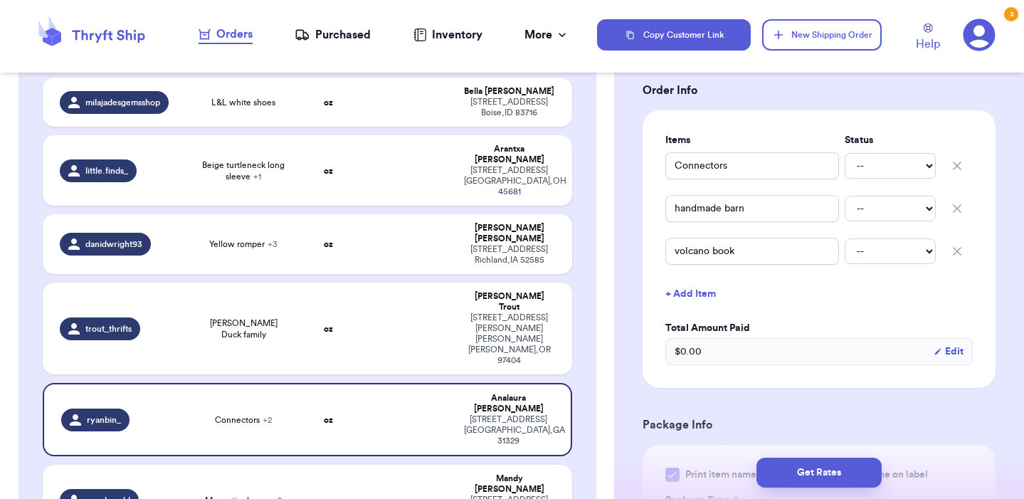
scroll to position [308, 0]
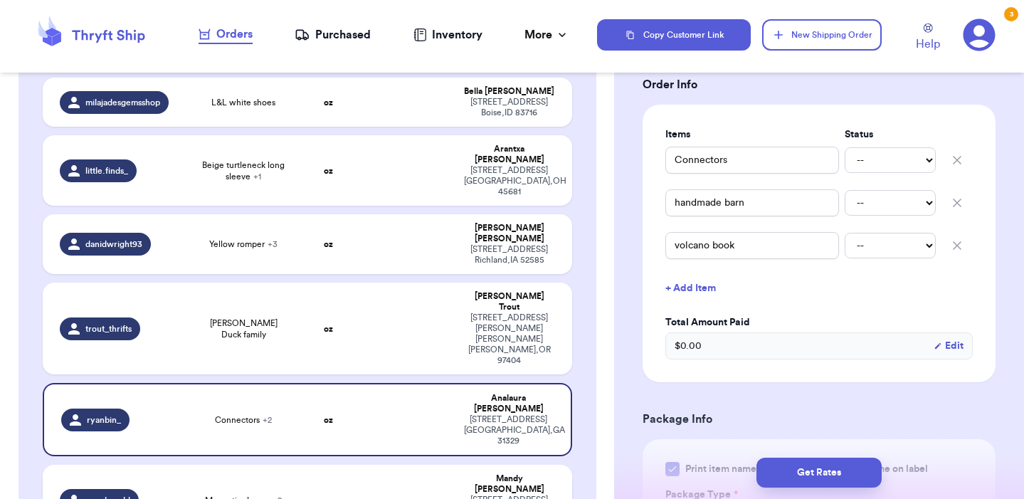
click at [247, 494] on span "Magnetic shapes + 2" at bounding box center [243, 499] width 77 height 11
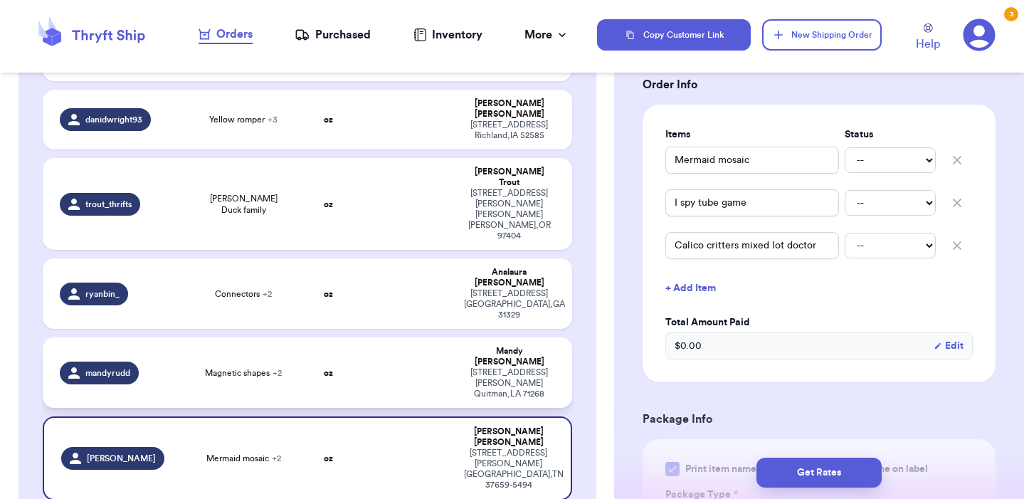
scroll to position [739, 0]
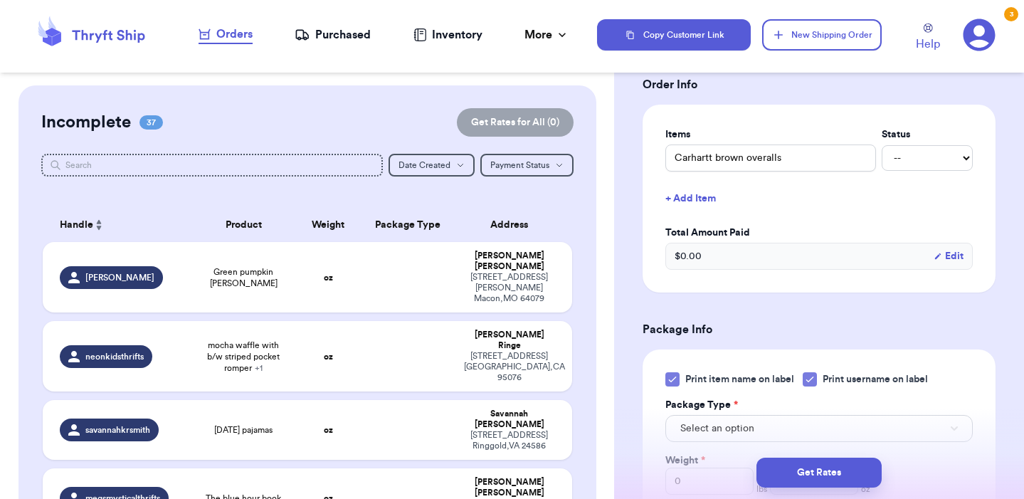
scroll to position [0, 0]
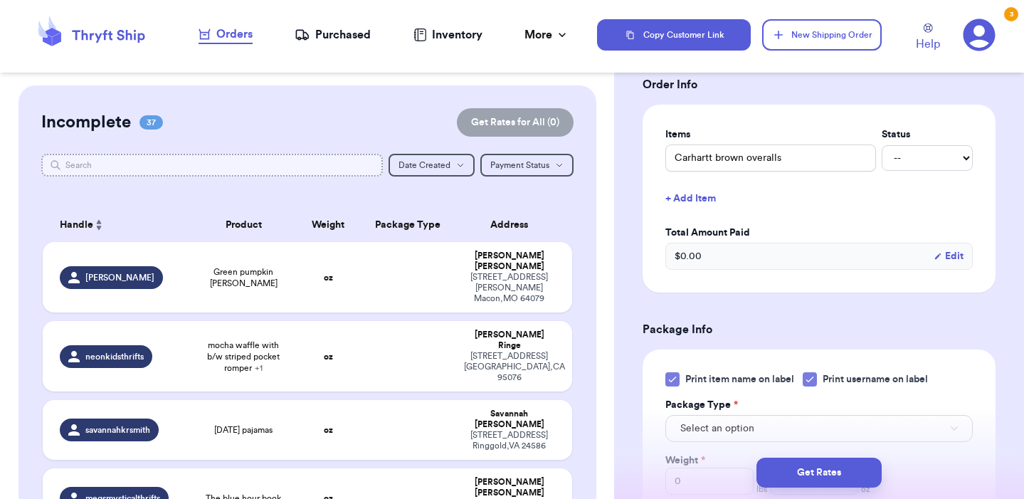
click at [192, 164] on input "text" at bounding box center [211, 165] width 341 height 23
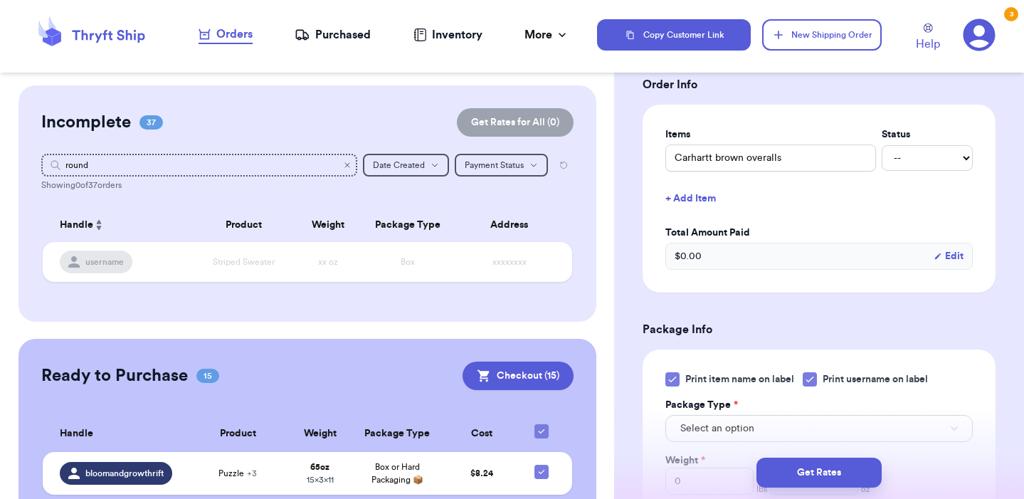
click at [346, 166] on icon "Clear search" at bounding box center [347, 165] width 9 height 9
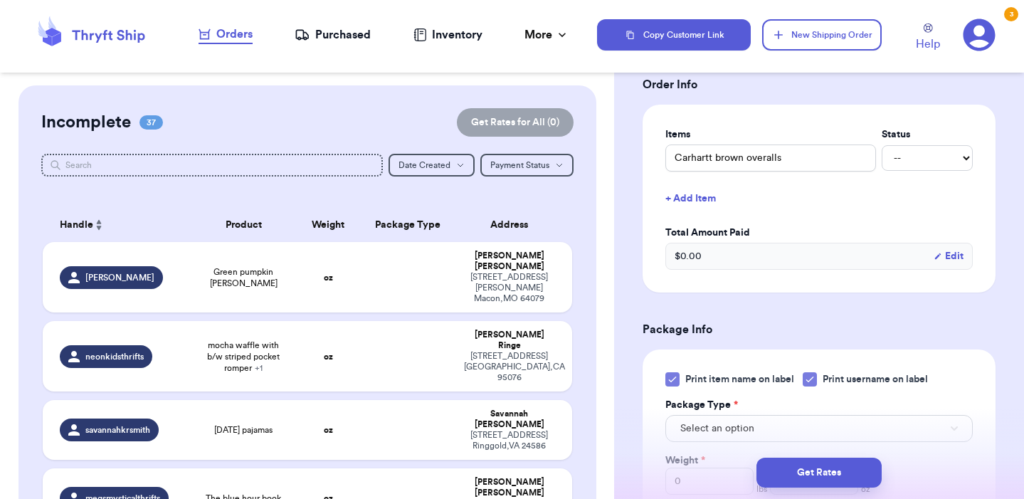
click at [691, 214] on button "+ Add Item" at bounding box center [818, 198] width 319 height 31
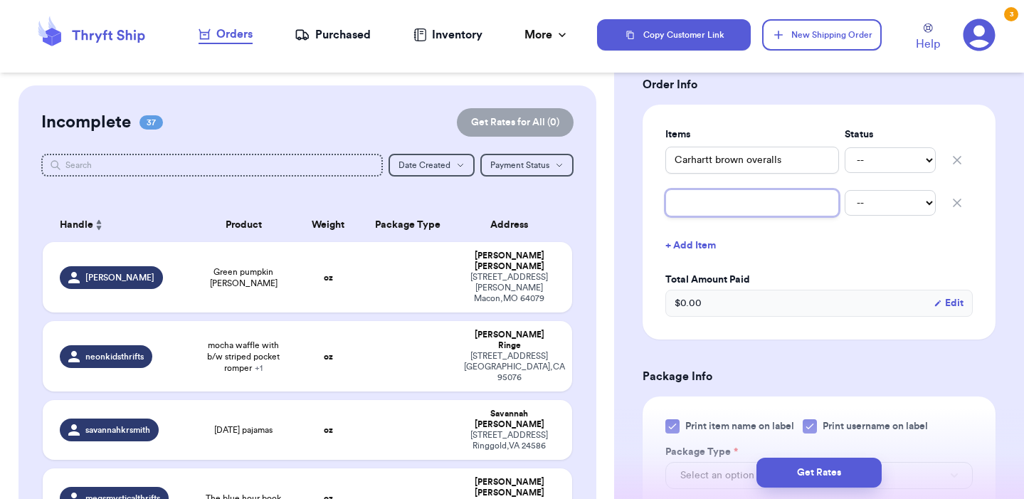
click at [691, 216] on input "text" at bounding box center [752, 202] width 174 height 27
click at [799, 258] on button "+ Add Item" at bounding box center [818, 245] width 319 height 31
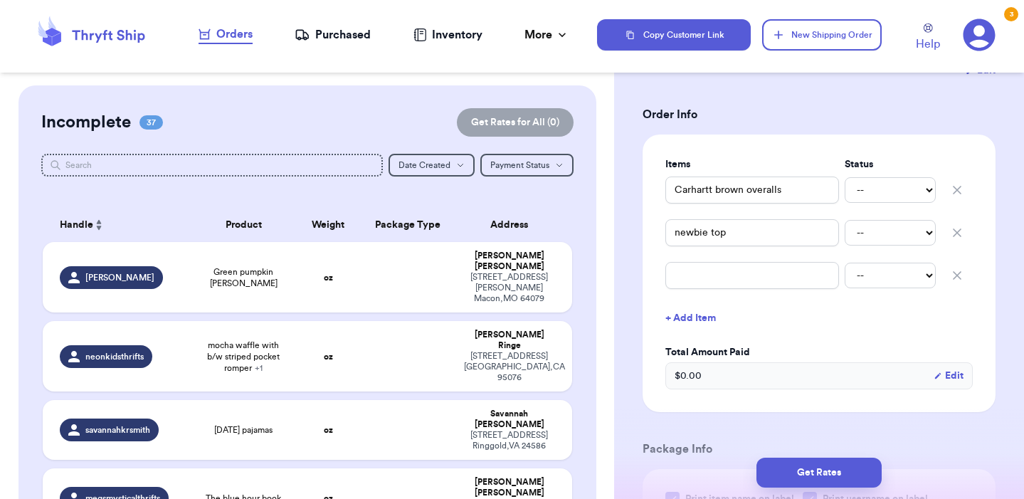
scroll to position [282, 0]
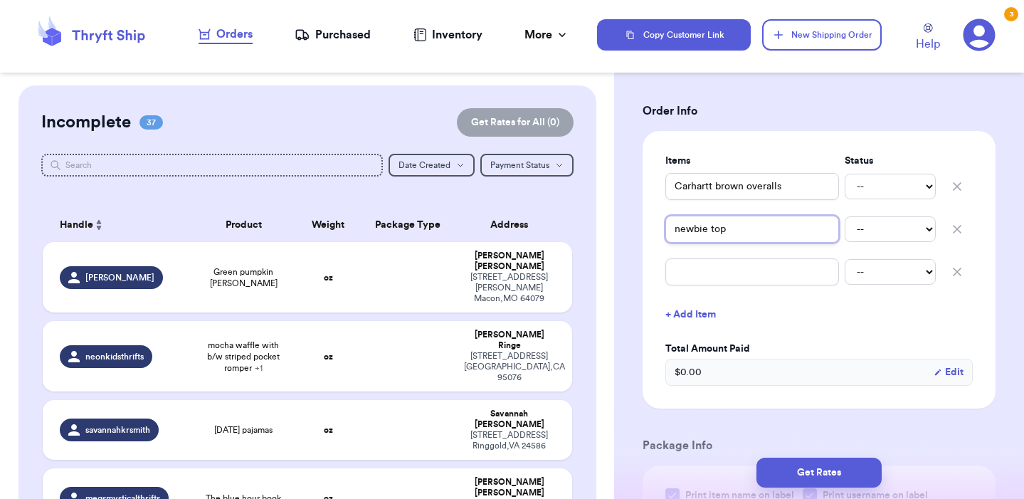
click at [731, 243] on input "newbie top" at bounding box center [752, 229] width 174 height 27
click at [750, 285] on input "text" at bounding box center [752, 271] width 174 height 27
click at [1009, 376] on div "Shipping Information Delete Label Customer Info Instagram Handle: christinafier…" at bounding box center [819, 426] width 410 height 1244
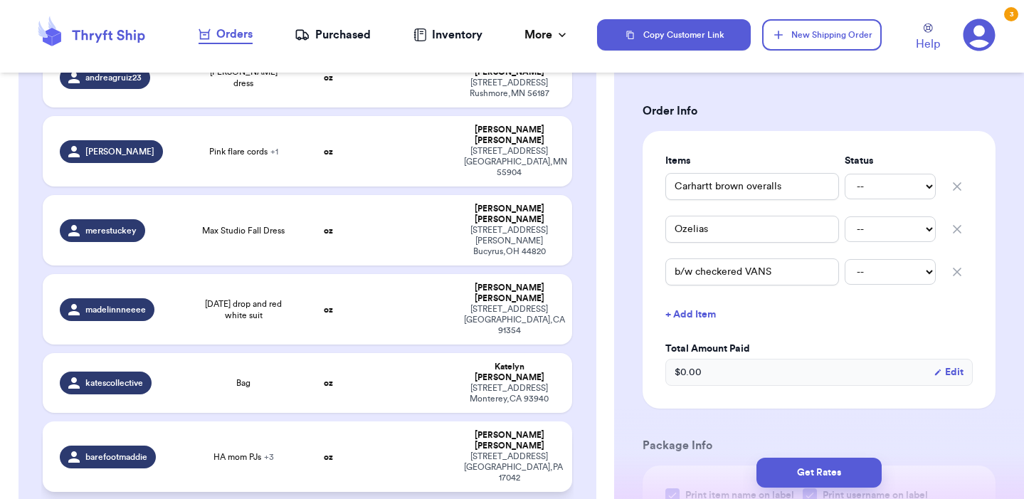
scroll to position [1420, 0]
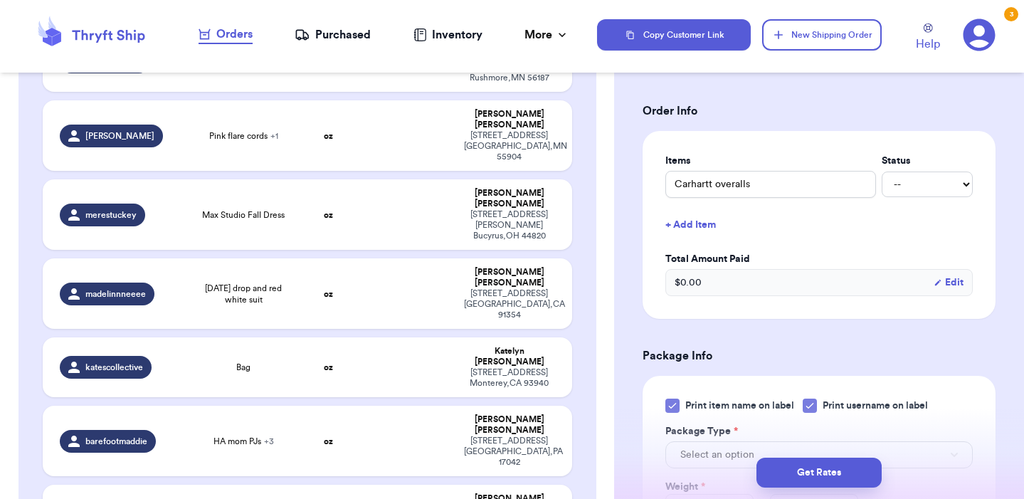
click at [706, 228] on button "+ Add Item" at bounding box center [818, 224] width 319 height 31
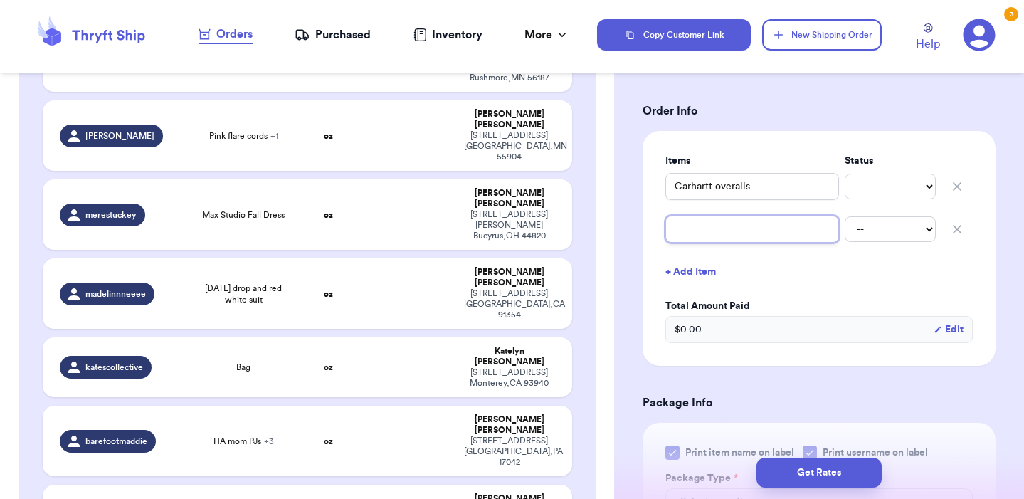
click at [704, 228] on input "text" at bounding box center [752, 229] width 174 height 27
click at [1020, 260] on div "Shipping Information Delete Label Customer Info Instagram Handle: evyandlu Name…" at bounding box center [819, 404] width 410 height 1201
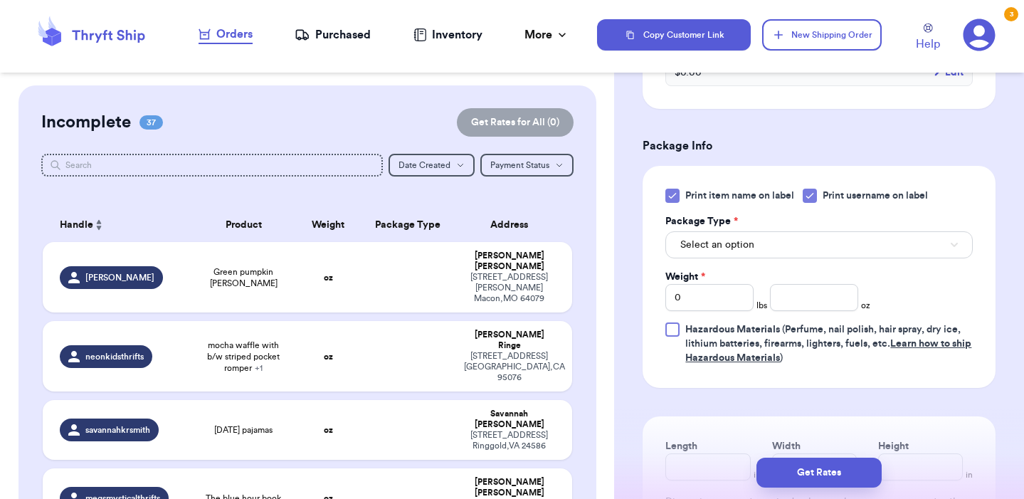
scroll to position [0, 0]
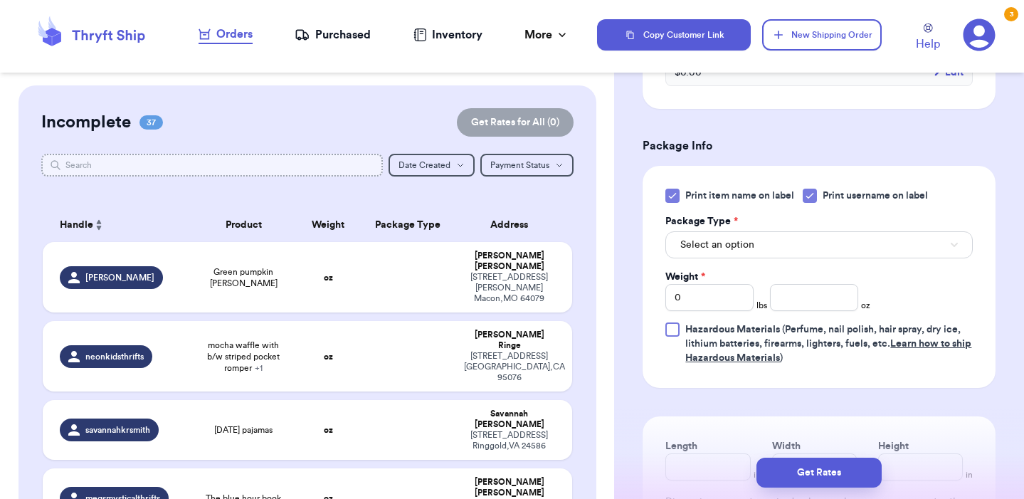
click at [228, 164] on input "text" at bounding box center [211, 165] width 341 height 23
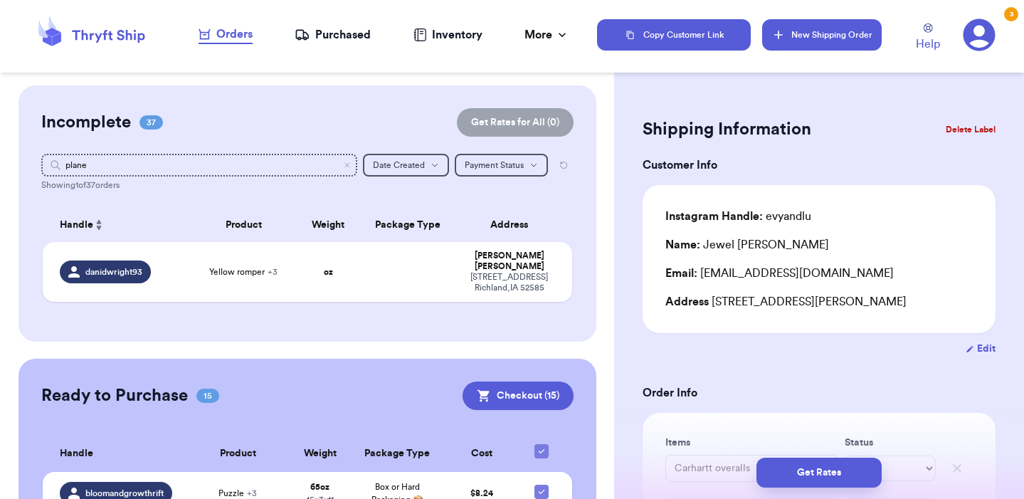
click at [789, 36] on button "New Shipping Order" at bounding box center [822, 34] width 120 height 31
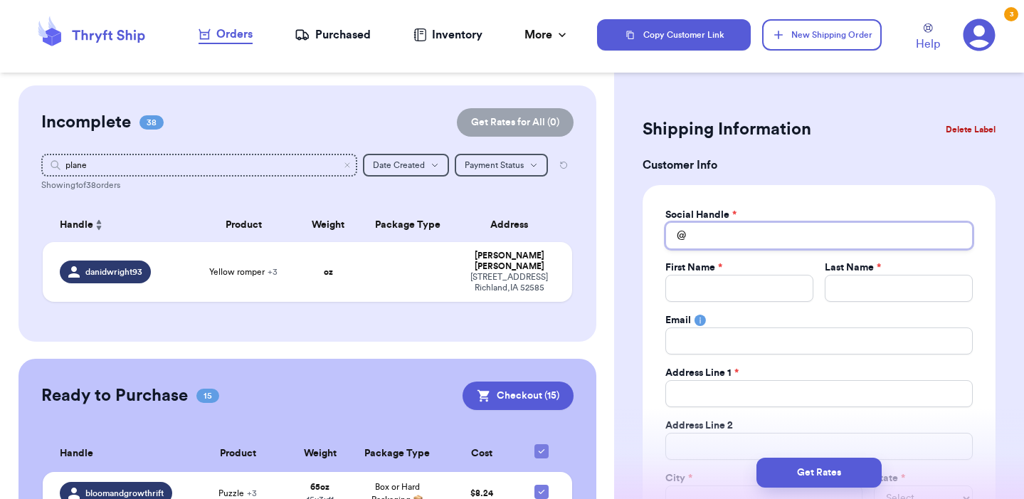
click at [783, 237] on input "Total Amount Paid" at bounding box center [818, 235] width 307 height 27
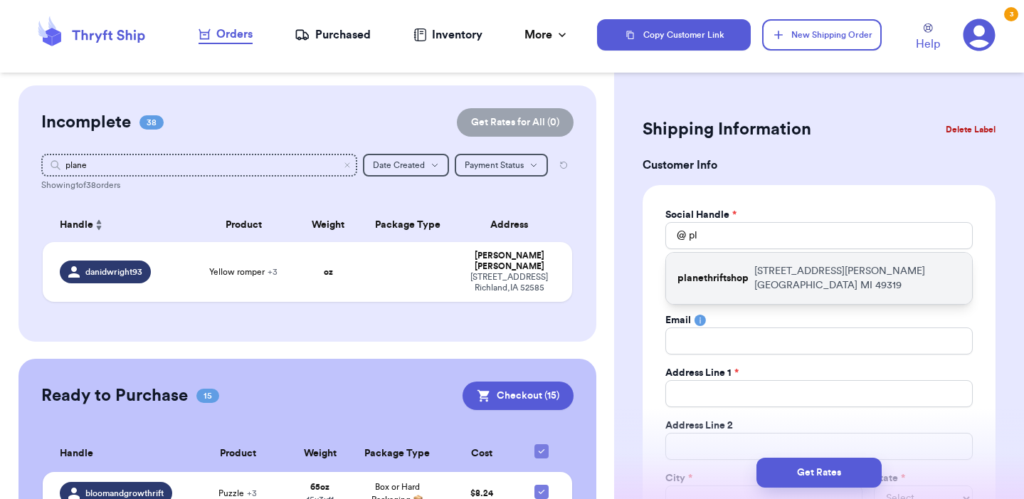
click at [844, 275] on p "[STREET_ADDRESS][PERSON_NAME]" at bounding box center [857, 278] width 206 height 28
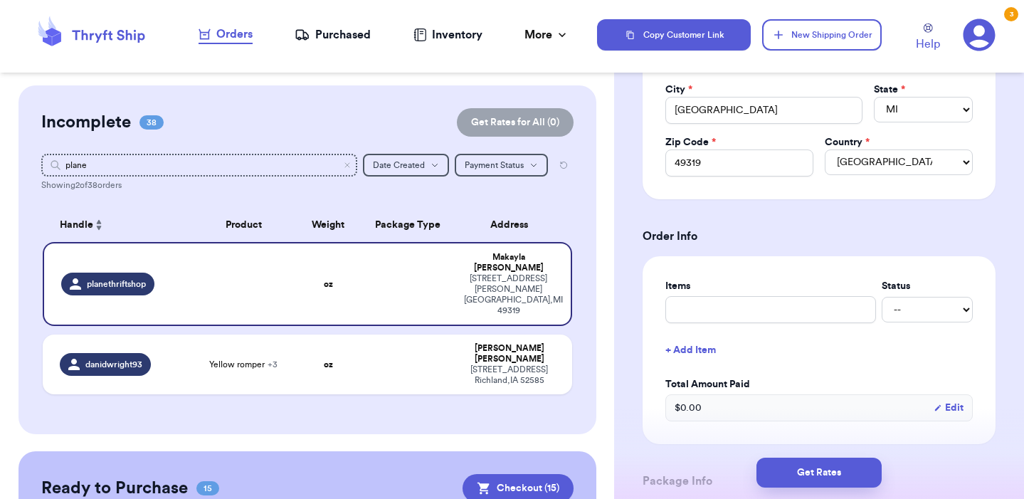
scroll to position [450, 0]
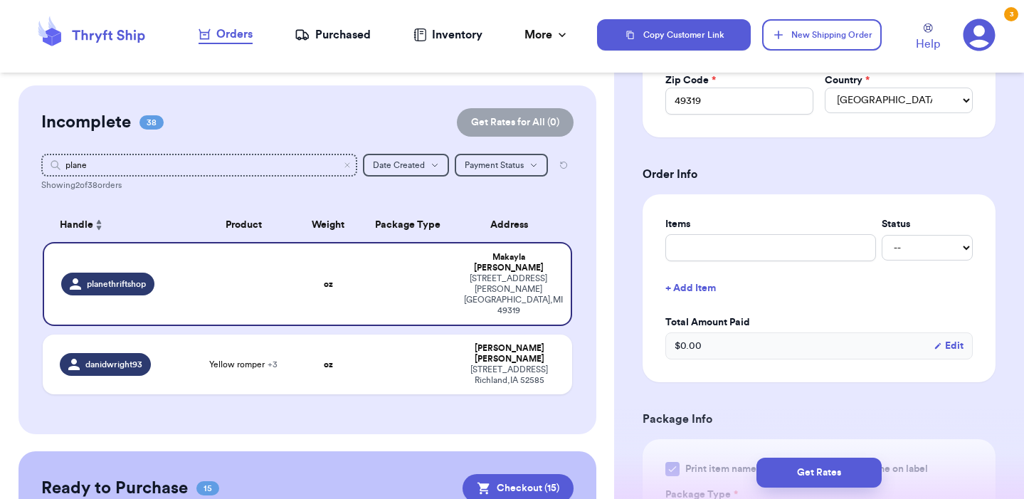
click at [715, 219] on label "Items" at bounding box center [770, 224] width 211 height 14
click at [889, 297] on button "+ Add Item" at bounding box center [818, 287] width 319 height 31
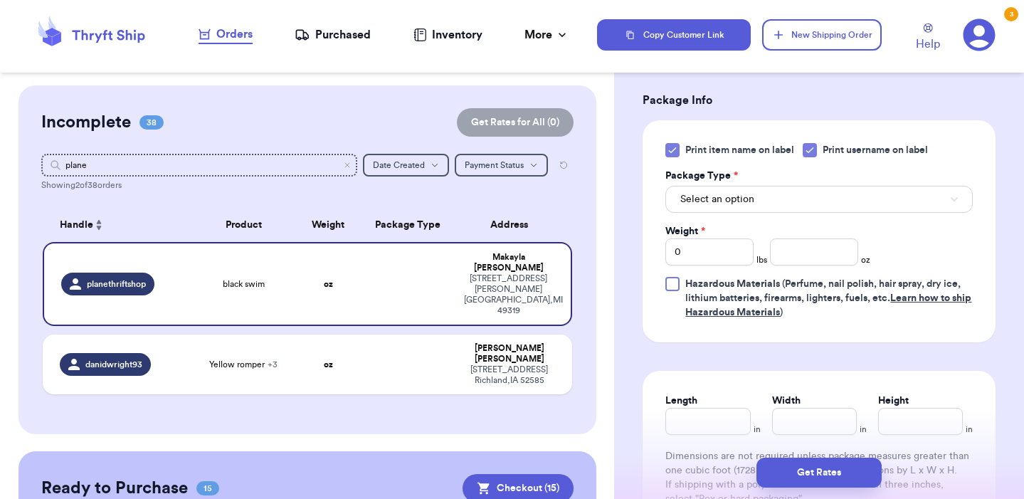
scroll to position [815, 0]
click at [708, 213] on div "Print item name on label Print username on label Package Type * Select an optio…" at bounding box center [818, 232] width 307 height 176
click at [723, 179] on label "Package Type *" at bounding box center [701, 176] width 73 height 14
click at [724, 195] on span "Select an option" at bounding box center [717, 200] width 74 height 14
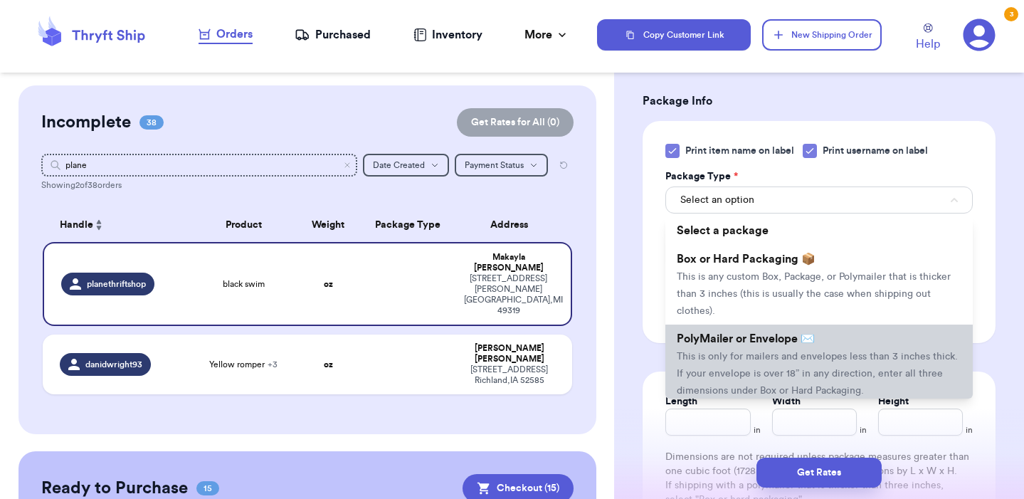
click at [778, 340] on span "PolyMailer or Envelope ✉️" at bounding box center [746, 338] width 138 height 11
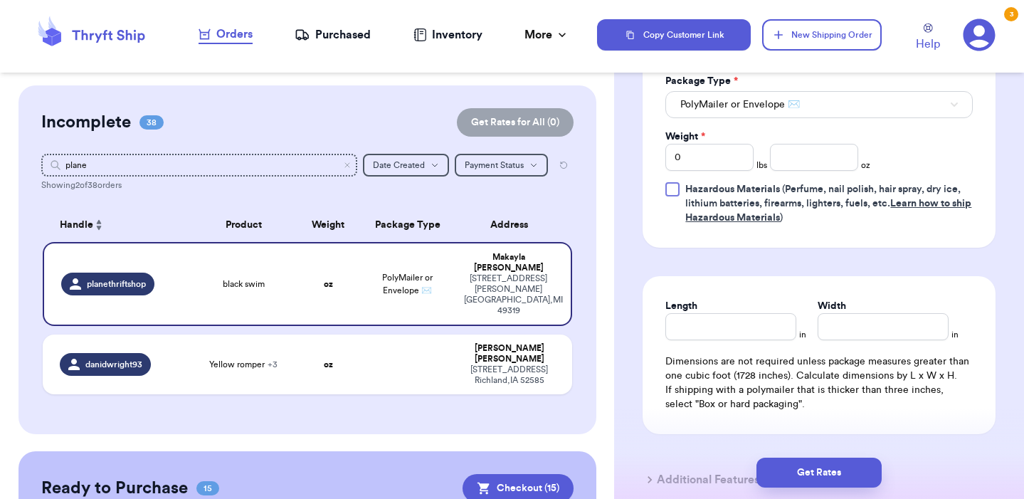
scroll to position [917, 0]
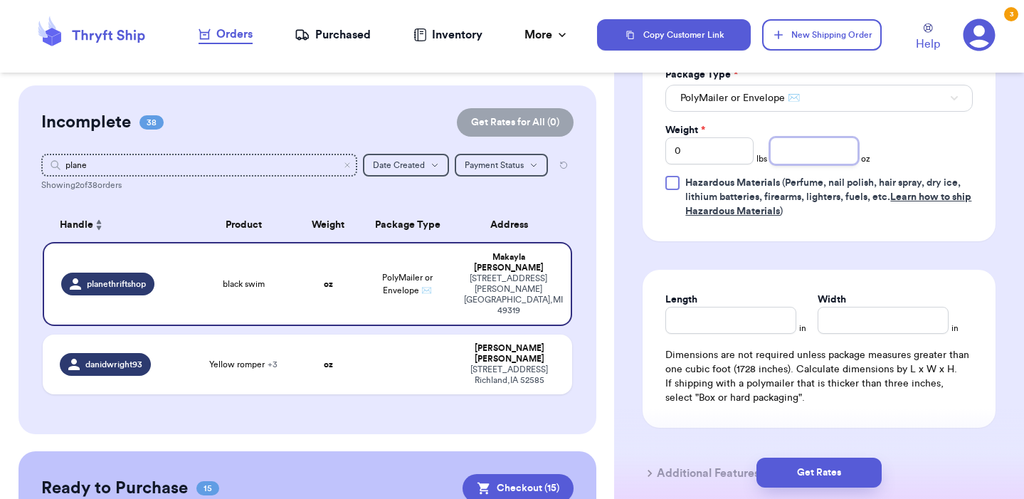
click at [817, 161] on input "number" at bounding box center [814, 150] width 88 height 27
click at [779, 316] on input "Length" at bounding box center [730, 320] width 131 height 27
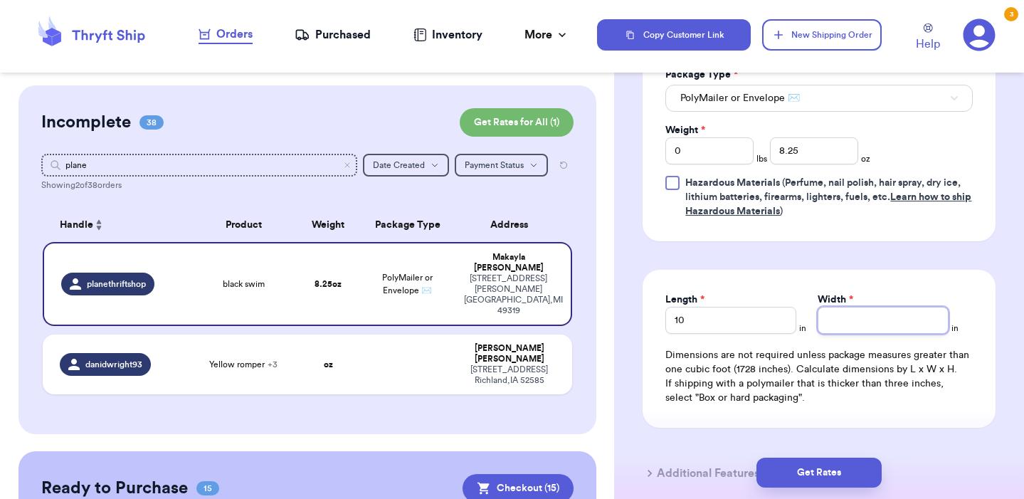
click at [898, 310] on input "Width *" at bounding box center [882, 320] width 131 height 27
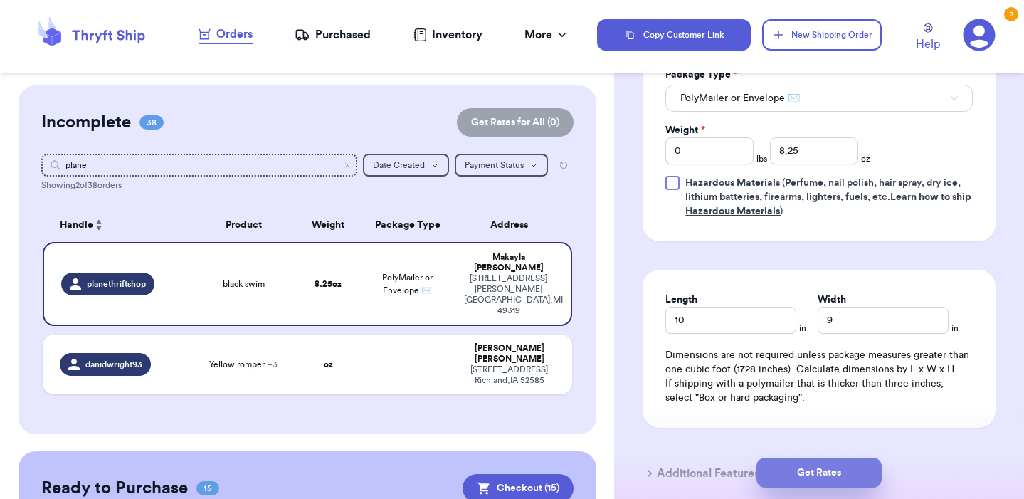
click at [825, 475] on button "Get Rates" at bounding box center [818, 472] width 125 height 30
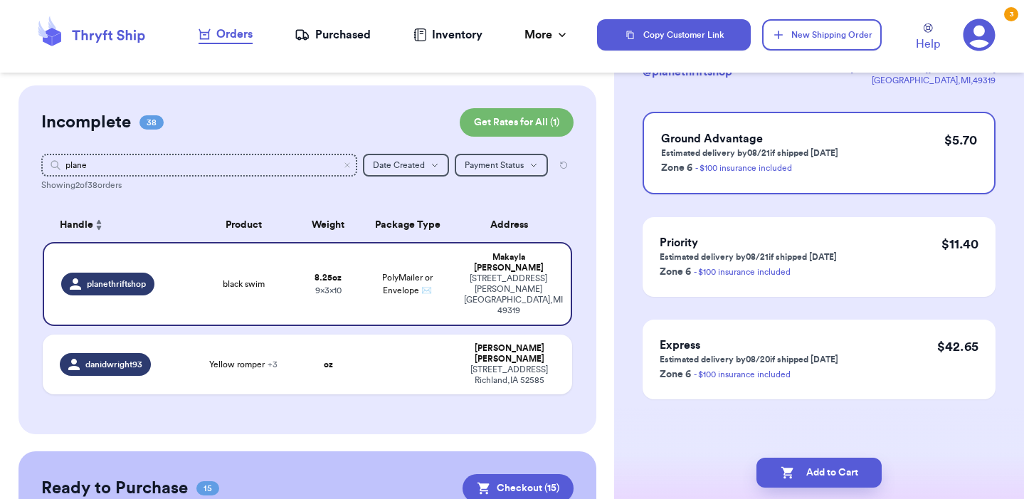
scroll to position [0, 0]
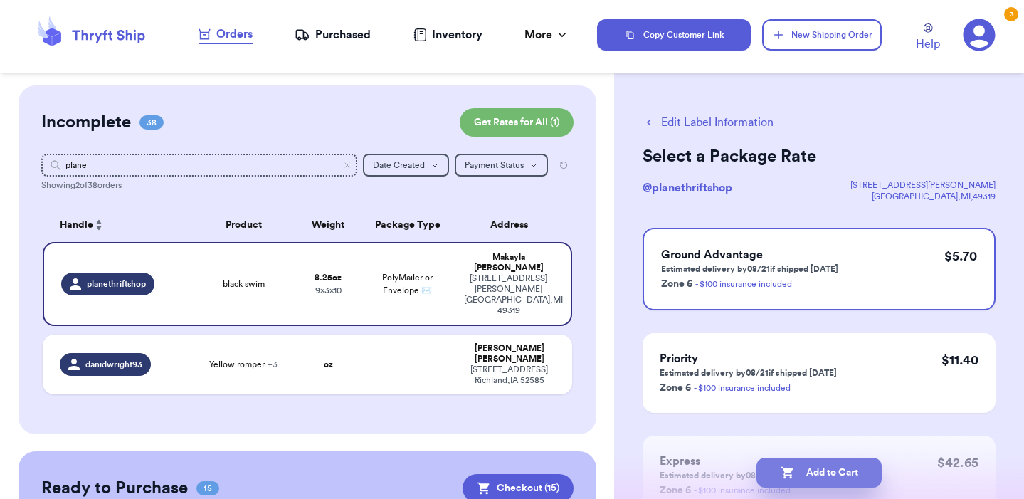
click at [816, 472] on button "Add to Cart" at bounding box center [818, 472] width 125 height 30
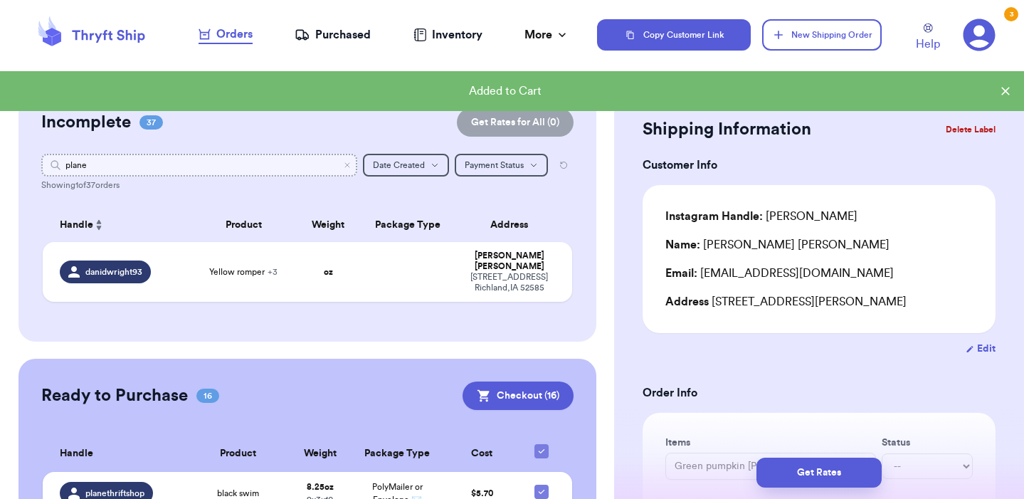
click at [341, 164] on input "plane" at bounding box center [199, 165] width 316 height 23
click at [337, 164] on input "plane" at bounding box center [199, 165] width 316 height 23
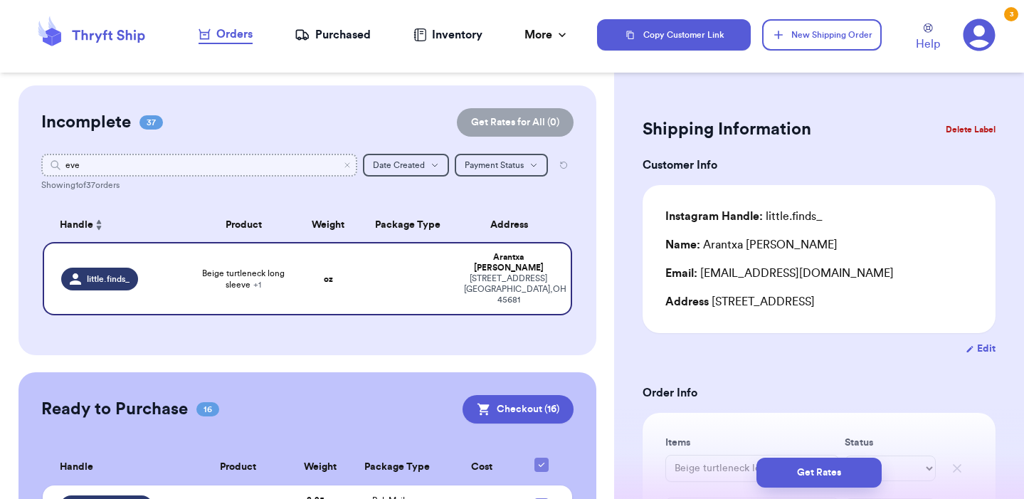
click at [143, 159] on input "eve" at bounding box center [199, 165] width 316 height 23
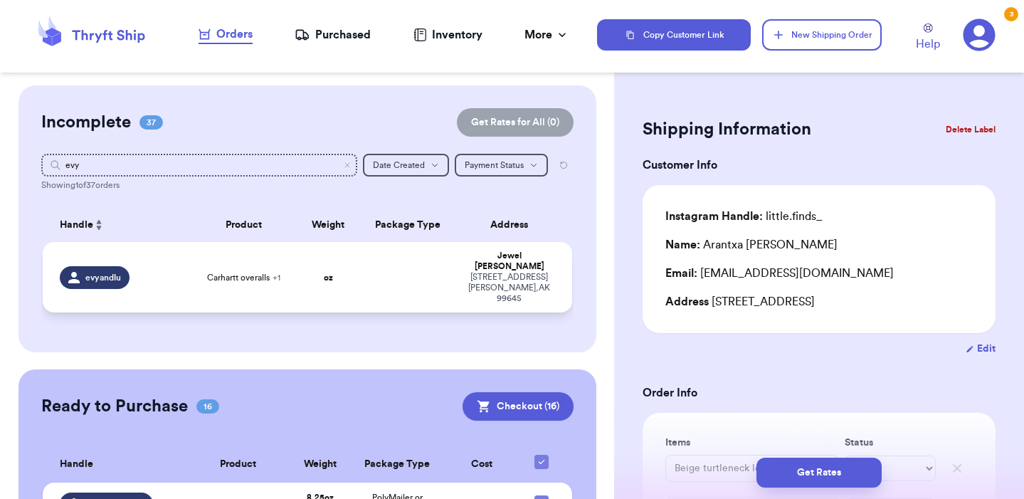
click at [398, 274] on td at bounding box center [407, 277] width 95 height 70
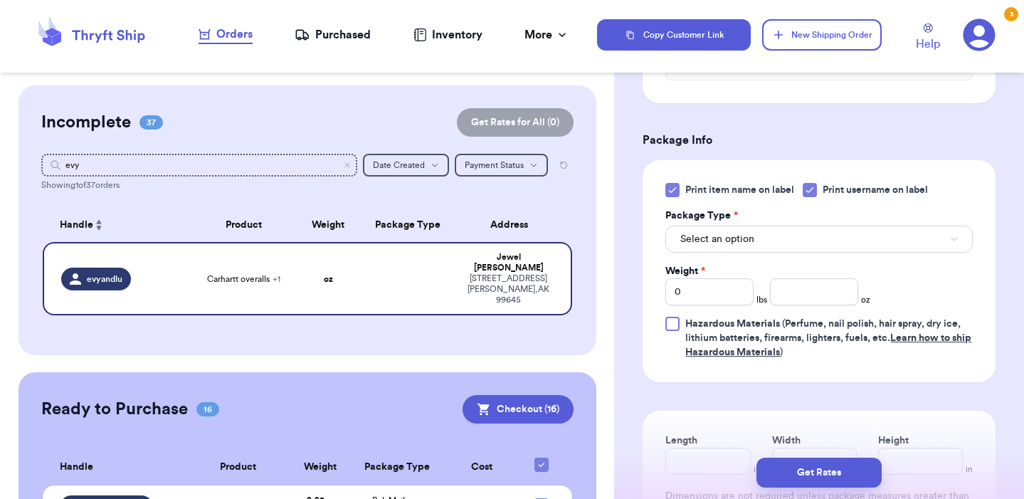
scroll to position [543, 0]
click at [757, 237] on button "Select an option" at bounding box center [818, 240] width 307 height 27
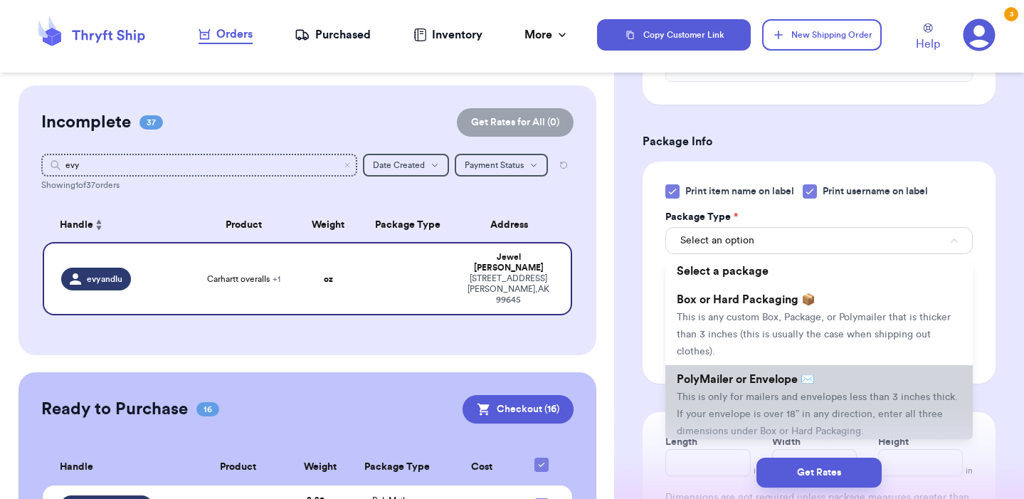
click at [775, 381] on span "PolyMailer or Envelope ✉️" at bounding box center [746, 378] width 138 height 11
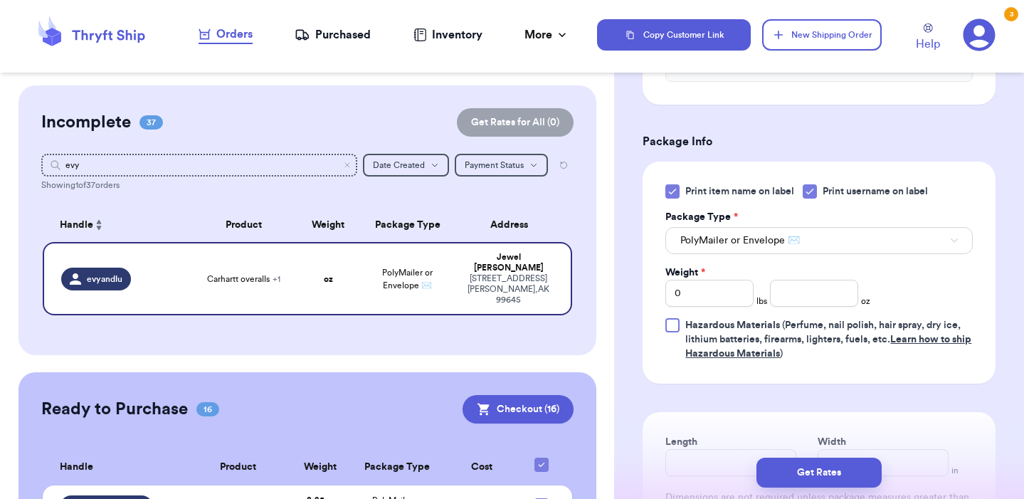
click at [974, 287] on div "Print item name on label Print username on label Package Type * PolyMailer or E…" at bounding box center [818, 272] width 353 height 222
click at [827, 292] on input "number" at bounding box center [814, 293] width 88 height 27
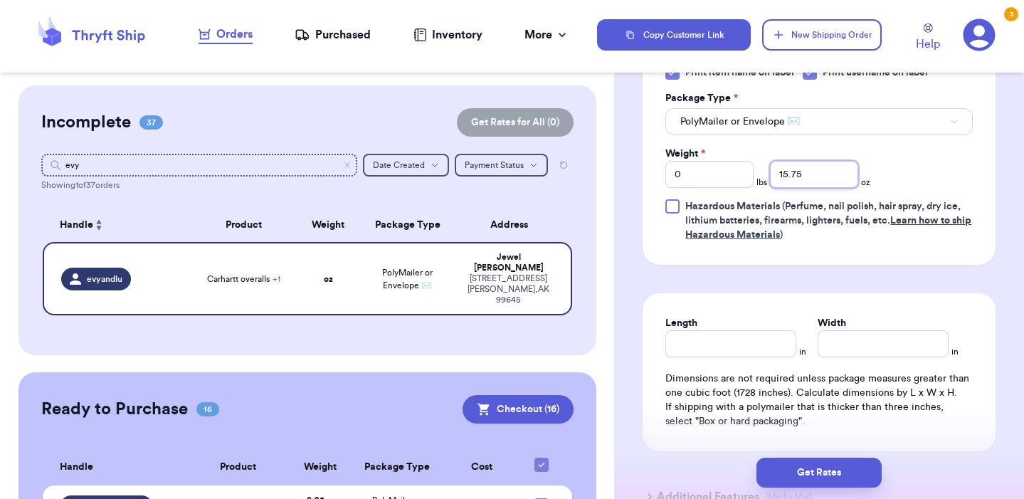
scroll to position [664, 0]
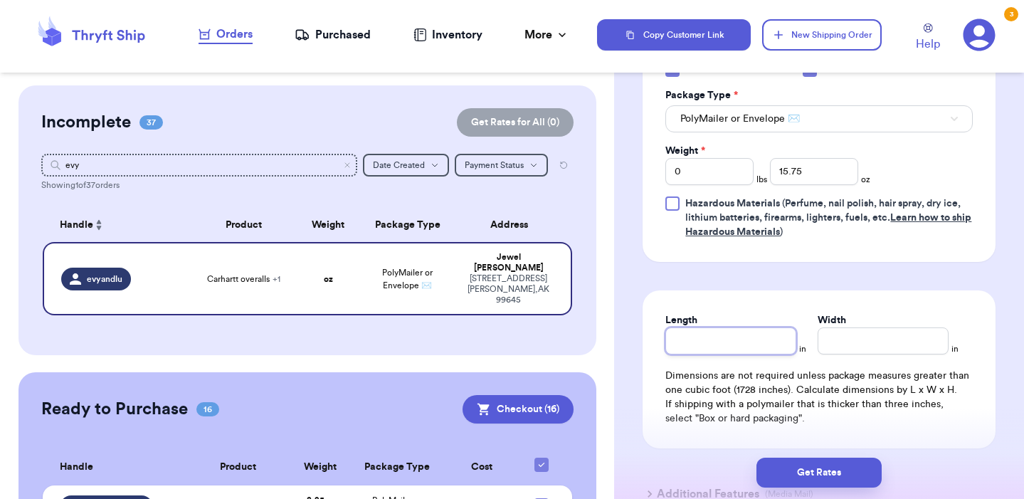
click at [743, 339] on input "Length" at bounding box center [730, 340] width 131 height 27
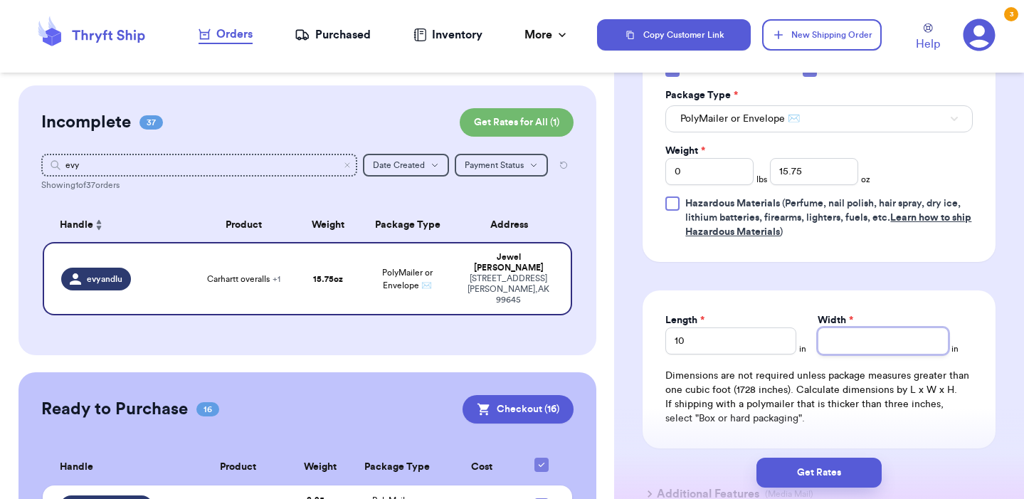
click at [862, 345] on input "Width *" at bounding box center [882, 340] width 131 height 27
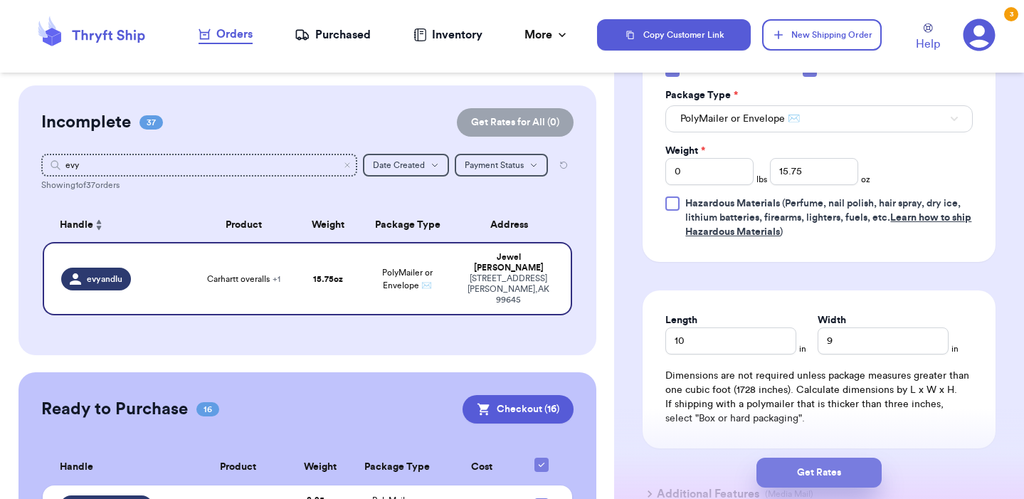
click at [854, 467] on button "Get Rates" at bounding box center [818, 472] width 125 height 30
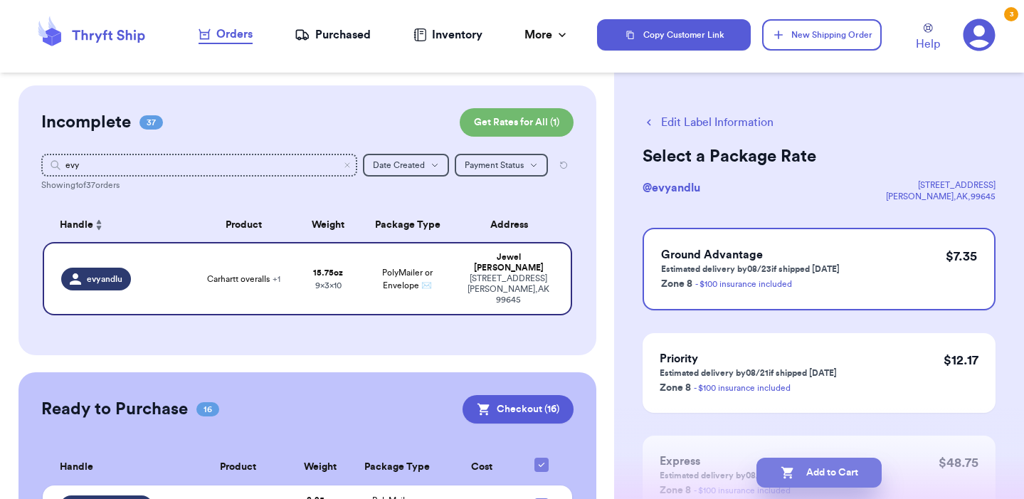
click at [837, 480] on button "Add to Cart" at bounding box center [818, 472] width 125 height 30
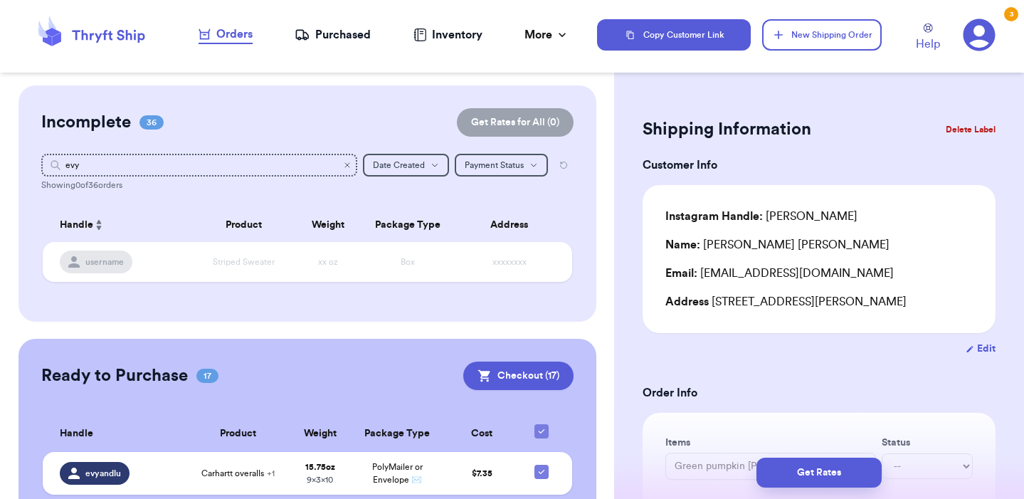
click at [346, 169] on icon "Clear search" at bounding box center [347, 165] width 9 height 9
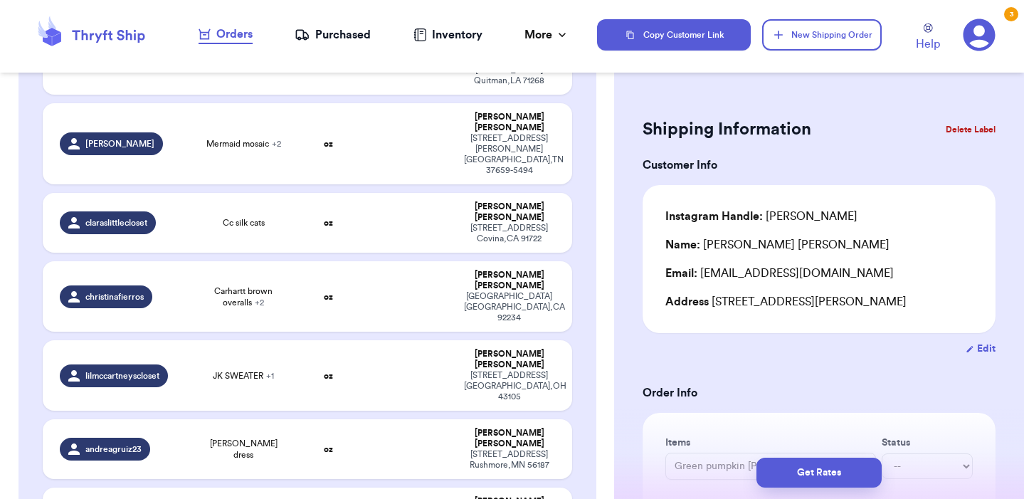
scroll to position [1038, 0]
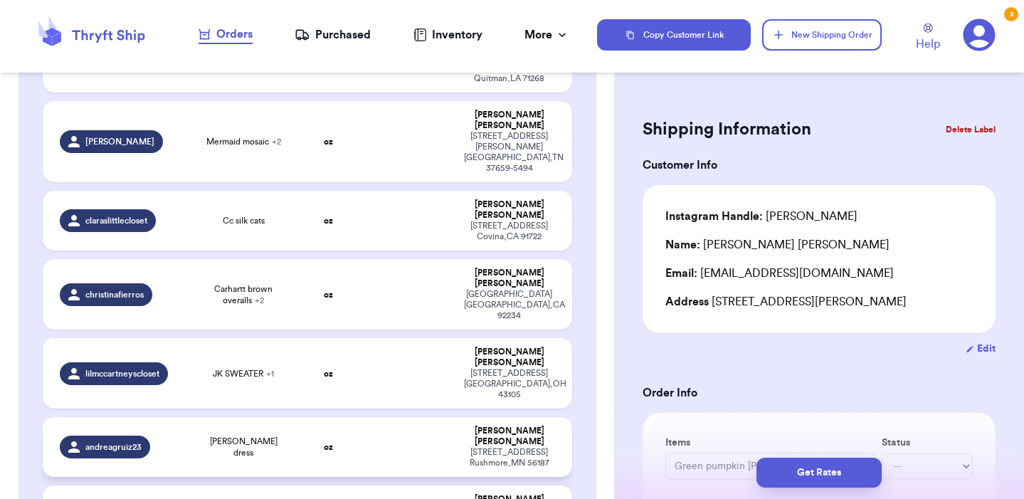
click at [243, 435] on span "[PERSON_NAME] dress" at bounding box center [243, 446] width 89 height 23
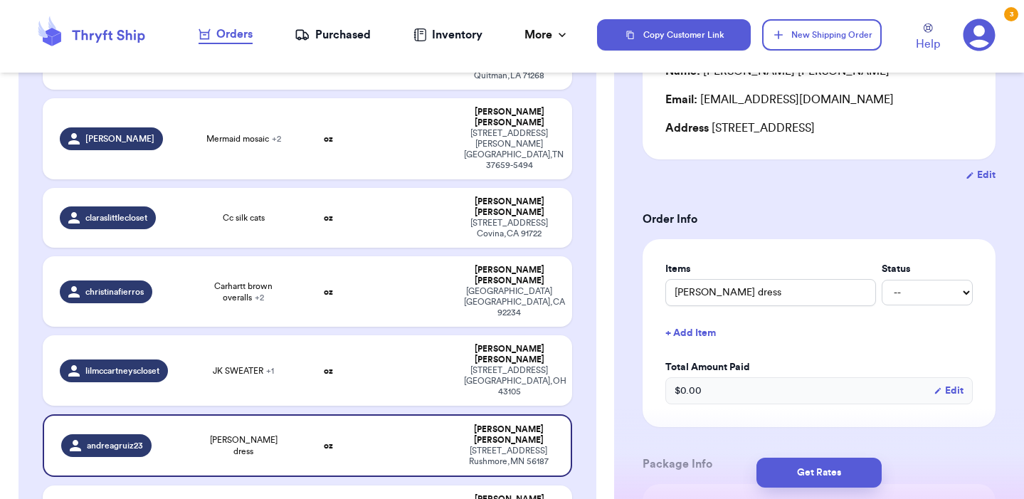
scroll to position [203, 0]
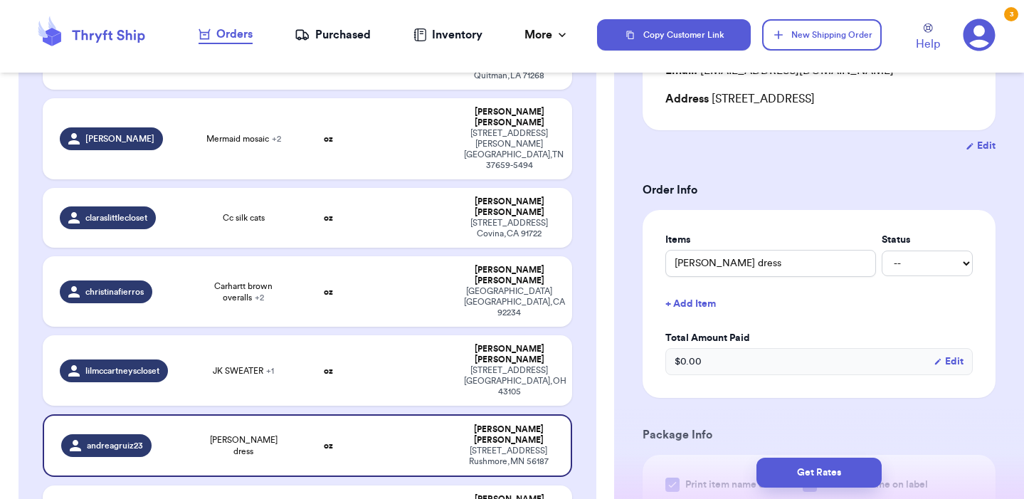
click at [706, 308] on button "+ Add Item" at bounding box center [818, 303] width 319 height 31
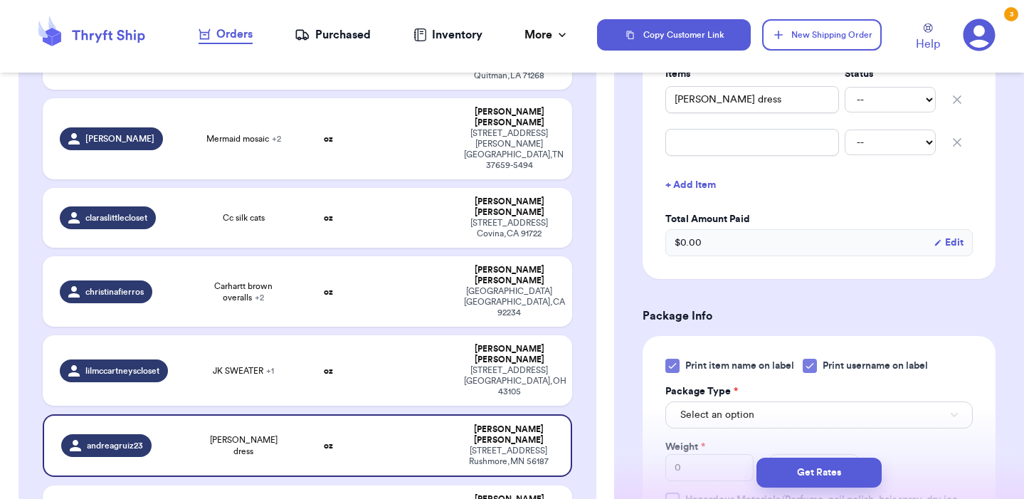
scroll to position [300, 0]
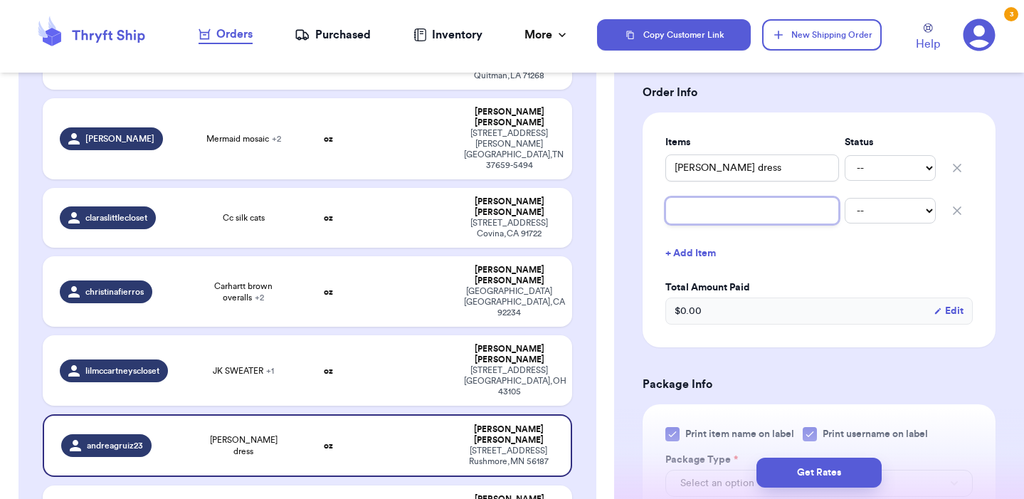
click at [687, 223] on input "text" at bounding box center [752, 210] width 174 height 27
click at [819, 258] on button "+ Add Item" at bounding box center [818, 253] width 319 height 31
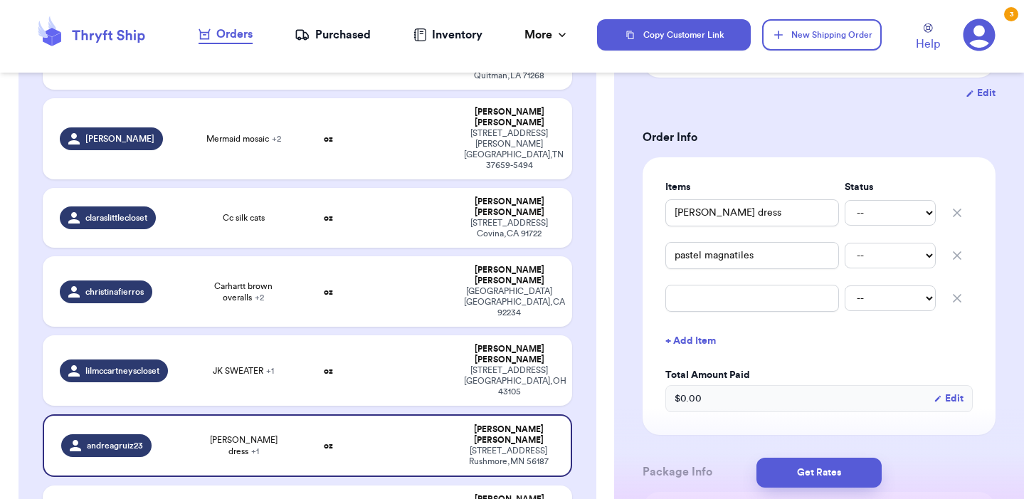
scroll to position [255, 0]
click at [955, 301] on icon "button" at bounding box center [956, 298] width 7 height 7
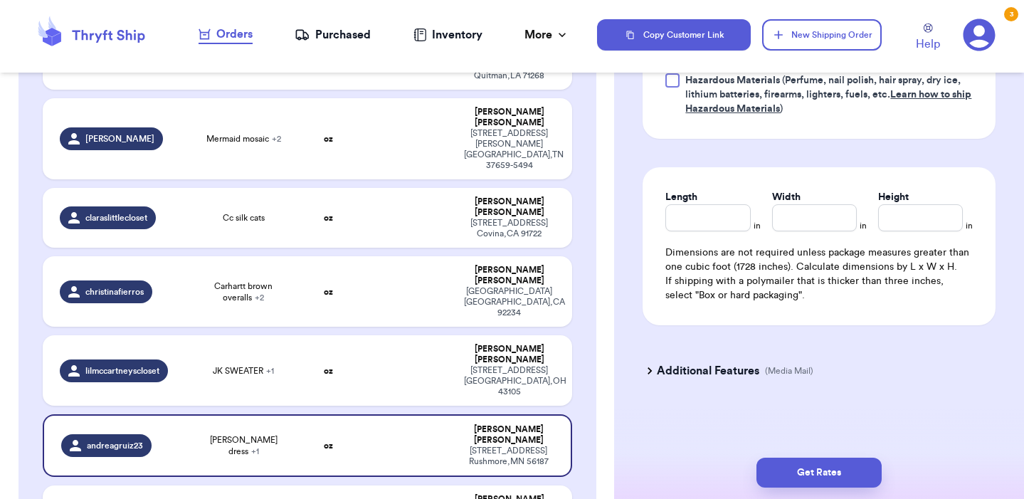
scroll to position [790, 0]
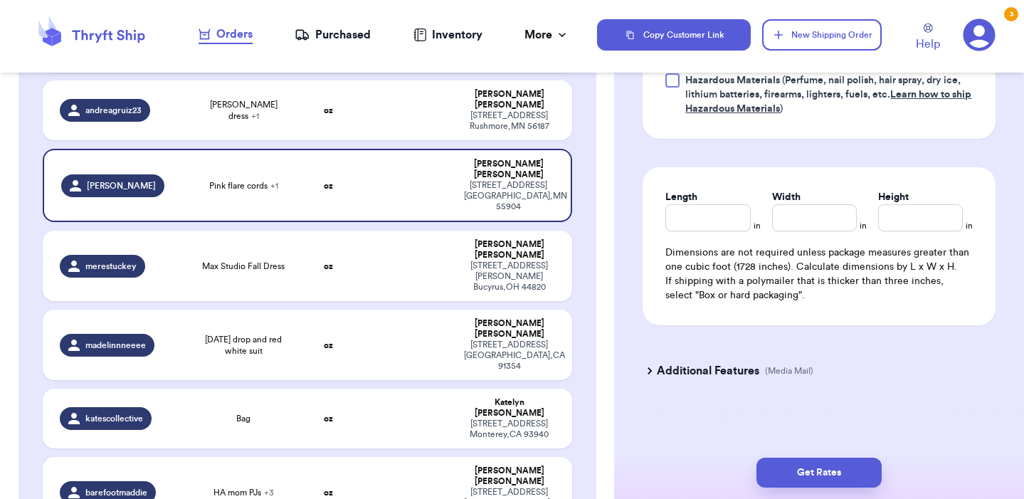
scroll to position [1372, 0]
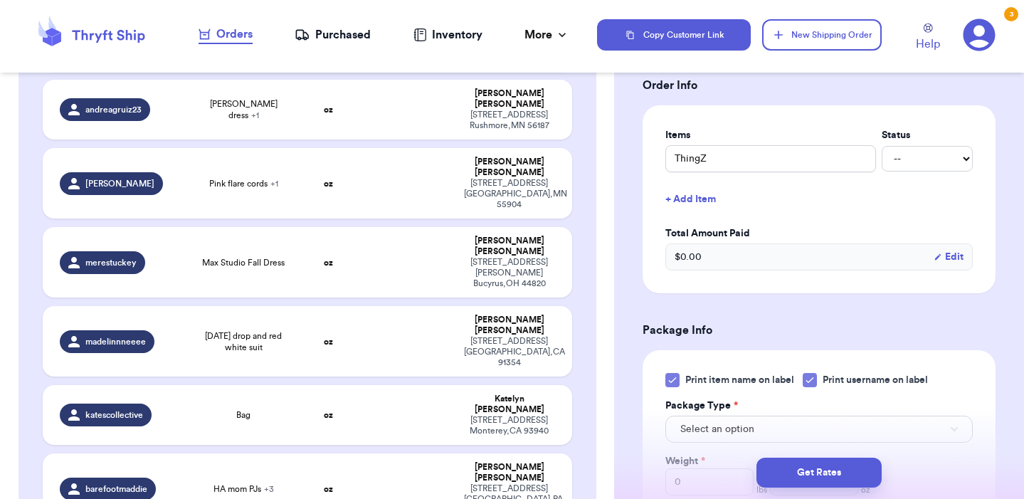
scroll to position [263, 0]
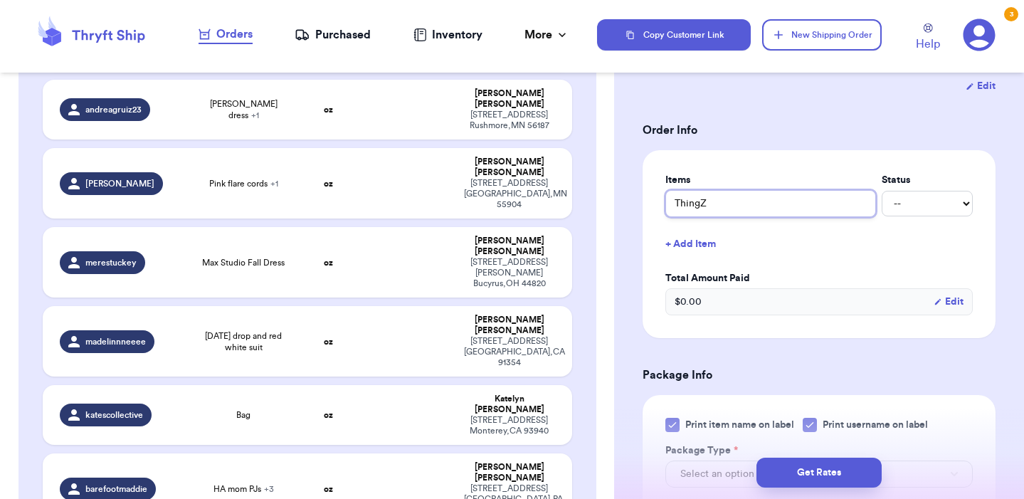
click at [706, 205] on input "ThingZ" at bounding box center [770, 203] width 211 height 27
click at [709, 243] on button "+ Add Item" at bounding box center [818, 243] width 319 height 31
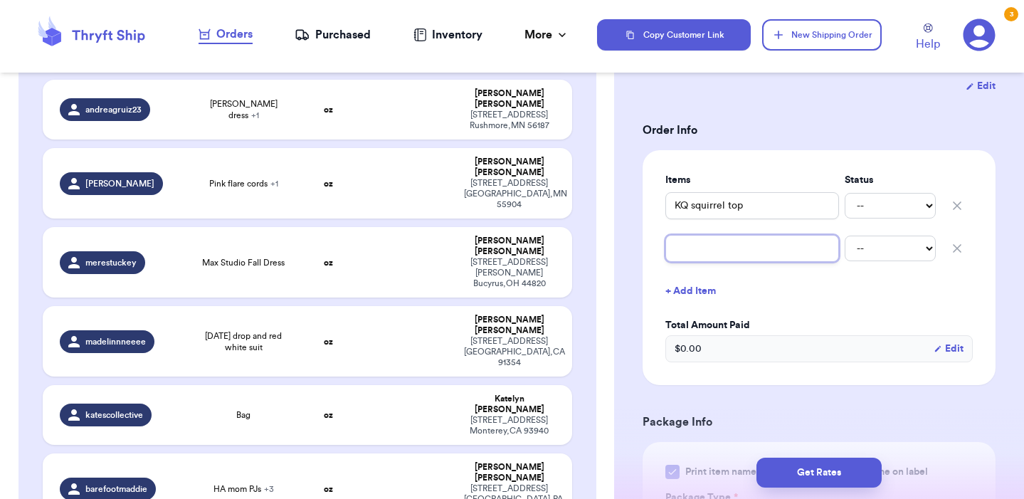
click at [709, 248] on input "text" at bounding box center [752, 248] width 174 height 27
click at [998, 280] on div "Shipping Information Delete Label Customer Info Instagram Handle: [DOMAIN_NAME]…" at bounding box center [819, 423] width 410 height 1201
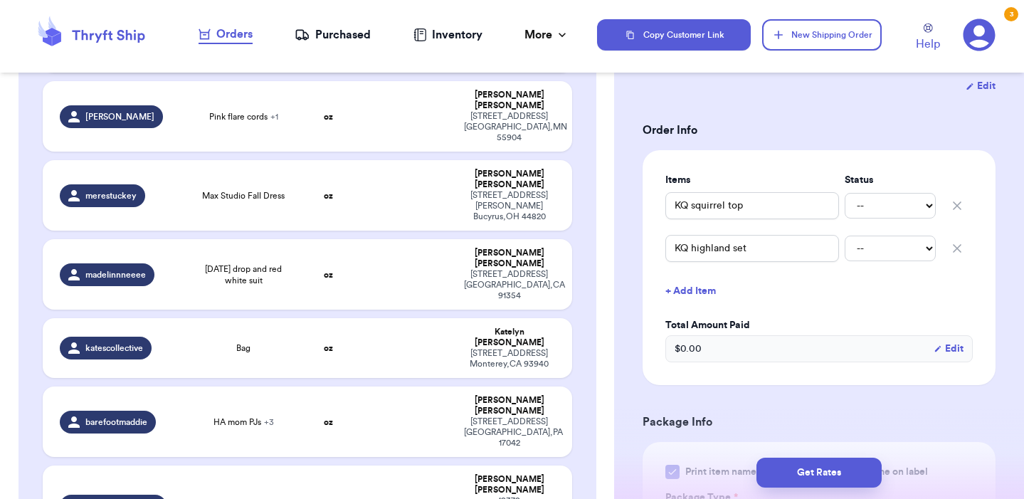
scroll to position [1443, 0]
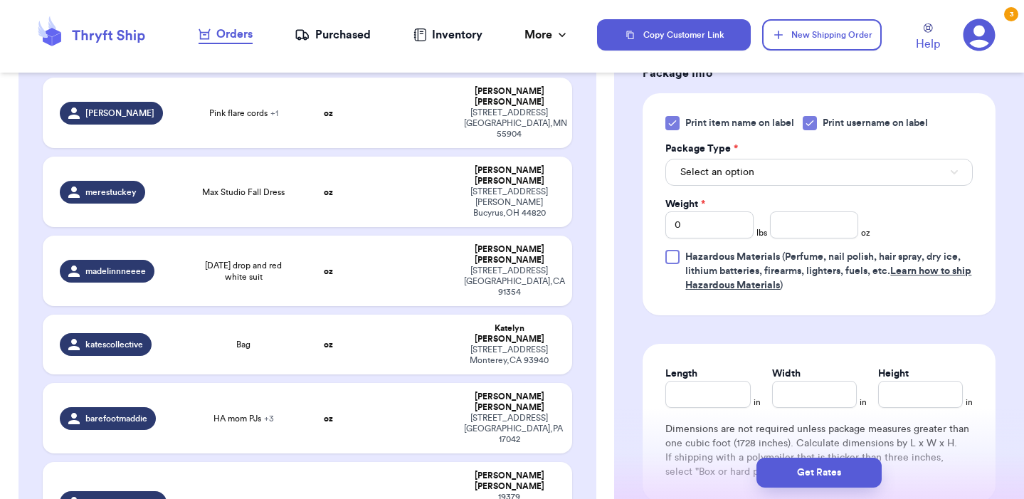
scroll to position [709, 0]
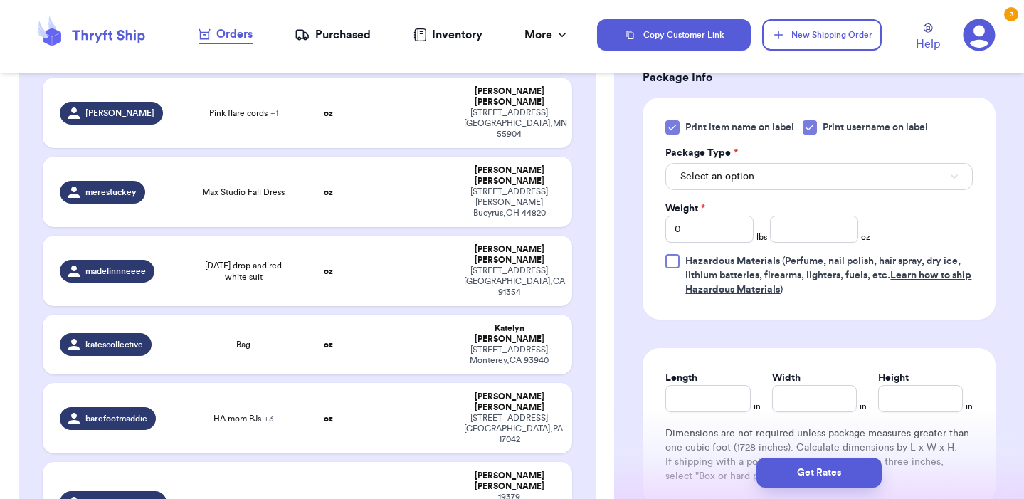
click at [782, 163] on button "Select an option" at bounding box center [818, 176] width 307 height 27
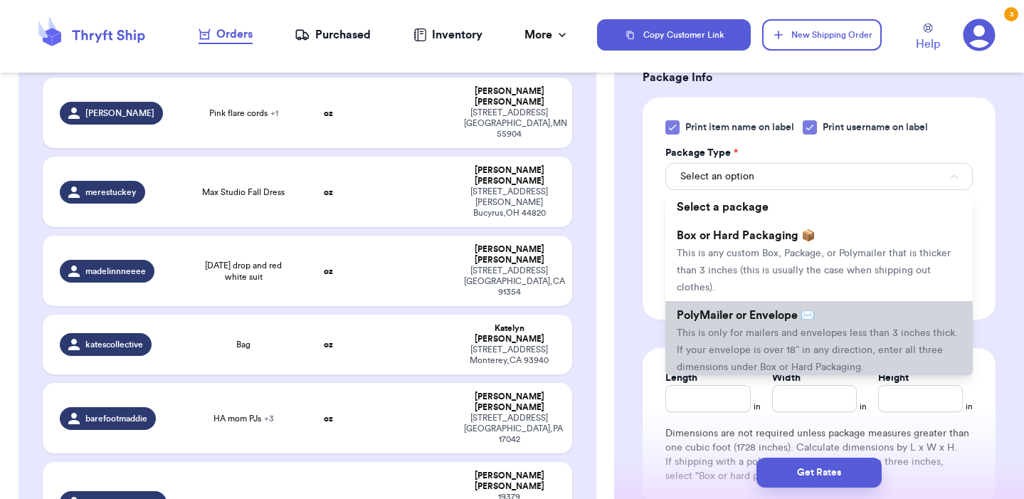
click at [756, 309] on span "PolyMailer or Envelope ✉️" at bounding box center [746, 314] width 138 height 11
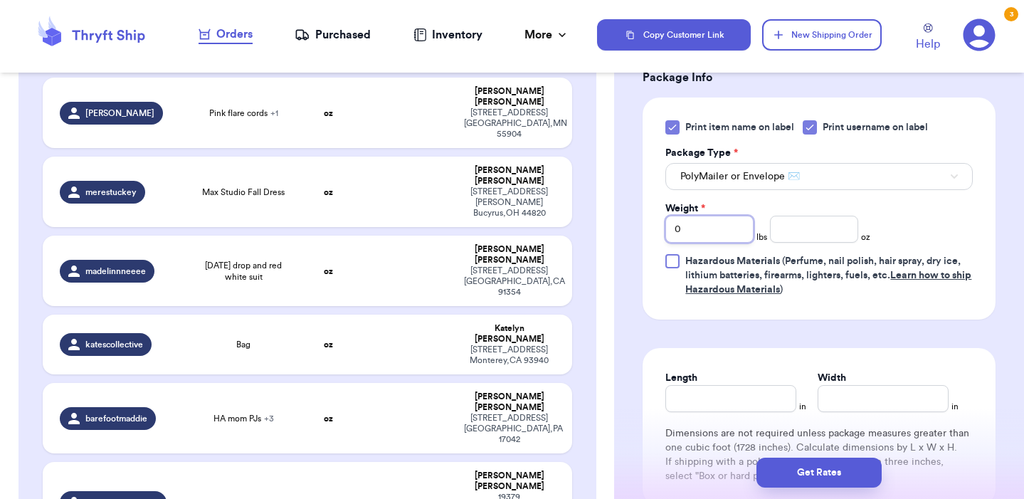
click at [718, 218] on input "0" at bounding box center [709, 229] width 88 height 27
click at [820, 219] on input "number" at bounding box center [814, 229] width 88 height 27
click at [746, 388] on input "Length" at bounding box center [730, 398] width 131 height 27
click at [849, 385] on input "Width *" at bounding box center [882, 398] width 131 height 27
click at [847, 476] on button "Get Rates" at bounding box center [818, 472] width 125 height 30
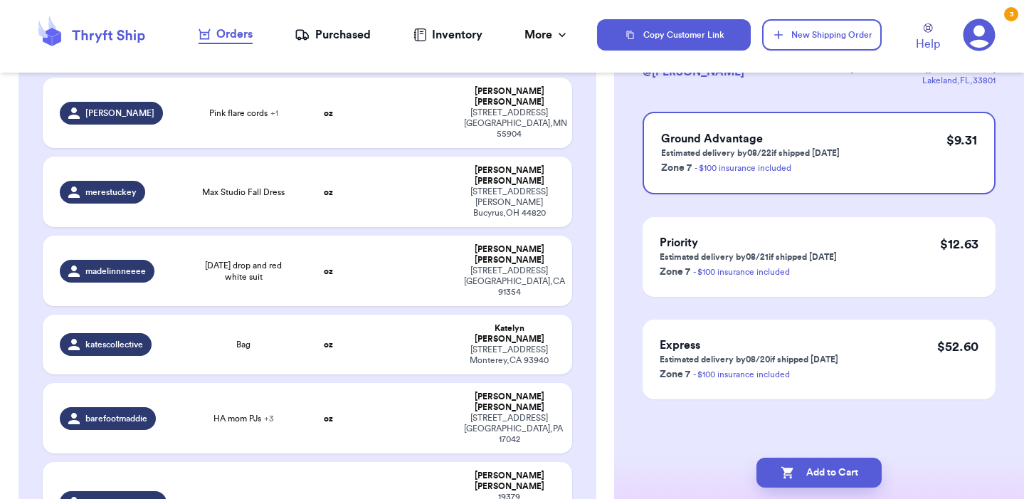
scroll to position [0, 0]
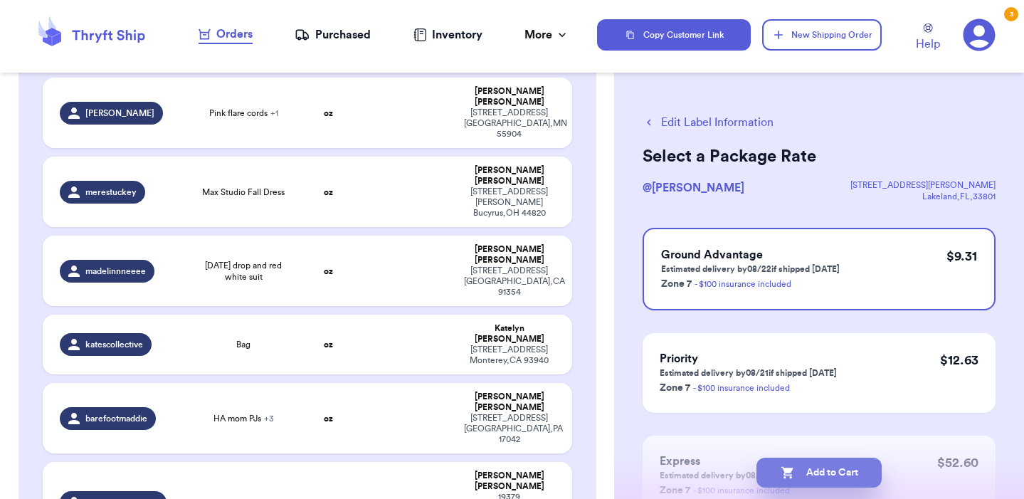
click at [862, 470] on button "Add to Cart" at bounding box center [818, 472] width 125 height 30
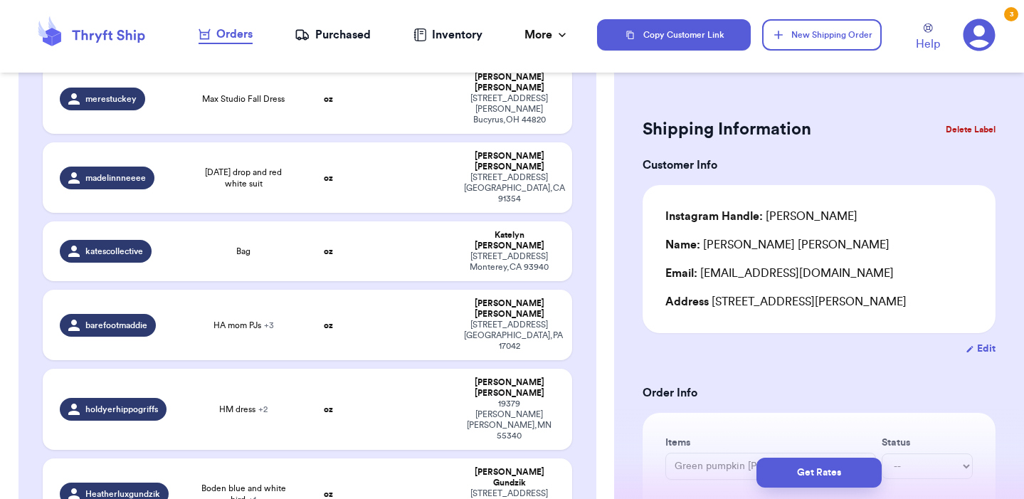
scroll to position [1542, 0]
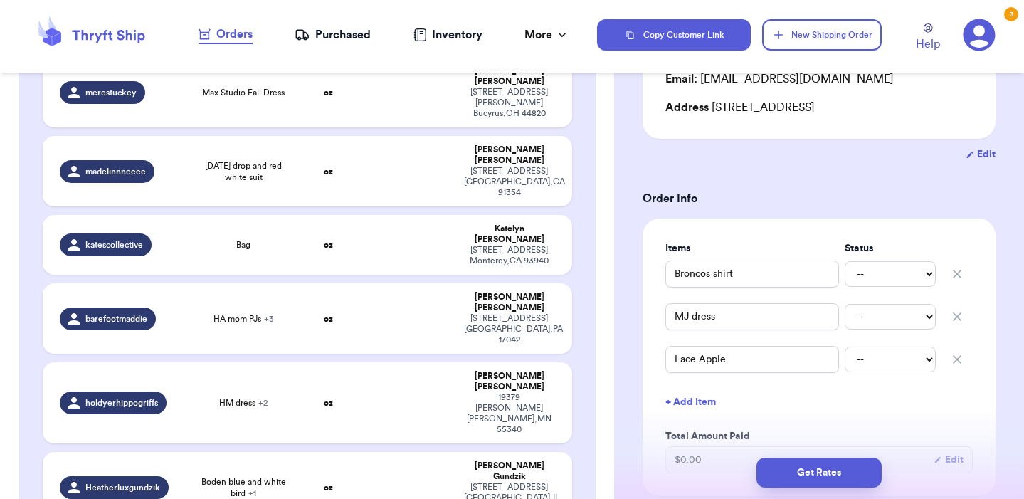
scroll to position [200, 0]
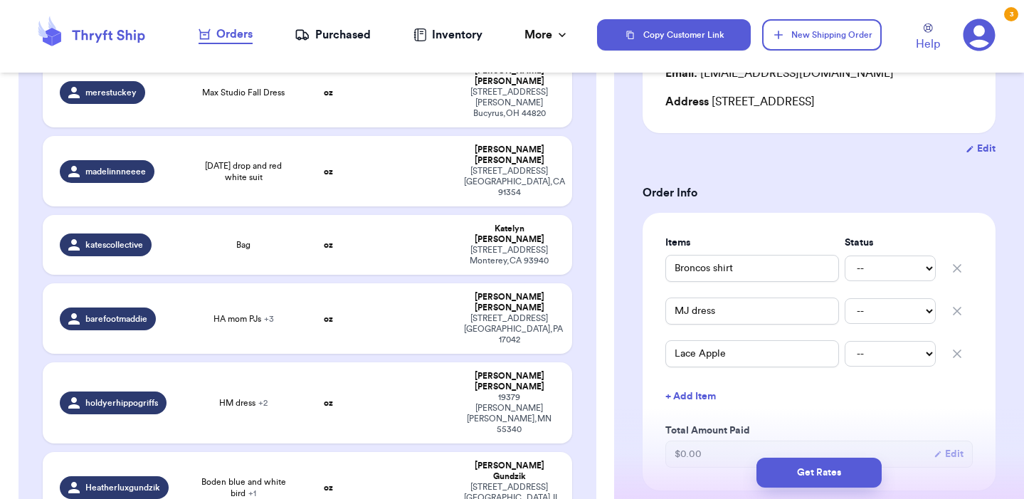
click at [710, 399] on button "+ Add Item" at bounding box center [818, 396] width 319 height 31
click at [709, 412] on div "-- Paid Owes" at bounding box center [818, 396] width 307 height 31
click at [709, 403] on input "text" at bounding box center [752, 396] width 174 height 27
click at [977, 437] on button "+ Add Item" at bounding box center [818, 438] width 319 height 31
click at [960, 440] on icon "button" at bounding box center [957, 439] width 14 height 14
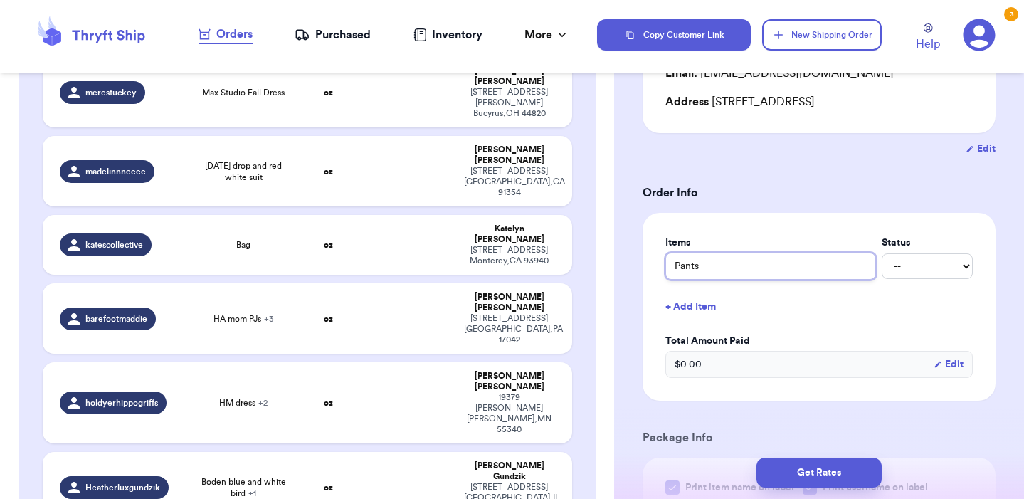
click at [681, 274] on input "Pants" at bounding box center [770, 266] width 211 height 27
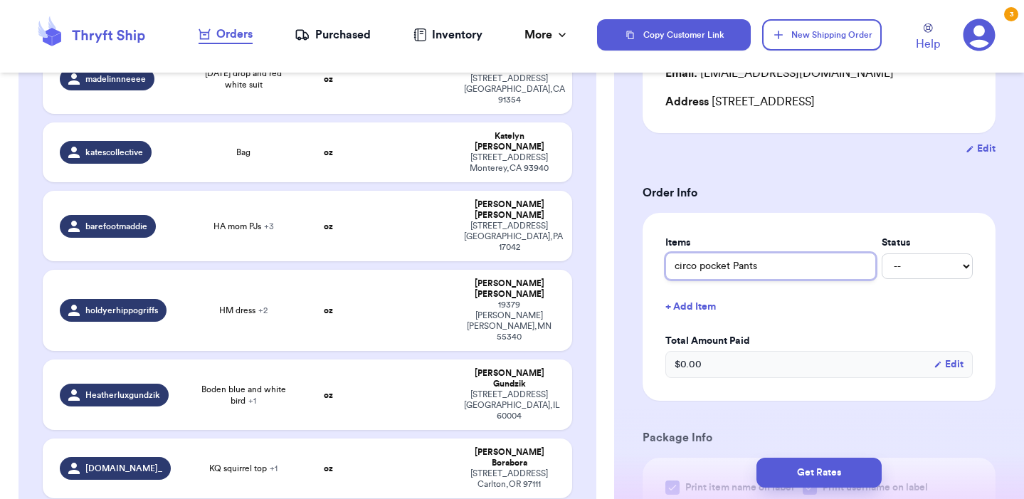
scroll to position [1639, 0]
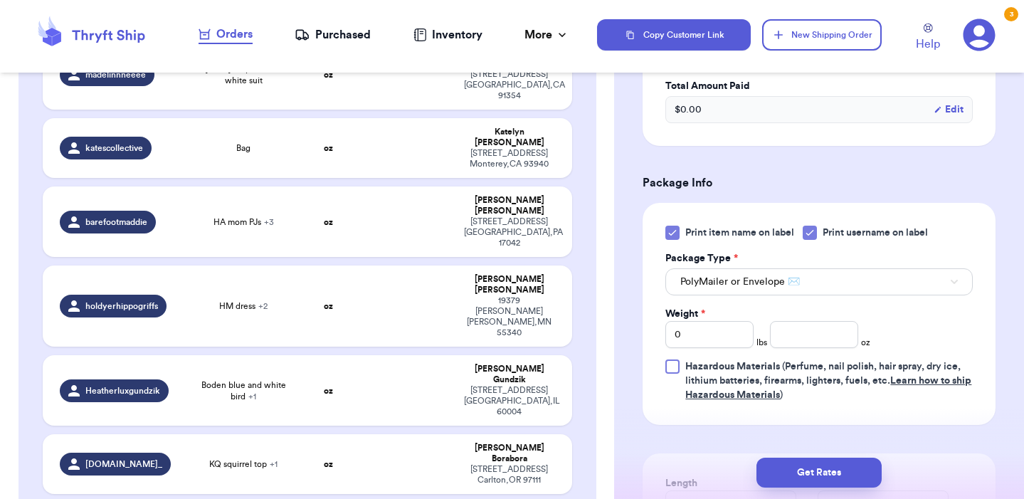
scroll to position [609, 0]
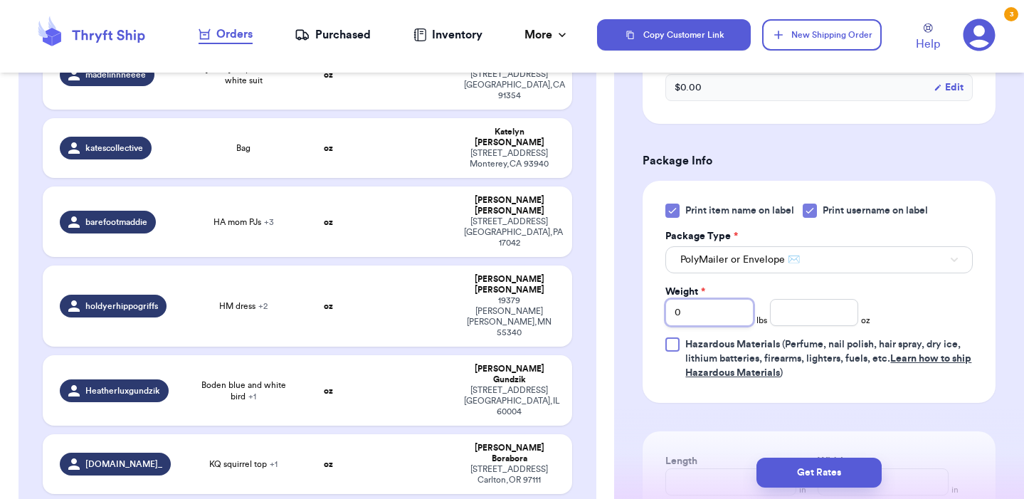
click at [724, 318] on input "0" at bounding box center [709, 312] width 88 height 27
click at [833, 324] on input "number" at bounding box center [814, 312] width 88 height 27
click at [955, 413] on form "Shipping Information Delete Label Customer Info Instagram Handle: a.d.d.i.2020 …" at bounding box center [818, 84] width 353 height 1158
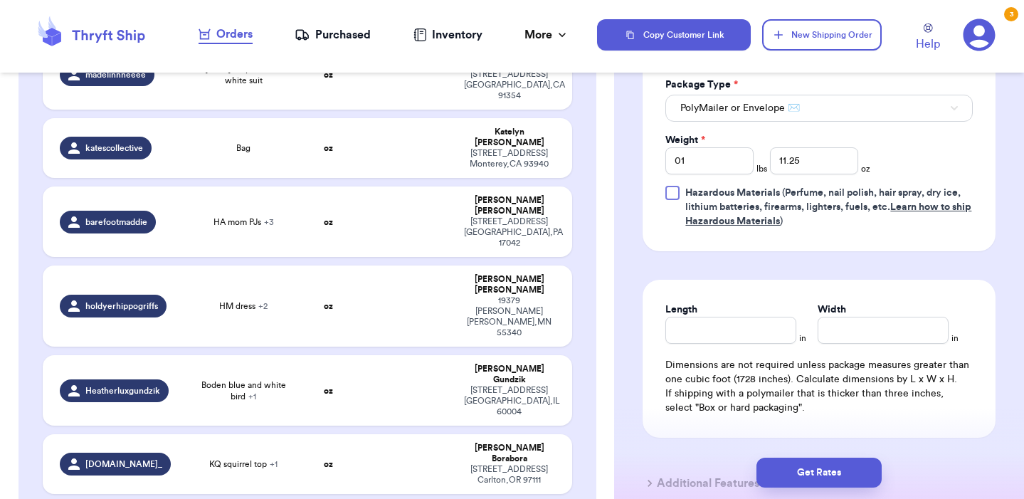
scroll to position [775, 0]
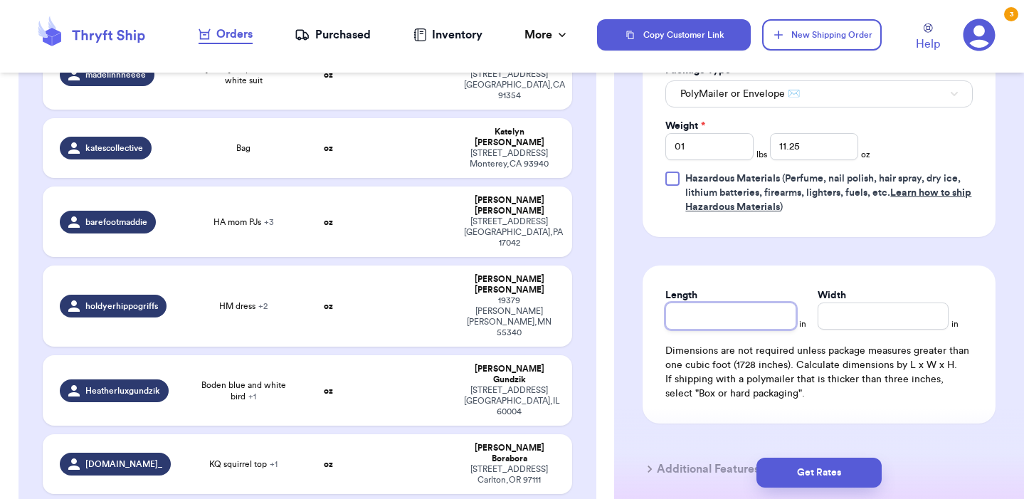
click at [682, 317] on input "Length" at bounding box center [730, 315] width 131 height 27
click at [855, 311] on input "Width *" at bounding box center [882, 315] width 131 height 27
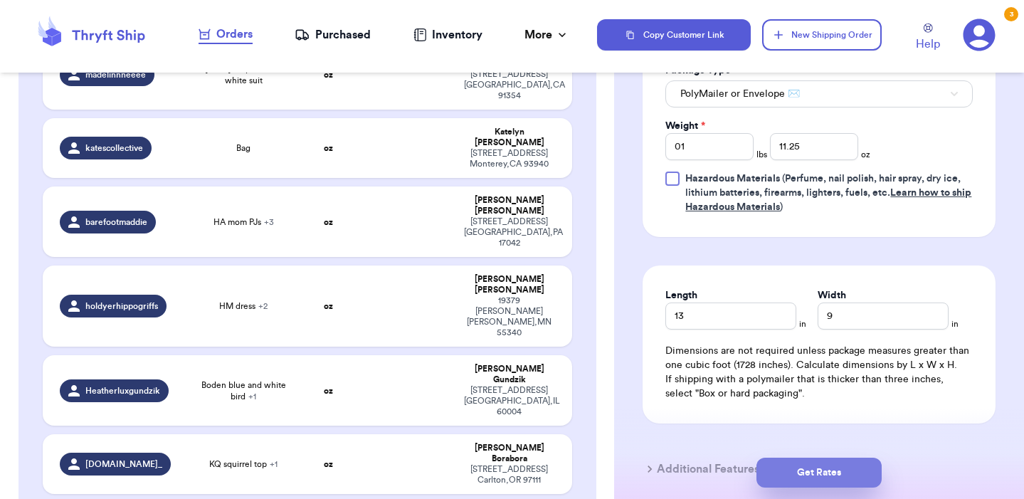
click at [861, 467] on button "Get Rates" at bounding box center [818, 472] width 125 height 30
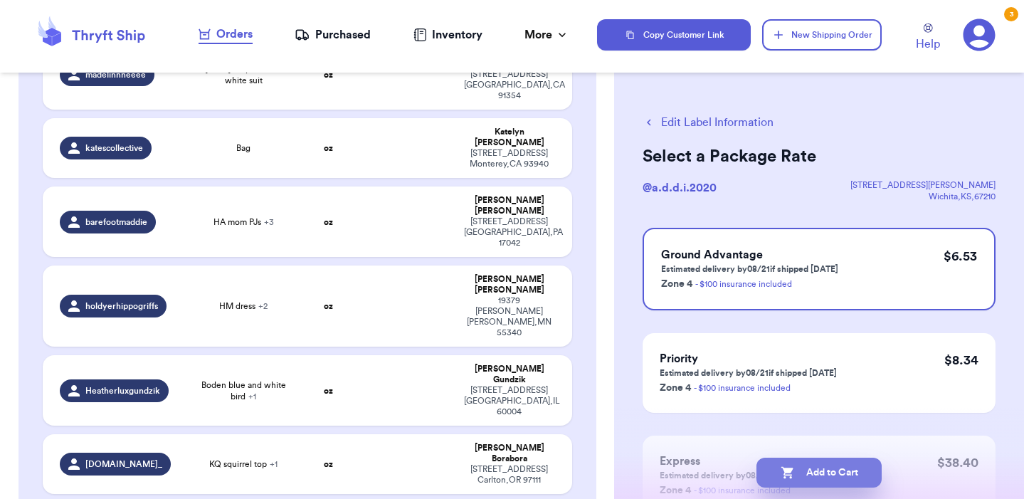
click at [824, 473] on button "Add to Cart" at bounding box center [818, 472] width 125 height 30
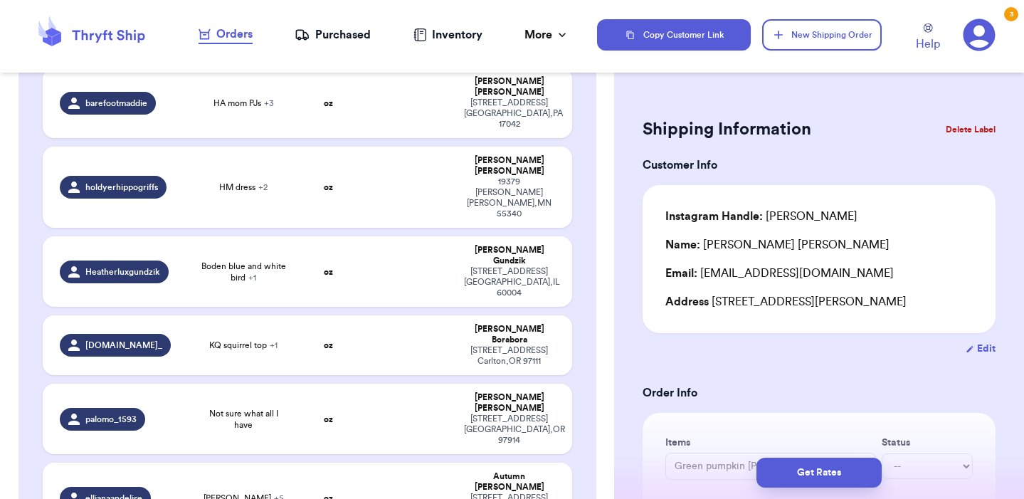
scroll to position [1775, 0]
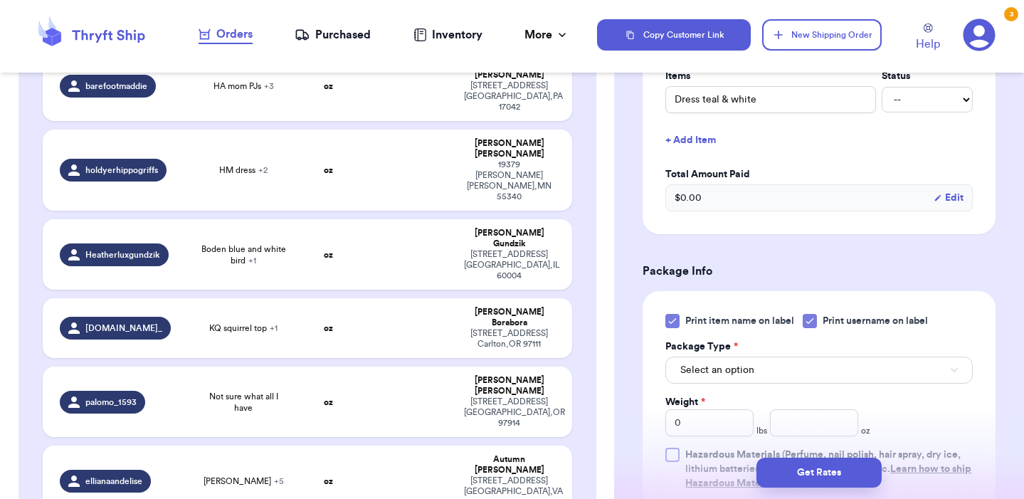
scroll to position [255, 0]
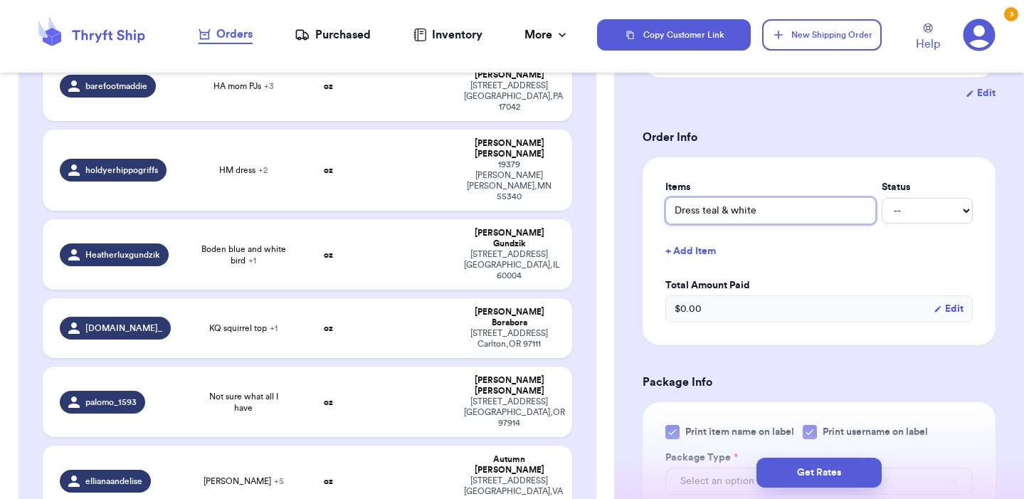
click at [677, 214] on input "Dress teal & white" at bounding box center [770, 210] width 211 height 27
click at [800, 259] on button "+ Add Item" at bounding box center [818, 250] width 319 height 31
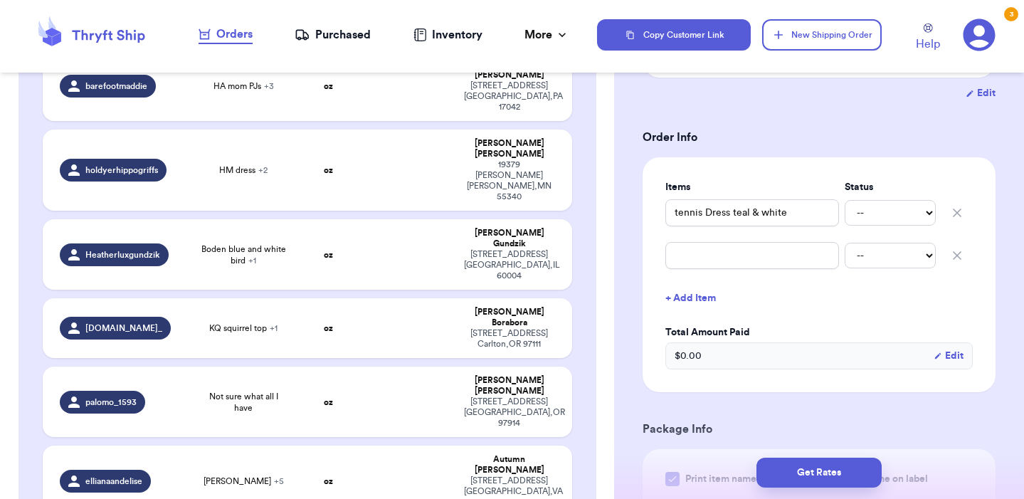
click at [780, 138] on h3 "Order Info" at bounding box center [818, 137] width 353 height 17
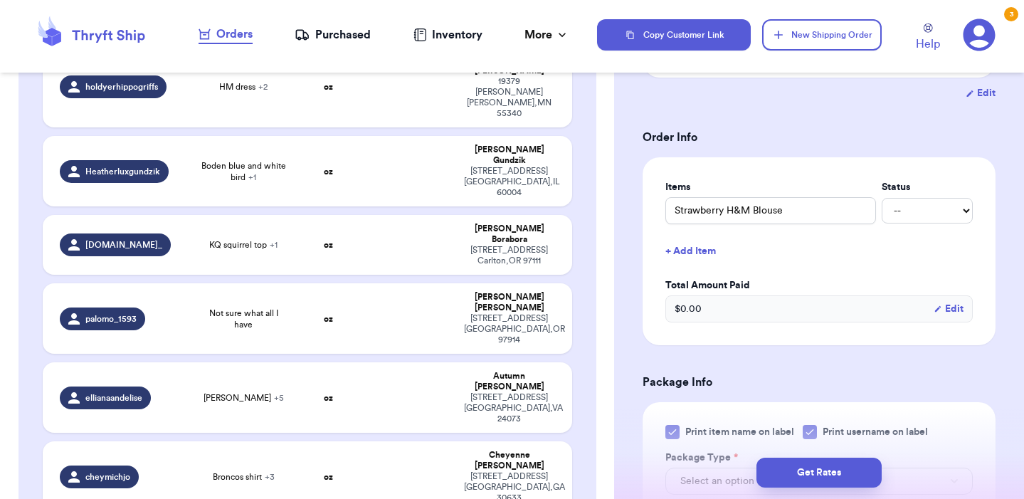
scroll to position [1885, 0]
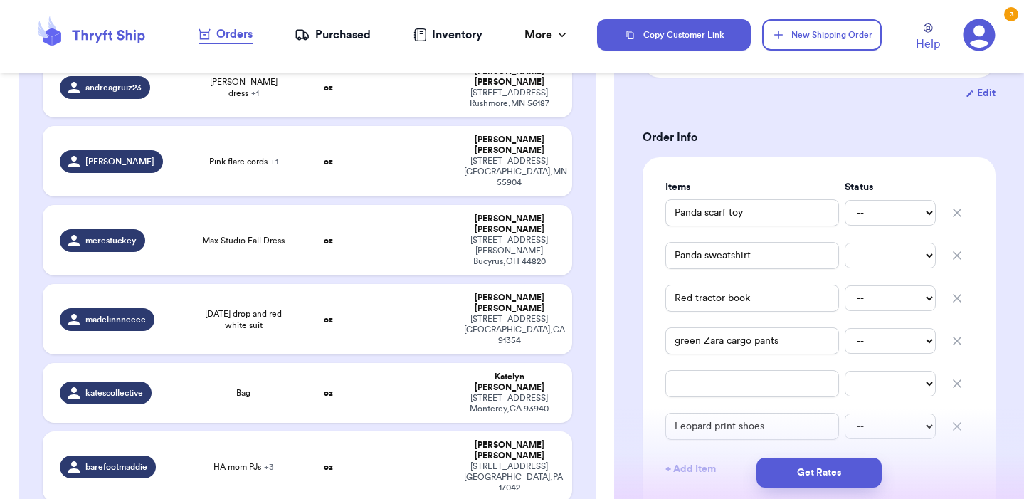
scroll to position [1393, 0]
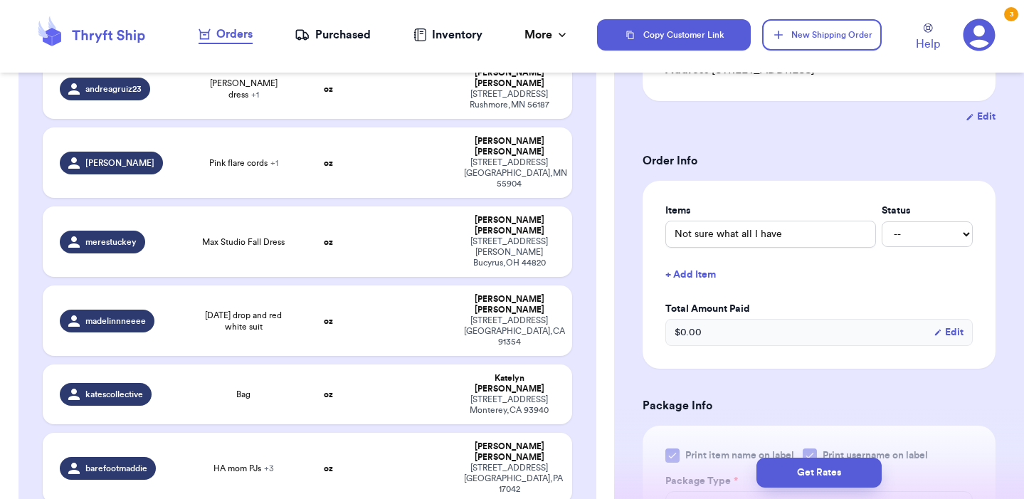
scroll to position [276, 0]
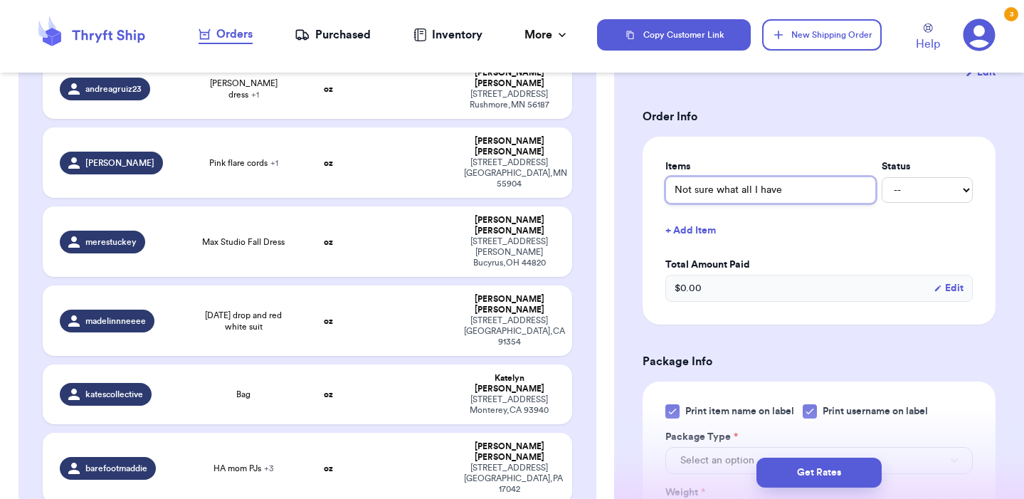
click at [763, 203] on input "Not sure what all I have" at bounding box center [770, 189] width 211 height 27
drag, startPoint x: 763, startPoint y: 215, endPoint x: 808, endPoint y: 317, distance: 112.1
click at [808, 302] on div "$ 0.00 Edit" at bounding box center [818, 288] width 307 height 27
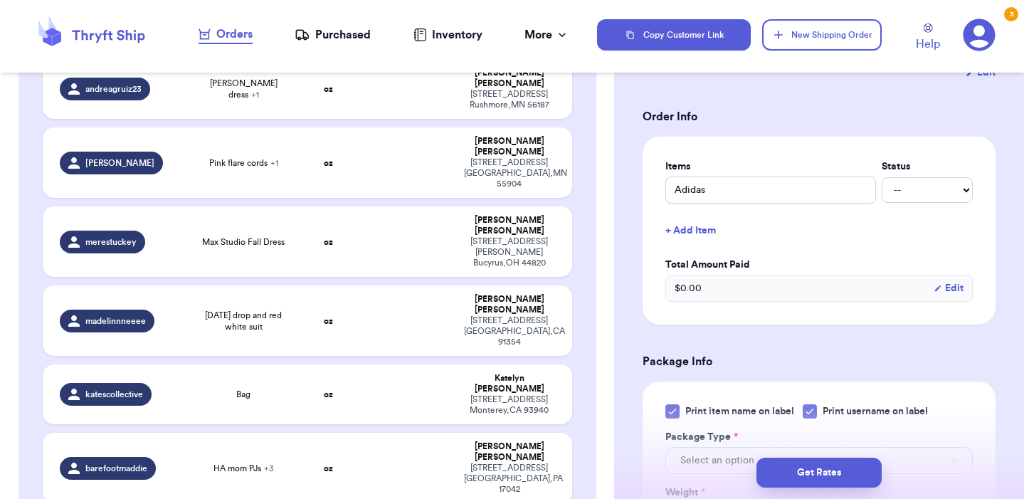
click at [800, 302] on div "$ 0.00 Edit" at bounding box center [818, 288] width 307 height 27
click at [680, 295] on span "$ 0.00" at bounding box center [687, 288] width 27 height 14
click at [947, 295] on button "Edit" at bounding box center [948, 288] width 30 height 14
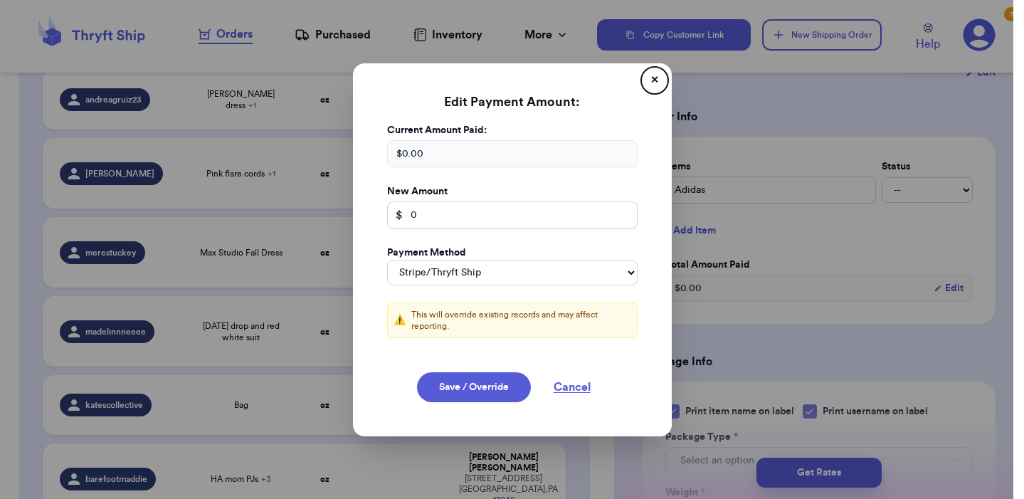
click at [437, 159] on div "$ 0.00" at bounding box center [512, 153] width 250 height 27
click at [446, 216] on input "0" at bounding box center [512, 214] width 250 height 27
click at [415, 219] on input "022" at bounding box center [512, 214] width 250 height 27
drag, startPoint x: 423, startPoint y: 220, endPoint x: 391, endPoint y: 220, distance: 31.3
click at [391, 220] on input "022" at bounding box center [512, 214] width 250 height 27
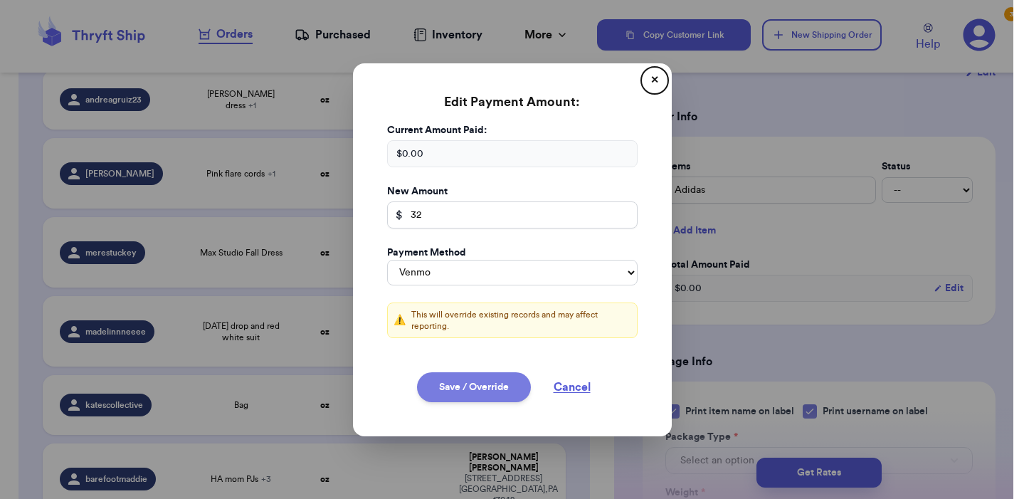
click at [488, 388] on button "Save / Override" at bounding box center [474, 387] width 114 height 30
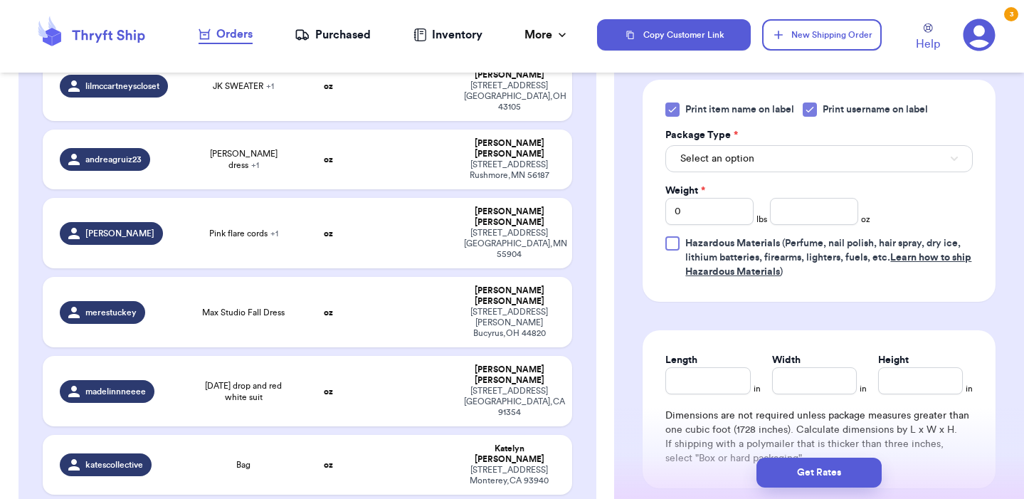
scroll to position [1308, 0]
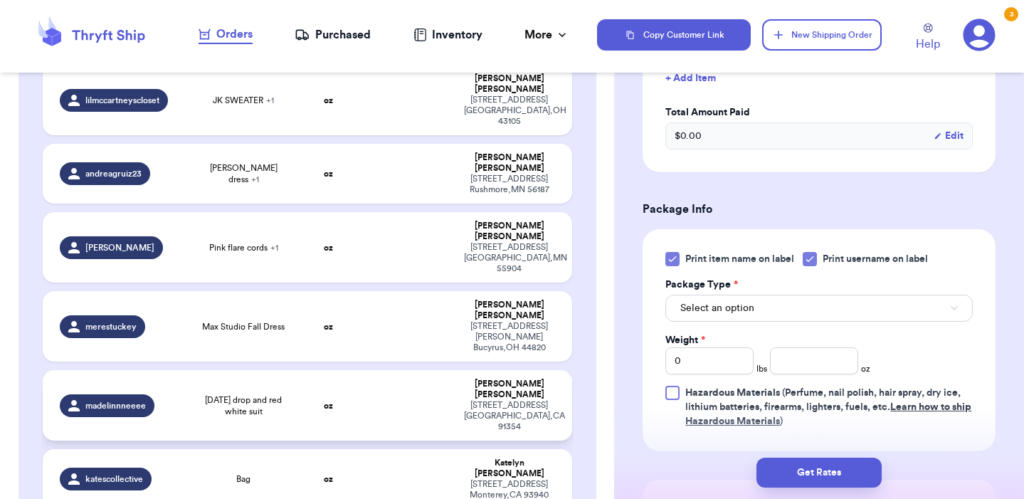
click at [243, 394] on span "[DATE] drop and red white suit" at bounding box center [243, 405] width 89 height 23
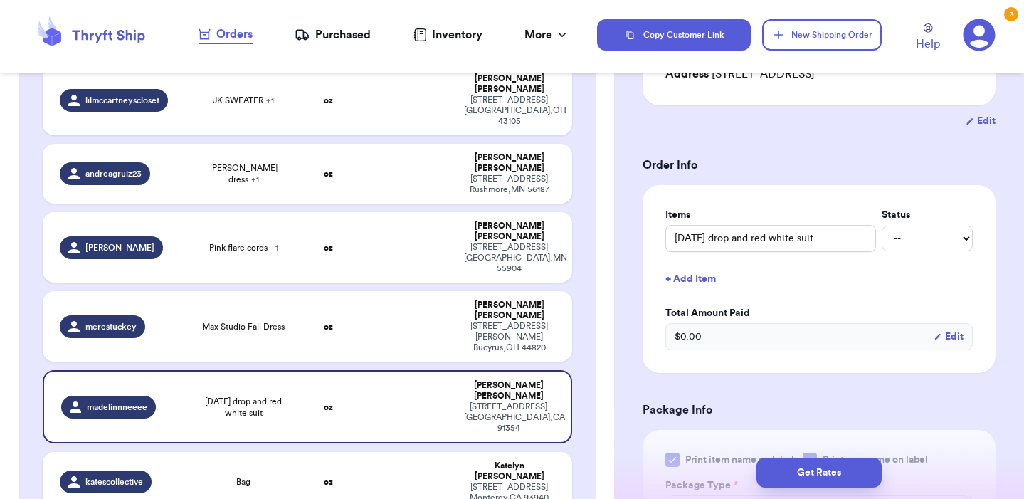
scroll to position [226, 0]
click at [677, 287] on button "+ Add Item" at bounding box center [818, 280] width 319 height 31
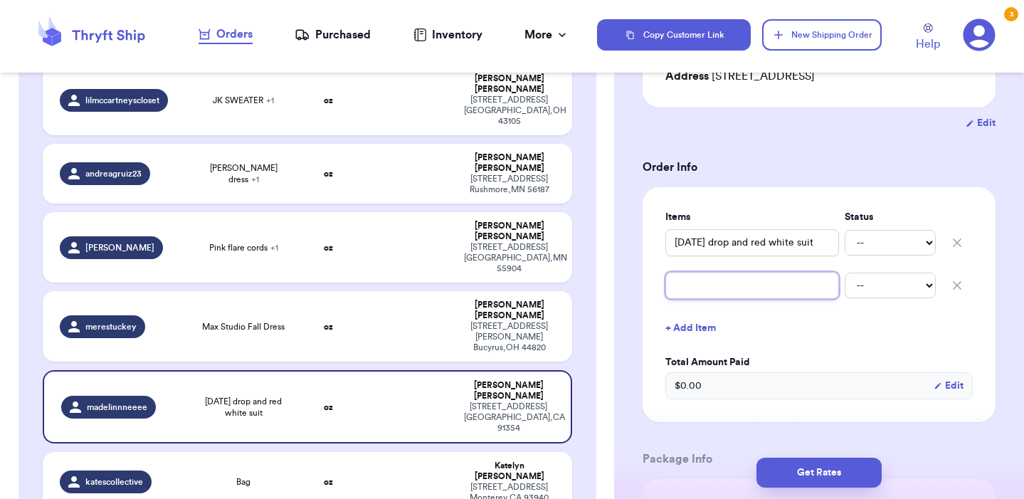
click at [677, 287] on input "text" at bounding box center [752, 285] width 174 height 27
drag, startPoint x: 740, startPoint y: 290, endPoint x: 661, endPoint y: 293, distance: 79.0
click at [661, 293] on div "Items Status [DATE] drop and red white suit -- Paid Owes secrets of the seashor…" at bounding box center [818, 304] width 353 height 235
click at [733, 282] on input "seashore" at bounding box center [752, 285] width 174 height 27
click at [706, 334] on button "+ Add Item" at bounding box center [818, 327] width 319 height 31
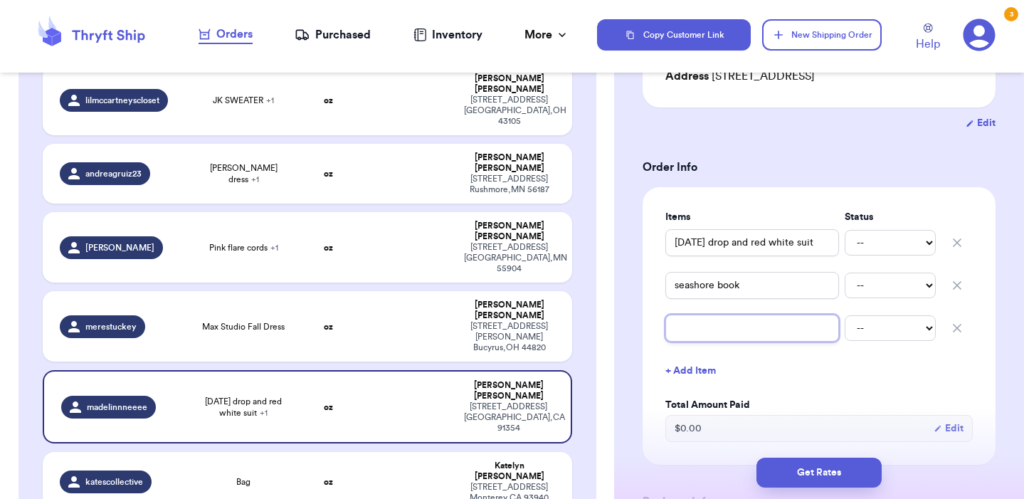
click at [695, 333] on input "text" at bounding box center [752, 327] width 174 height 27
click at [680, 373] on button "+ Add Item" at bounding box center [818, 370] width 319 height 31
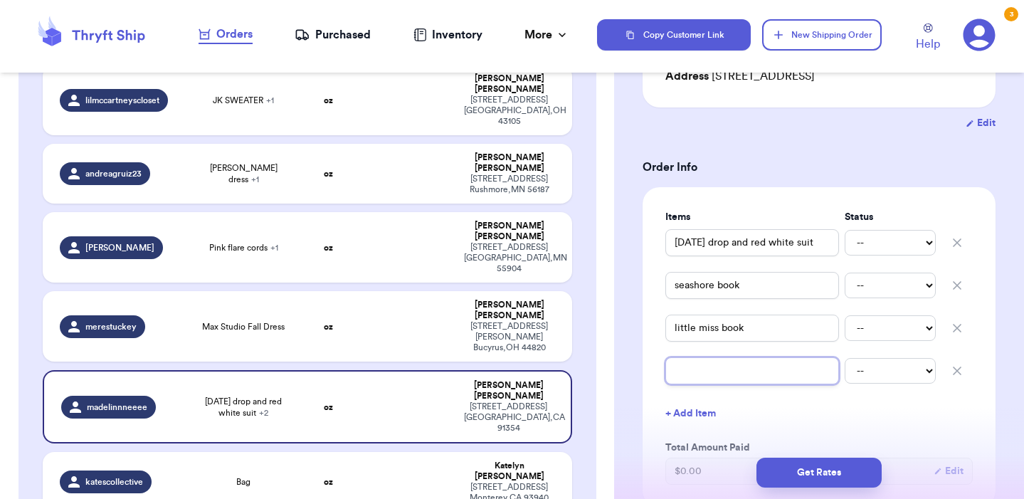
click at [684, 374] on input "text" at bounding box center [752, 370] width 174 height 27
click at [694, 421] on button "+ Add Item" at bounding box center [818, 413] width 319 height 31
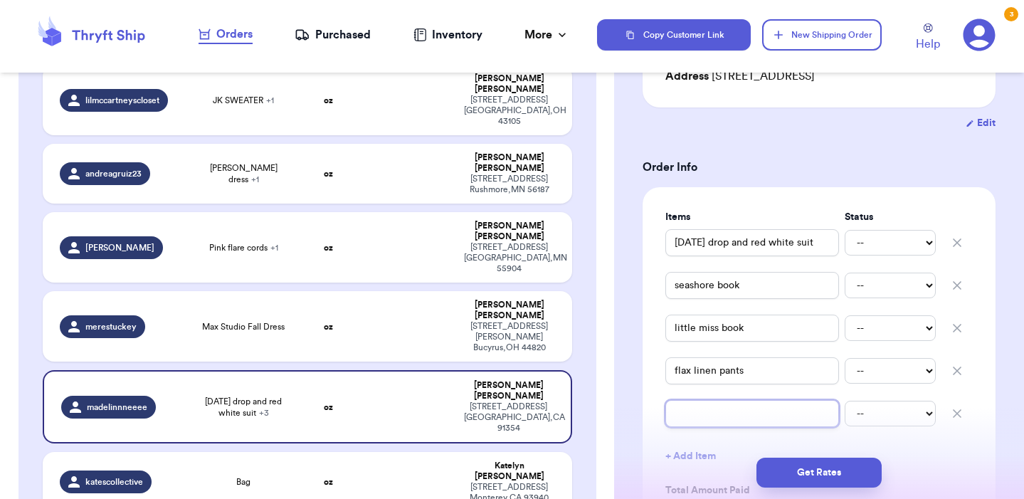
click at [704, 425] on input "text" at bounding box center [752, 413] width 174 height 27
click at [682, 458] on div "Get Rates" at bounding box center [818, 472] width 387 height 30
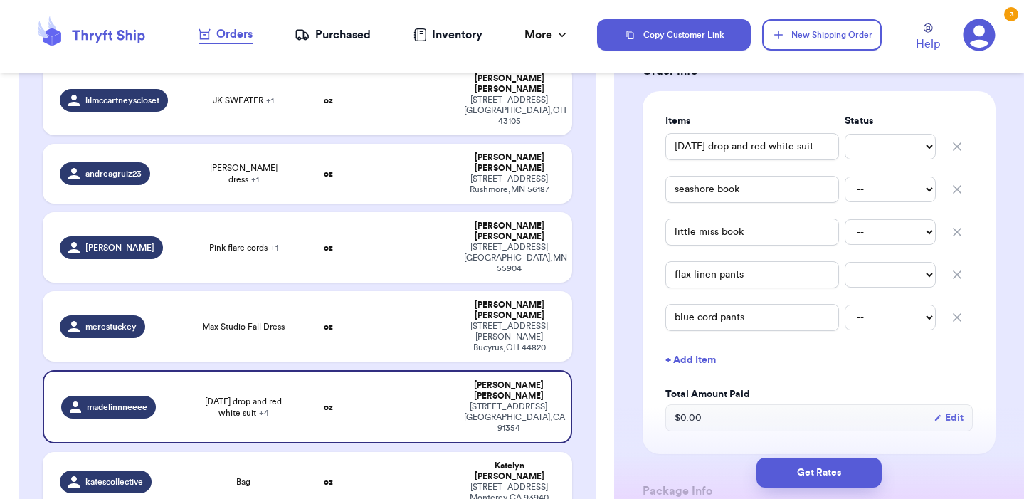
scroll to position [324, 0]
click at [694, 360] on button "+ Add Item" at bounding box center [818, 357] width 319 height 31
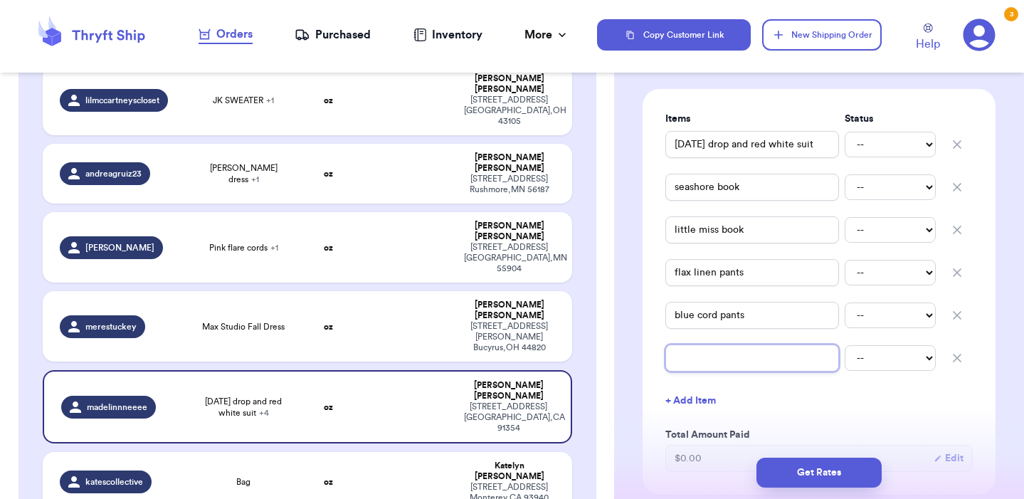
click at [701, 364] on input "text" at bounding box center [752, 357] width 174 height 27
click at [813, 147] on input "[DATE] drop and red white suit" at bounding box center [752, 144] width 174 height 27
drag, startPoint x: 729, startPoint y: 146, endPoint x: 638, endPoint y: 146, distance: 91.1
click at [638, 146] on div "Shipping Information Delete Label Customer Info Instagram Handle: madelinnneeee…" at bounding box center [819, 448] width 410 height 1372
click at [701, 402] on button "+ Add Item" at bounding box center [818, 400] width 319 height 31
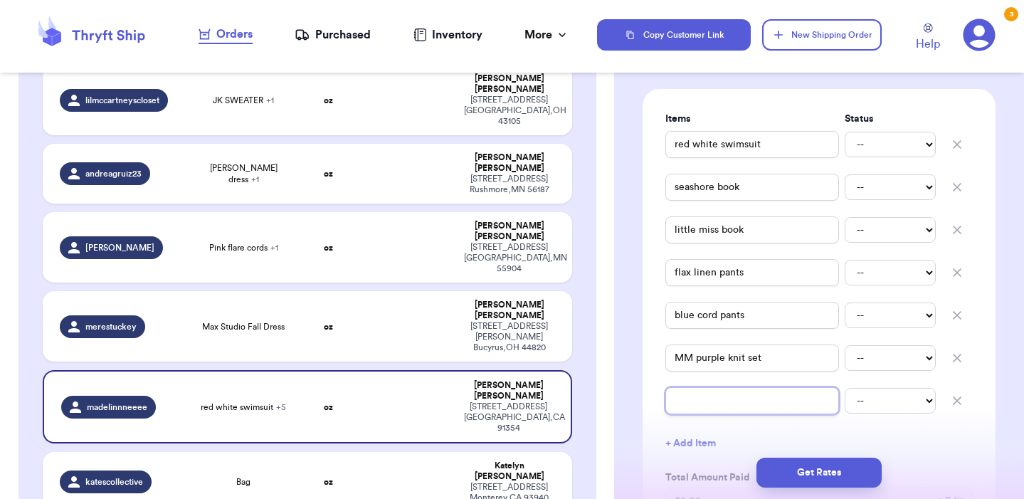
click at [701, 402] on input "text" at bounding box center [752, 400] width 174 height 27
click at [696, 450] on div "Get Rates" at bounding box center [819, 472] width 410 height 53
click at [692, 440] on button "+ Add Item" at bounding box center [818, 443] width 319 height 31
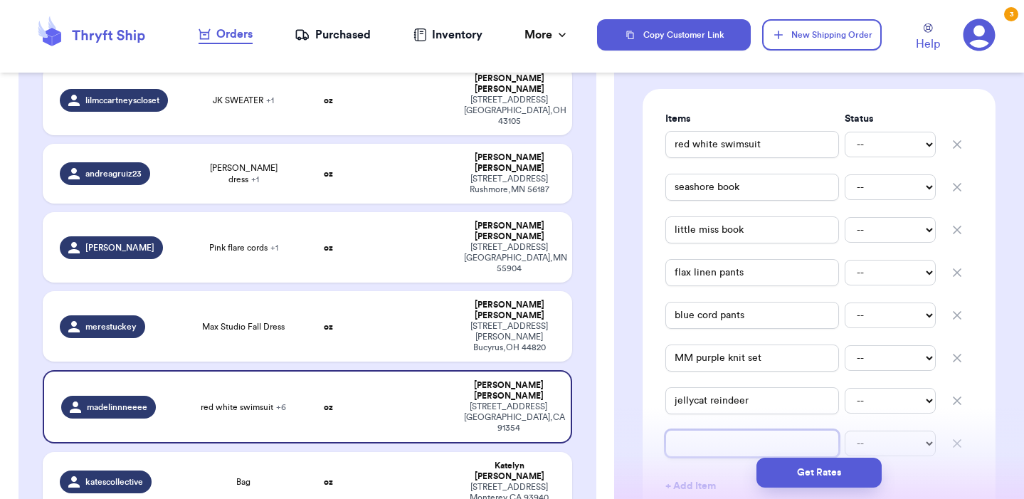
click at [692, 440] on input "text" at bounding box center [752, 443] width 174 height 27
click at [751, 424] on div "Items Status red white swimsuit -- Paid Owes seashore book -- Paid Owes little …" at bounding box center [818, 334] width 307 height 445
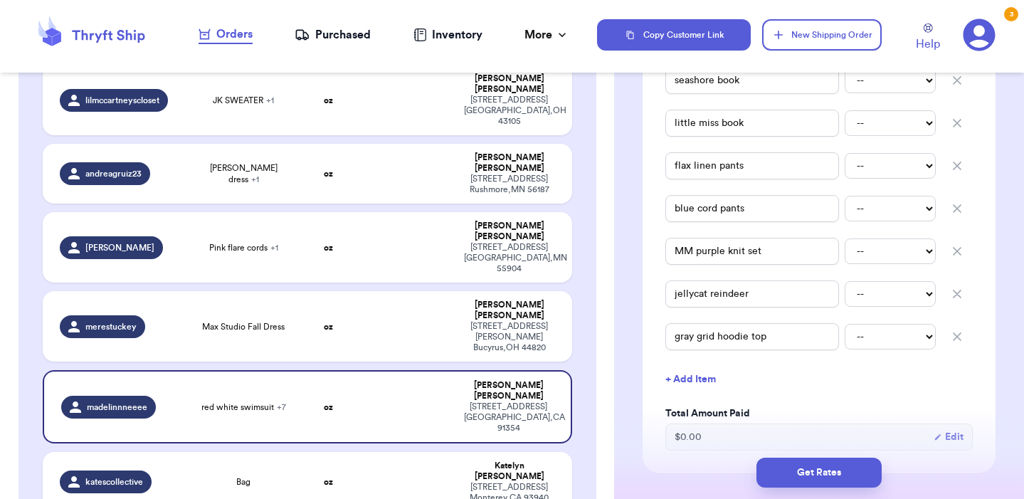
click at [704, 377] on button "+ Add Item" at bounding box center [818, 379] width 319 height 31
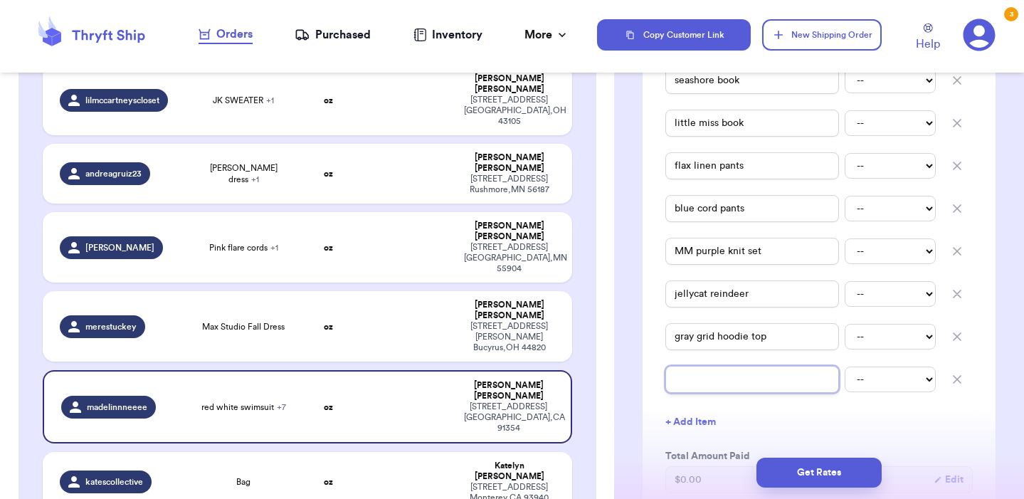
click at [696, 387] on input "text" at bounding box center [752, 379] width 174 height 27
click at [702, 424] on button "+ Add Item" at bounding box center [818, 421] width 319 height 31
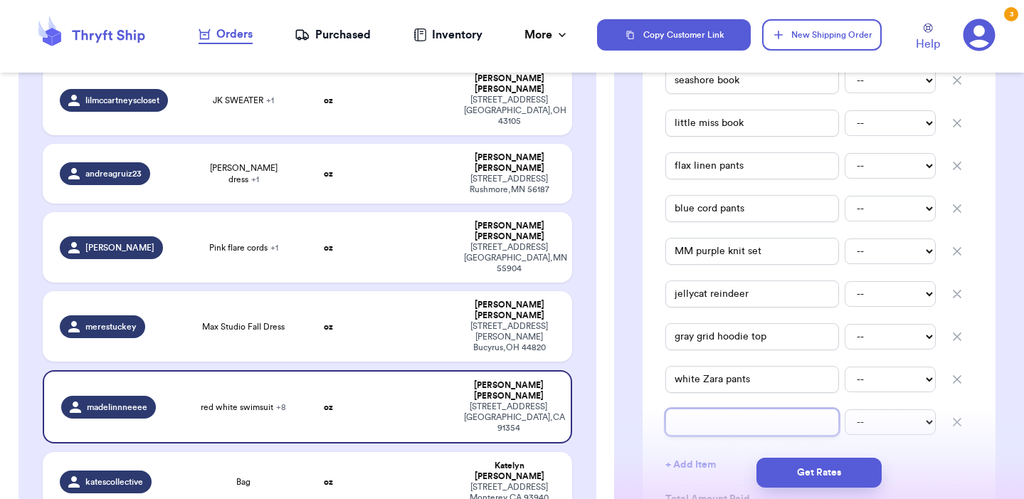
click at [693, 426] on input "text" at bounding box center [752, 421] width 174 height 27
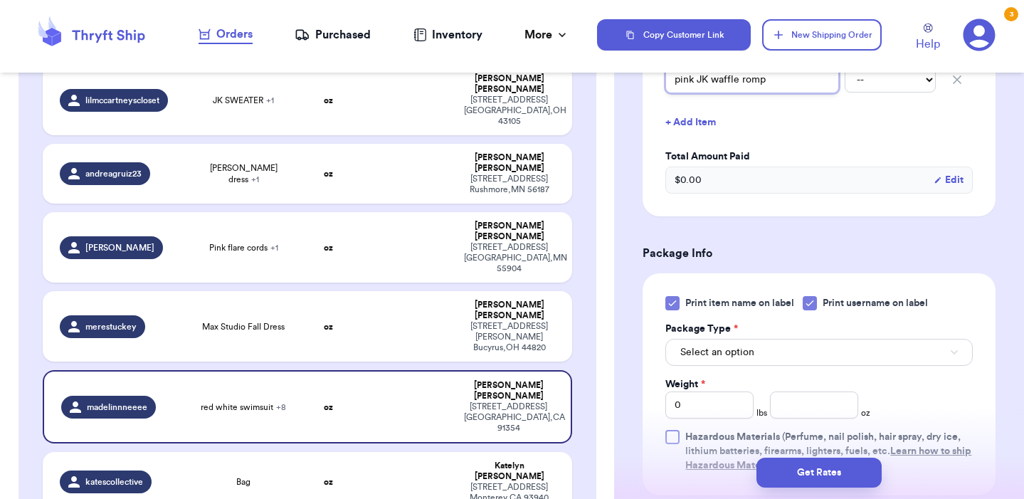
scroll to position [769, 0]
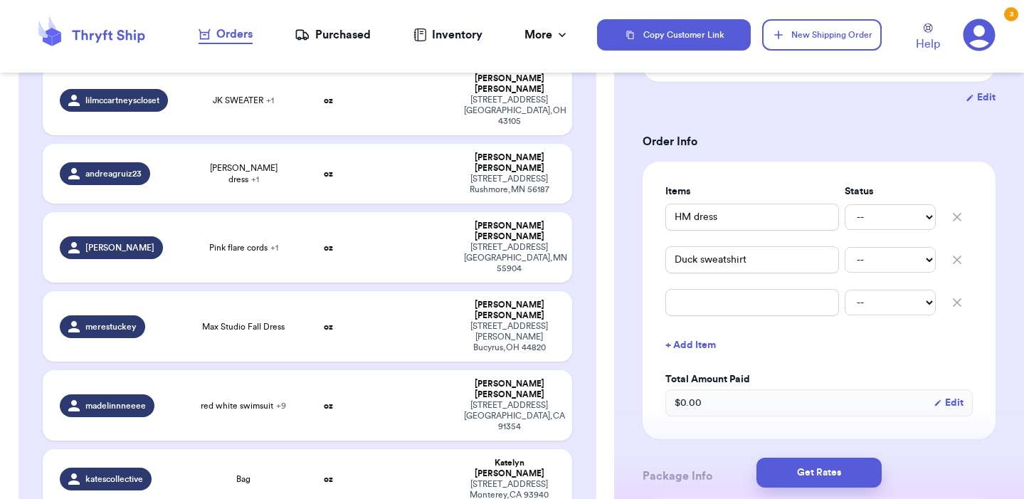
scroll to position [264, 0]
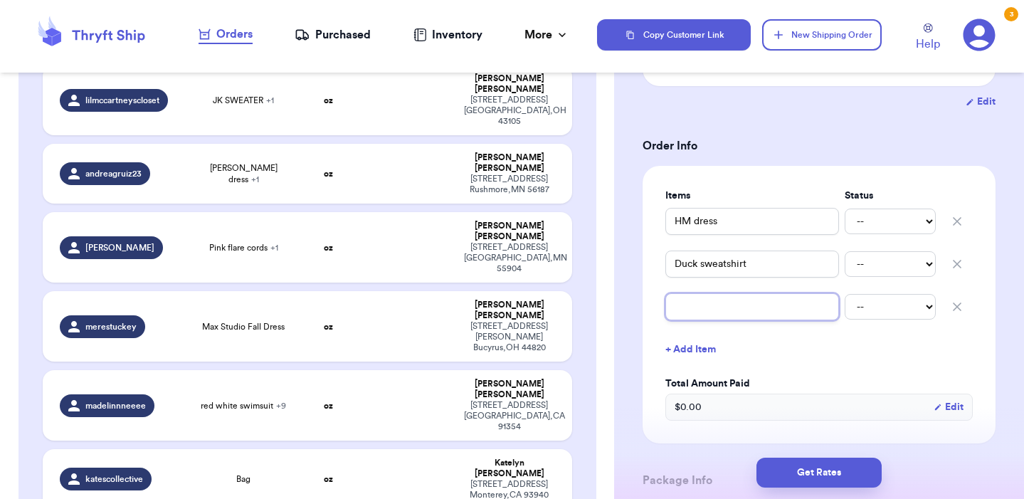
click at [768, 293] on input "text" at bounding box center [752, 306] width 174 height 27
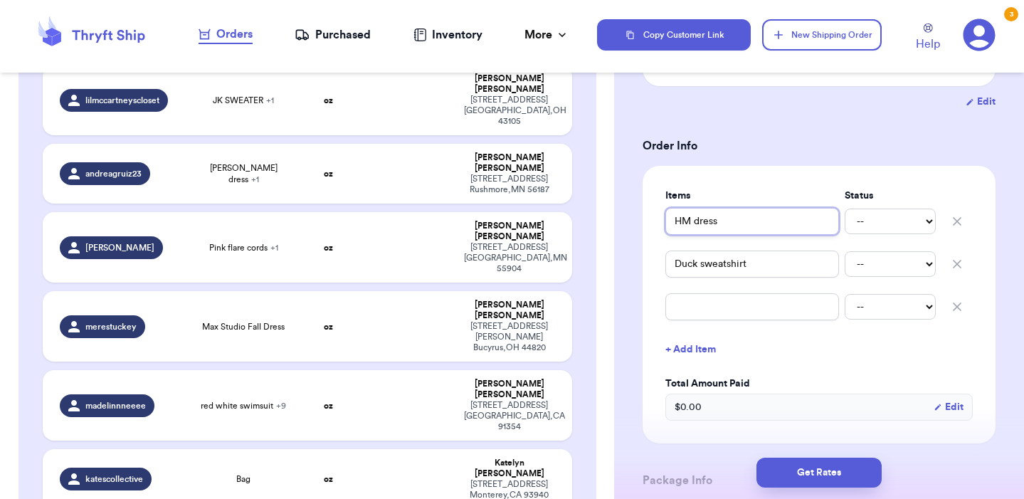
click at [694, 208] on input "HM dress" at bounding box center [752, 221] width 174 height 27
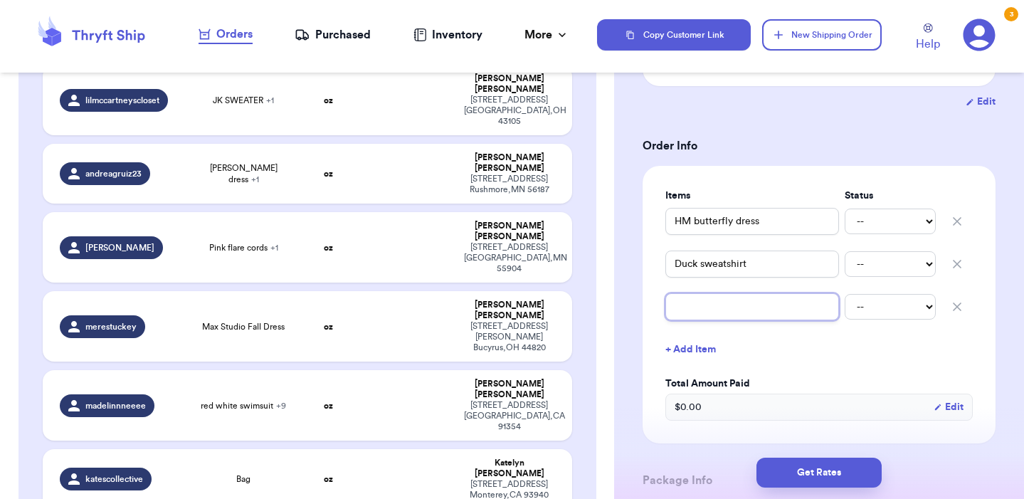
click at [721, 294] on input "text" at bounding box center [752, 306] width 174 height 27
click at [705, 334] on button "+ Add Item" at bounding box center [818, 349] width 319 height 31
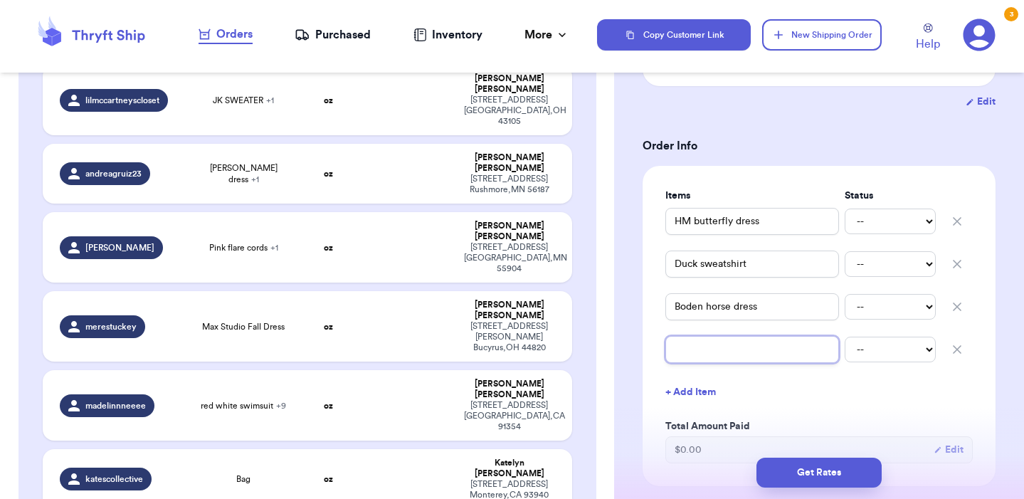
click at [704, 336] on input "text" at bounding box center [752, 349] width 174 height 27
click at [683, 376] on button "+ Add Item" at bounding box center [818, 391] width 319 height 31
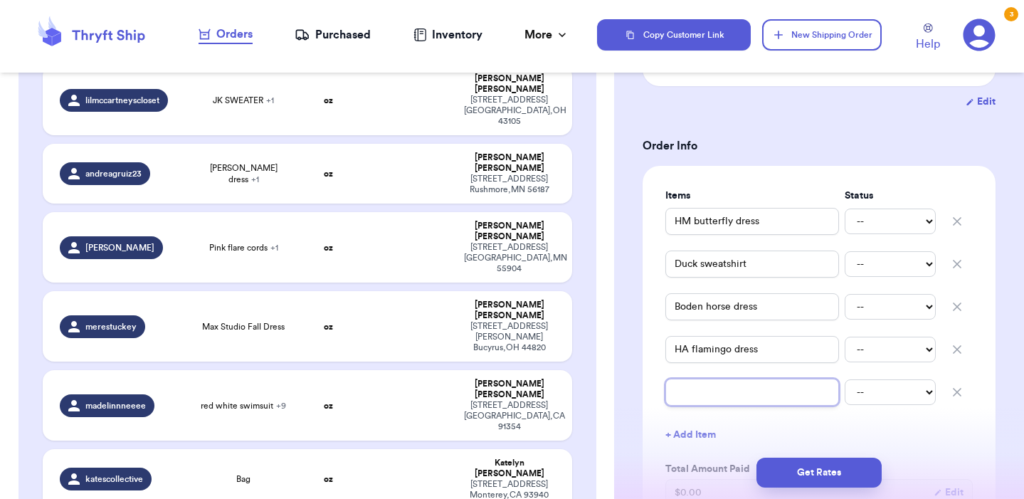
click at [683, 378] on input "text" at bounding box center [752, 391] width 174 height 27
click at [706, 422] on button "+ Add Item" at bounding box center [818, 434] width 319 height 31
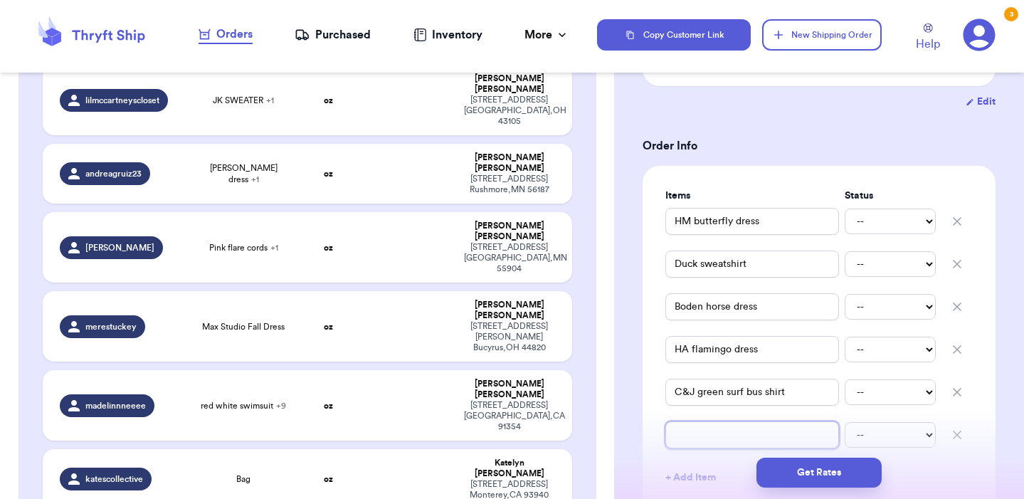
click at [725, 423] on input "text" at bounding box center [752, 434] width 174 height 27
click at [690, 458] on div "Get Rates" at bounding box center [818, 472] width 387 height 30
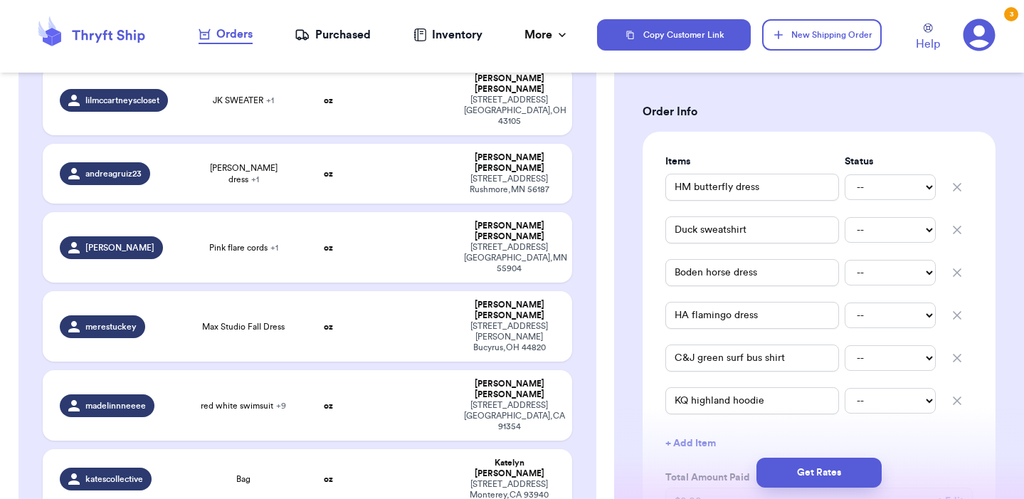
scroll to position [304, 0]
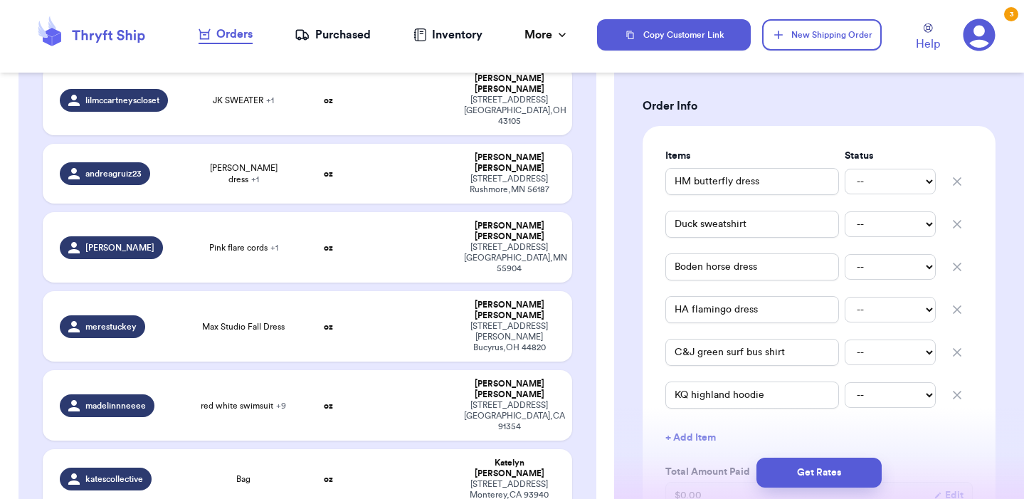
click at [697, 425] on button "+ Add Item" at bounding box center [818, 437] width 319 height 31
click at [701, 424] on input "text" at bounding box center [752, 437] width 174 height 27
click at [690, 462] on div "Get Rates" at bounding box center [818, 472] width 387 height 30
click at [691, 468] on div "Get Rates" at bounding box center [818, 472] width 387 height 30
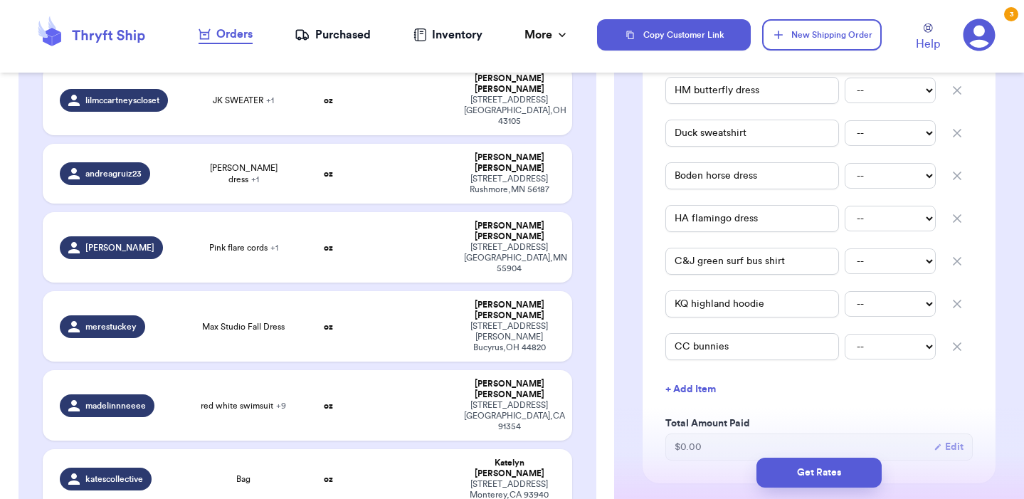
scroll to position [398, 0]
click at [697, 371] on button "+ Add Item" at bounding box center [818, 386] width 319 height 31
click at [697, 374] on input "text" at bounding box center [752, 386] width 174 height 27
click at [914, 433] on div "Items Status HM butterfly dress -- Paid Owes Duck sweatshirt -- Paid Owes Boden…" at bounding box center [818, 277] width 307 height 445
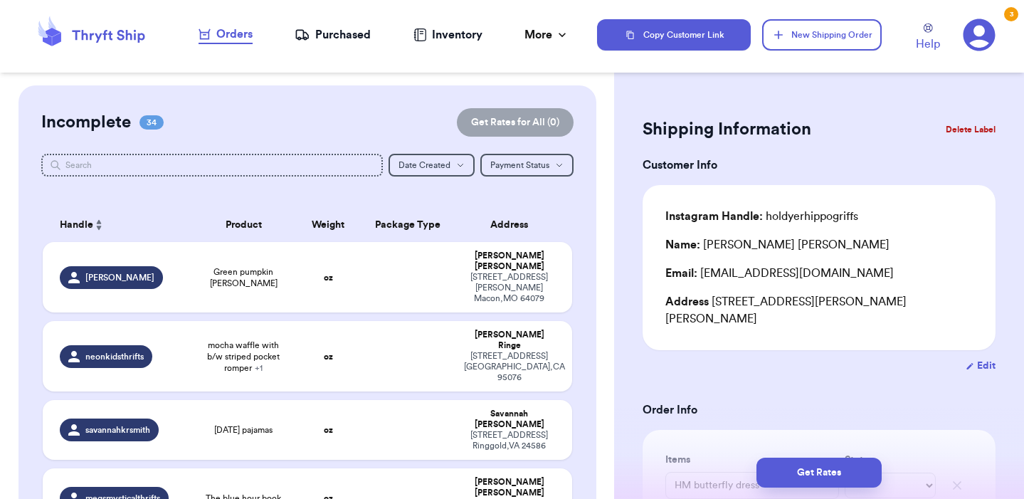
scroll to position [0, 0]
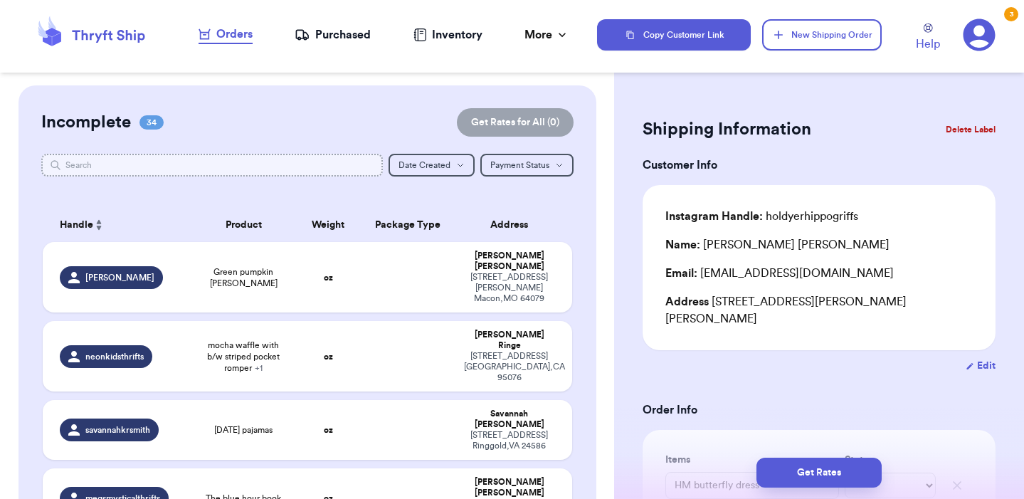
click at [282, 164] on input "text" at bounding box center [211, 165] width 341 height 23
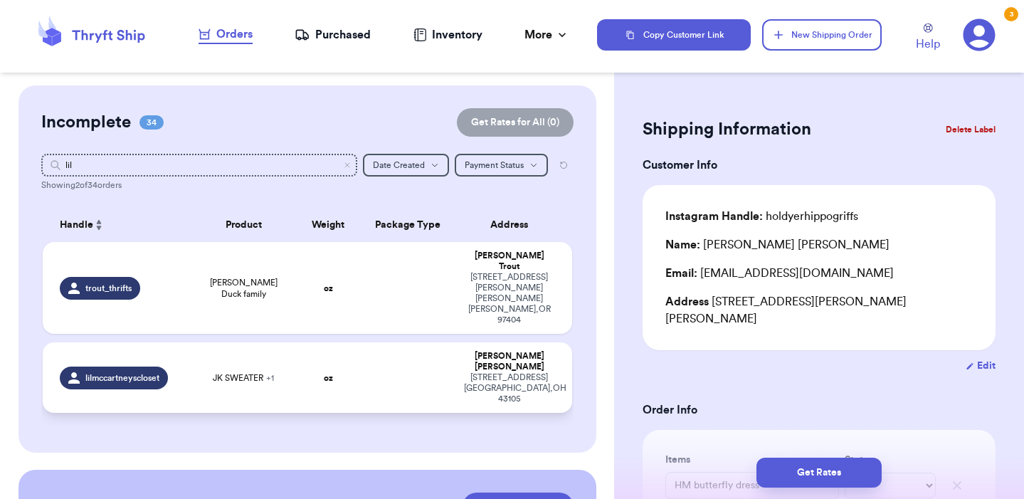
click at [409, 349] on td at bounding box center [407, 377] width 95 height 70
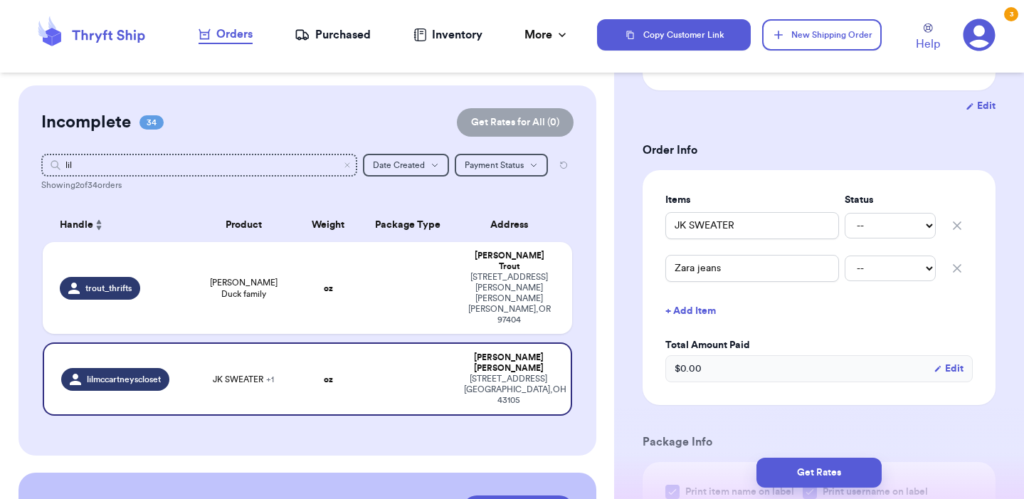
scroll to position [269, 0]
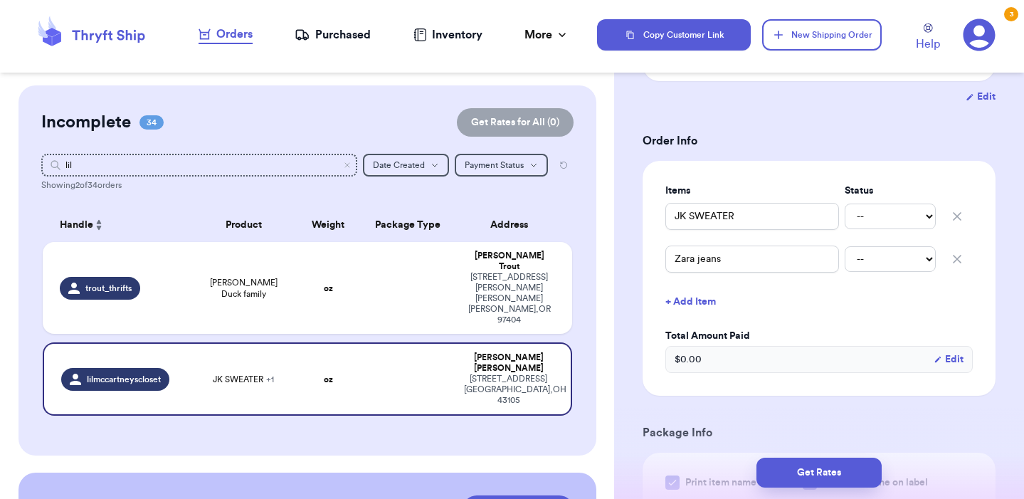
click at [834, 329] on label "Total Amount Paid" at bounding box center [818, 336] width 307 height 14
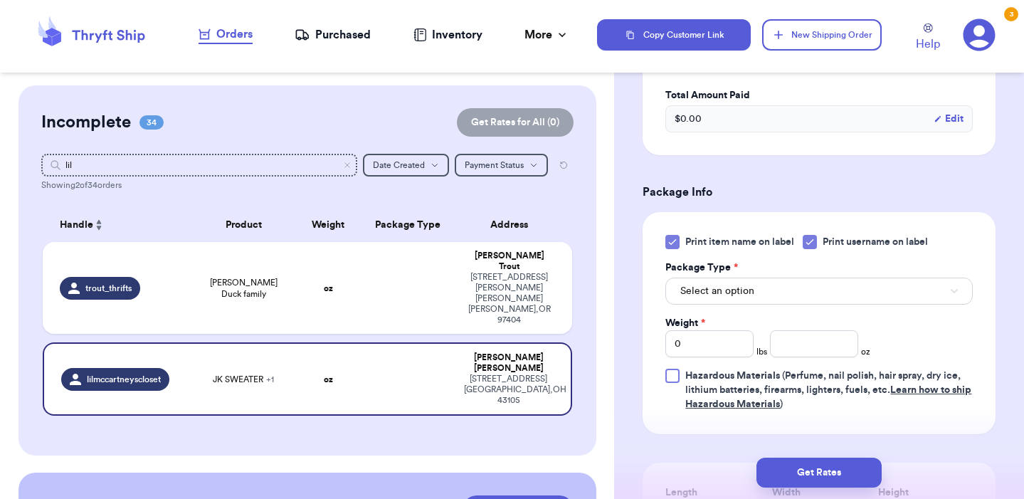
scroll to position [519, 0]
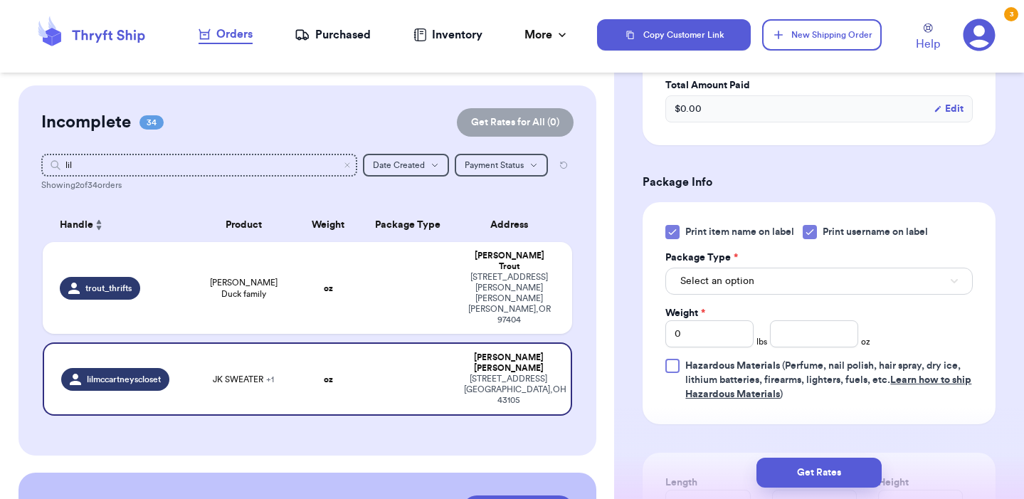
click at [807, 267] on button "Select an option" at bounding box center [818, 280] width 307 height 27
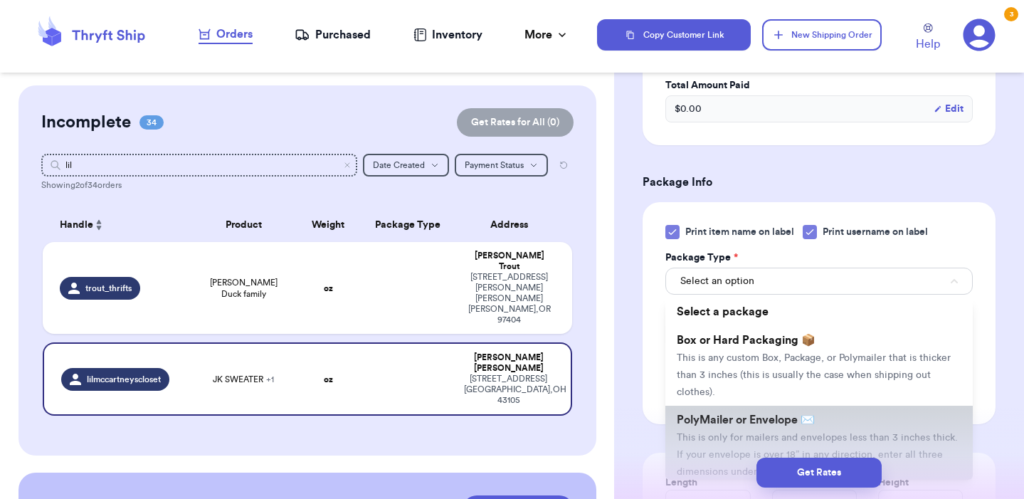
click at [736, 433] on span "This is only for mailers and envelopes less than 3 inches thick. If your envelo…" at bounding box center [817, 455] width 281 height 44
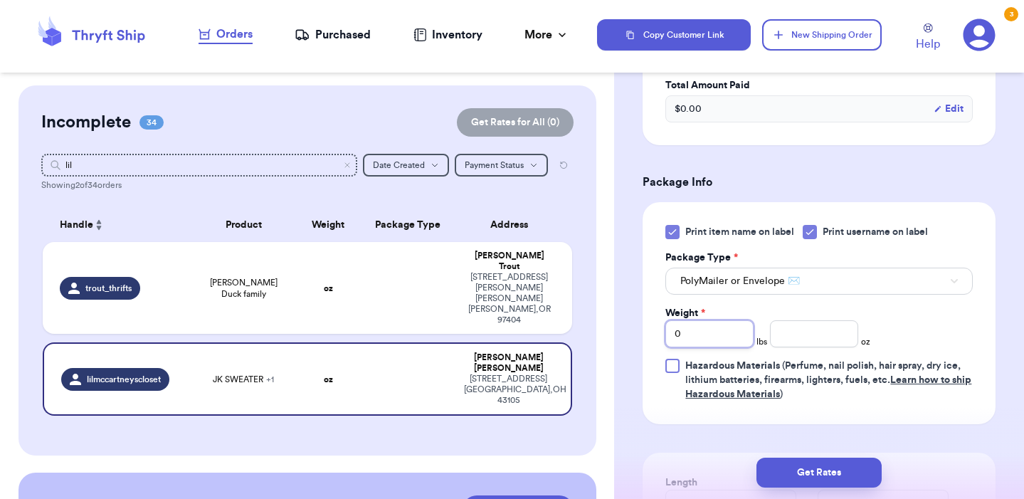
click at [727, 322] on input "0" at bounding box center [709, 333] width 88 height 27
click at [793, 331] on input "number" at bounding box center [814, 333] width 88 height 27
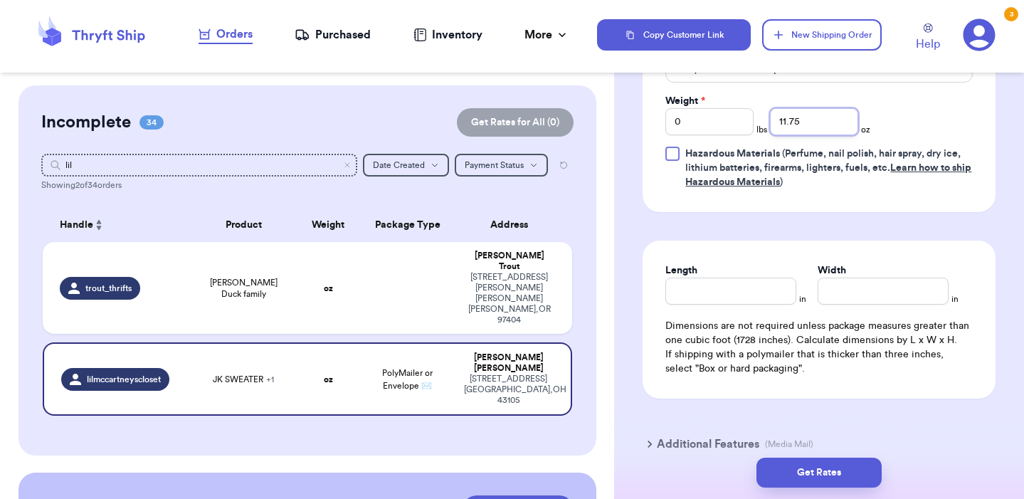
scroll to position [727, 0]
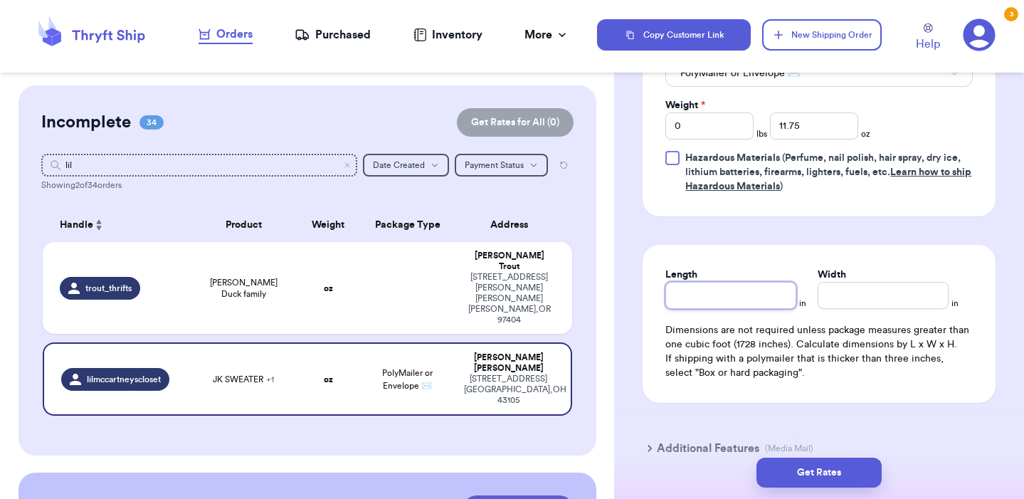
click at [772, 285] on input "Length" at bounding box center [730, 295] width 131 height 27
click at [772, 282] on input "Length" at bounding box center [730, 295] width 131 height 27
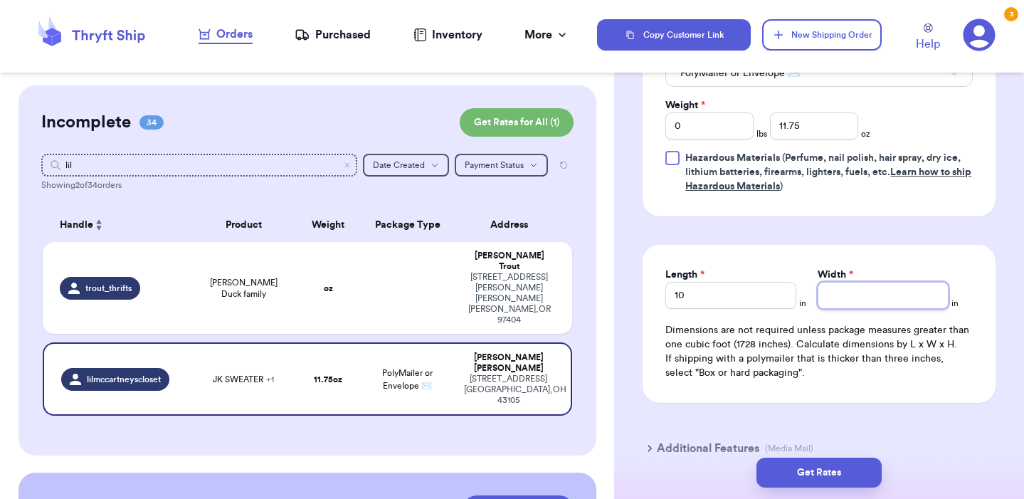
click at [871, 282] on input "Width *" at bounding box center [882, 295] width 131 height 27
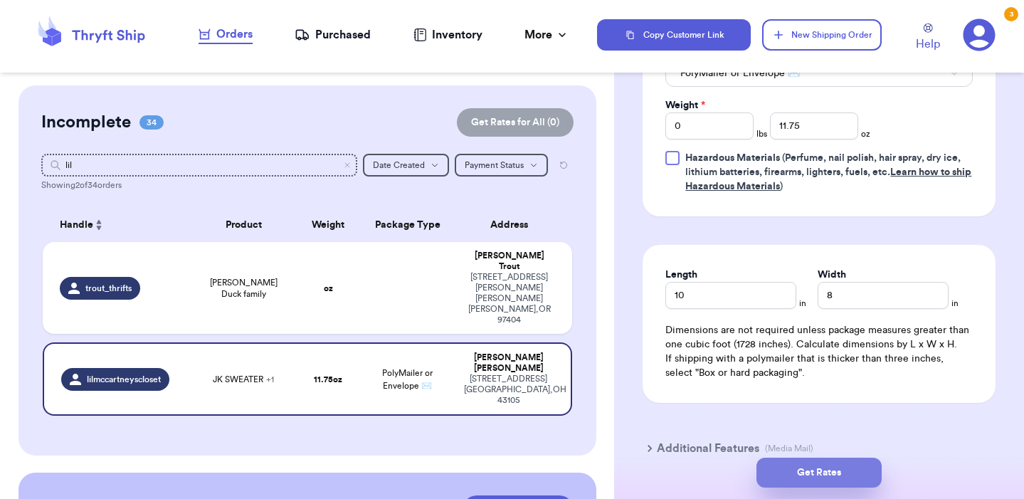
click at [850, 473] on button "Get Rates" at bounding box center [818, 472] width 125 height 30
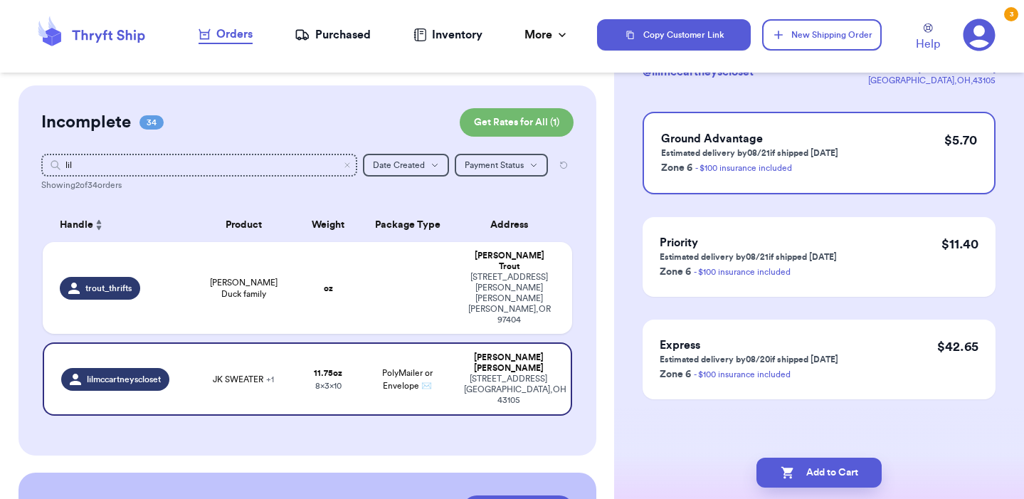
scroll to position [0, 0]
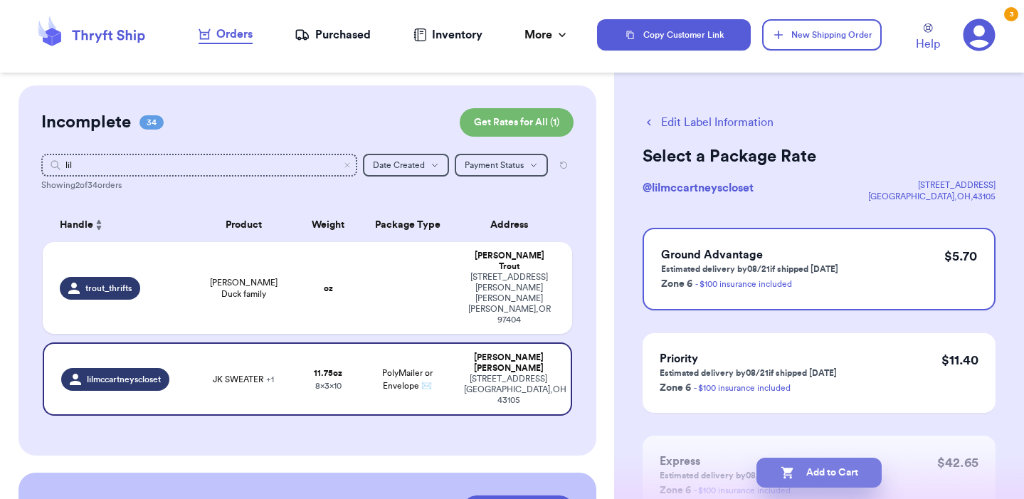
click at [850, 473] on button "Add to Cart" at bounding box center [818, 472] width 125 height 30
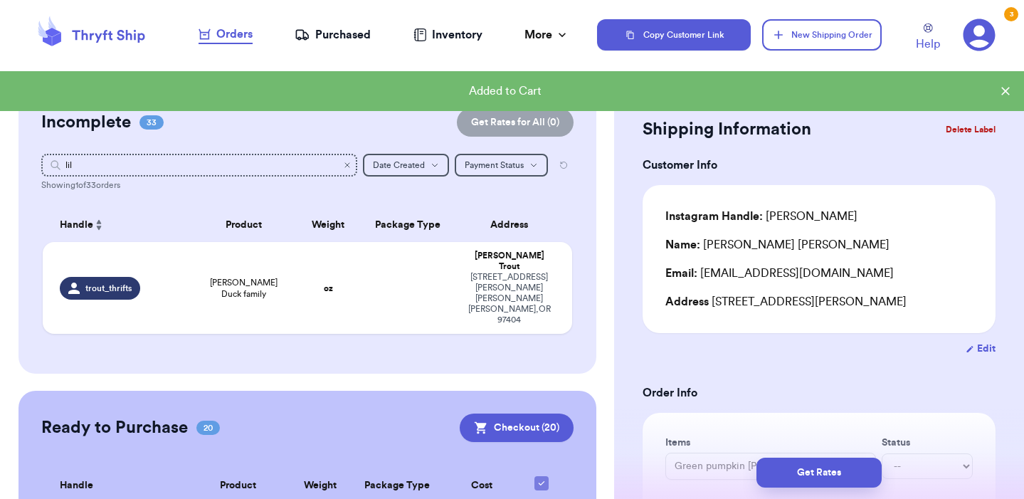
click at [344, 169] on icon "Clear search" at bounding box center [347, 165] width 9 height 9
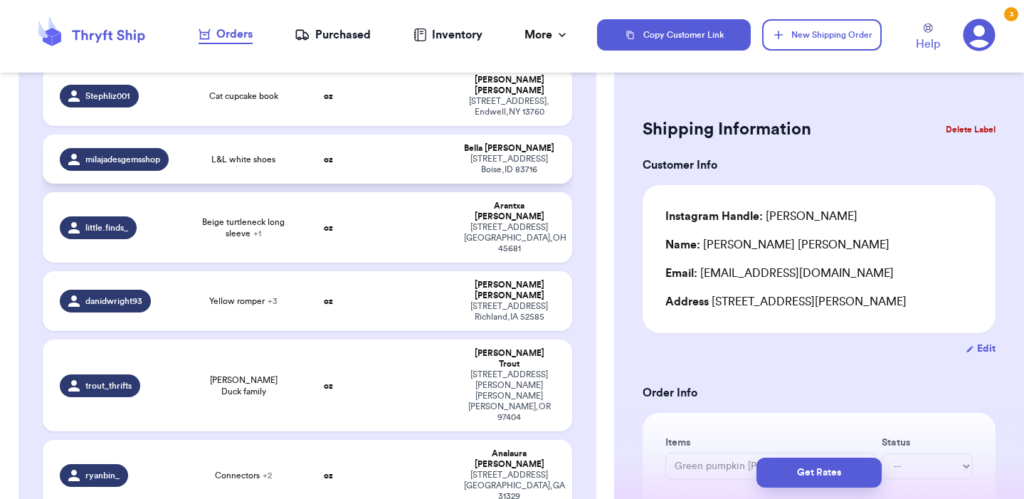
scroll to position [544, 0]
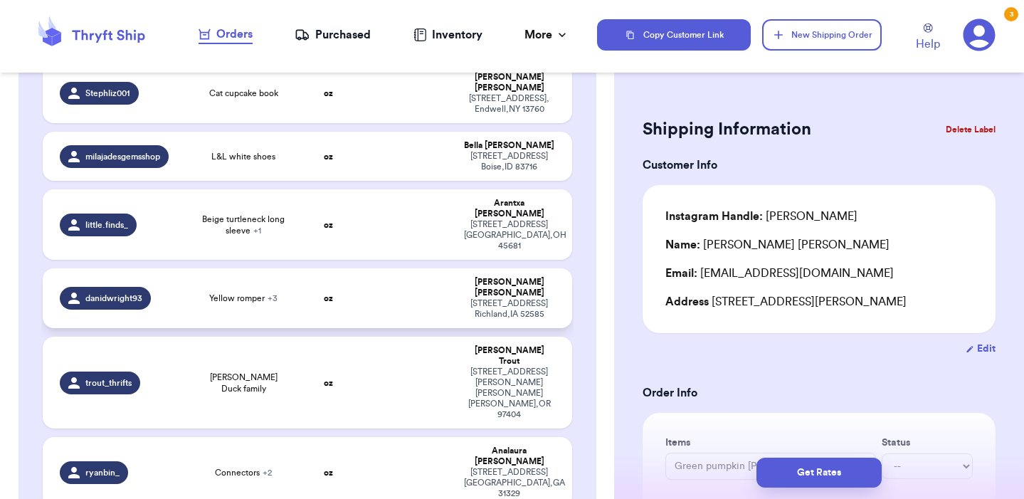
click at [276, 294] on span "+ 3" at bounding box center [272, 298] width 10 height 9
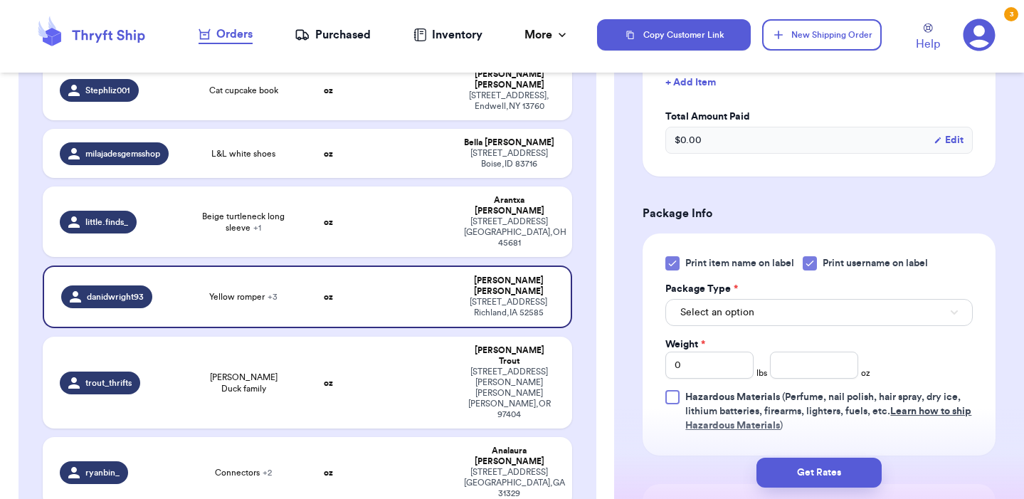
scroll to position [570, 0]
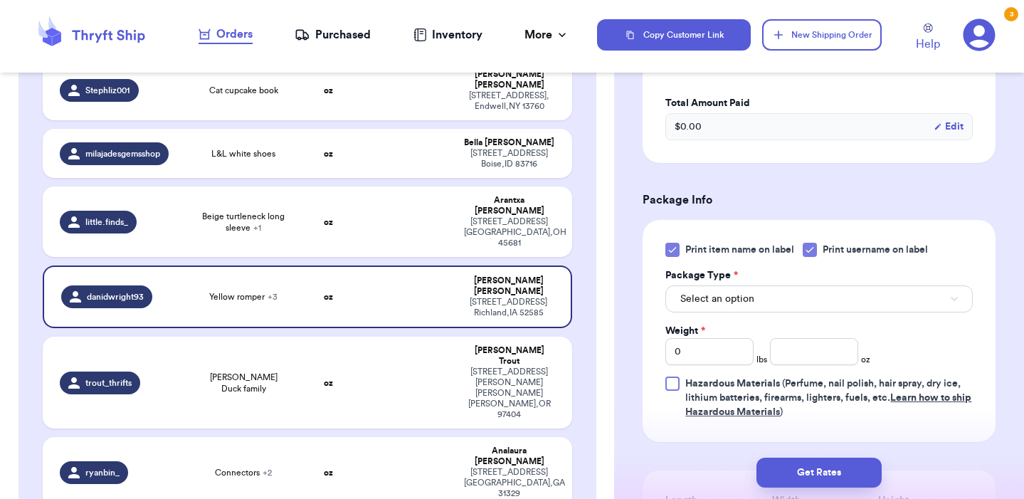
click at [768, 302] on button "Select an option" at bounding box center [818, 298] width 307 height 27
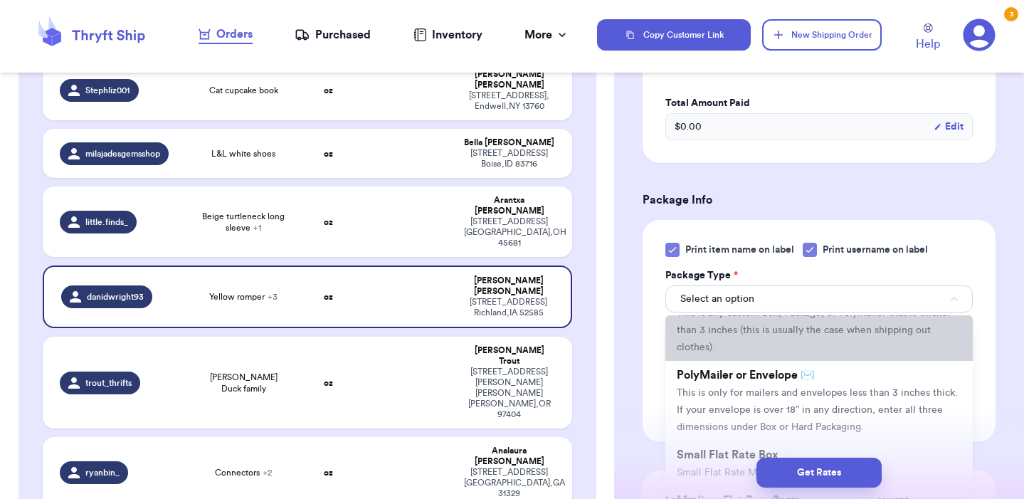
scroll to position [74, 0]
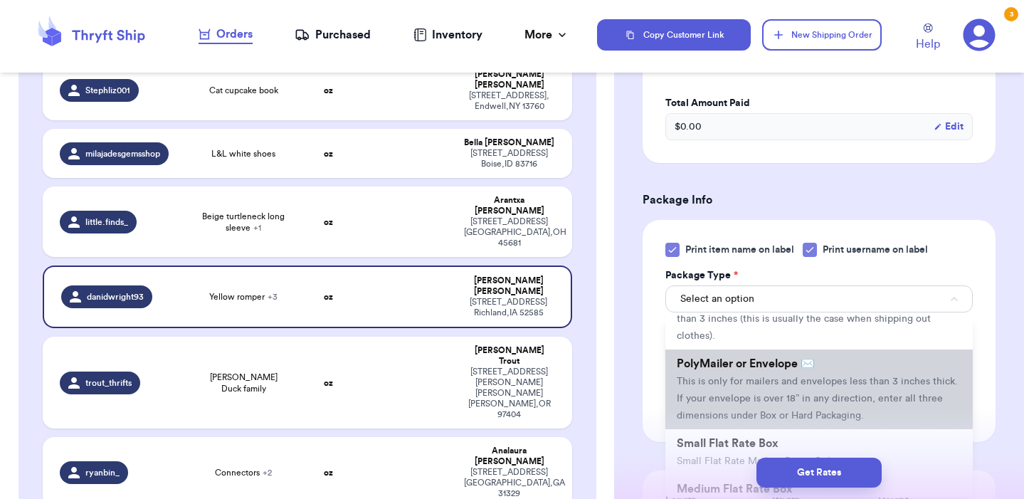
click at [741, 388] on span "This is only for mailers and envelopes less than 3 inches thick. If your envelo…" at bounding box center [817, 398] width 281 height 44
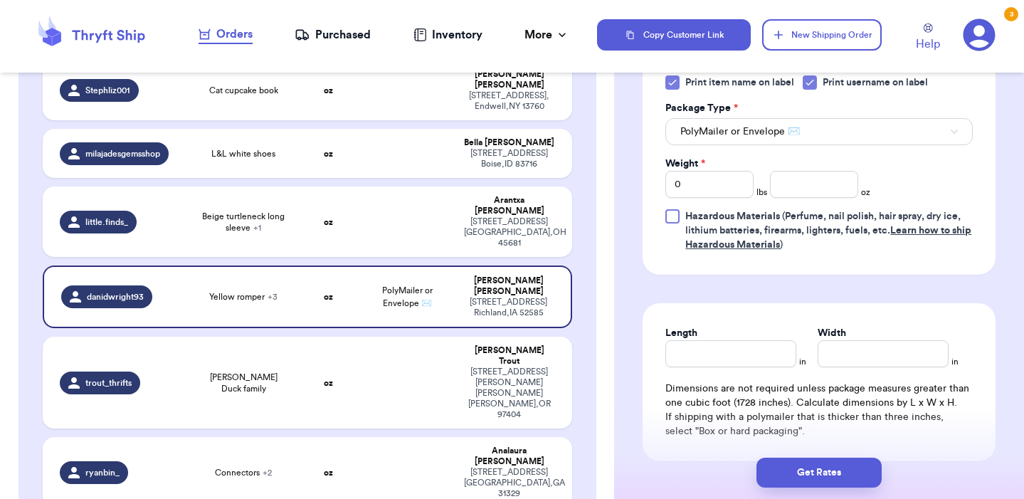
scroll to position [738, 0]
click at [724, 195] on input "0" at bounding box center [709, 182] width 88 height 27
click at [787, 194] on input "number" at bounding box center [814, 182] width 88 height 27
click at [751, 352] on input "Length" at bounding box center [730, 352] width 131 height 27
click at [823, 361] on input "Width *" at bounding box center [882, 352] width 131 height 27
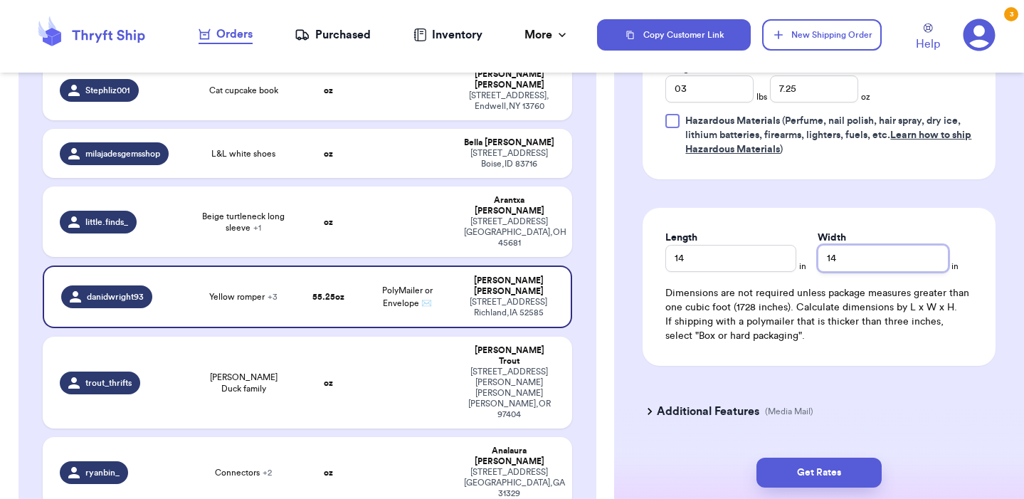
scroll to position [845, 0]
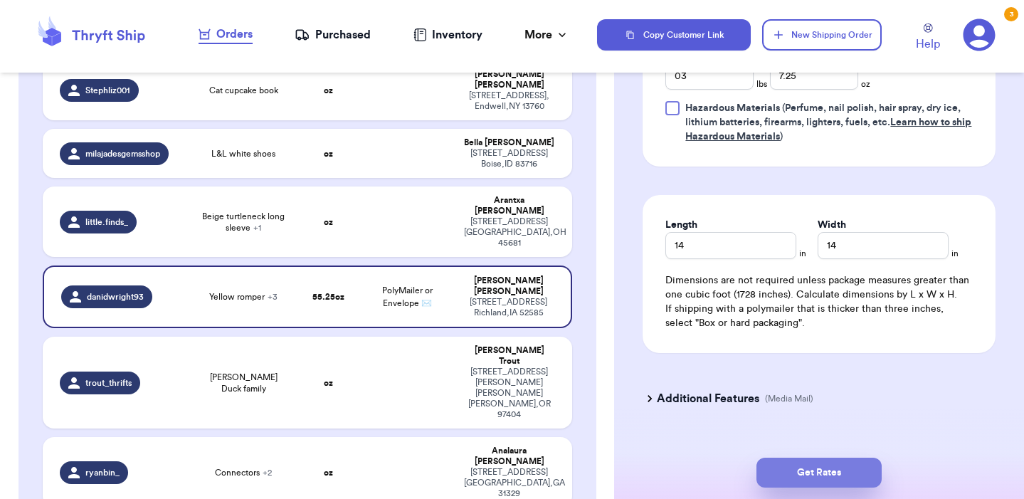
click at [849, 467] on button "Get Rates" at bounding box center [818, 472] width 125 height 30
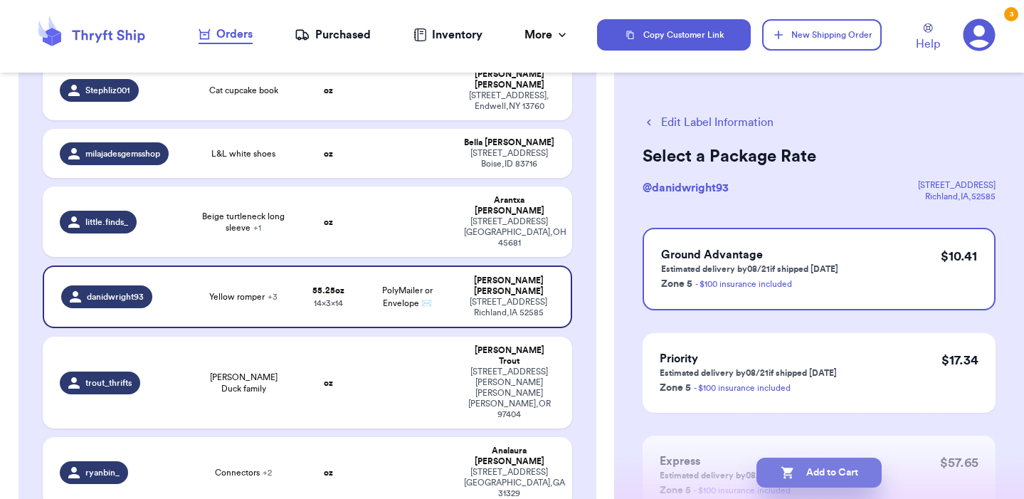
click at [817, 469] on button "Add to Cart" at bounding box center [818, 472] width 125 height 30
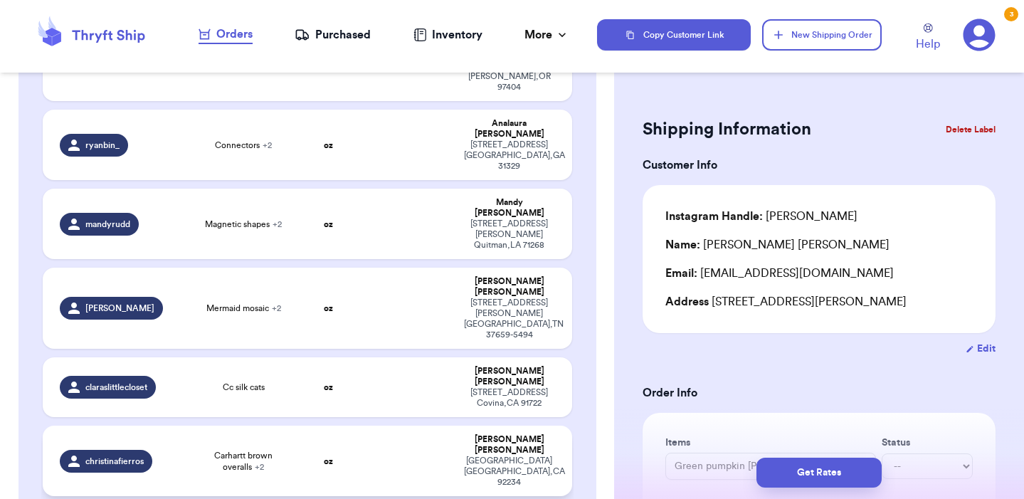
scroll to position [804, 0]
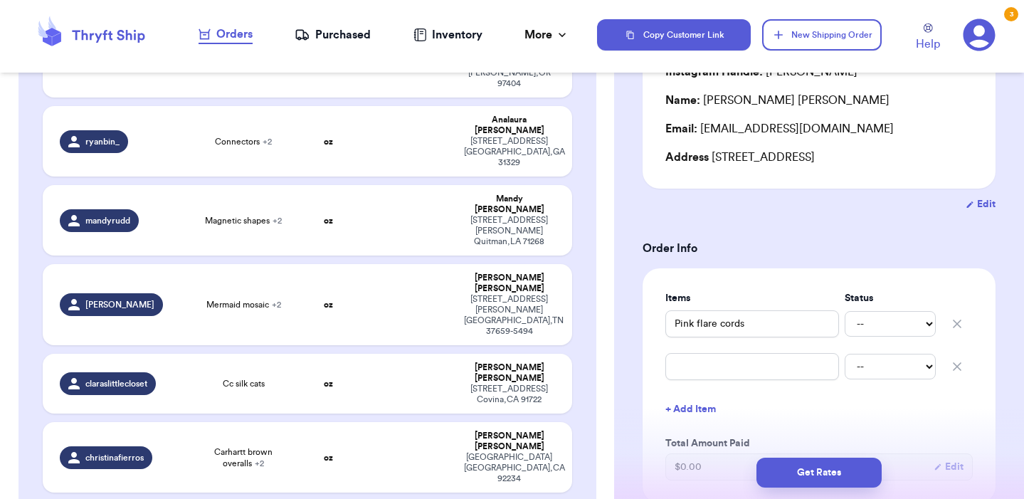
scroll to position [152, 0]
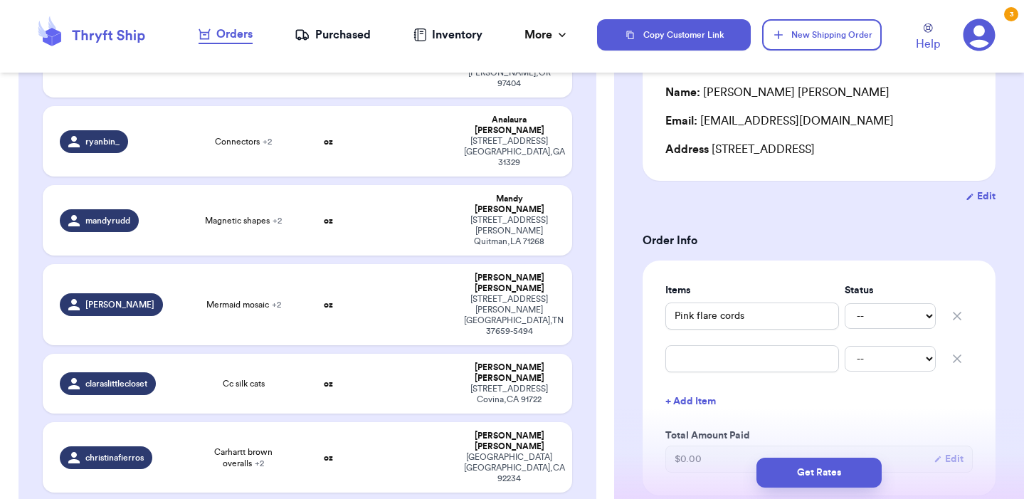
click at [961, 361] on icon "button" at bounding box center [957, 358] width 14 height 14
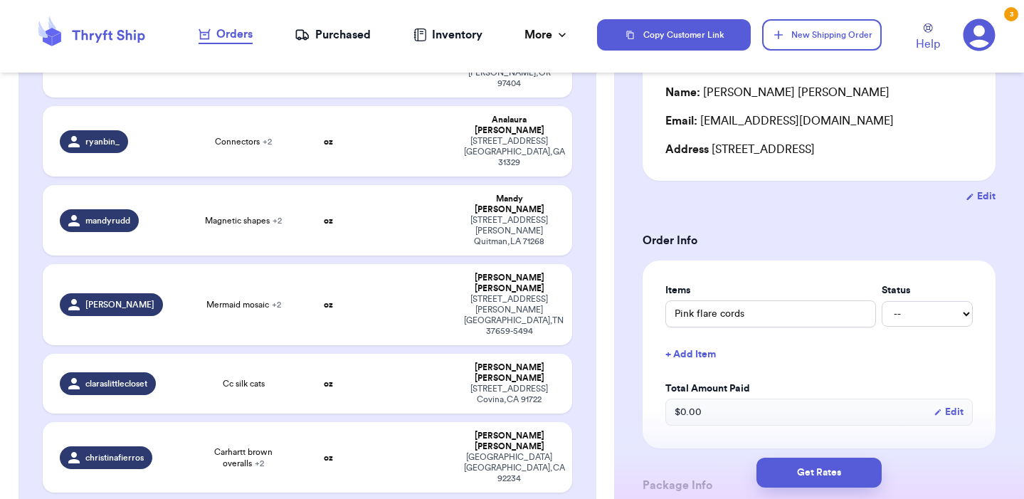
click at [825, 230] on form "Shipping Information Delete Label Customer Info Instagram Handle: [PERSON_NAME]…" at bounding box center [818, 475] width 353 height 1026
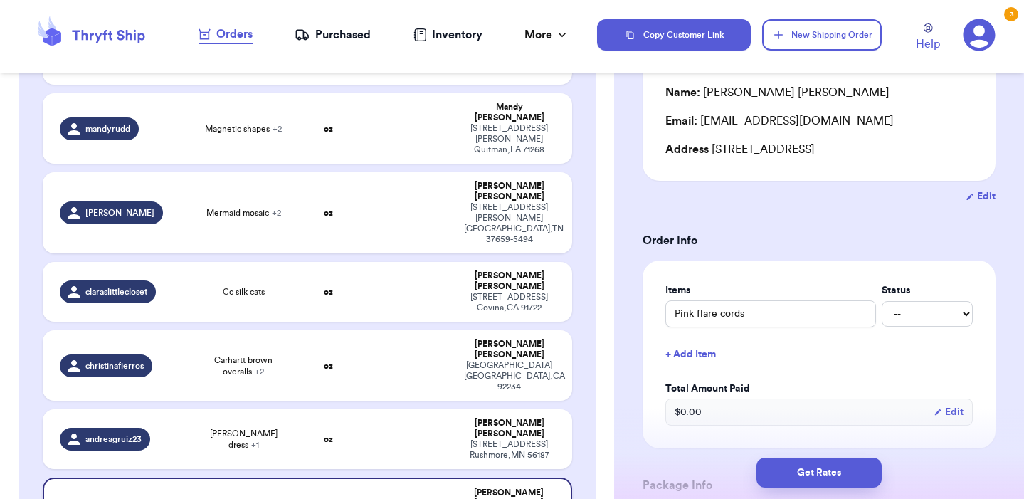
scroll to position [897, 0]
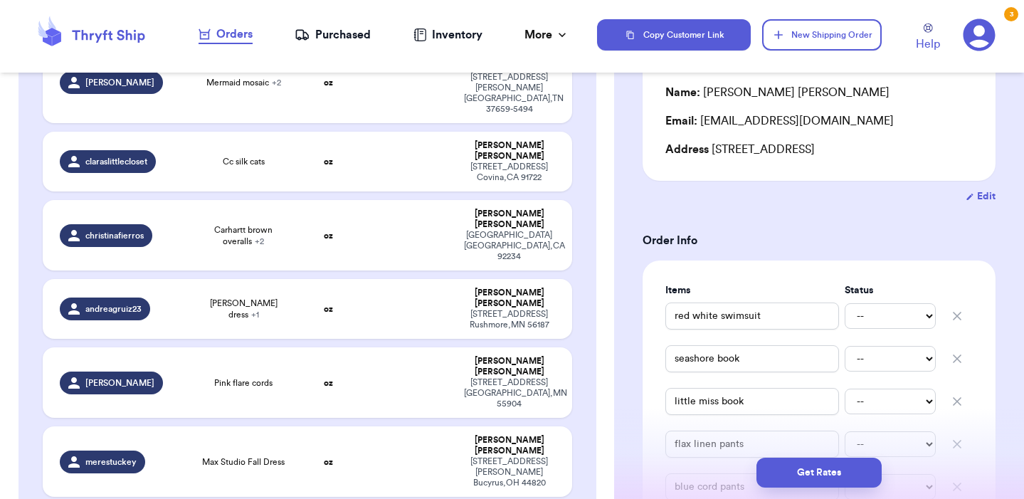
scroll to position [1027, 0]
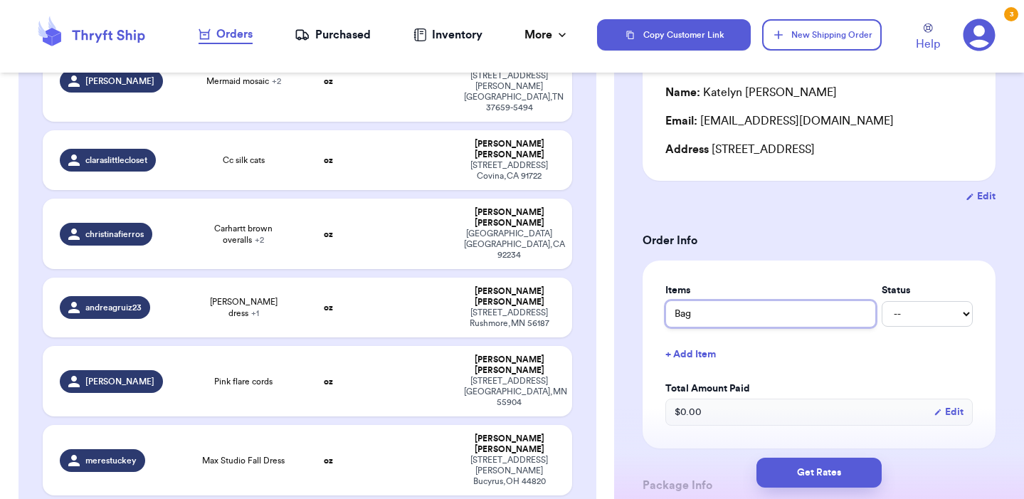
click at [669, 317] on input "Bag" at bounding box center [770, 313] width 211 height 27
click at [790, 219] on form "Shipping Information Delete Label Customer Info Instagram Handle: katescollecti…" at bounding box center [818, 475] width 353 height 1026
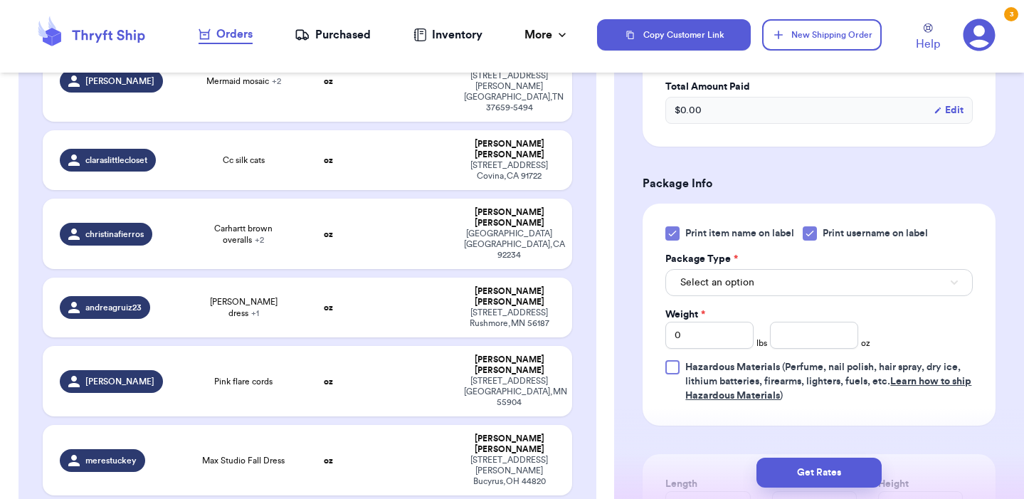
scroll to position [461, 0]
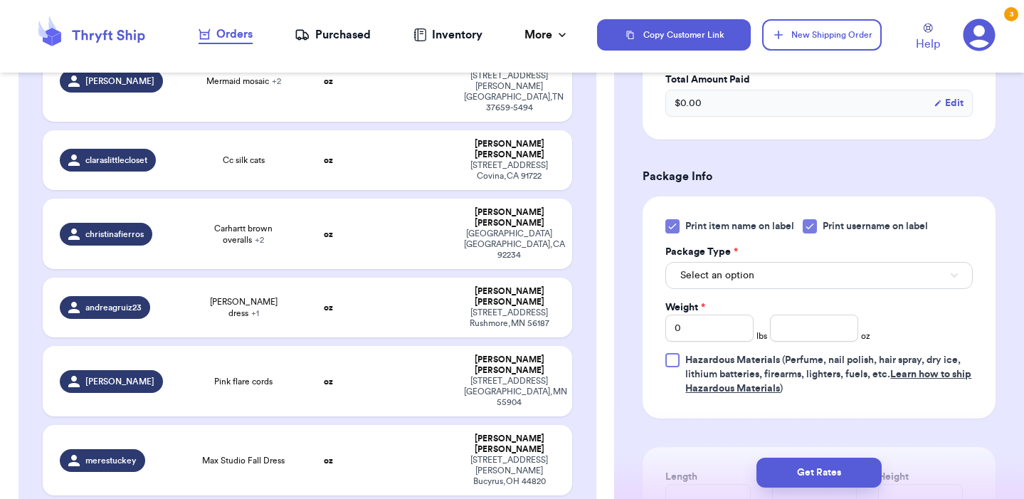
click at [758, 279] on button "Select an option" at bounding box center [818, 275] width 307 height 27
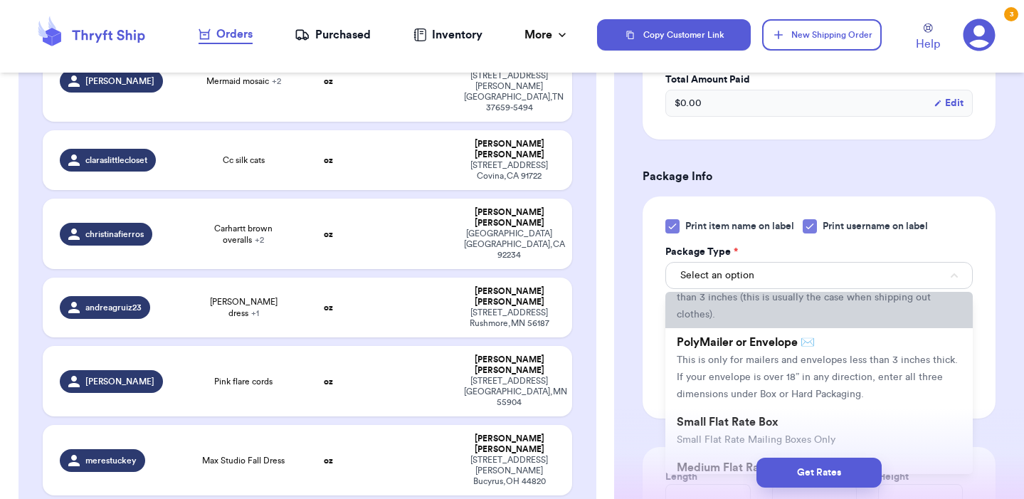
scroll to position [90, 0]
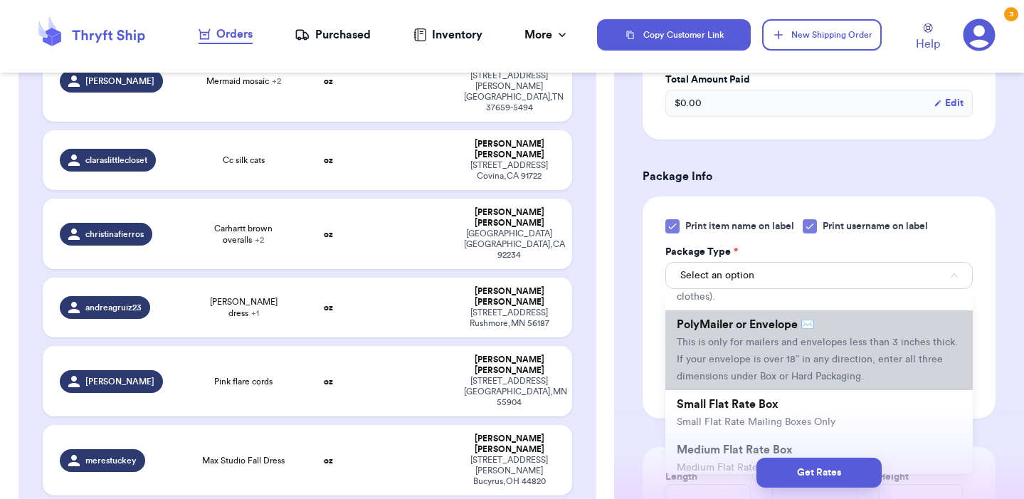
click at [737, 356] on li "PolyMailer or Envelope ✉️ This is only for mailers and envelopes less than 3 in…" at bounding box center [818, 350] width 307 height 80
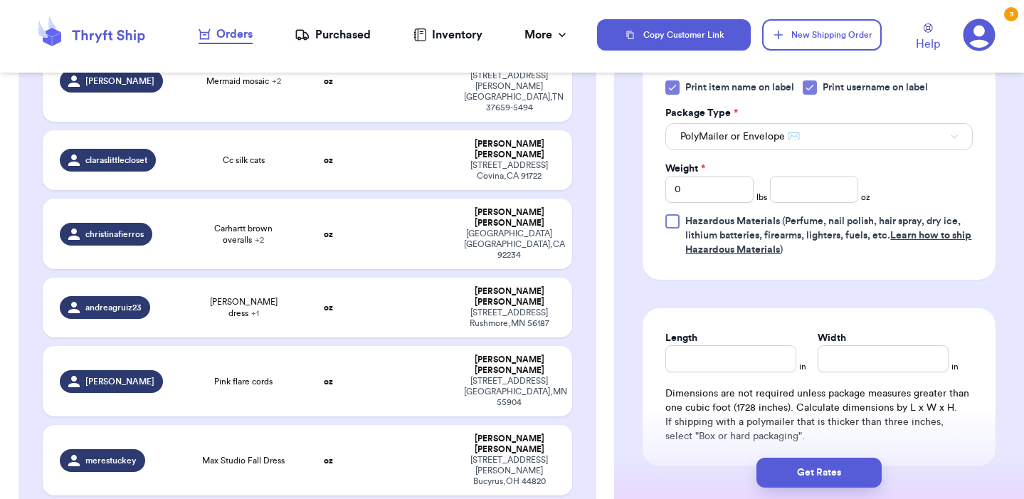
scroll to position [606, 0]
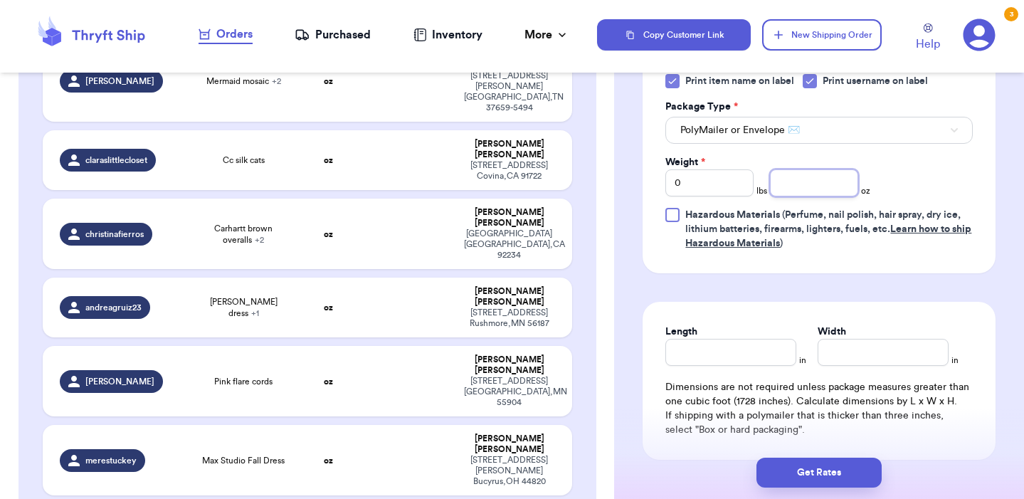
click at [810, 184] on input "number" at bounding box center [814, 182] width 88 height 27
click at [748, 365] on input "Length" at bounding box center [730, 352] width 131 height 27
click at [860, 351] on input "Width *" at bounding box center [882, 352] width 131 height 27
click at [851, 477] on button "Get Rates" at bounding box center [818, 472] width 125 height 30
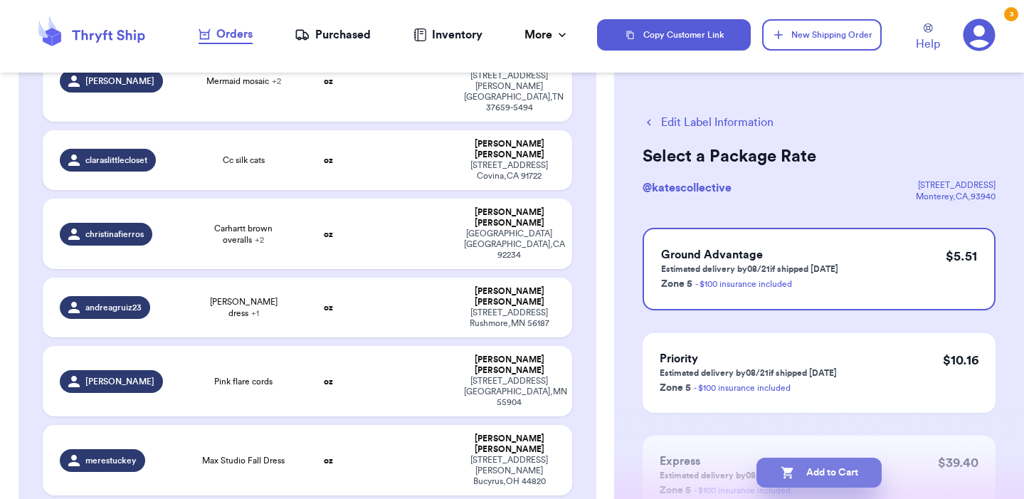
click at [840, 475] on button "Add to Cart" at bounding box center [818, 472] width 125 height 30
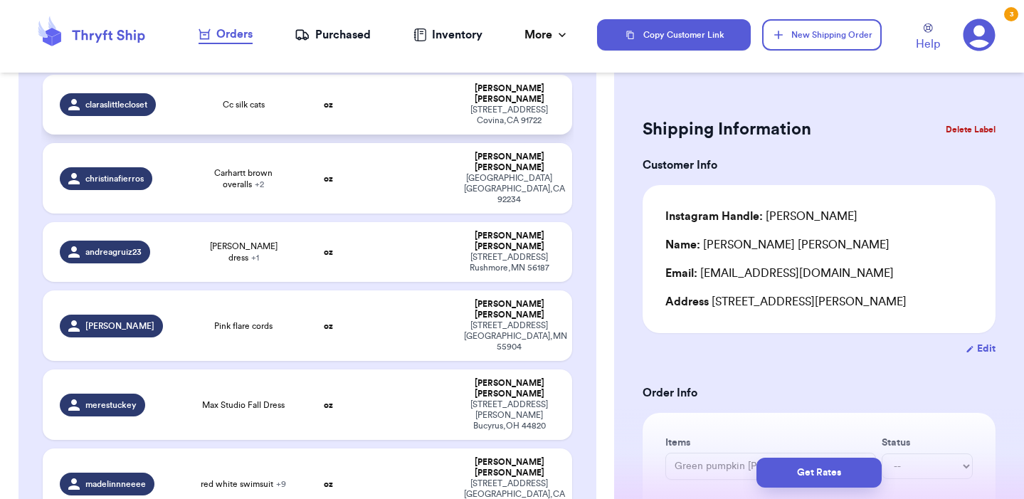
scroll to position [1118, 0]
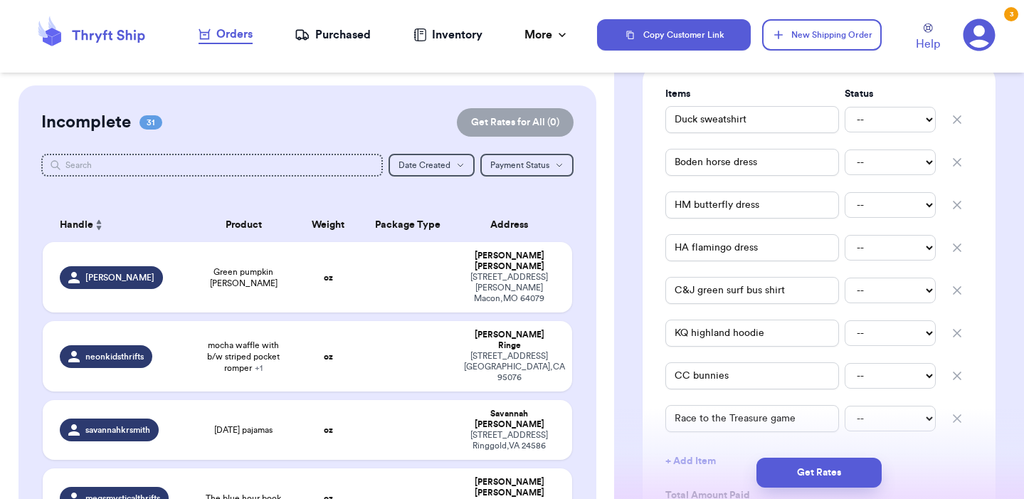
scroll to position [0, 0]
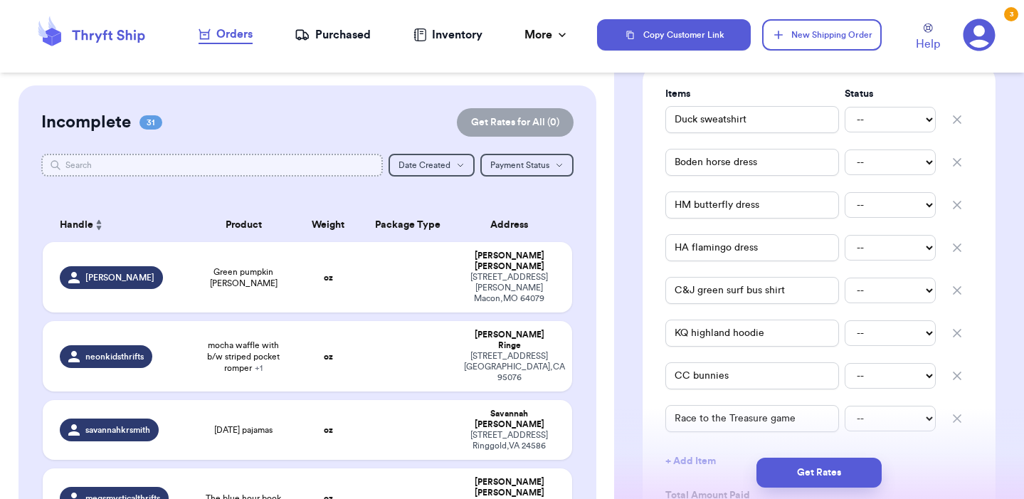
click at [314, 166] on input "text" at bounding box center [211, 165] width 341 height 23
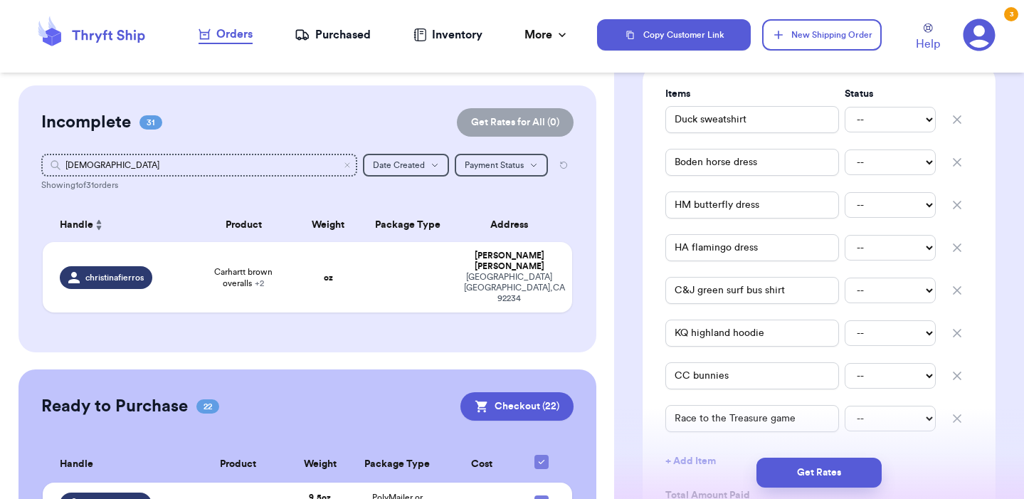
click at [395, 119] on div "Incomplete 31 Get Rates for All ( 0 )" at bounding box center [307, 122] width 532 height 28
click at [788, 34] on button "New Shipping Order" at bounding box center [822, 34] width 120 height 31
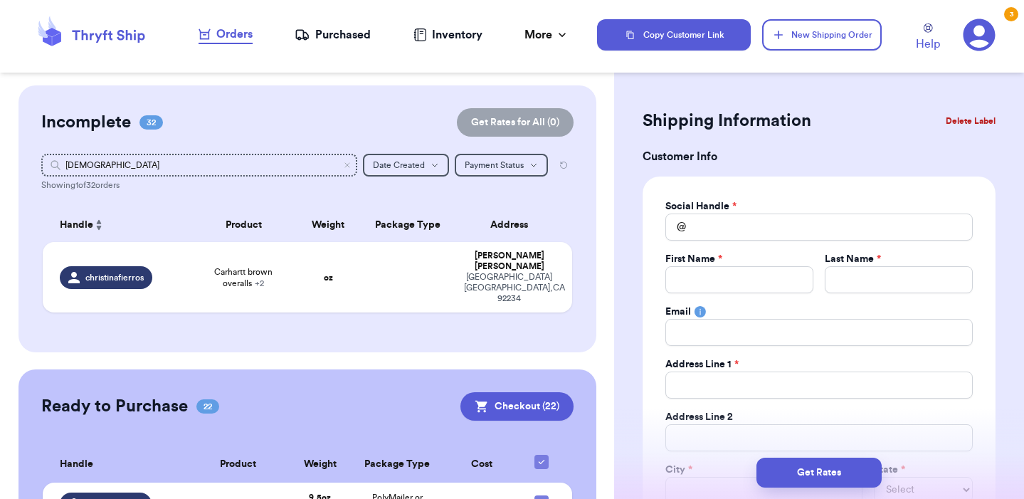
scroll to position [4, 0]
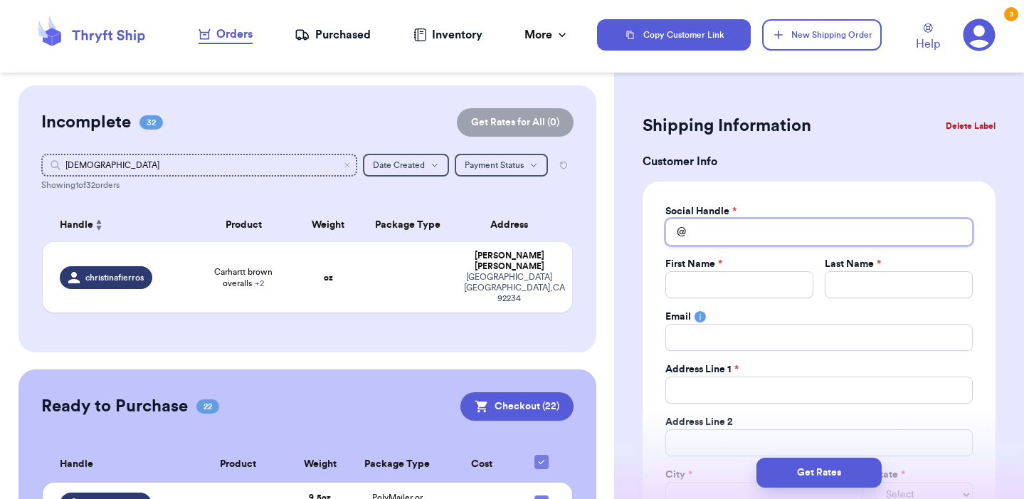
click at [729, 228] on input "Total Amount Paid" at bounding box center [818, 231] width 307 height 27
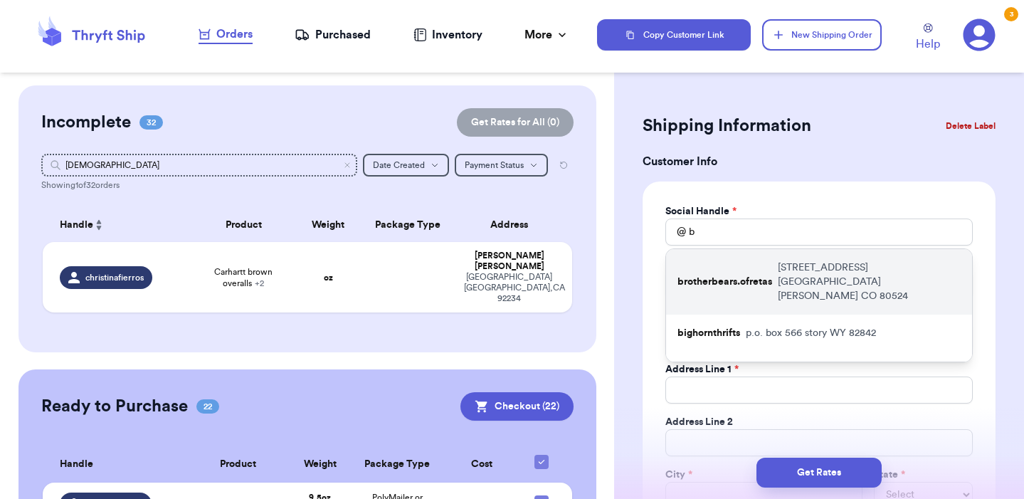
click at [765, 275] on p "brotherbears.ofretas" at bounding box center [724, 282] width 95 height 14
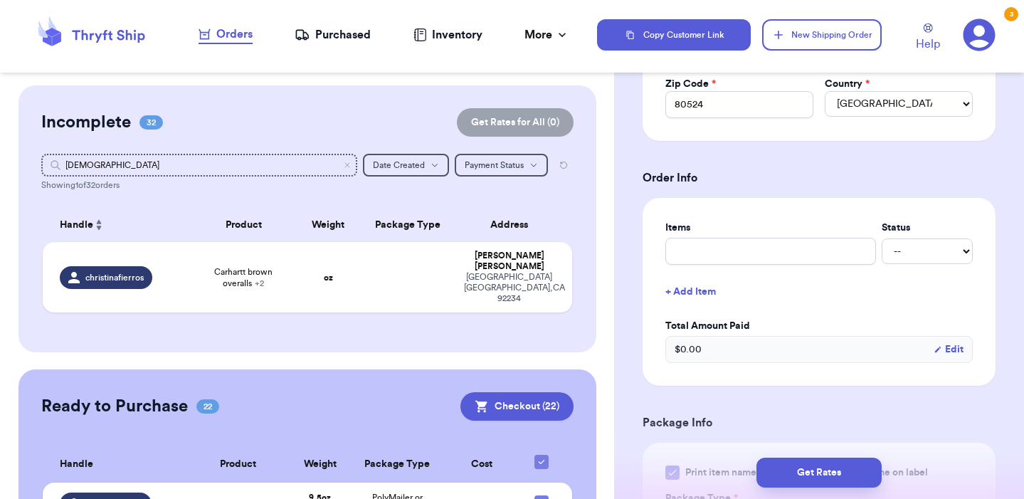
scroll to position [451, 0]
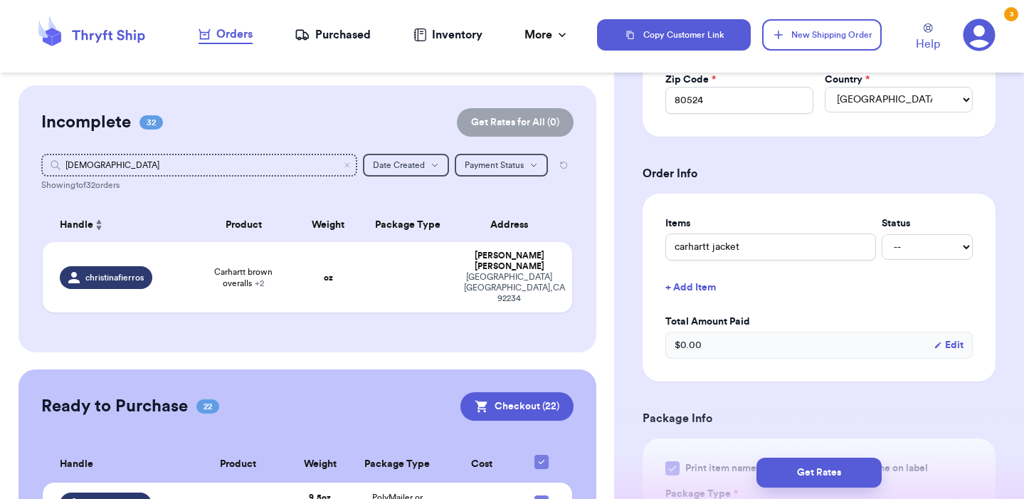
click at [713, 287] on button "+ Add Item" at bounding box center [818, 287] width 319 height 31
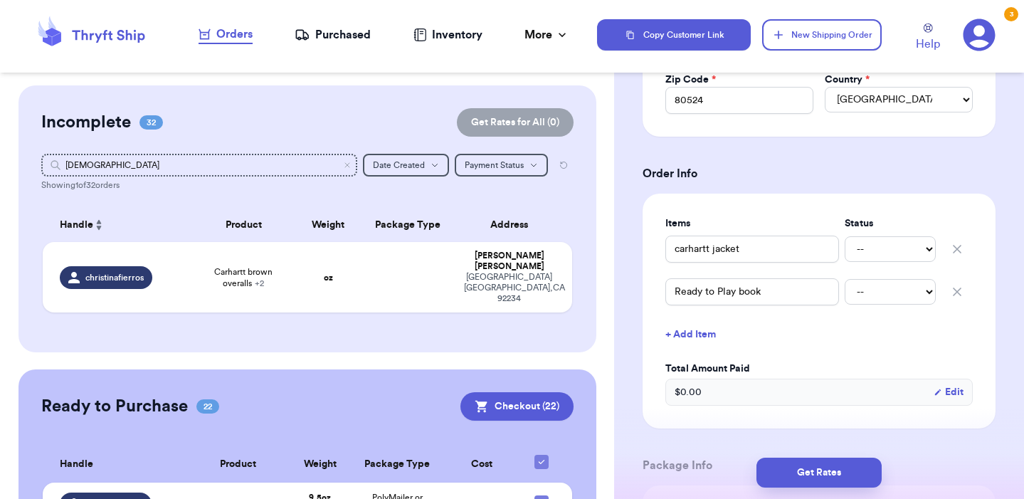
click at [678, 339] on button "+ Add Item" at bounding box center [818, 334] width 319 height 31
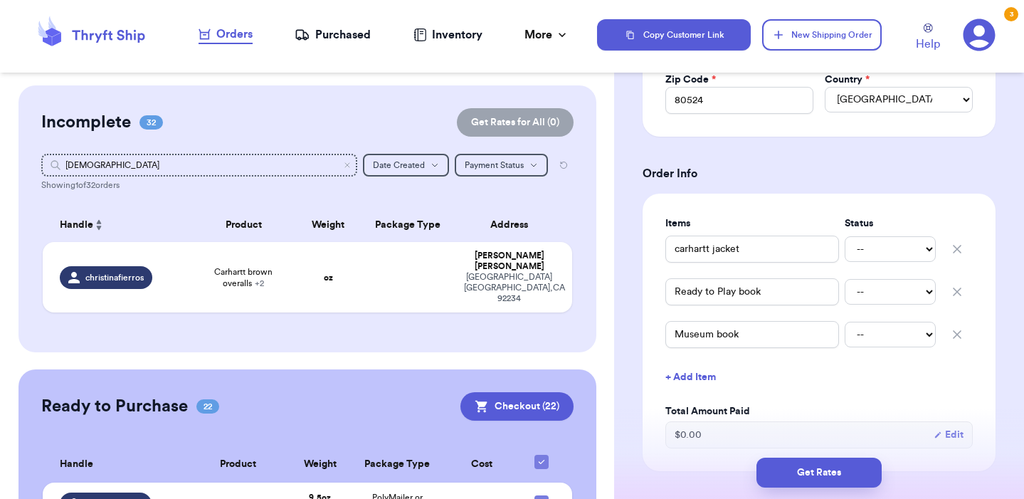
click at [690, 386] on button "+ Add Item" at bounding box center [818, 376] width 319 height 31
click at [935, 415] on button "+ Add Item" at bounding box center [818, 419] width 319 height 31
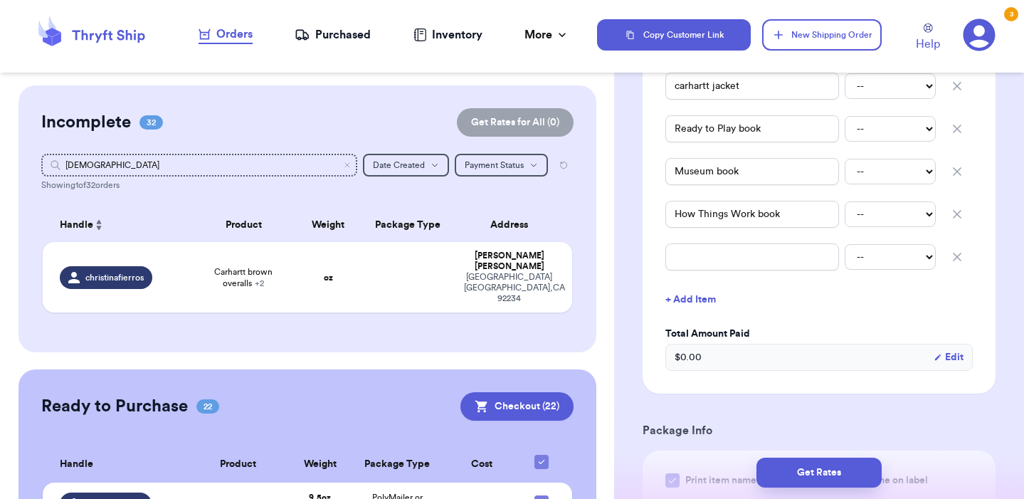
scroll to position [627, 0]
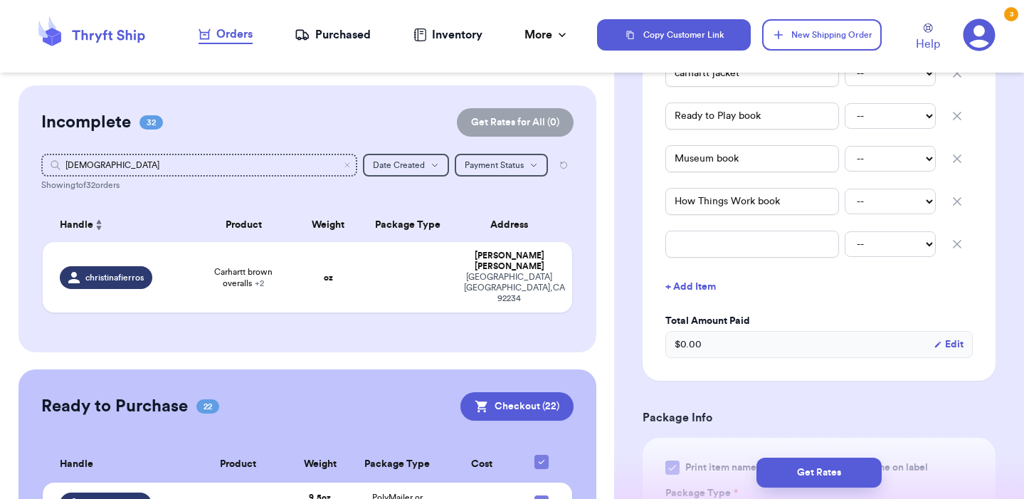
click at [958, 244] on icon "button" at bounding box center [957, 244] width 14 height 14
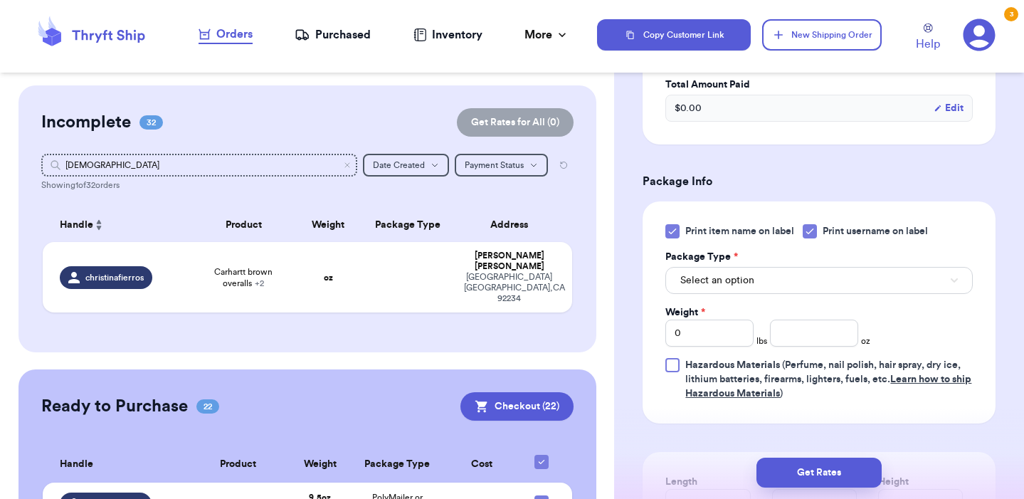
scroll to position [825, 0]
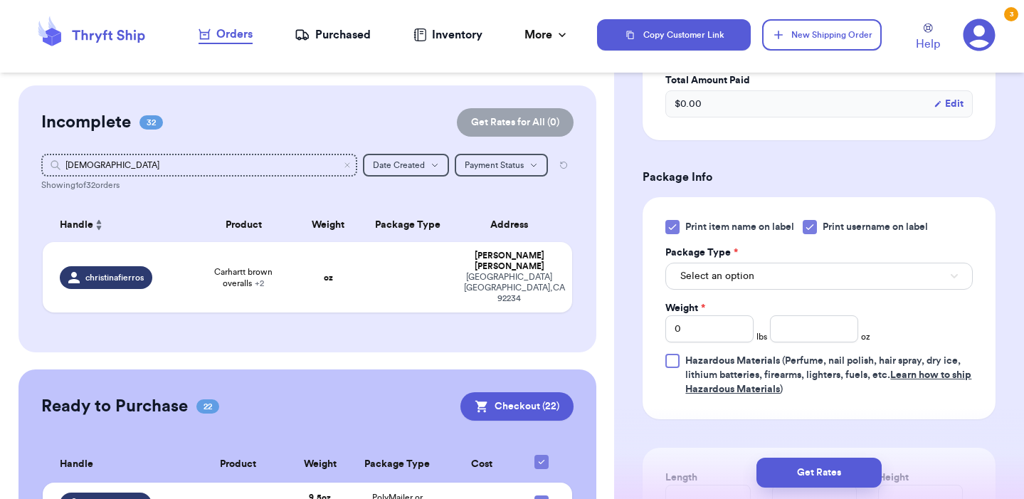
click at [737, 270] on span "Select an option" at bounding box center [717, 276] width 74 height 14
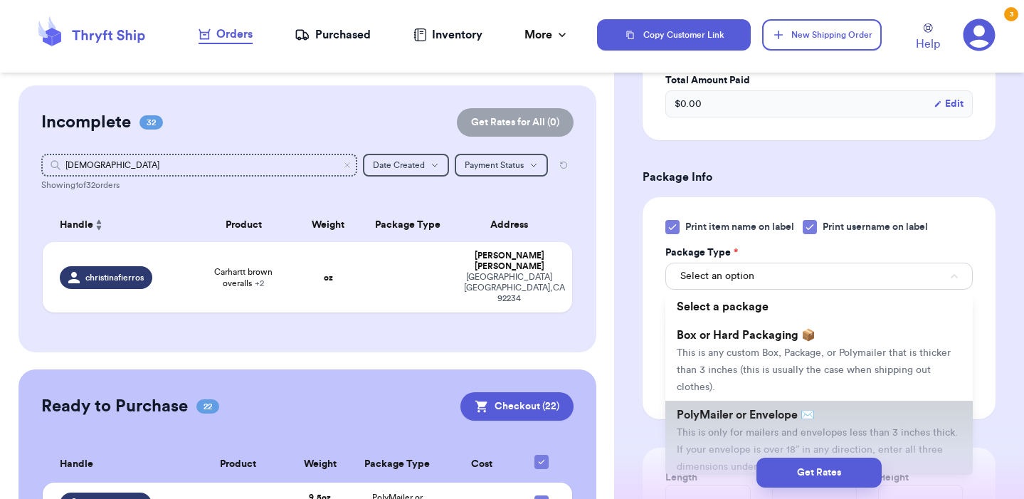
click at [736, 409] on span "PolyMailer or Envelope ✉️" at bounding box center [746, 414] width 138 height 11
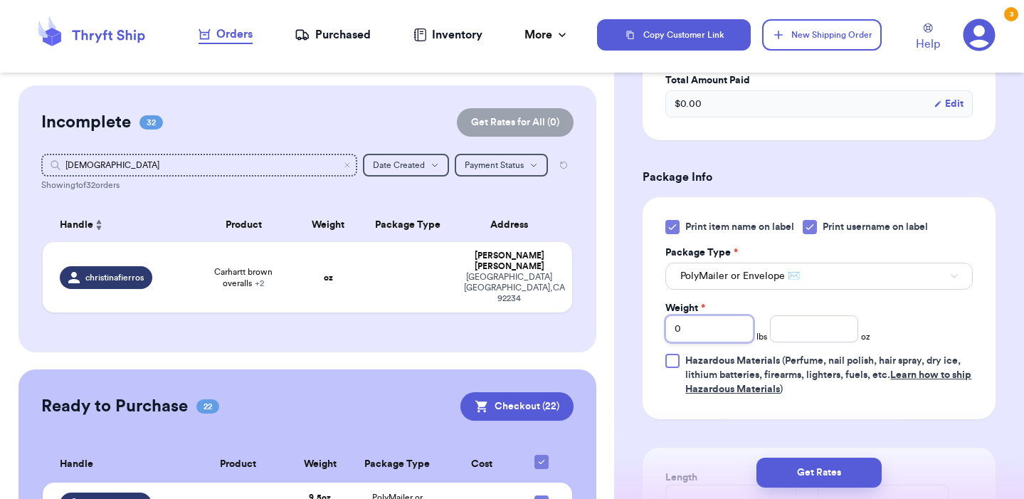
click at [719, 327] on input "0" at bounding box center [709, 328] width 88 height 27
click at [795, 332] on input "number" at bounding box center [814, 328] width 88 height 27
click at [964, 311] on div "Print item name on label Print username on label Package Type * PolyMailer or E…" at bounding box center [818, 308] width 307 height 176
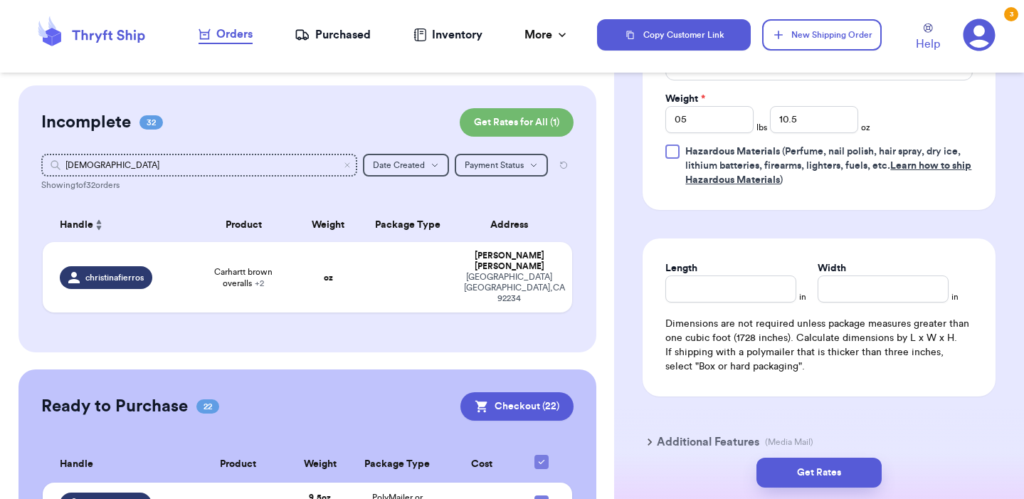
scroll to position [1045, 0]
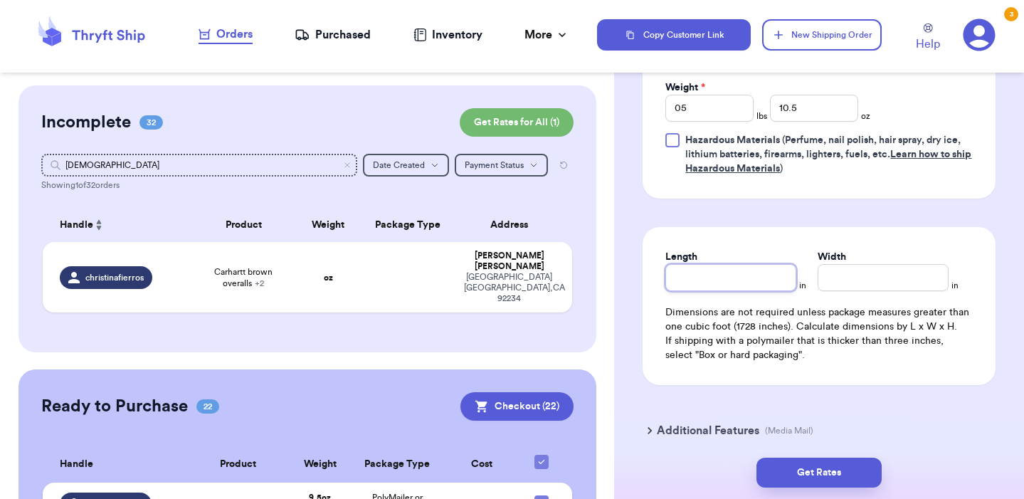
click at [770, 285] on input "Length" at bounding box center [730, 277] width 131 height 27
click at [919, 290] on input "Width *" at bounding box center [882, 277] width 131 height 27
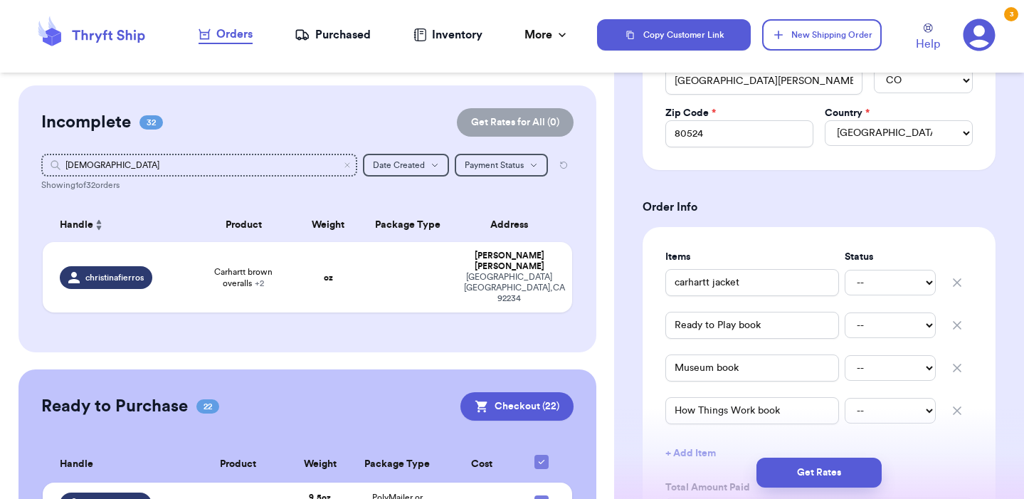
scroll to position [519, 0]
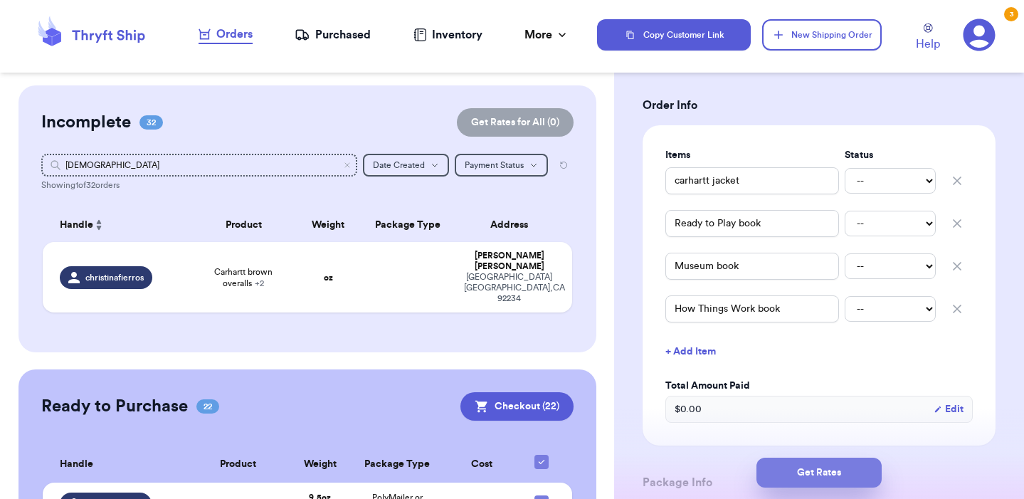
click at [827, 469] on button "Get Rates" at bounding box center [818, 472] width 125 height 30
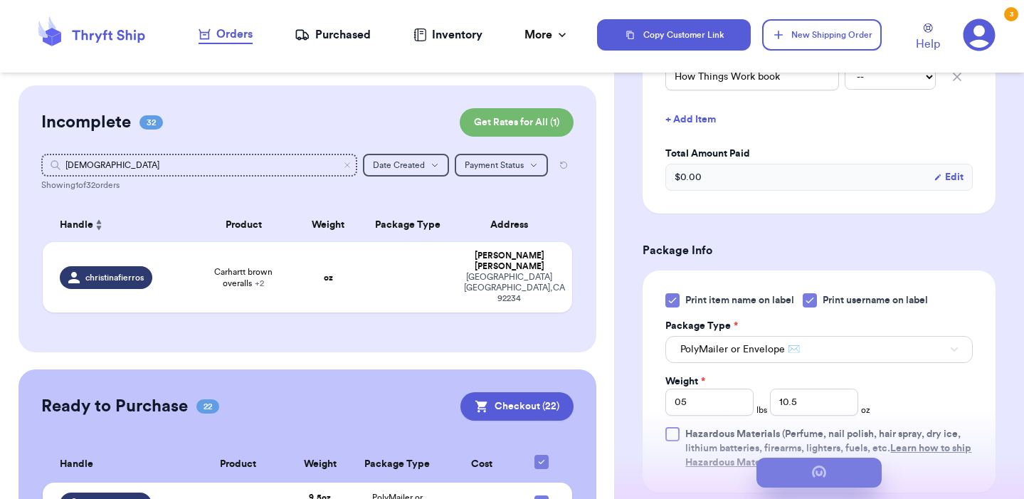
scroll to position [0, 0]
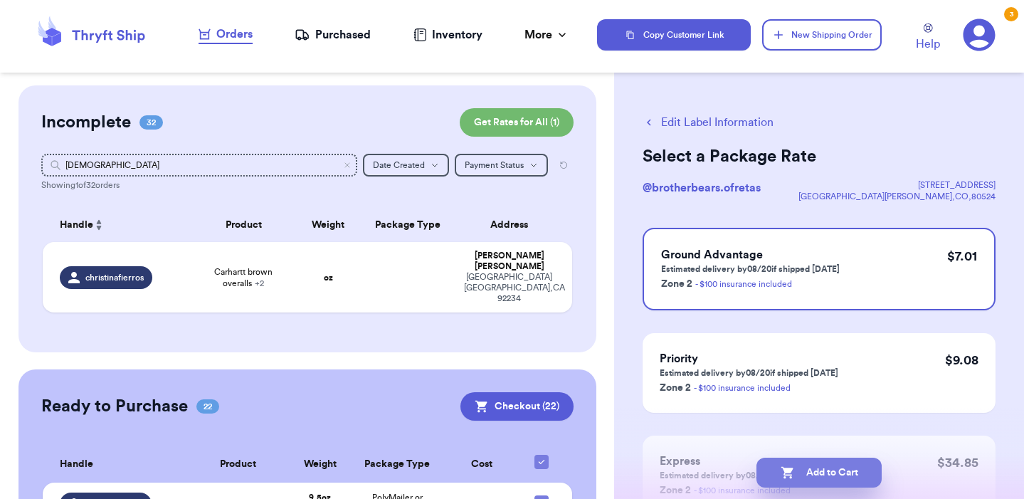
click at [827, 469] on button "Add to Cart" at bounding box center [818, 472] width 125 height 30
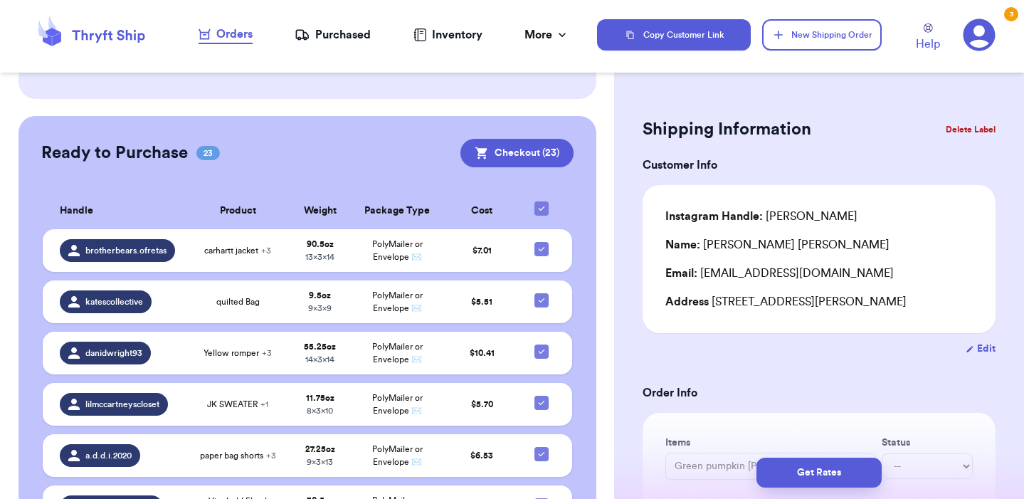
scroll to position [250, 0]
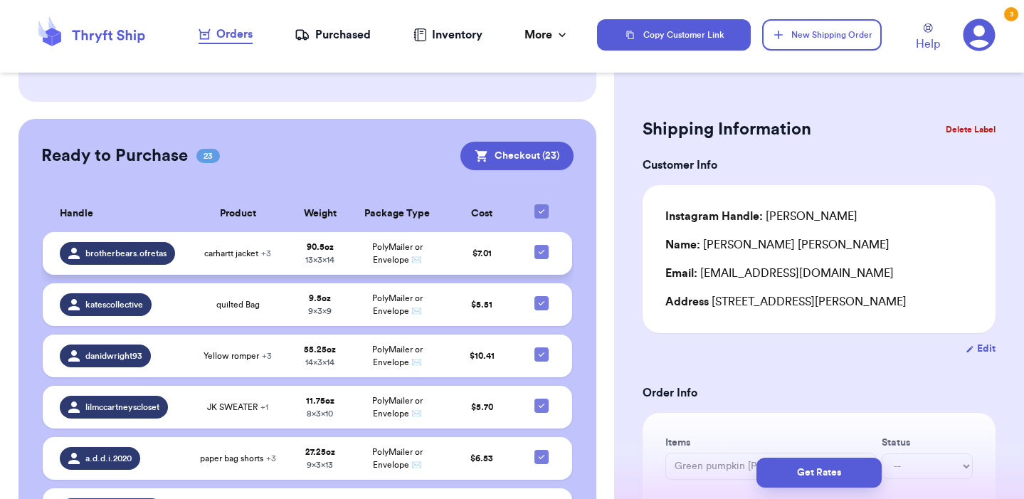
click at [258, 248] on span "carhartt jacket + 3" at bounding box center [237, 253] width 67 height 11
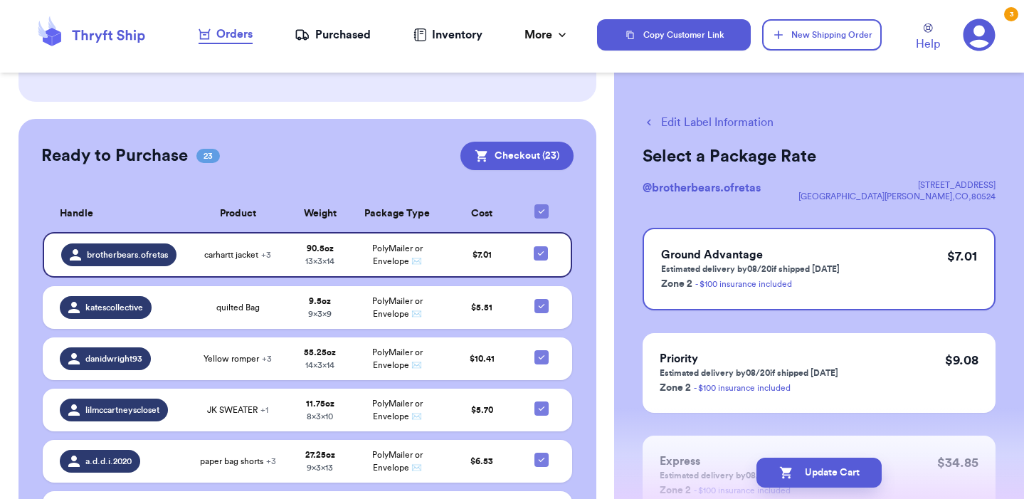
scroll to position [0, 0]
click at [726, 123] on button "Edit Label Information" at bounding box center [707, 122] width 131 height 17
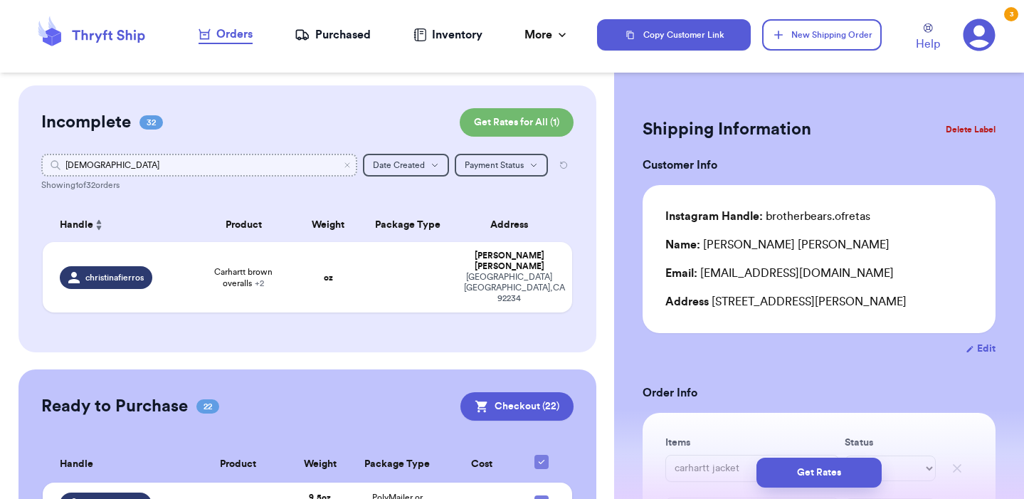
click at [346, 170] on input "[DEMOGRAPHIC_DATA]" at bounding box center [199, 165] width 316 height 23
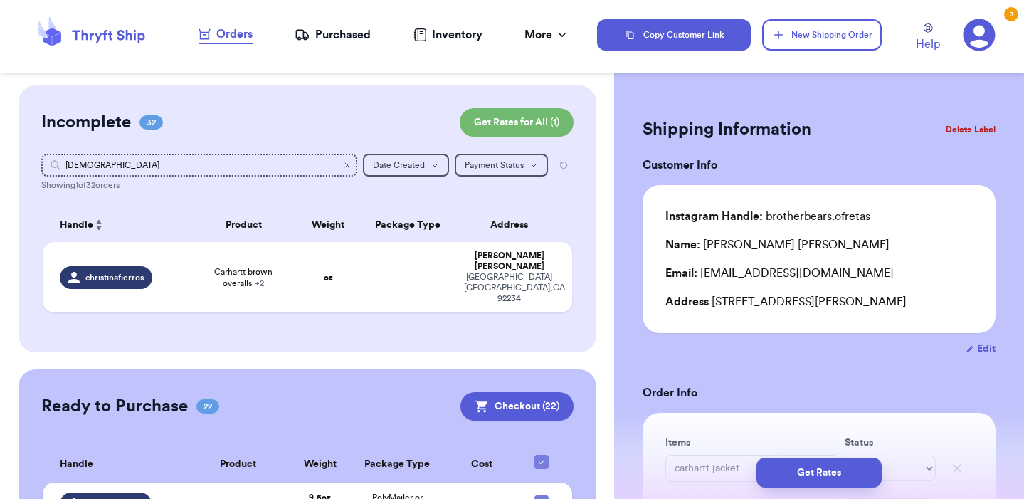
click at [345, 161] on icon "Clear search" at bounding box center [347, 165] width 9 height 9
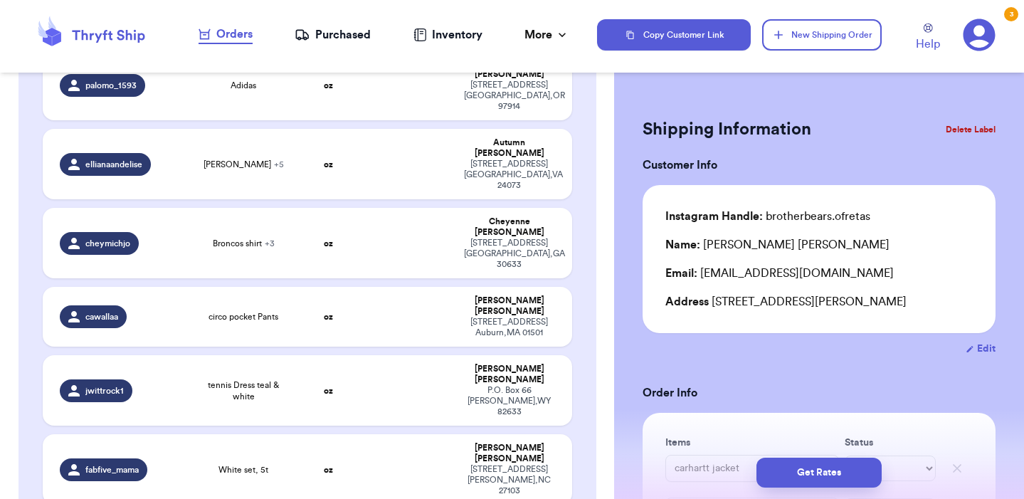
scroll to position [1971, 0]
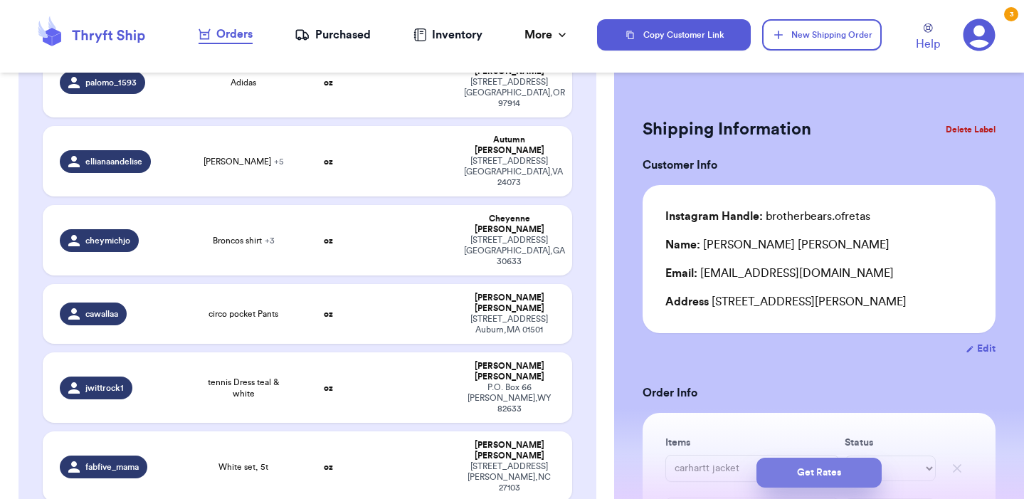
click at [822, 477] on button "Get Rates" at bounding box center [818, 472] width 125 height 30
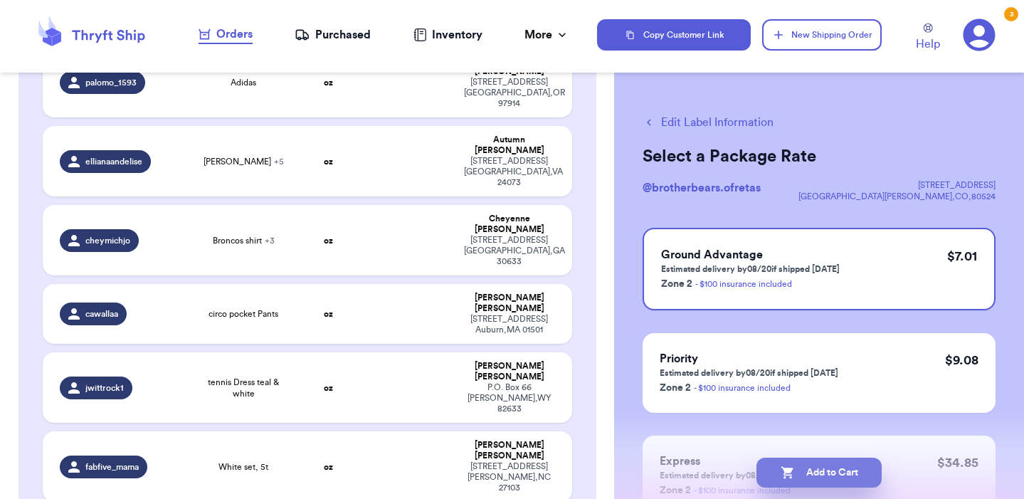
click at [817, 472] on button "Add to Cart" at bounding box center [818, 472] width 125 height 30
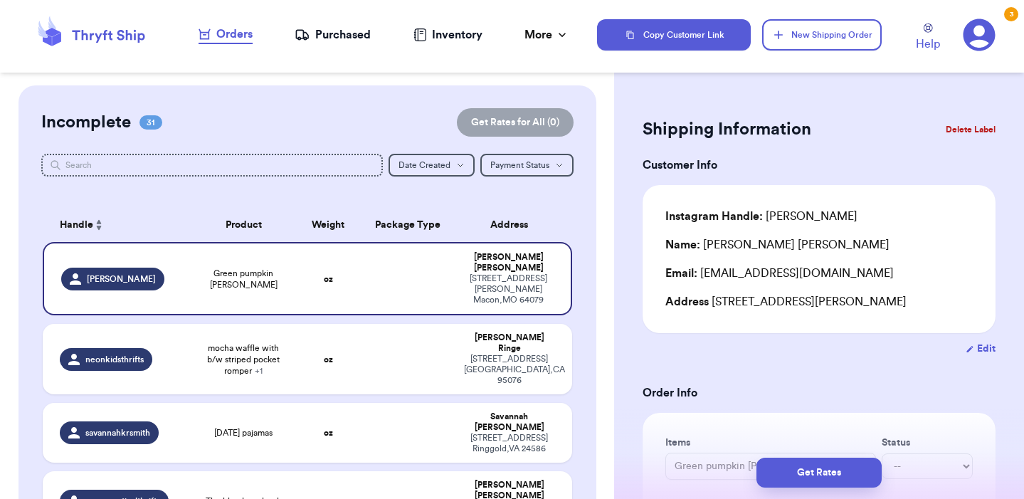
scroll to position [-1, 0]
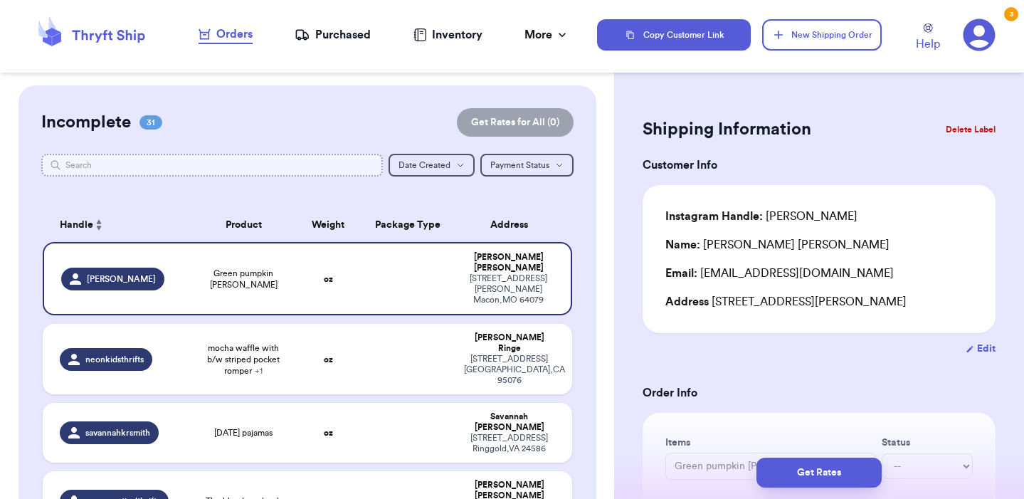
click at [250, 169] on input "text" at bounding box center [211, 165] width 341 height 23
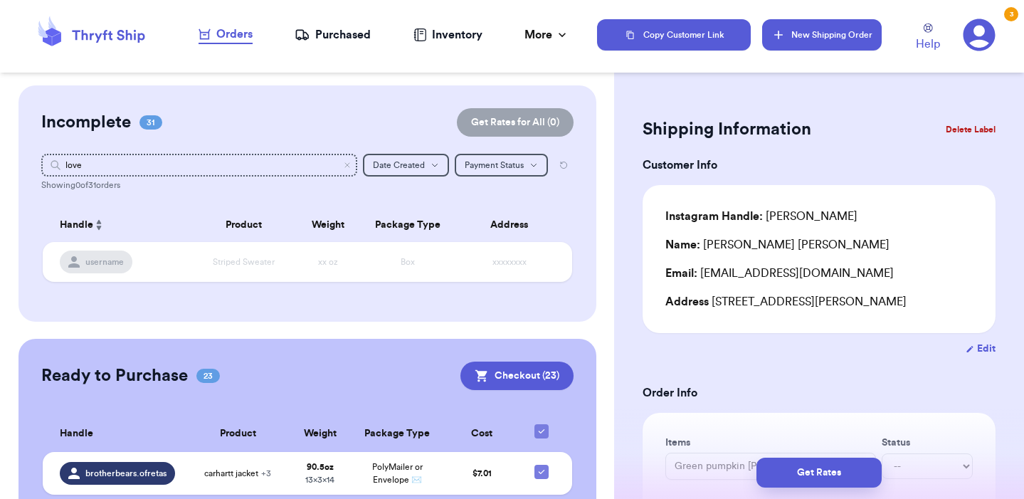
click at [813, 43] on button "New Shipping Order" at bounding box center [822, 34] width 120 height 31
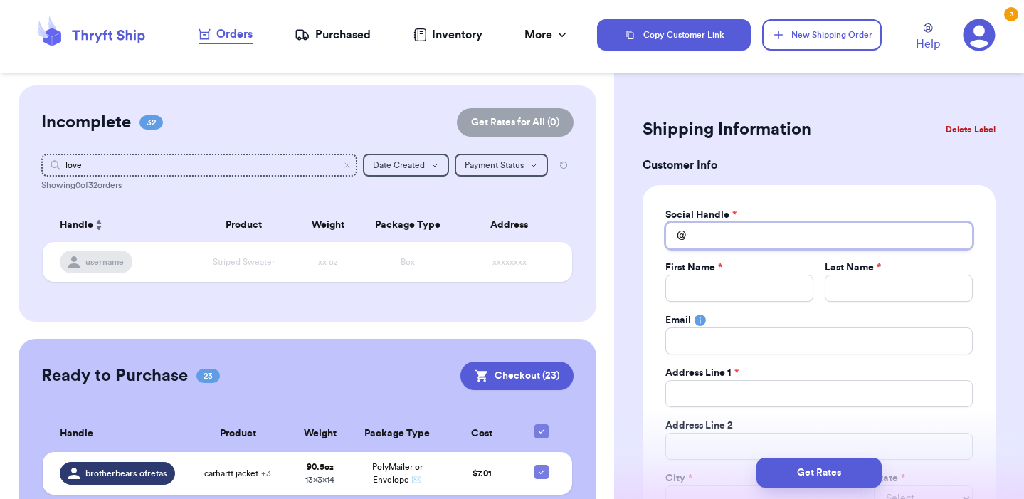
click at [768, 236] on input "Total Amount Paid" at bounding box center [818, 235] width 307 height 27
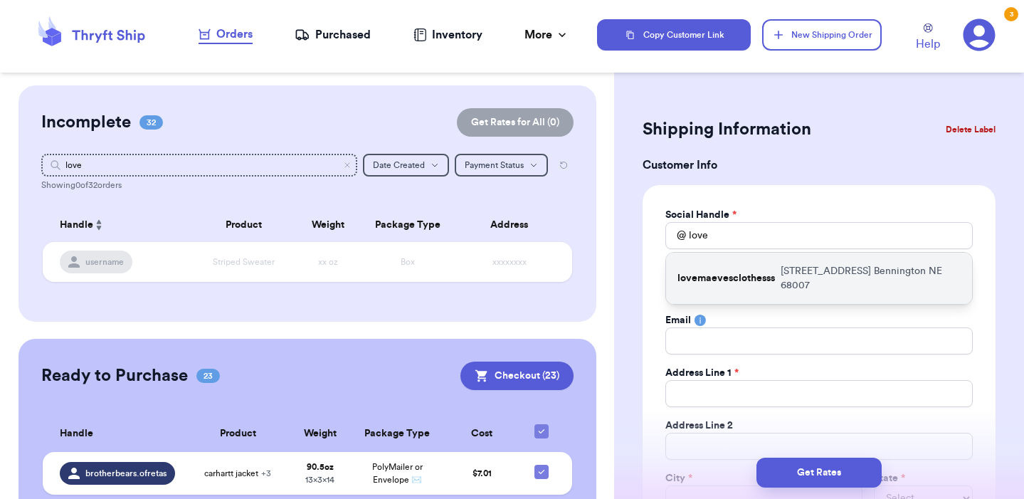
click at [780, 268] on p "[STREET_ADDRESS]" at bounding box center [870, 278] width 180 height 28
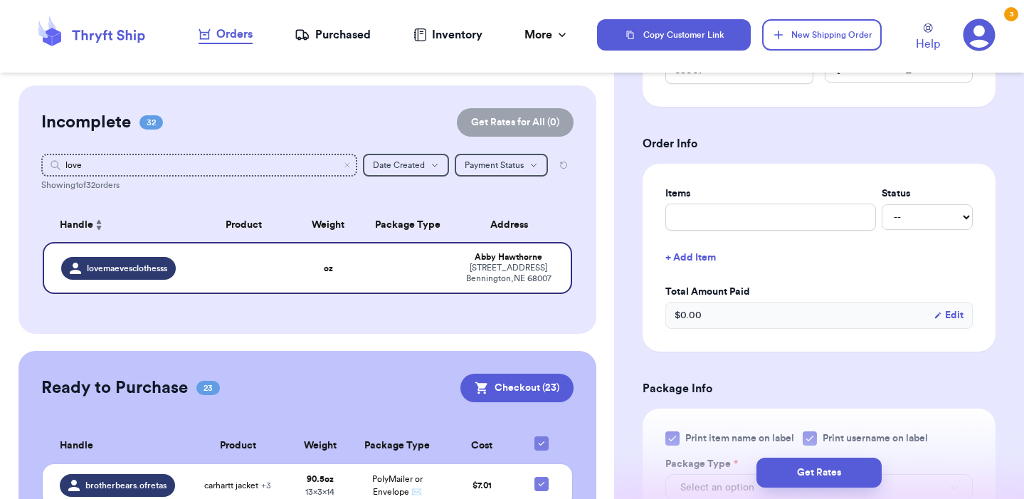
scroll to position [482, 0]
click at [948, 366] on form "Shipping Information Delete Label Customer Info Social Handle * @ lovemaevesclo…" at bounding box center [818, 260] width 353 height 1258
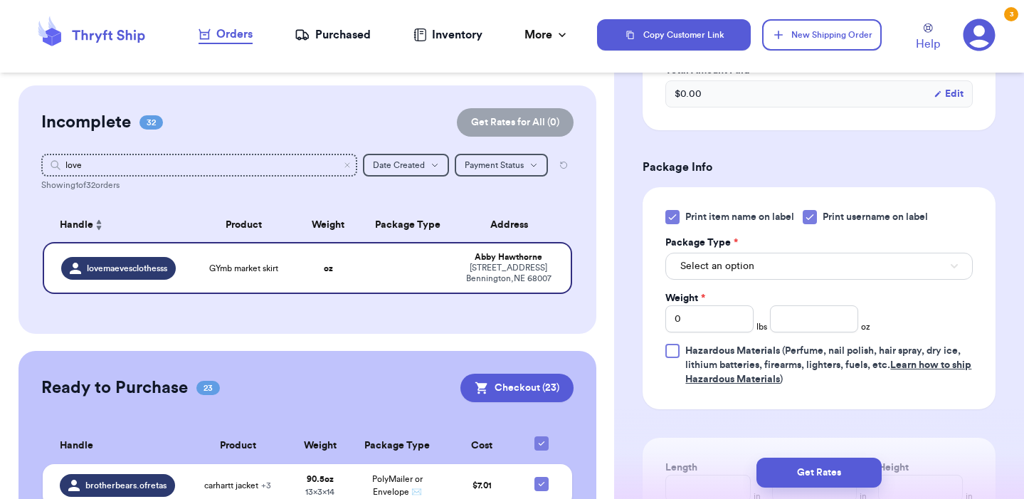
scroll to position [697, 0]
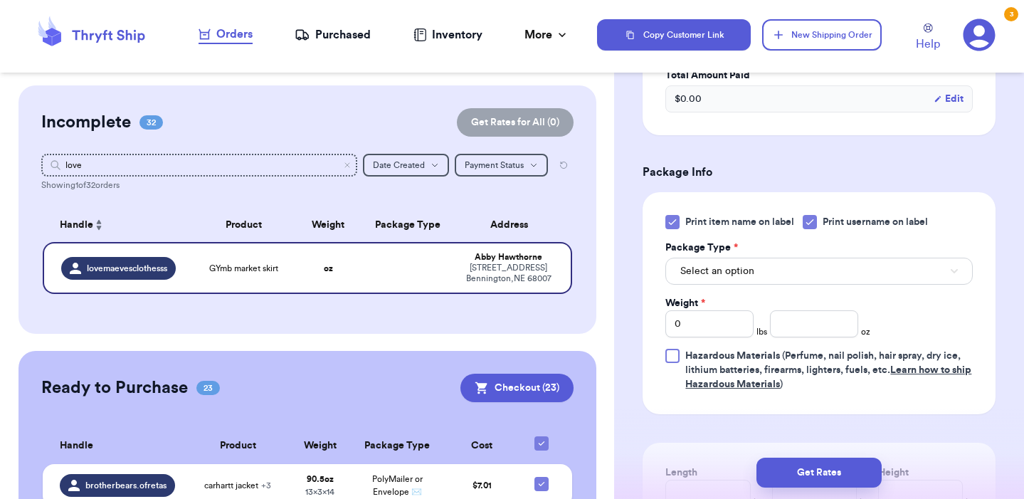
click at [728, 275] on span "Select an option" at bounding box center [717, 271] width 74 height 14
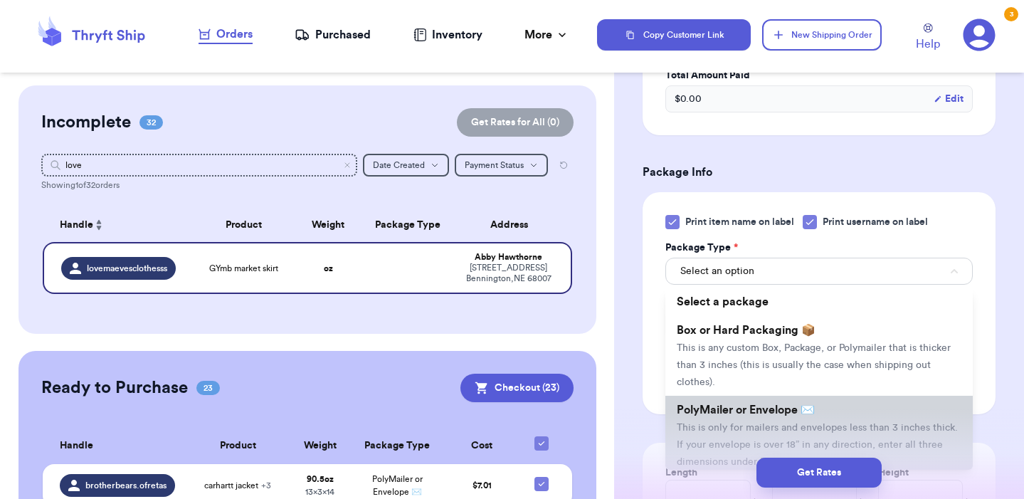
click at [748, 413] on span "PolyMailer or Envelope ✉️" at bounding box center [746, 409] width 138 height 11
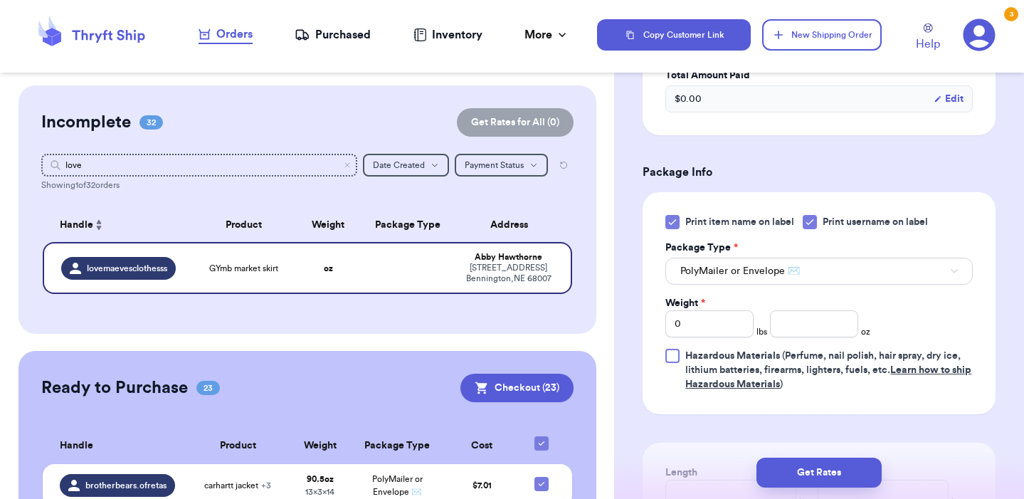
click at [1000, 285] on div "Shipping Information Delete Label Customer Info Social Handle * @ lovemaevesclo…" at bounding box center [819, 81] width 410 height 1386
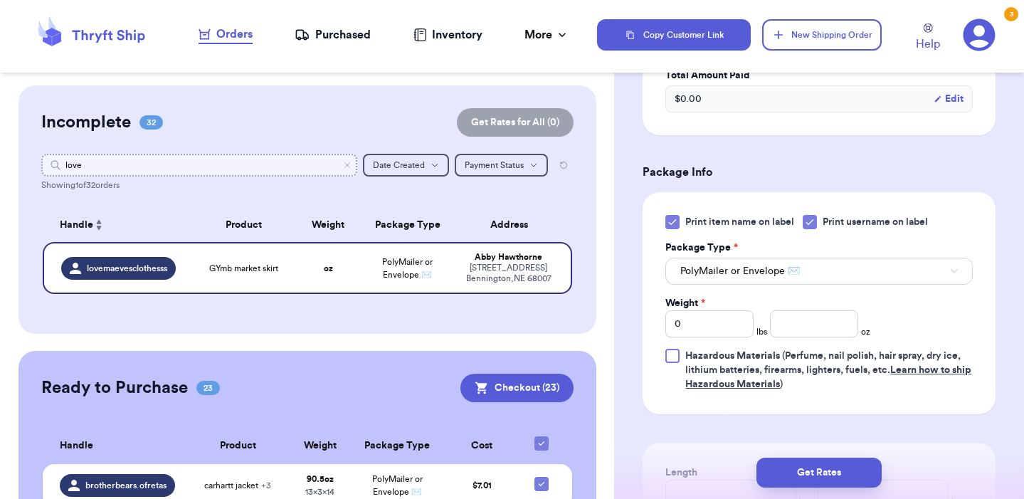
click at [286, 166] on input "love" at bounding box center [199, 165] width 316 height 23
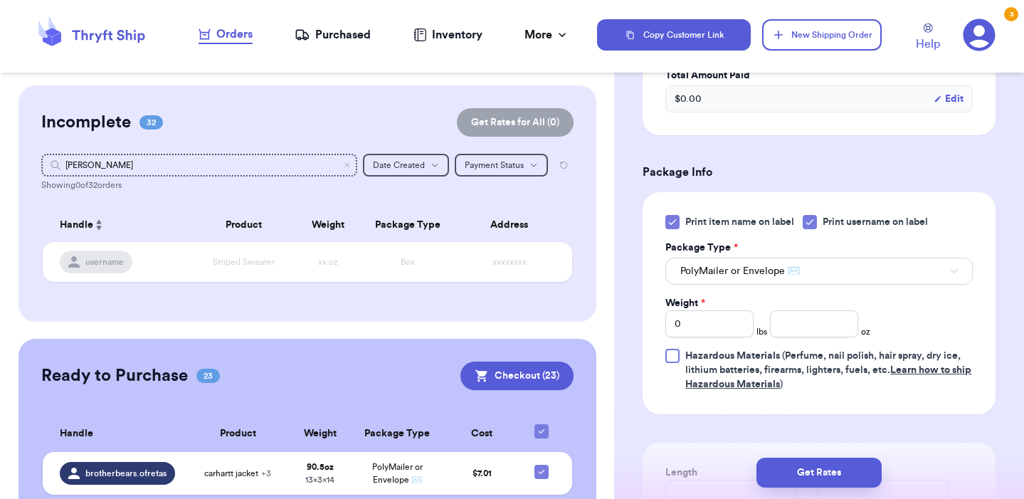
drag, startPoint x: 1023, startPoint y: 88, endPoint x: 894, endPoint y: 178, distance: 157.3
click at [894, 178] on h3 "Package Info" at bounding box center [818, 172] width 353 height 17
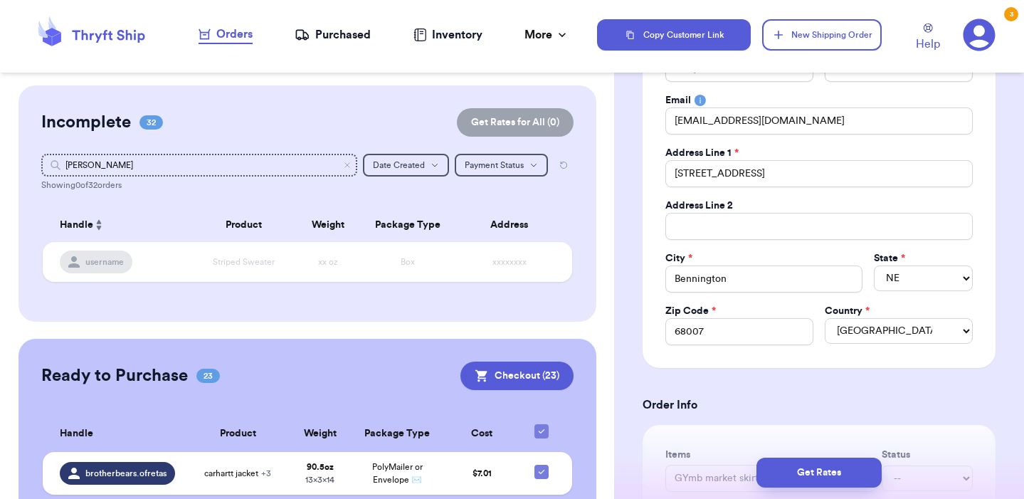
scroll to position [0, 0]
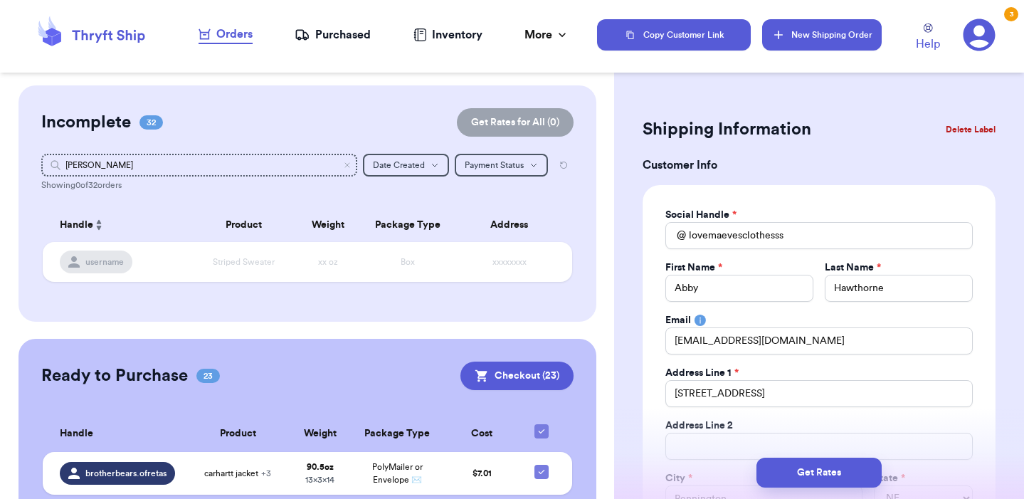
click at [802, 35] on button "New Shipping Order" at bounding box center [822, 34] width 120 height 31
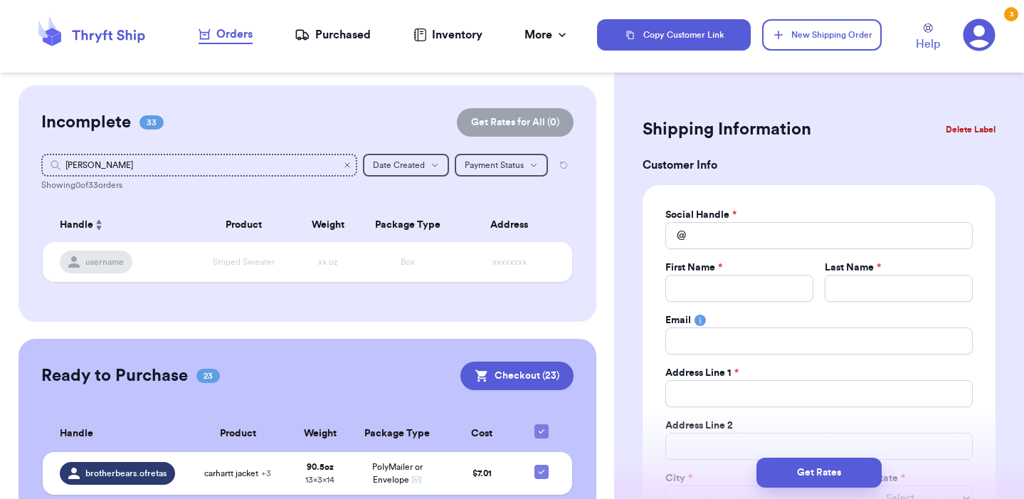
click at [346, 161] on icon "Clear search" at bounding box center [347, 165] width 9 height 9
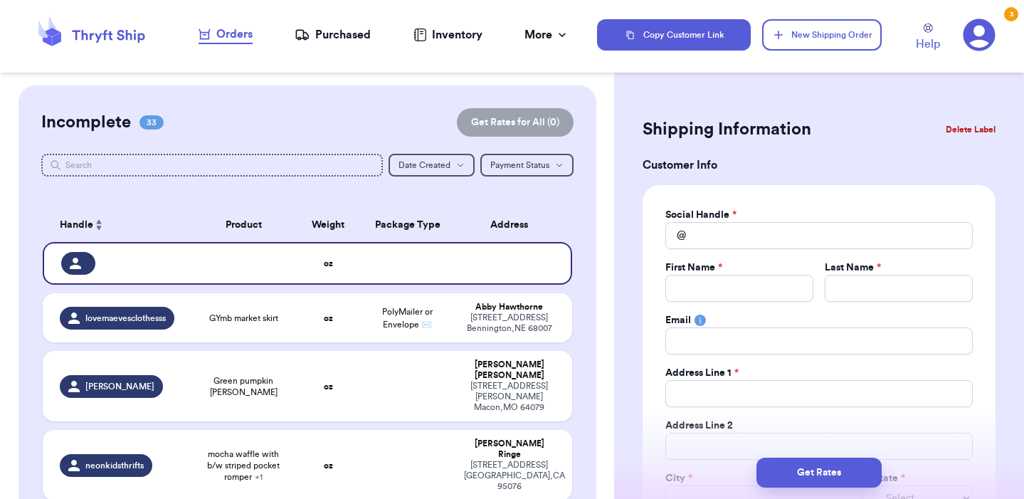
click at [713, 253] on div "Social Handle * @ First Name * Last Name * Email Address Line 1 * Address Line …" at bounding box center [818, 386] width 307 height 357
click at [721, 234] on input "Total Amount Paid" at bounding box center [818, 235] width 307 height 27
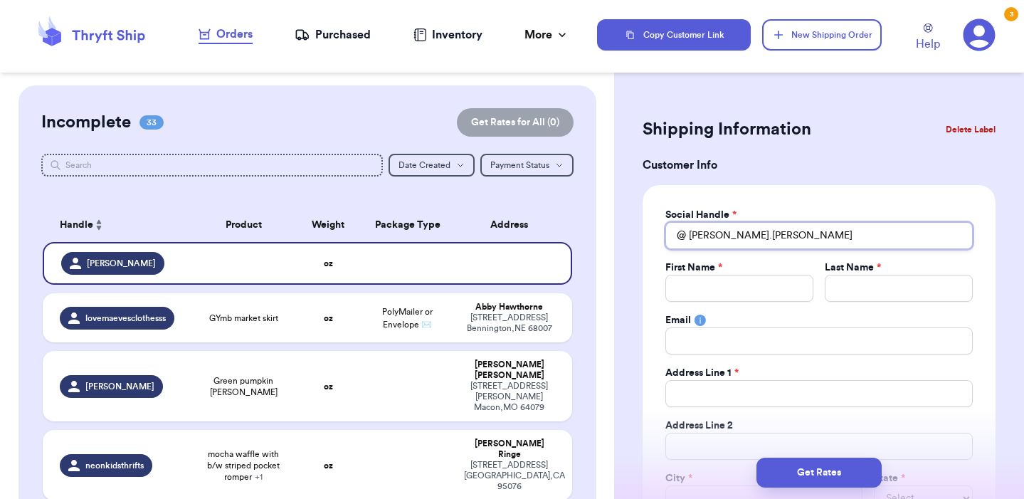
click at [734, 233] on input "[PERSON_NAME].[PERSON_NAME]" at bounding box center [818, 235] width 307 height 27
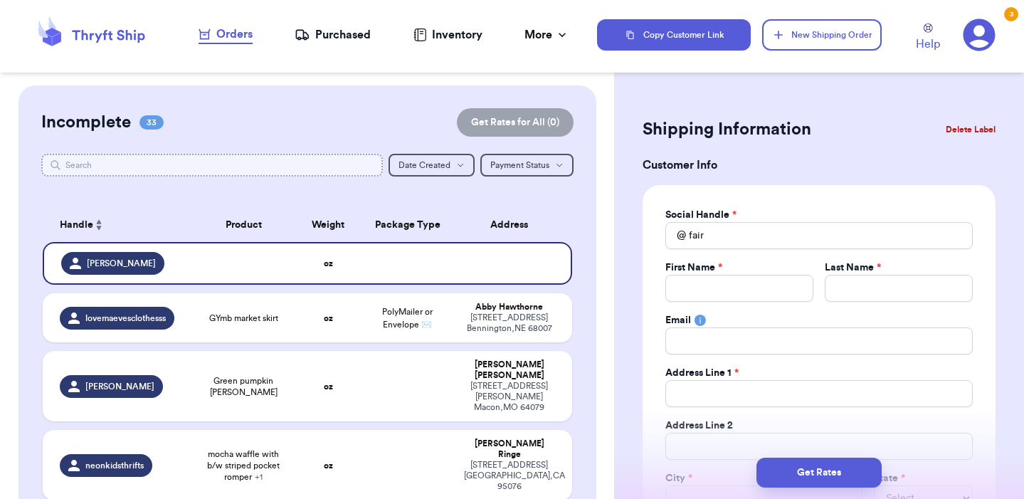
click at [329, 160] on input "text" at bounding box center [211, 165] width 341 height 23
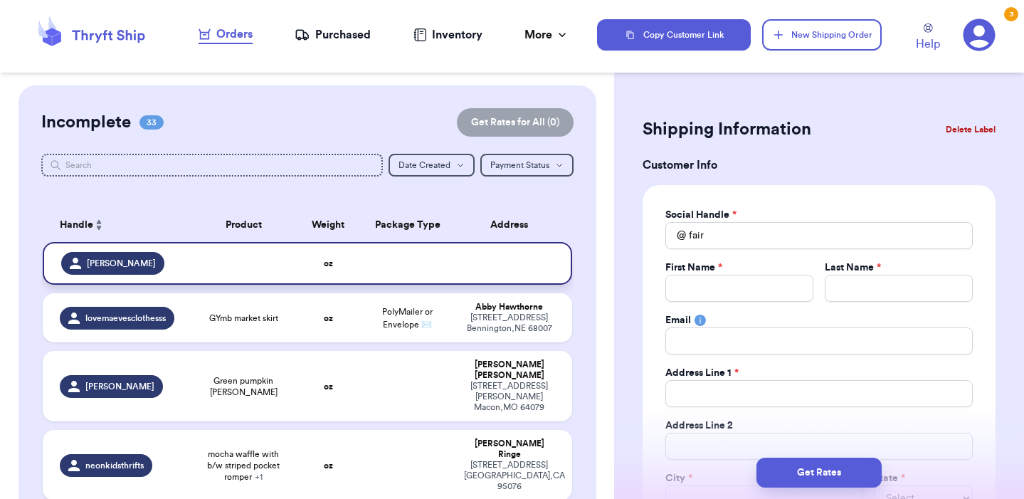
click at [181, 263] on div "[PERSON_NAME]" at bounding box center [121, 263] width 121 height 23
click at [960, 138] on button "Delete Label" at bounding box center [970, 129] width 61 height 31
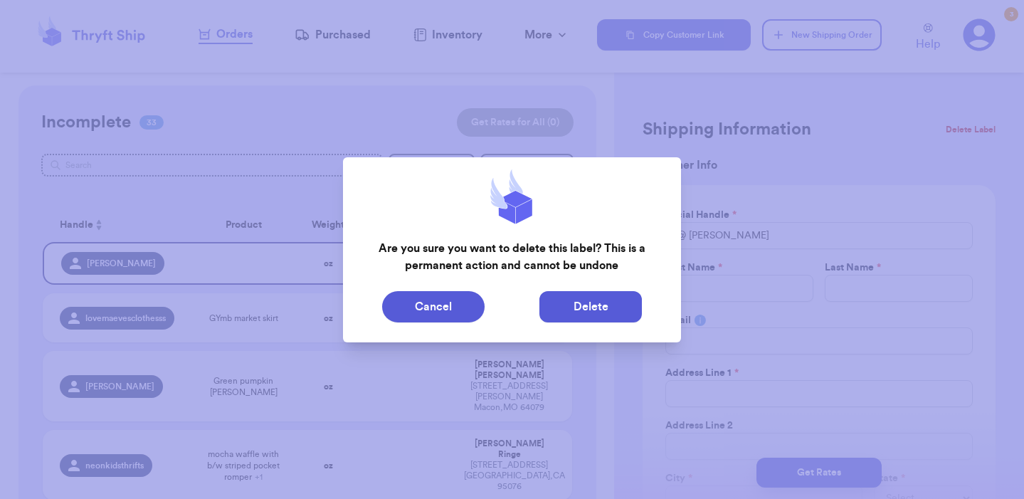
click at [578, 298] on button "Delete" at bounding box center [590, 306] width 102 height 31
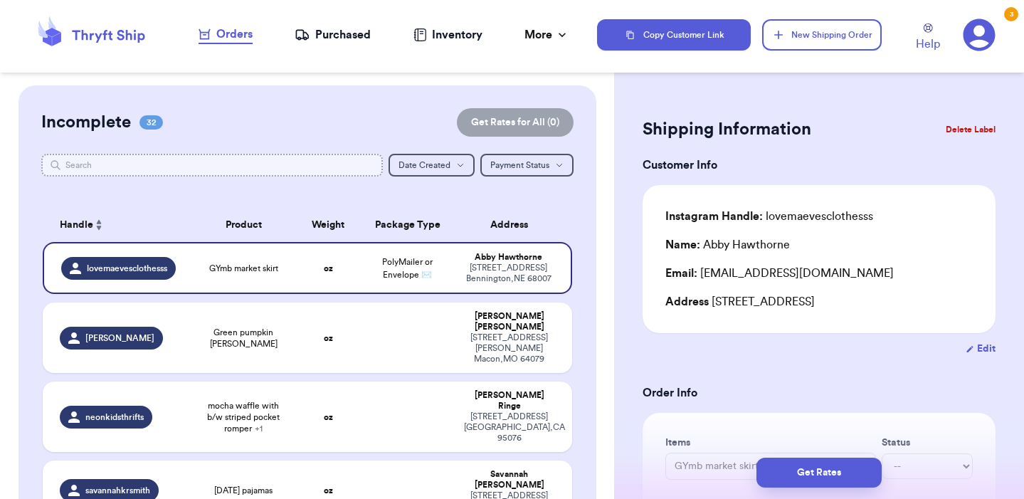
click at [186, 160] on input "text" at bounding box center [211, 165] width 341 height 23
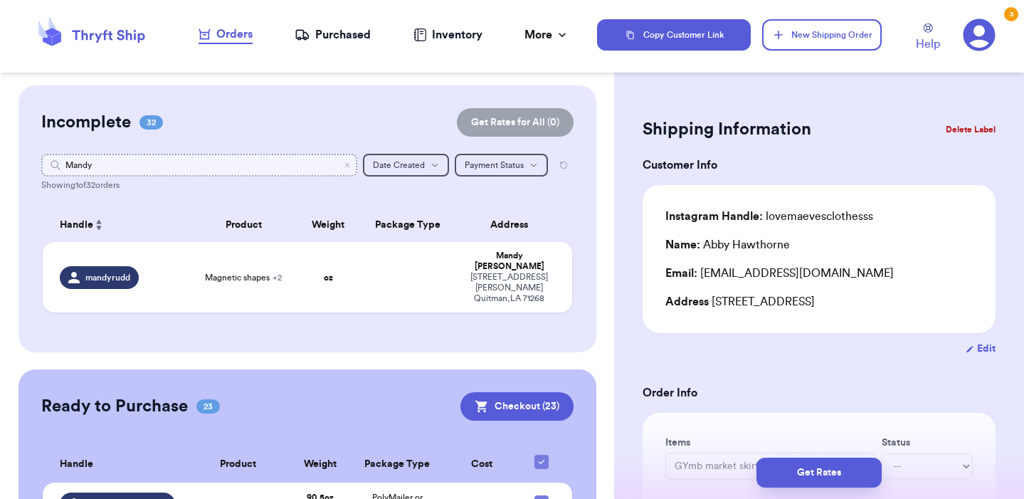
click at [221, 160] on input "Mandy" at bounding box center [199, 165] width 316 height 23
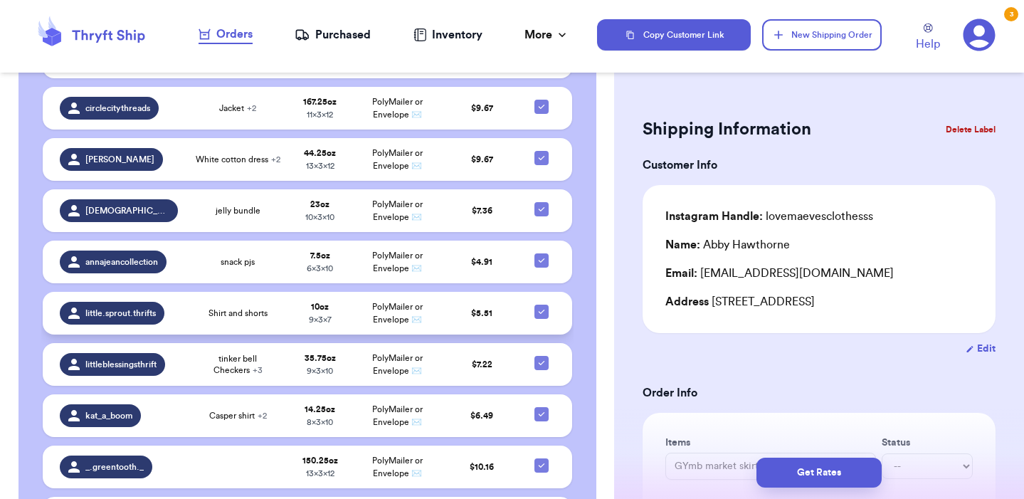
scroll to position [1081, 0]
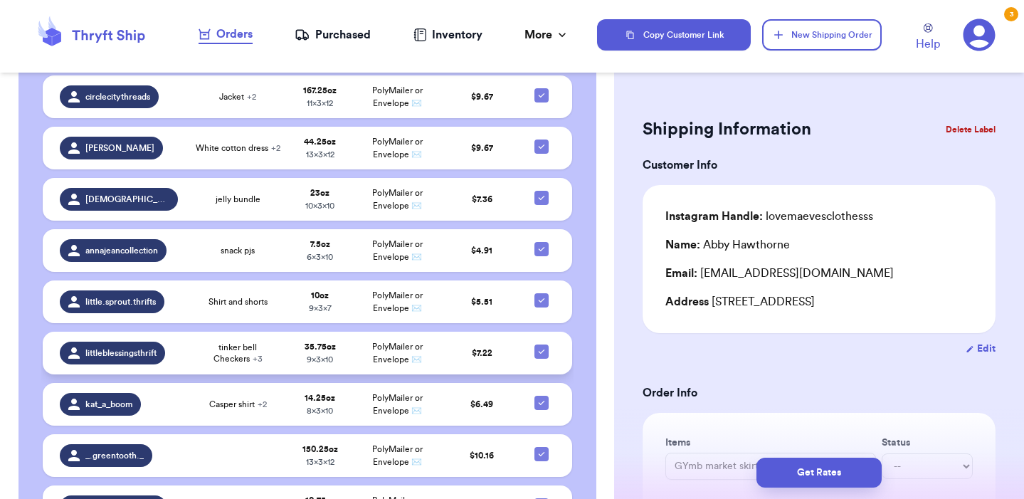
click at [285, 343] on td "tinker bell Checkers + 3" at bounding box center [237, 353] width 102 height 43
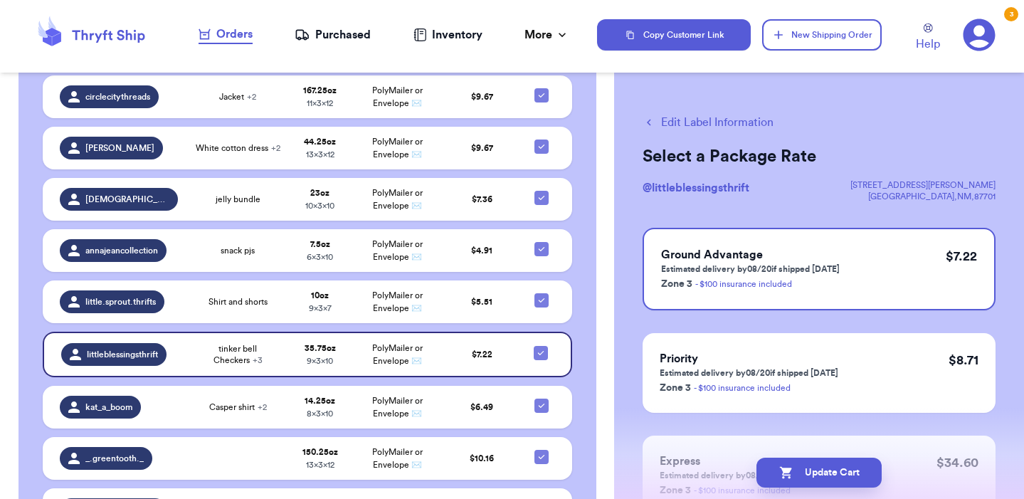
click at [734, 115] on button "Edit Label Information" at bounding box center [707, 122] width 131 height 17
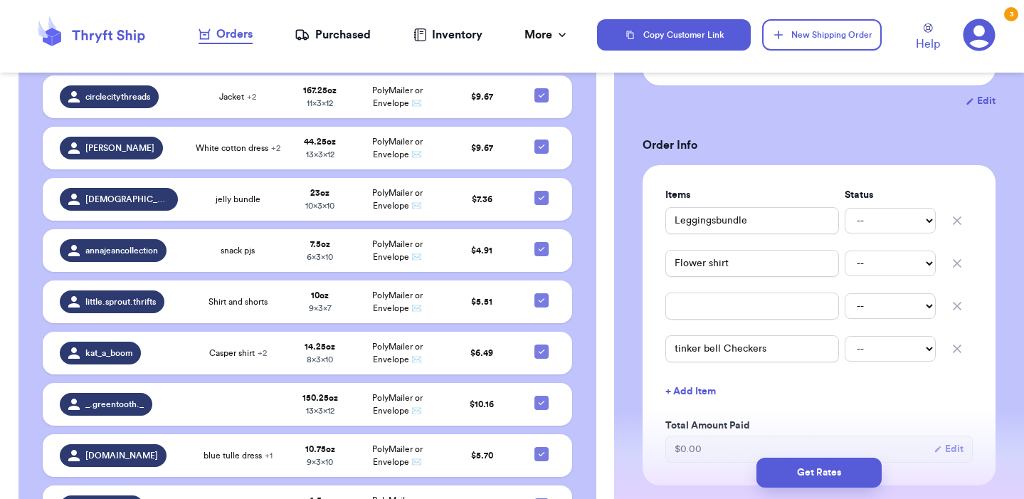
scroll to position [271, 0]
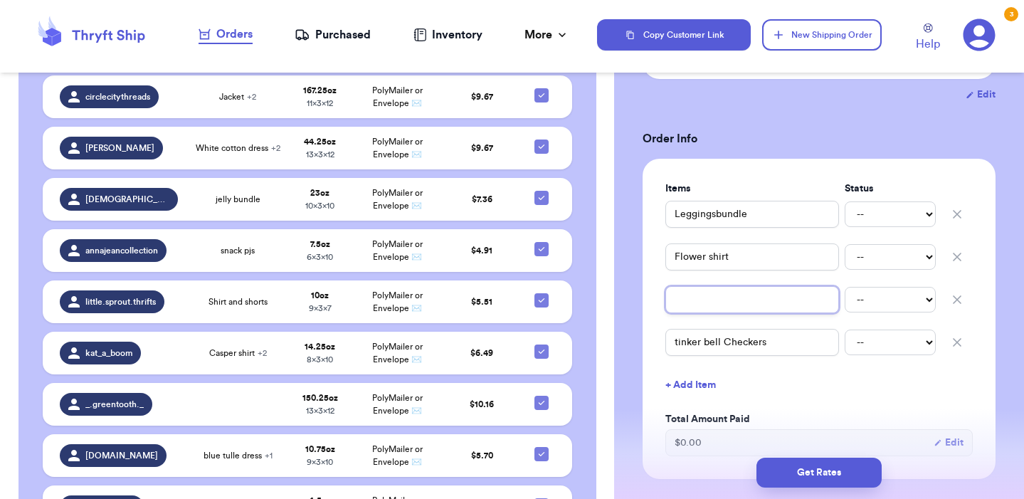
click at [756, 291] on input "text" at bounding box center [752, 299] width 174 height 27
click at [960, 296] on icon "button" at bounding box center [956, 299] width 7 height 7
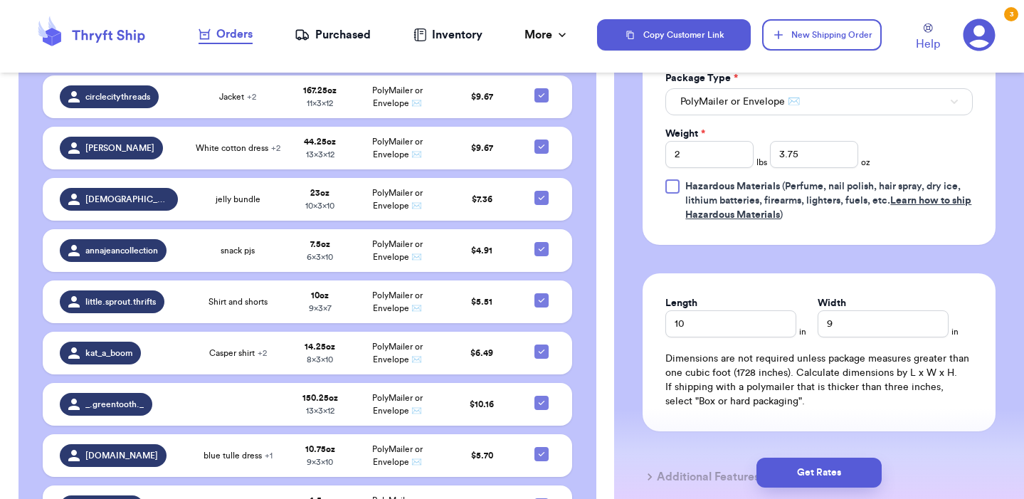
scroll to position [741, 0]
click at [798, 144] on input "3.75" at bounding box center [814, 155] width 88 height 27
click at [782, 144] on input "3.75" at bounding box center [814, 155] width 88 height 27
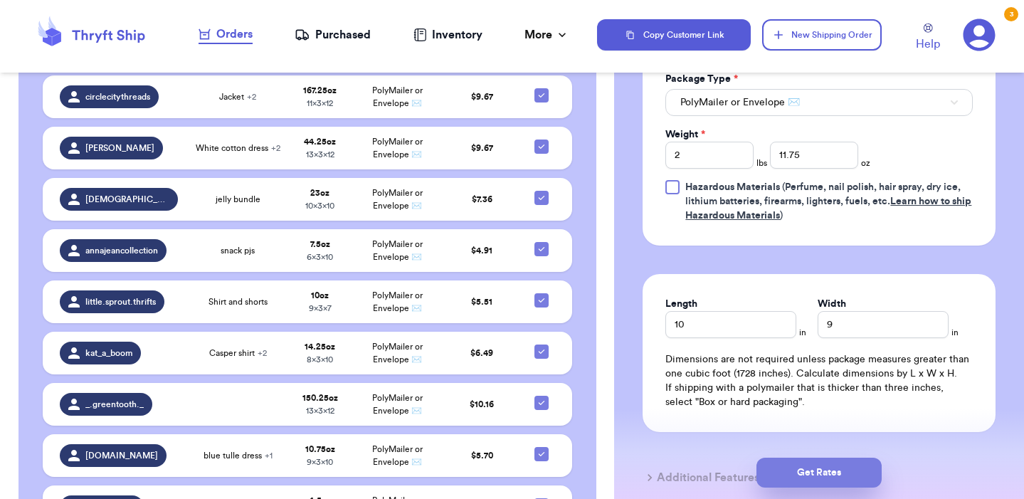
click at [847, 466] on button "Get Rates" at bounding box center [818, 472] width 125 height 30
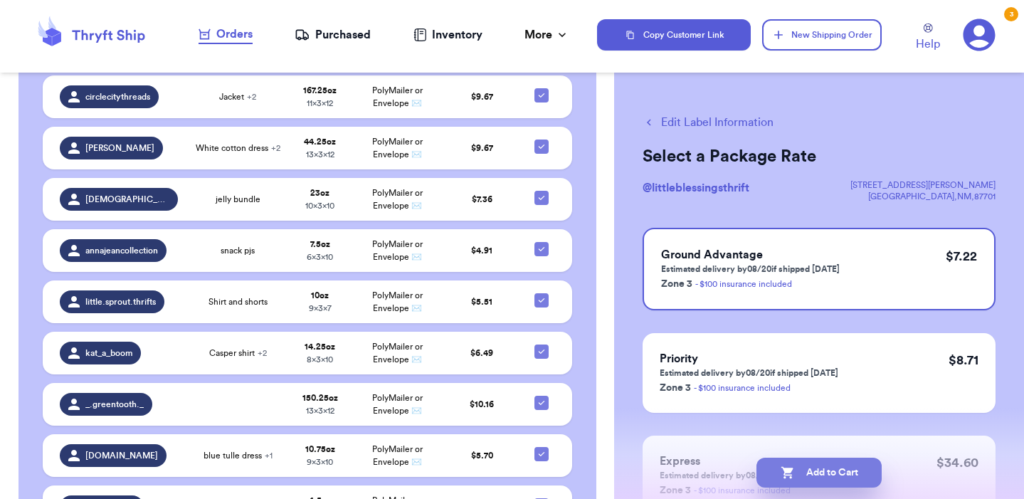
click at [839, 467] on button "Add to Cart" at bounding box center [818, 472] width 125 height 30
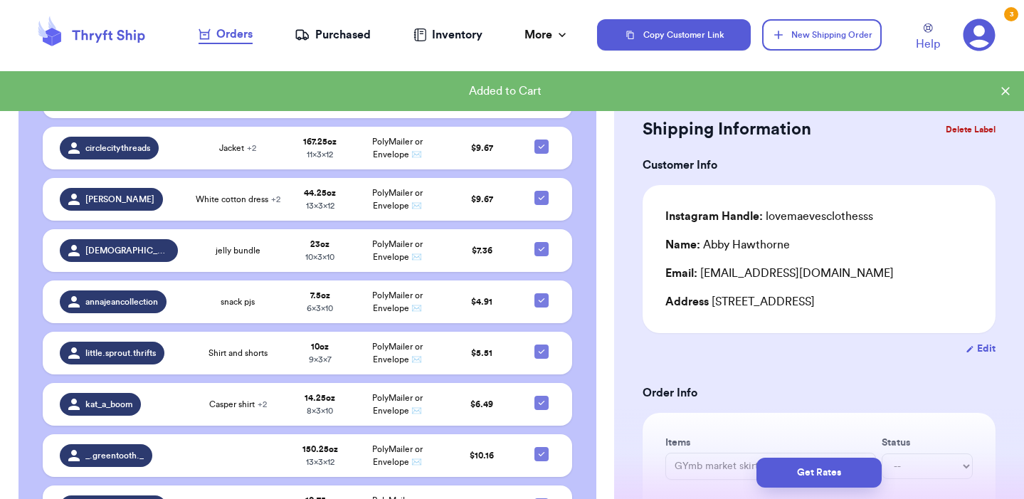
click at [1005, 91] on icon at bounding box center [1005, 91] width 9 height 9
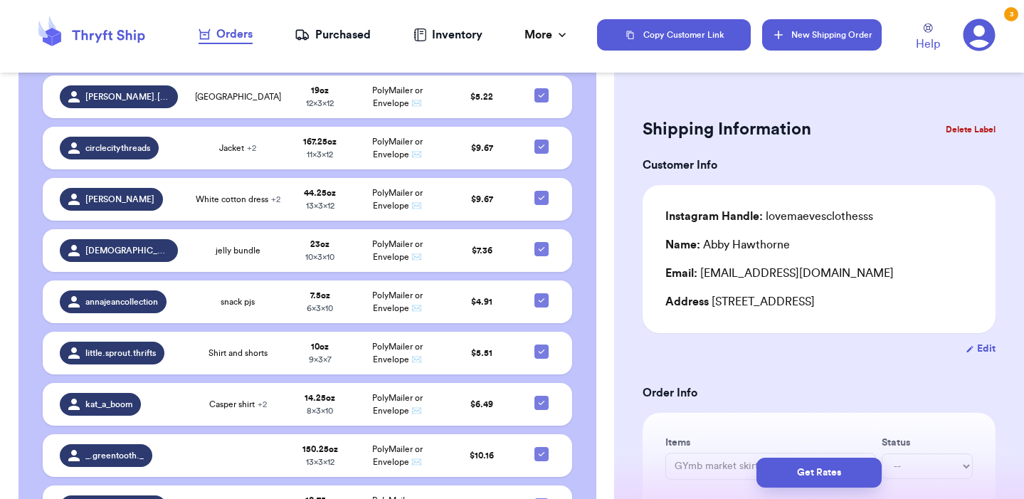
click at [809, 31] on button "New Shipping Order" at bounding box center [822, 34] width 120 height 31
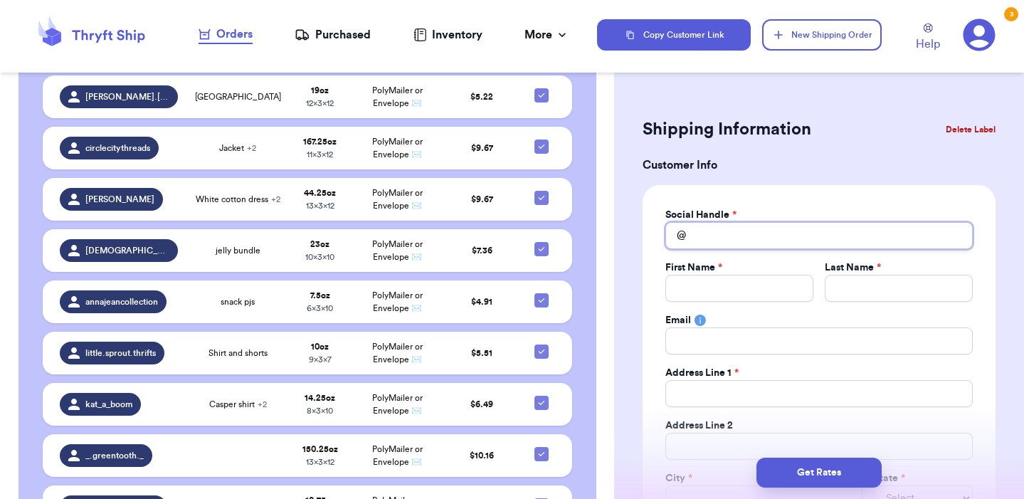
click at [725, 233] on input "Total Amount Paid" at bounding box center [818, 235] width 307 height 27
click at [738, 226] on input "Total Amount Paid" at bounding box center [818, 235] width 307 height 27
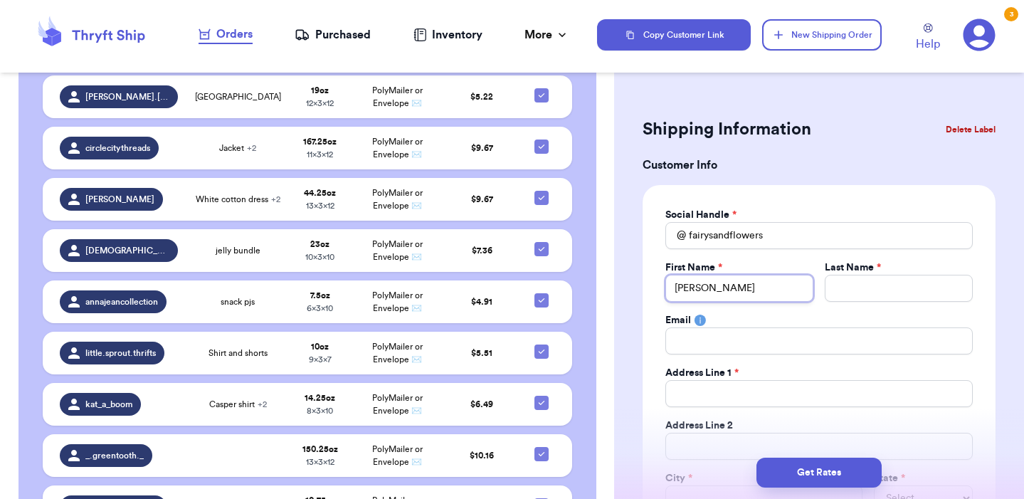
click at [674, 288] on input "[PERSON_NAME]" at bounding box center [739, 288] width 148 height 27
click at [853, 289] on input "SeaShock" at bounding box center [899, 288] width 148 height 27
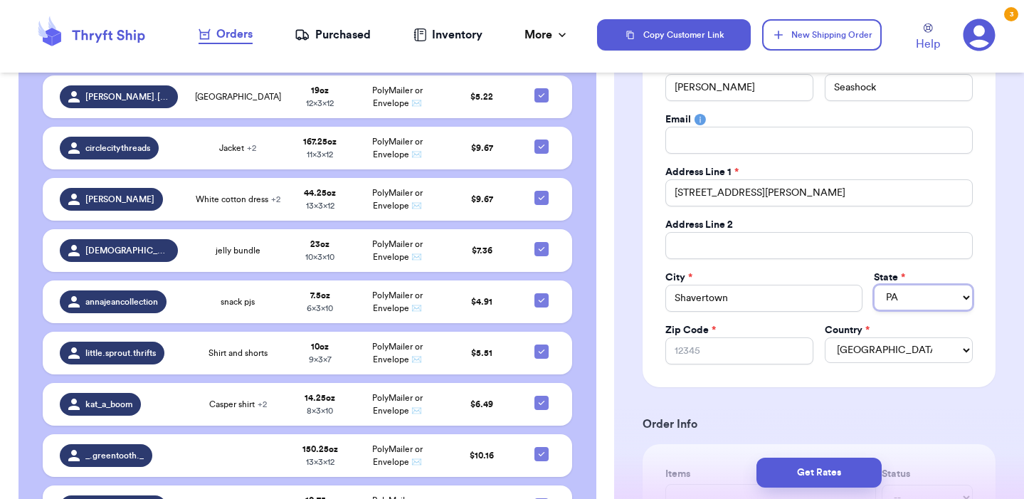
scroll to position [204, 0]
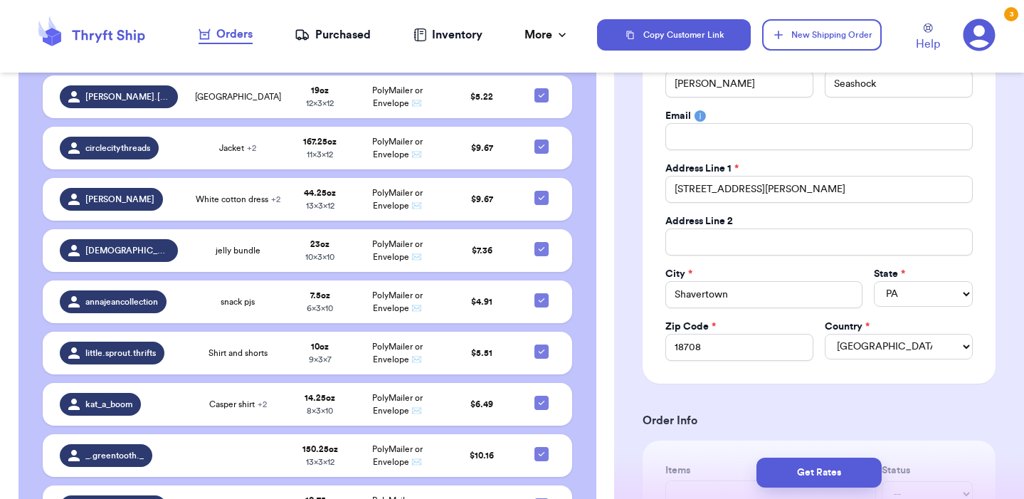
click at [979, 412] on h3 "Order Info" at bounding box center [818, 420] width 353 height 17
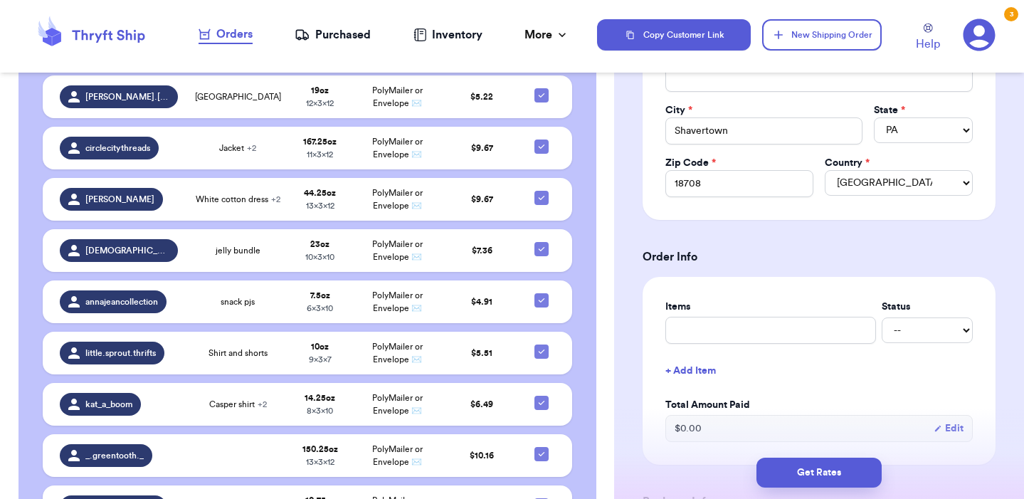
scroll to position [369, 0]
click at [815, 314] on div "Items Status -- Paid Owes" at bounding box center [818, 320] width 307 height 44
click at [713, 366] on button "+ Add Item" at bounding box center [818, 369] width 319 height 31
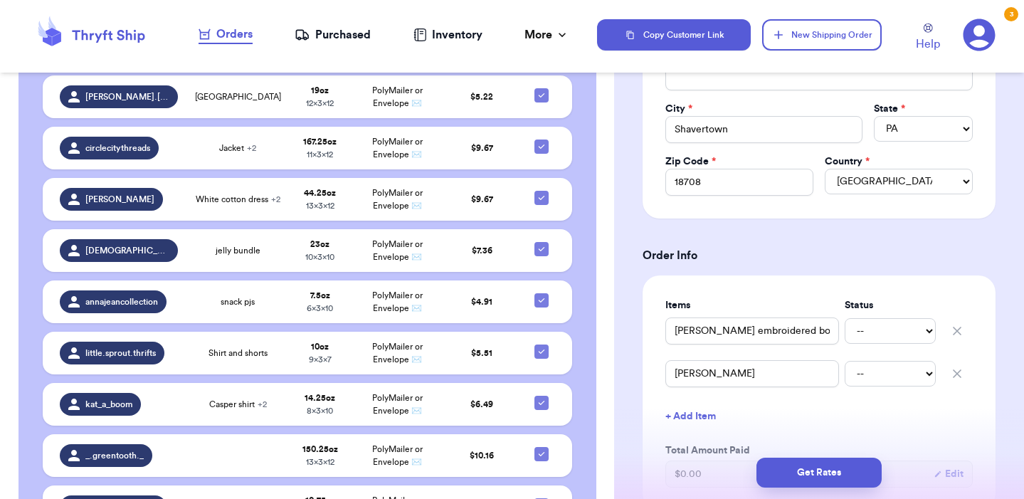
click at [703, 420] on button "+ Add Item" at bounding box center [818, 416] width 319 height 31
click at [688, 458] on div "Get Rates" at bounding box center [818, 472] width 387 height 30
click at [693, 455] on div "Get Rates" at bounding box center [819, 472] width 410 height 53
click at [693, 460] on div "Get Rates" at bounding box center [818, 472] width 387 height 30
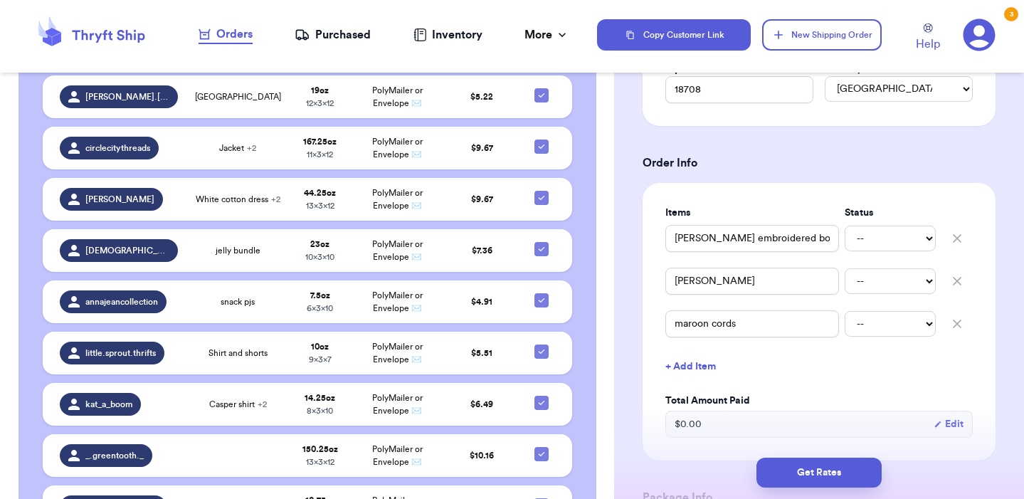
scroll to position [477, 0]
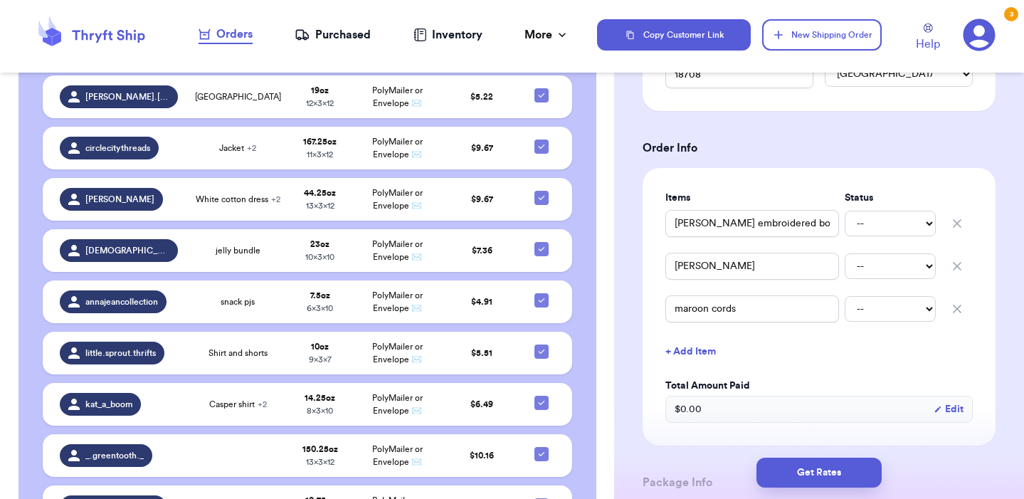
click at [700, 351] on button "+ Add Item" at bounding box center [818, 351] width 319 height 31
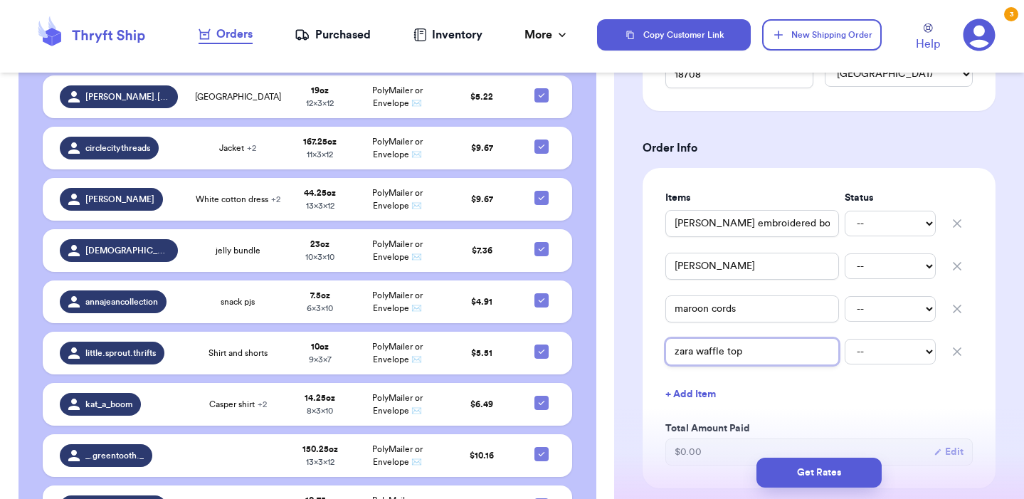
click at [727, 353] on input "zara waffle top" at bounding box center [752, 351] width 174 height 27
click at [701, 396] on button "+ Add Item" at bounding box center [818, 393] width 319 height 31
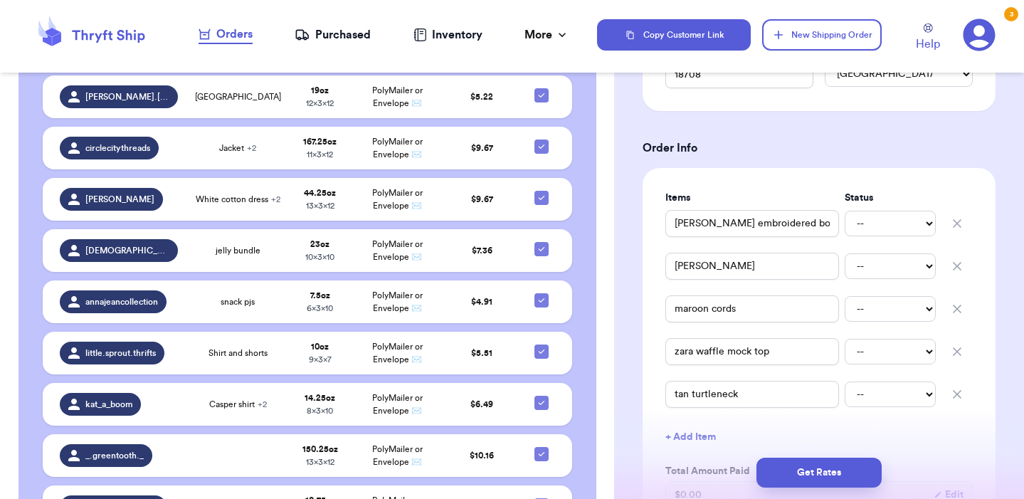
click at [679, 435] on button "+ Add Item" at bounding box center [818, 436] width 319 height 31
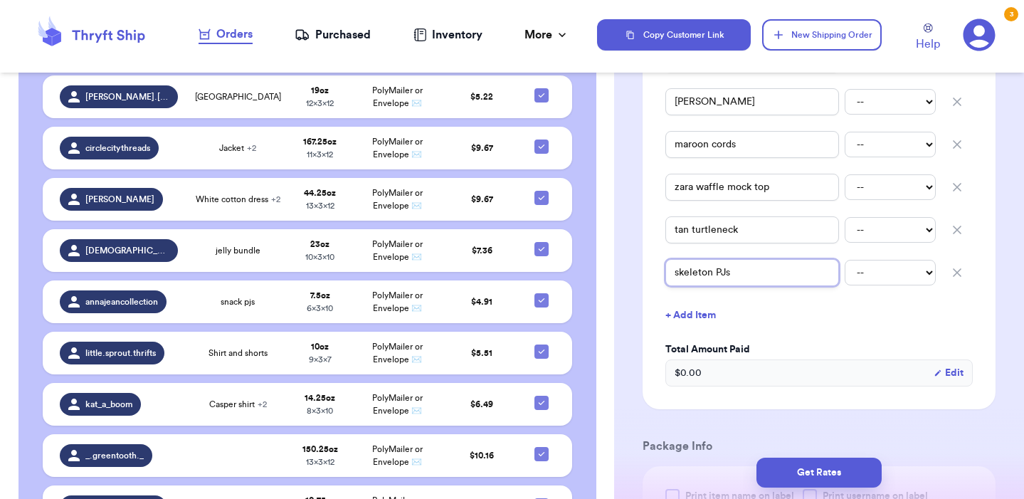
scroll to position [642, 0]
click at [700, 313] on button "+ Add Item" at bounding box center [818, 314] width 319 height 31
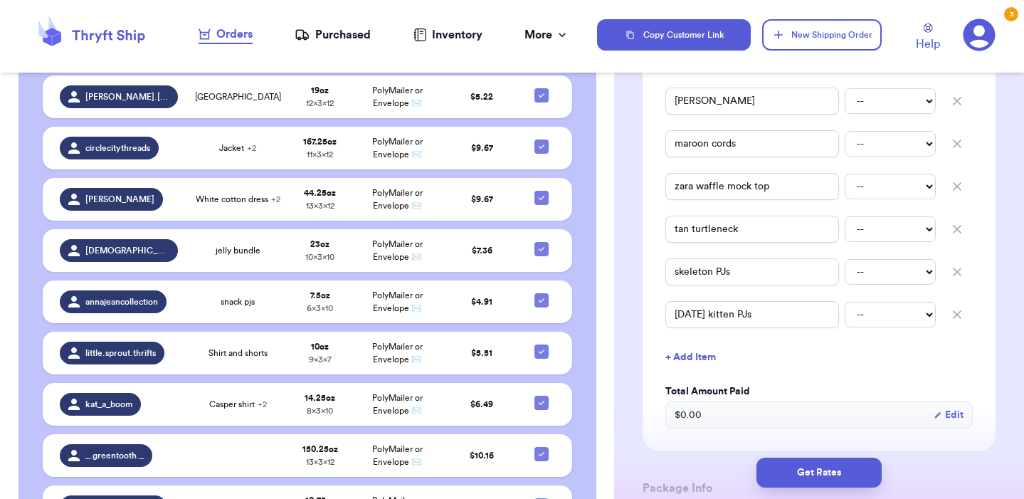
click at [688, 356] on button "+ Add Item" at bounding box center [818, 356] width 319 height 31
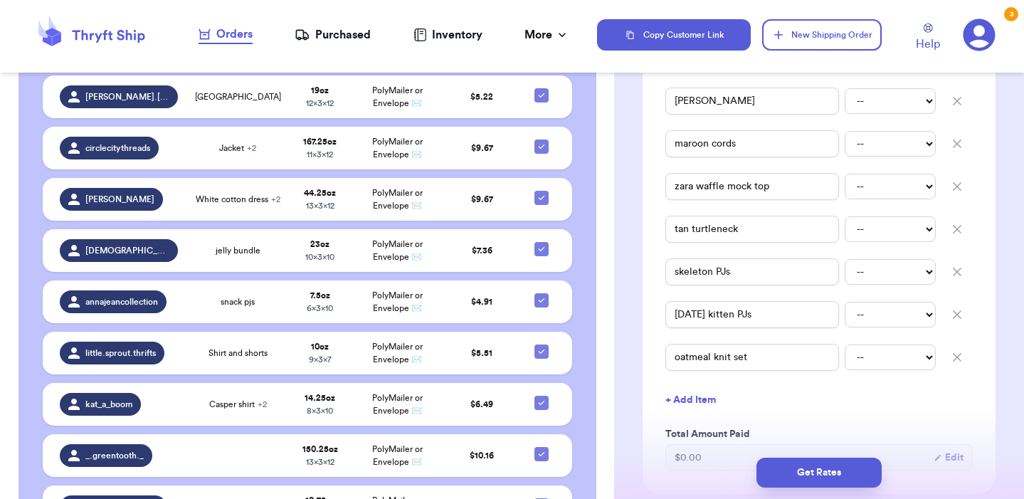
click at [700, 402] on button "+ Add Item" at bounding box center [818, 399] width 319 height 31
click at [696, 444] on button "+ Add Item" at bounding box center [818, 442] width 319 height 31
click at [696, 438] on input "text" at bounding box center [752, 442] width 174 height 27
click at [999, 408] on div "Shipping Information Delete Label Customer Info Social Handle * @ fairysandflow…" at bounding box center [819, 331] width 410 height 1774
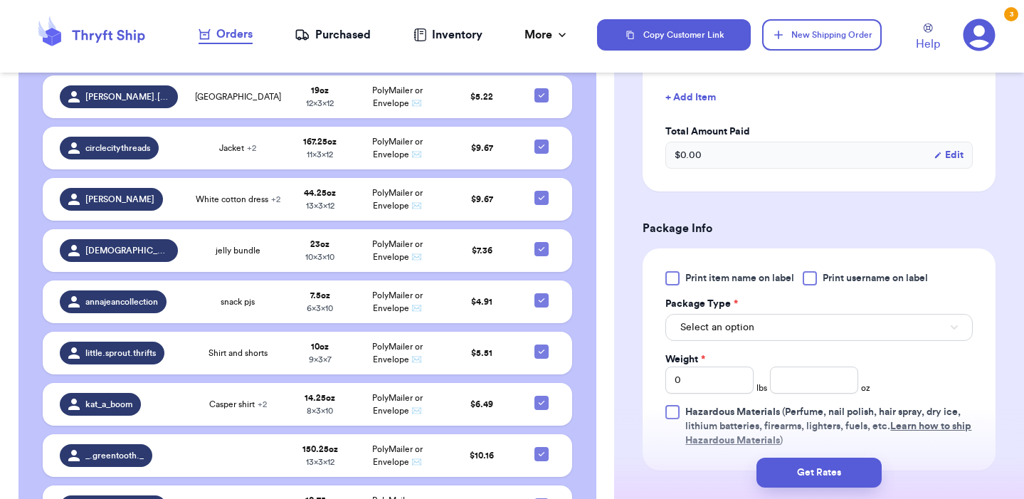
scroll to position [1030, 0]
click at [754, 329] on button "Select an option" at bounding box center [818, 326] width 307 height 27
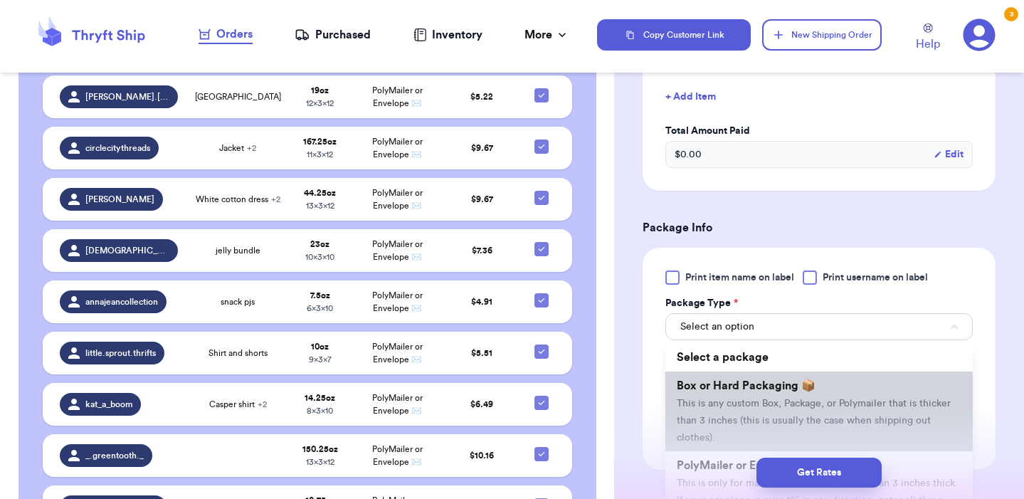
click at [743, 386] on span "Box or Hard Packaging 📦" at bounding box center [746, 385] width 139 height 11
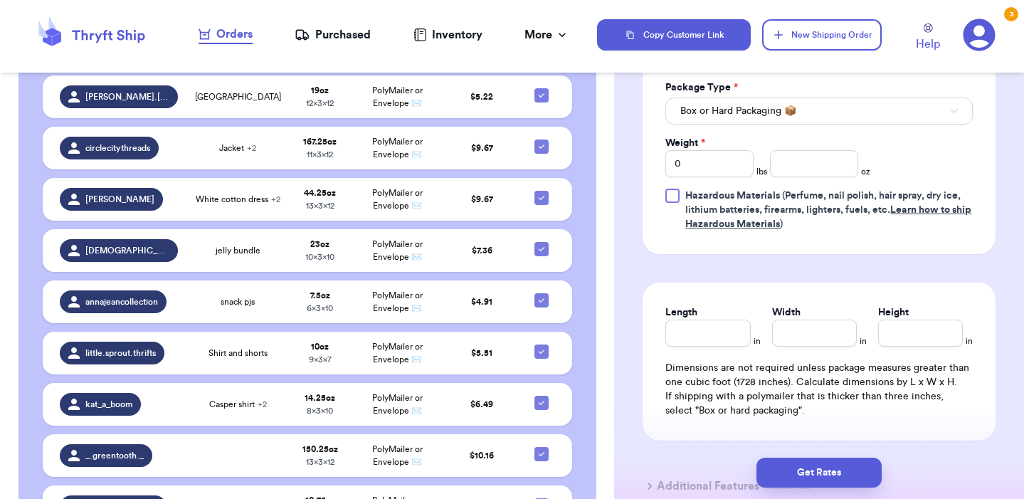
scroll to position [1245, 0]
click at [727, 337] on input "Length" at bounding box center [707, 333] width 85 height 27
click at [716, 339] on input "5" at bounding box center [707, 333] width 85 height 27
click at [812, 332] on input "Width *" at bounding box center [814, 333] width 85 height 27
click at [914, 336] on input "Height *" at bounding box center [920, 333] width 85 height 27
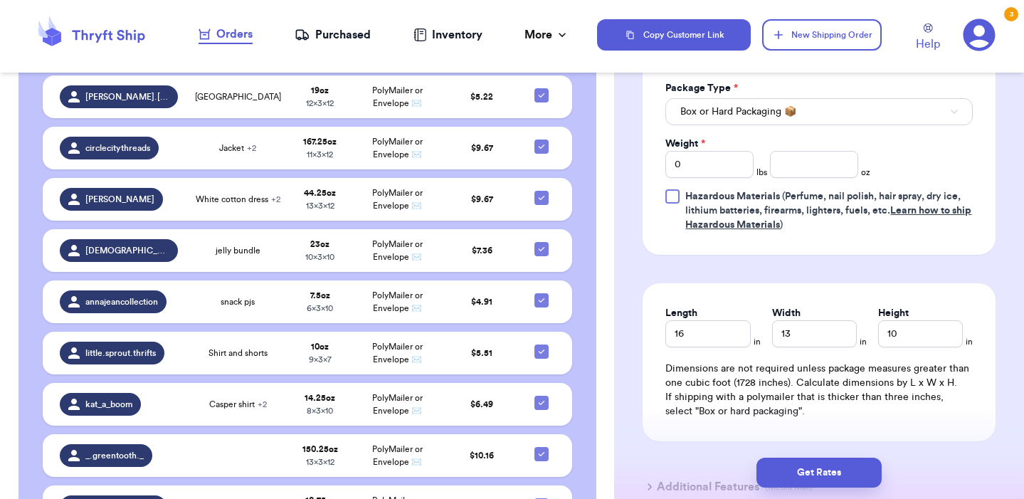
click at [709, 180] on div "Print item name on label Print username on label Package Type * Box or Hard Pac…" at bounding box center [818, 143] width 307 height 176
click at [709, 164] on input "0" at bounding box center [709, 164] width 88 height 27
click at [816, 173] on input "number" at bounding box center [814, 164] width 88 height 27
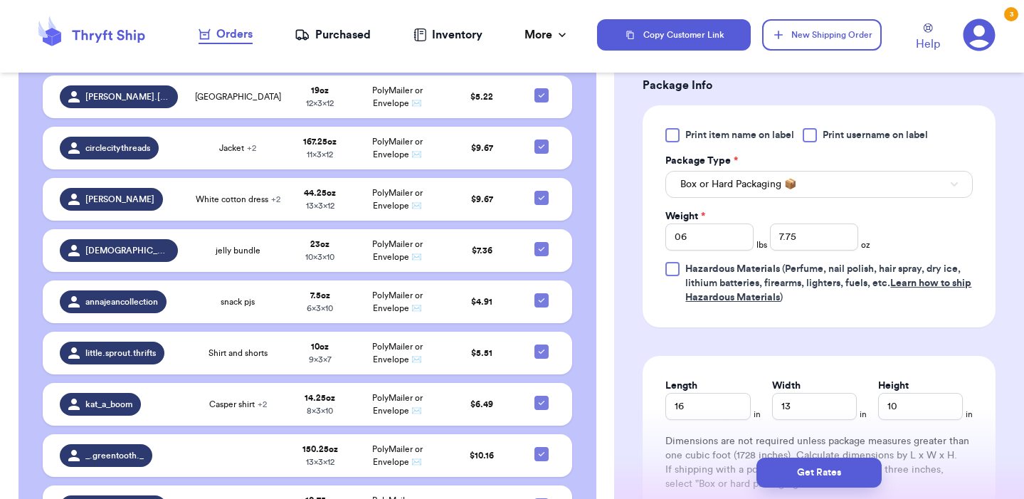
scroll to position [1172, 0]
click at [751, 139] on span "Print item name on label" at bounding box center [739, 136] width 109 height 14
click at [0, 0] on input "Print item name on label" at bounding box center [0, 0] width 0 height 0
click at [839, 139] on span "Print username on label" at bounding box center [874, 136] width 105 height 14
click at [0, 0] on input "Print username on label" at bounding box center [0, 0] width 0 height 0
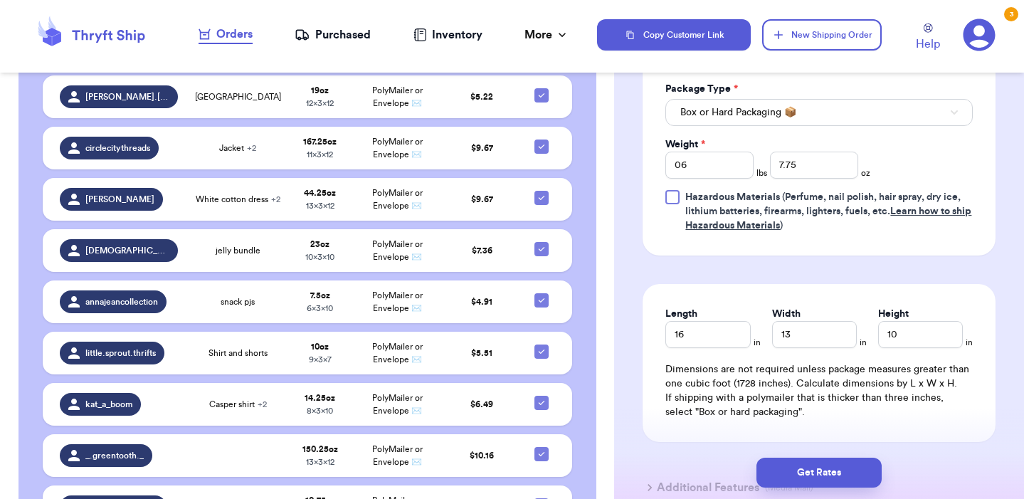
scroll to position [1189, 0]
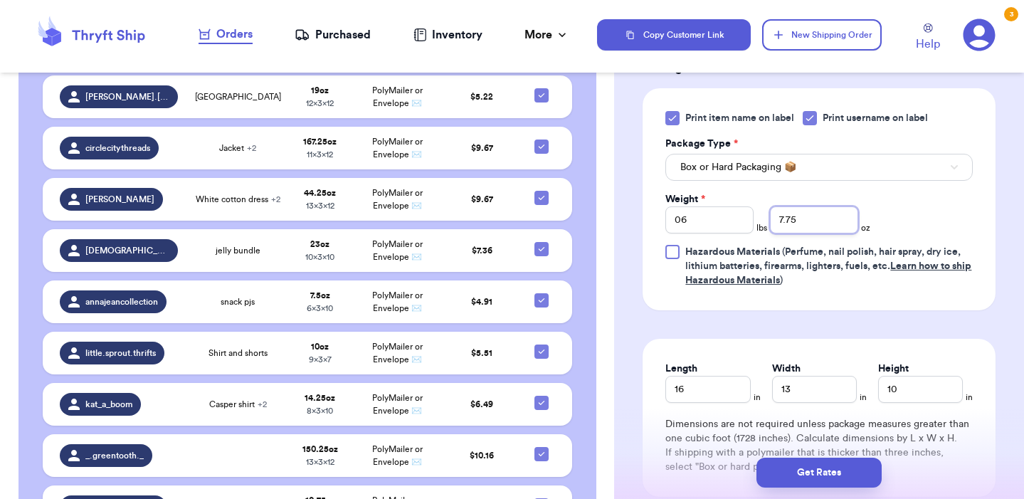
click at [790, 214] on input "7.75" at bounding box center [814, 219] width 88 height 27
click at [787, 228] on input "7.75" at bounding box center [814, 219] width 88 height 27
click at [787, 214] on input "7.75" at bounding box center [814, 219] width 88 height 27
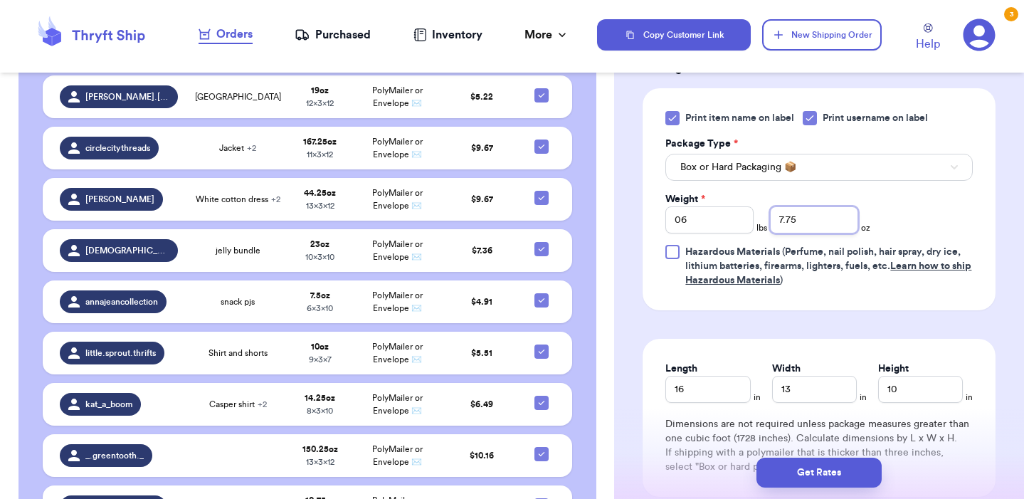
click at [787, 214] on input "7.75" at bounding box center [814, 219] width 88 height 27
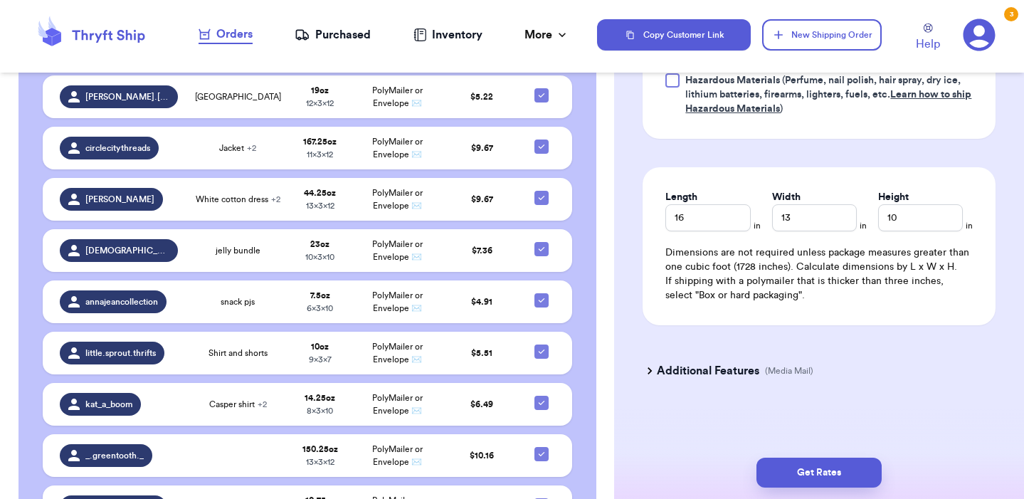
scroll to position [1361, 0]
click at [853, 466] on button "Get Rates" at bounding box center [818, 472] width 125 height 30
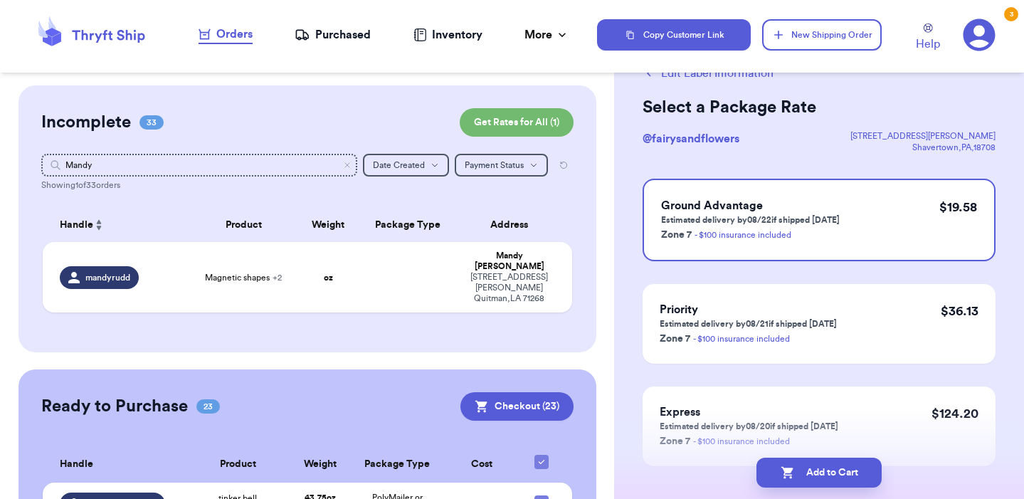
scroll to position [0, 0]
click at [345, 166] on icon "Clear search" at bounding box center [347, 165] width 9 height 9
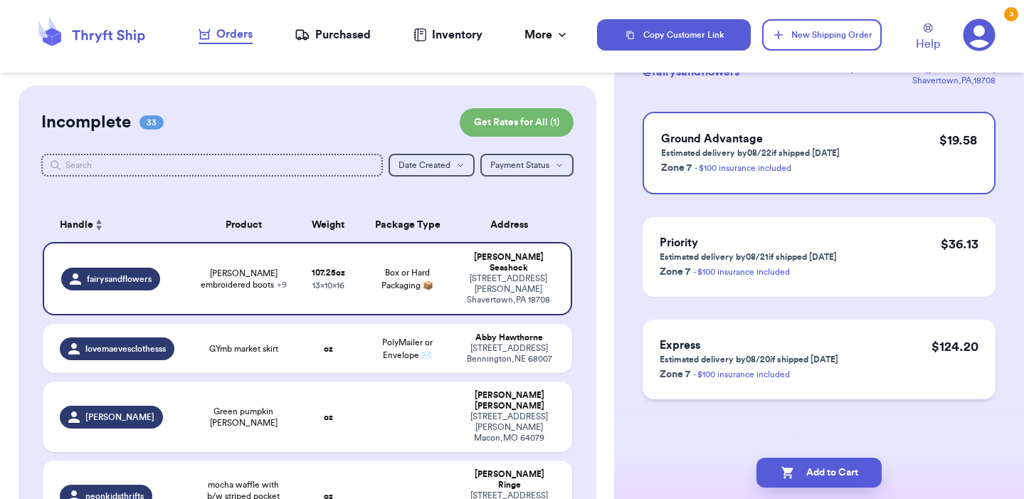
scroll to position [116, 0]
click at [844, 470] on button "Add to Cart" at bounding box center [818, 472] width 125 height 30
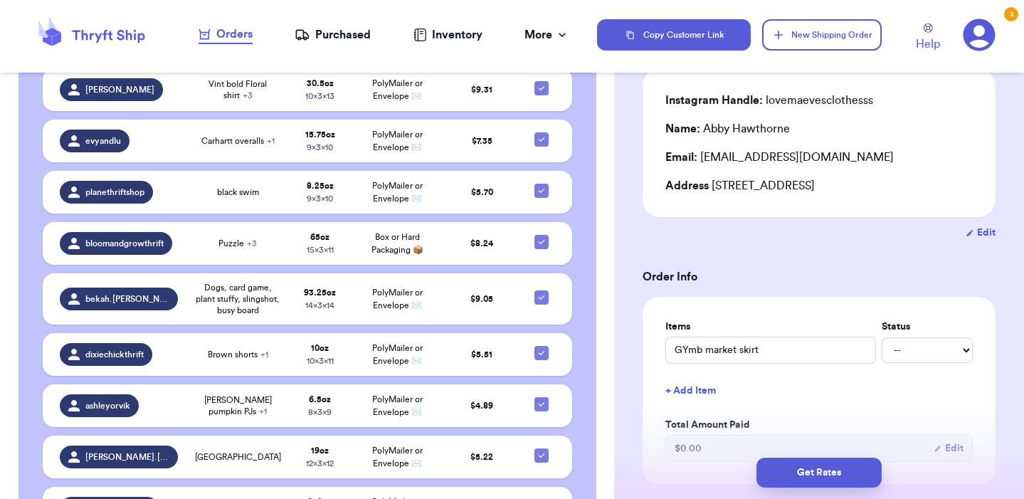
scroll to position [3125, 0]
